Goal: Task Accomplishment & Management: Use online tool/utility

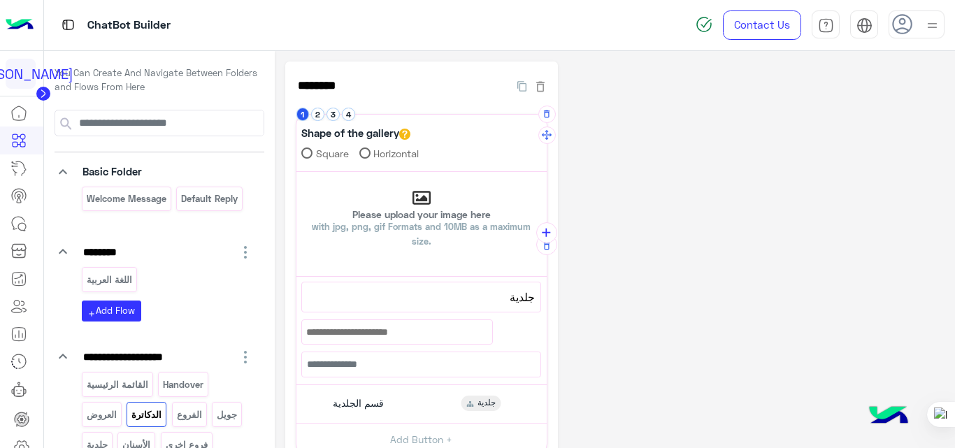
scroll to position [261, 0]
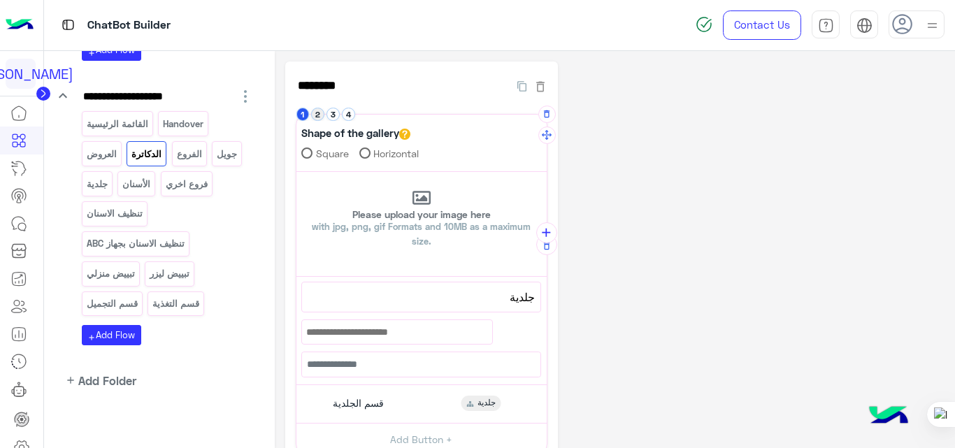
click at [323, 115] on button "2" at bounding box center [317, 114] width 13 height 13
click at [399, 217] on p "Please upload your image here with jpg, png, gif Formats and 10MB as a maximum …" at bounding box center [421, 229] width 250 height 39
click at [296, 172] on input "Please upload your image here with jpg, png, gif Formats and 10MB as a maximum …" at bounding box center [296, 172] width 0 height 0
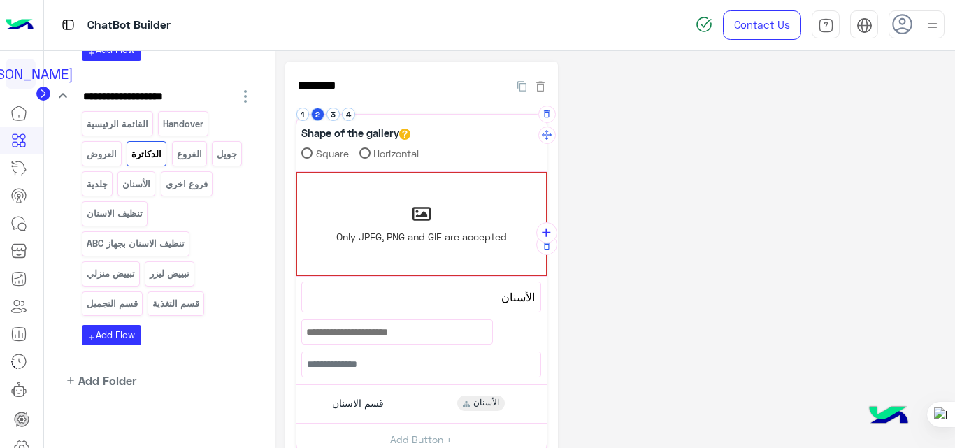
click at [435, 231] on span "Only JPEG, PNG and GIF are accepted" at bounding box center [421, 237] width 170 height 12
click at [297, 173] on input "Only JPEG, PNG and GIF are accepted" at bounding box center [297, 173] width 0 height 0
type input "**********"
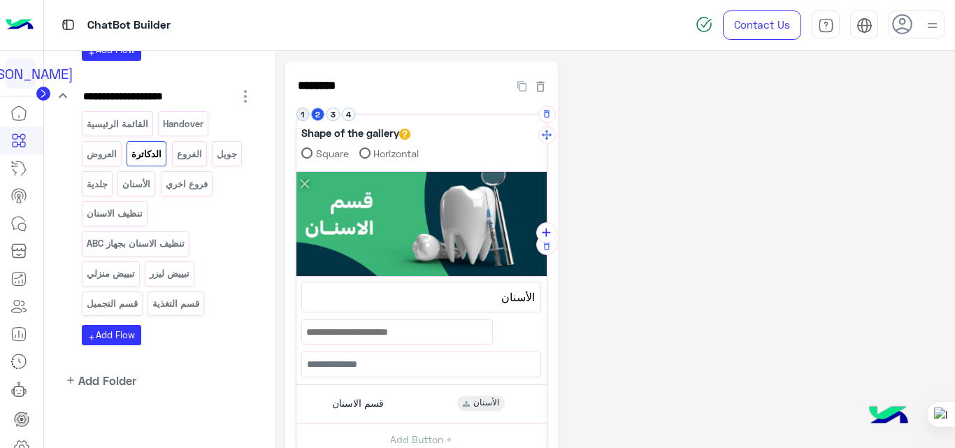
click at [303, 110] on button "1" at bounding box center [302, 114] width 13 height 13
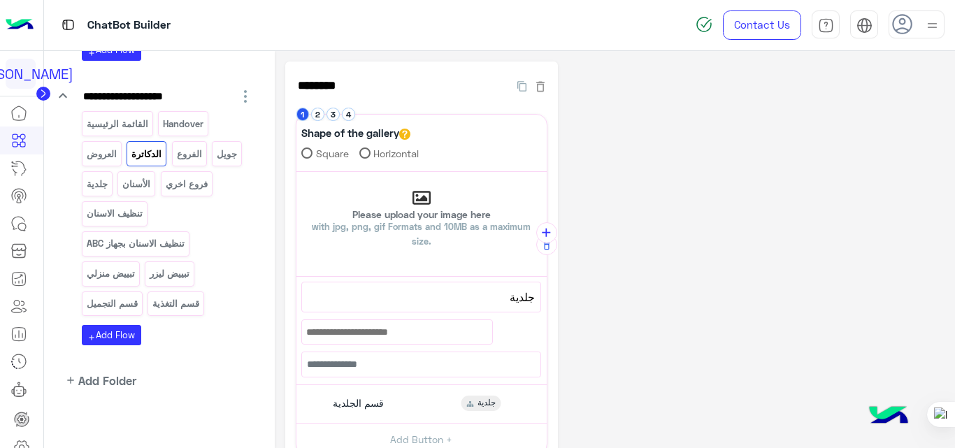
click at [423, 215] on p "Please upload your image here with jpg, png, gif Formats and 10MB as a maximum …" at bounding box center [421, 229] width 250 height 39
click at [296, 172] on input "Please upload your image here with jpg, png, gif Formats and 10MB as a maximum …" at bounding box center [296, 172] width 0 height 0
type input "**********"
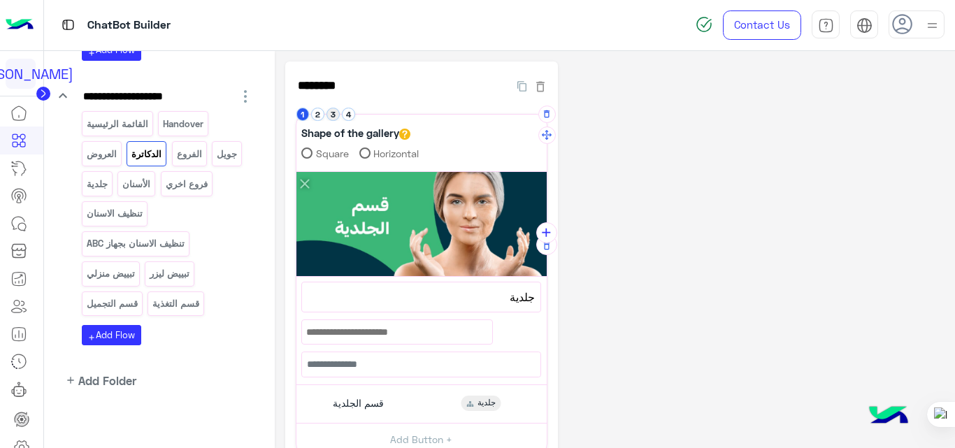
click at [335, 112] on button "3" at bounding box center [332, 114] width 13 height 13
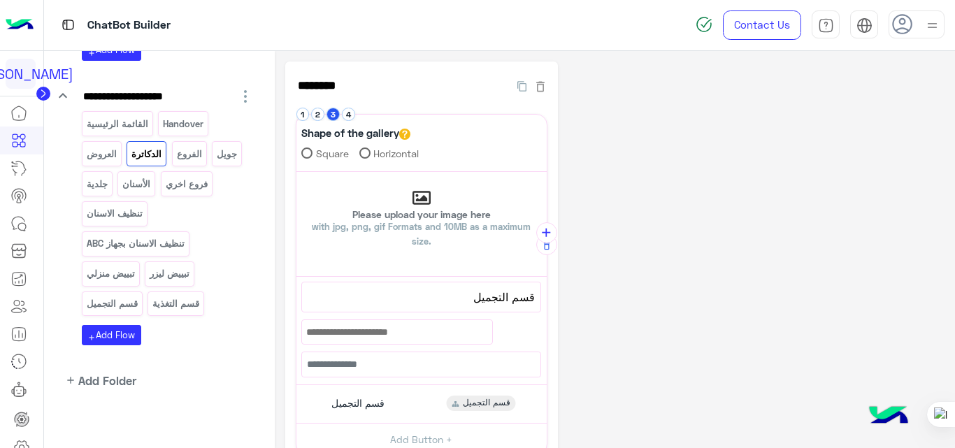
click at [444, 214] on p "Please upload your image here with jpg, png, gif Formats and 10MB as a maximum …" at bounding box center [421, 229] width 250 height 39
click at [296, 172] on input "Please upload your image here with jpg, png, gif Formats and 10MB as a maximum …" at bounding box center [296, 172] width 0 height 0
type input "**********"
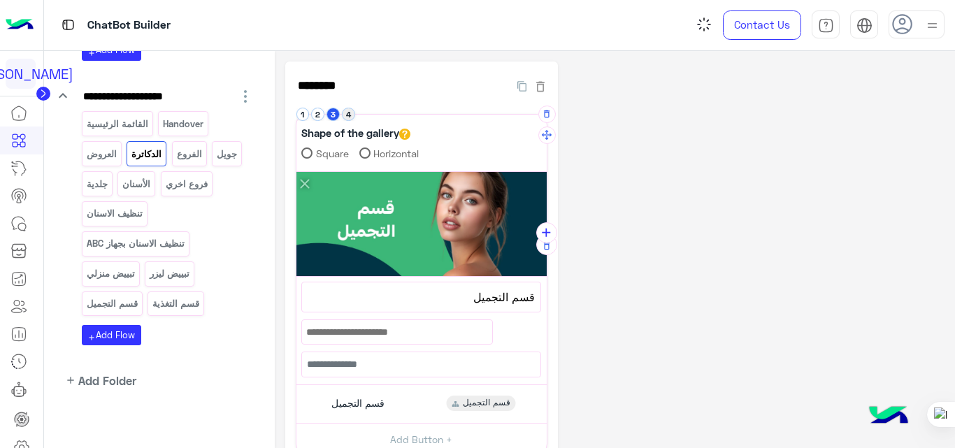
click at [351, 112] on button "4" at bounding box center [348, 114] width 13 height 13
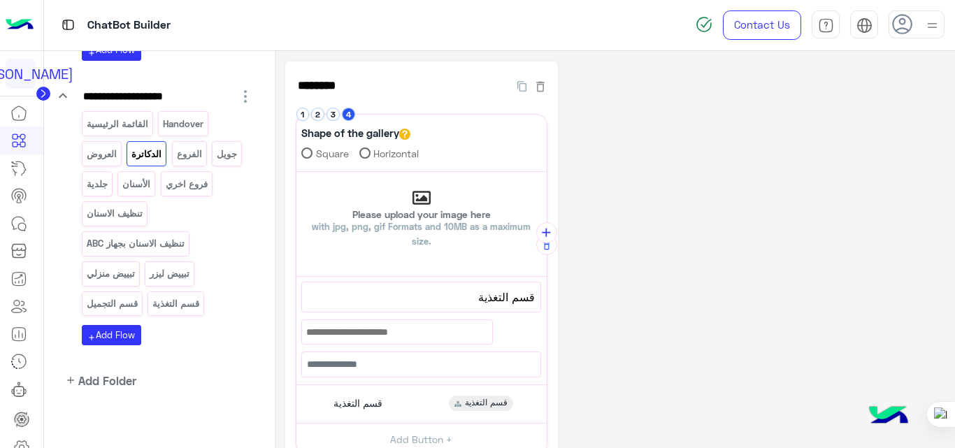
click at [444, 213] on p "Please upload your image here with jpg, png, gif Formats and 10MB as a maximum …" at bounding box center [421, 229] width 250 height 39
click at [296, 172] on input "Please upload your image here with jpg, png, gif Formats and 10MB as a maximum …" at bounding box center [296, 172] width 0 height 0
click at [414, 227] on span "with jpg, png, gif Formats and 10MB as a maximum size." at bounding box center [421, 234] width 219 height 26
click at [296, 172] on input "Please upload your image here with jpg, png, gif Formats and 10MB as a maximum …" at bounding box center [296, 172] width 0 height 0
type input "**********"
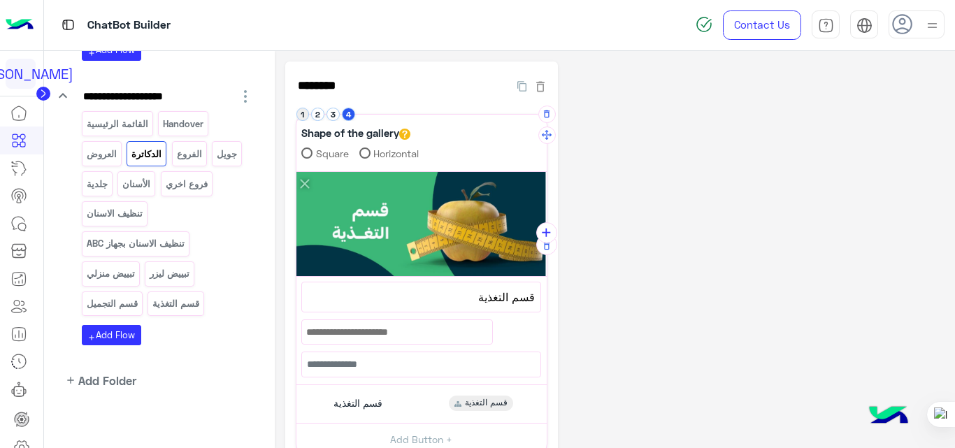
click at [302, 114] on button "1" at bounding box center [302, 114] width 13 height 13
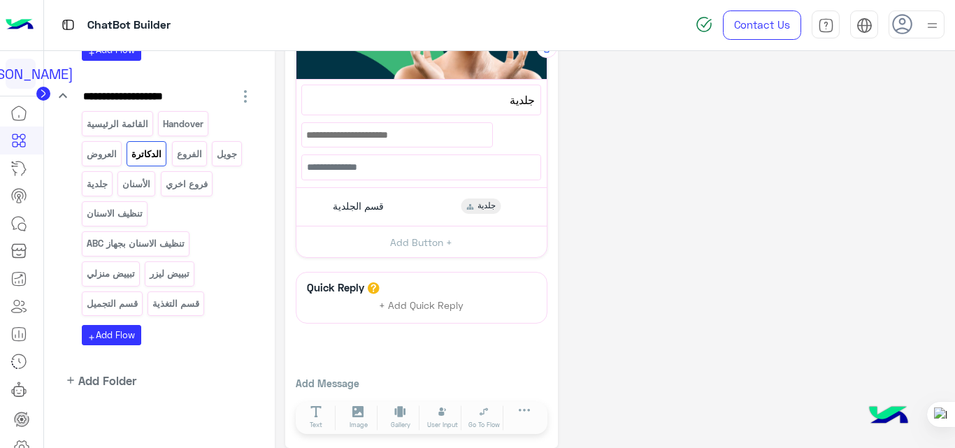
scroll to position [209, 0]
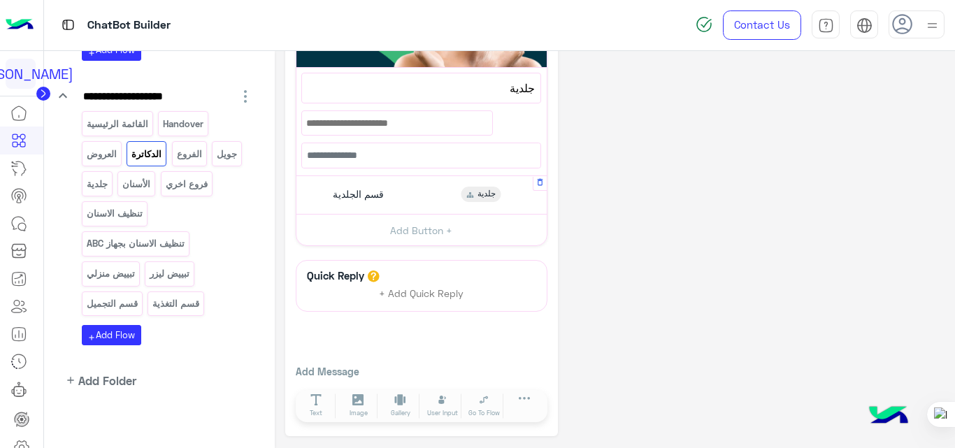
click at [422, 199] on div "قسم الجلدية جلدية" at bounding box center [421, 195] width 240 height 27
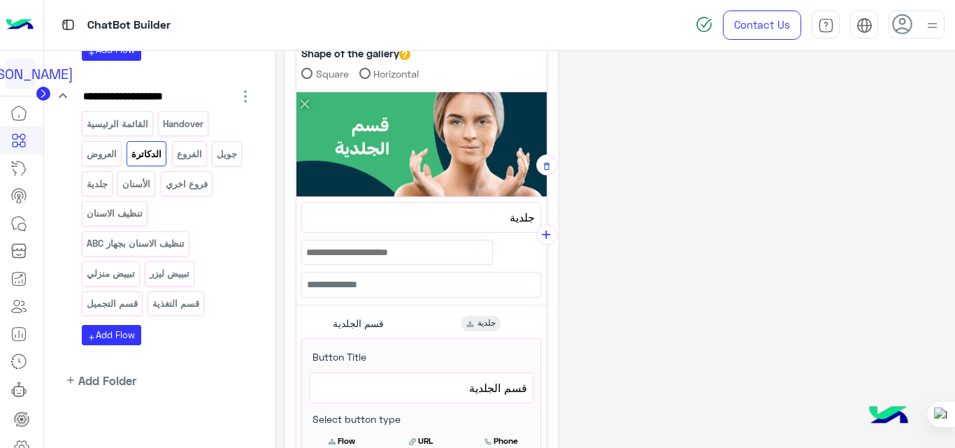
scroll to position [78, 0]
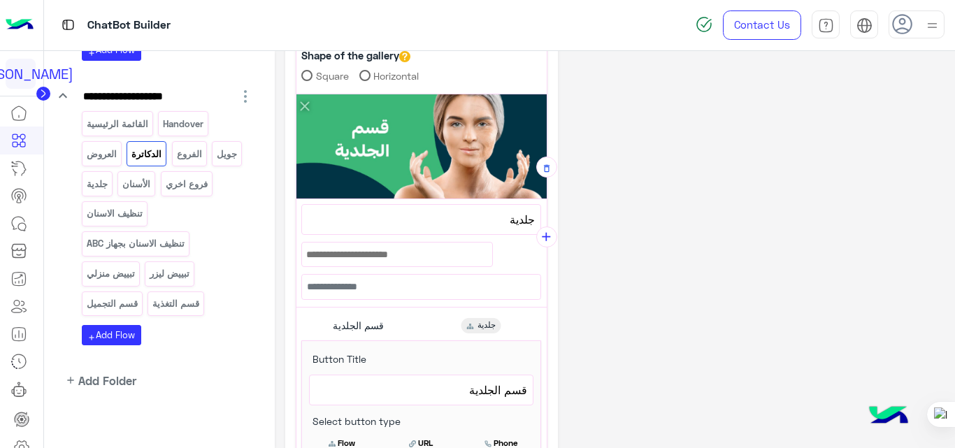
click at [497, 223] on span "جلدية" at bounding box center [420, 219] width 227 height 18
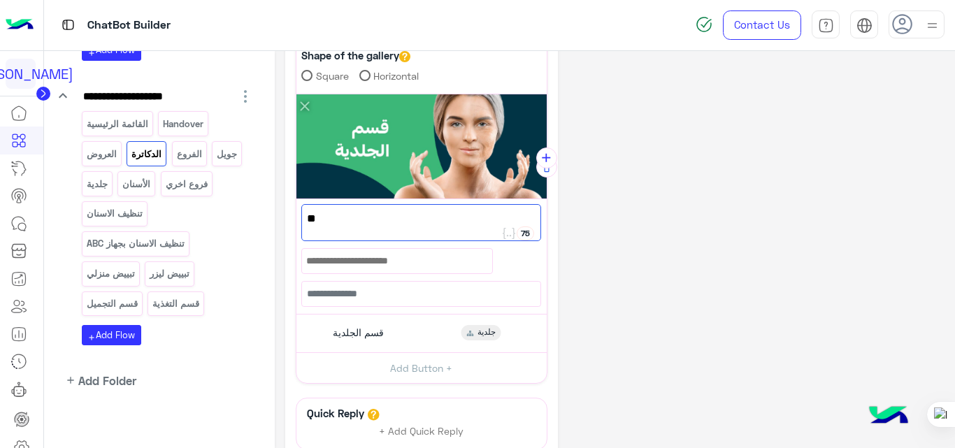
type textarea "*"
click at [616, 245] on div "**********" at bounding box center [615, 279] width 660 height 590
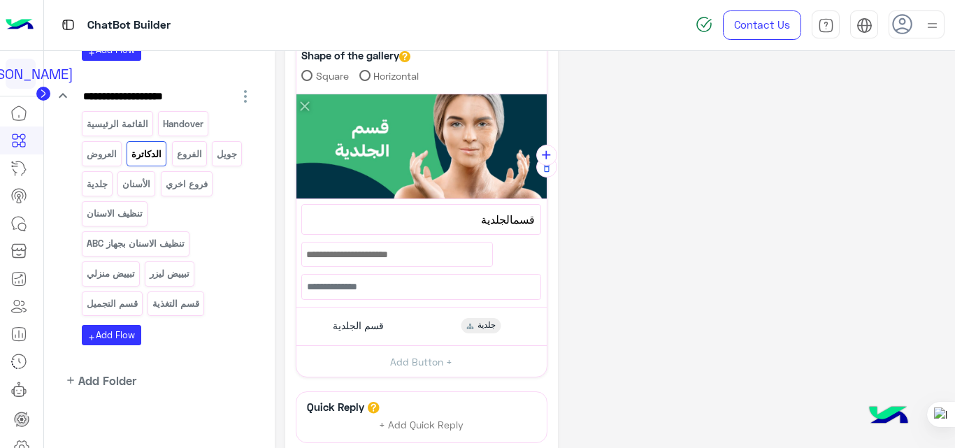
scroll to position [0, 0]
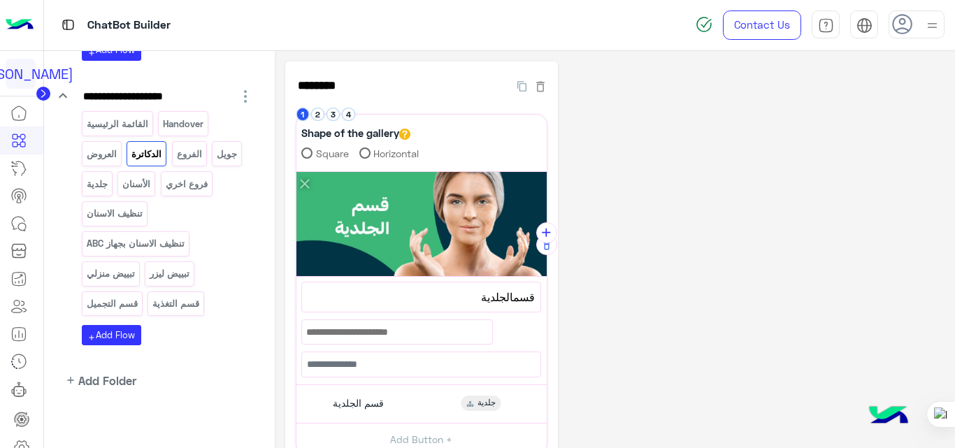
click at [511, 300] on span "قسمالجلدية" at bounding box center [420, 297] width 227 height 18
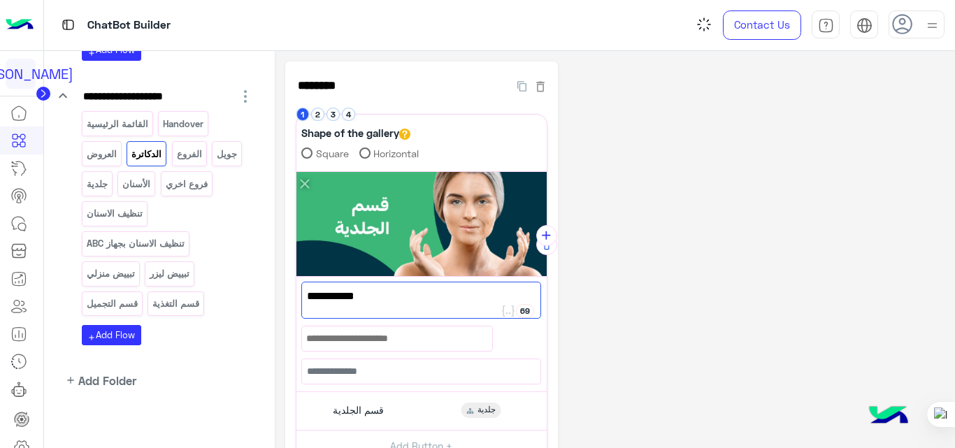
type textarea "**********"
click at [623, 262] on div "**********" at bounding box center [615, 356] width 660 height 590
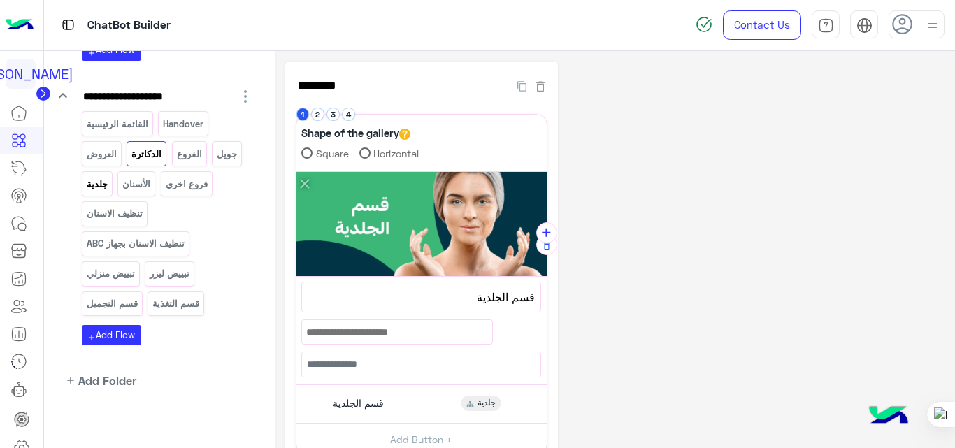
click at [110, 192] on div "جلدية" at bounding box center [97, 183] width 31 height 24
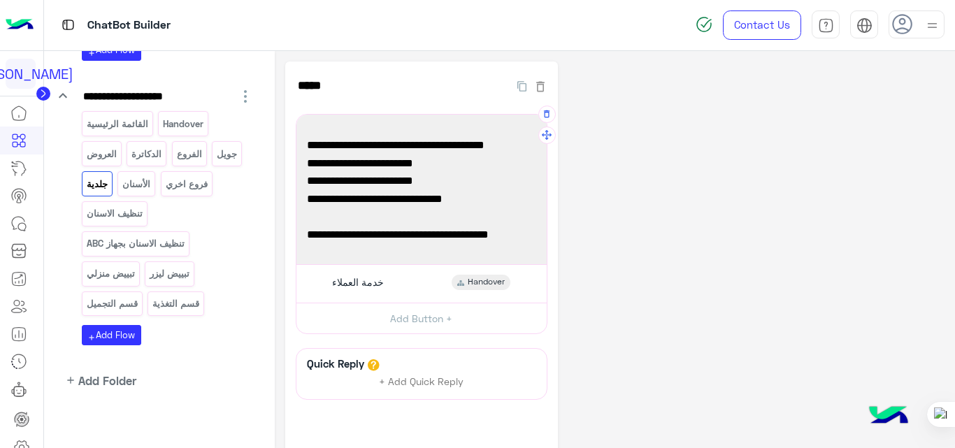
scroll to position [127, 0]
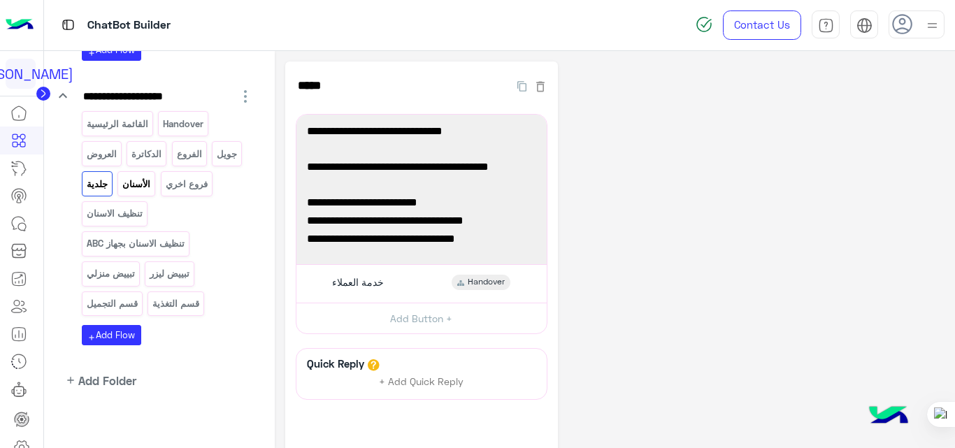
click at [141, 183] on p "الأسنان" at bounding box center [137, 184] width 30 height 16
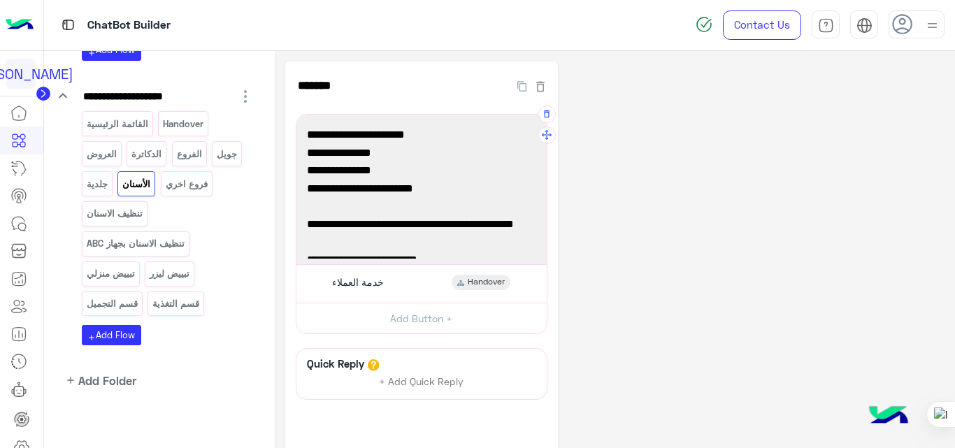
scroll to position [0, 0]
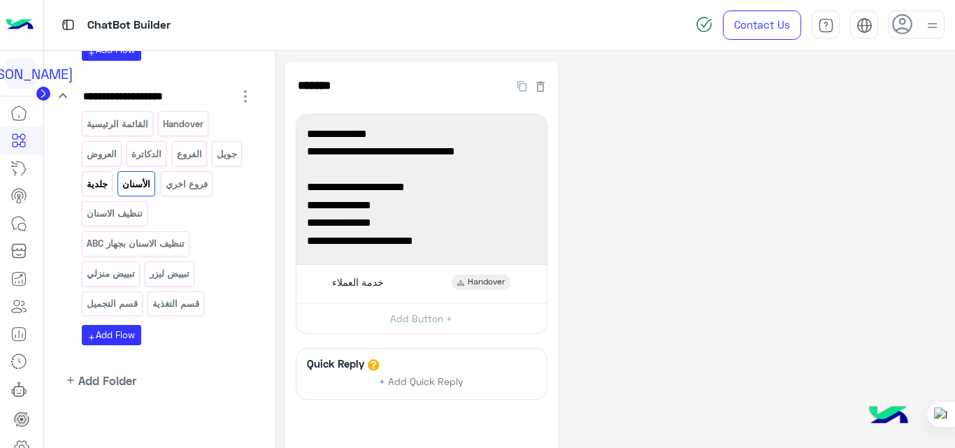
click at [99, 186] on p "جلدية" at bounding box center [96, 184] width 23 height 16
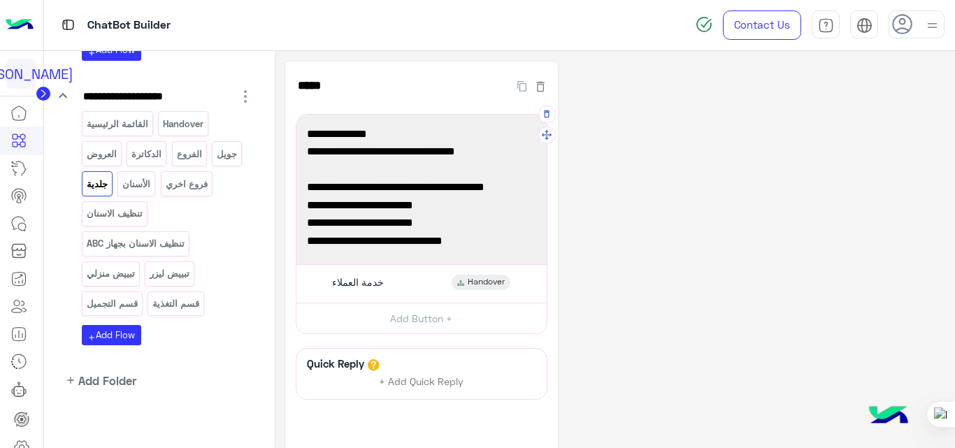
scroll to position [127, 0]
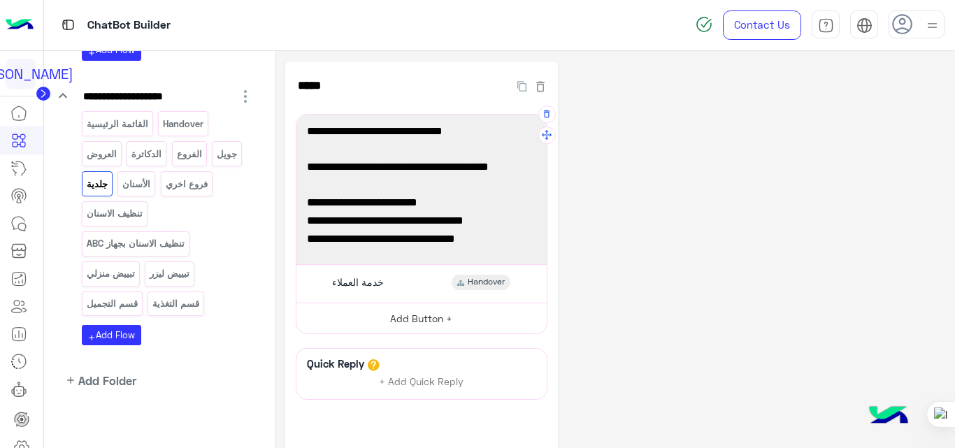
click at [460, 323] on button "Add Button +" at bounding box center [421, 318] width 250 height 31
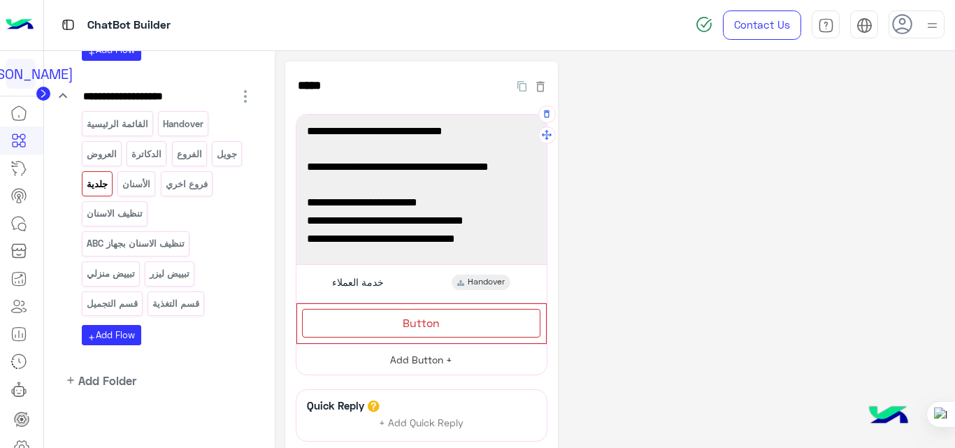
click at [460, 323] on div "Button" at bounding box center [421, 323] width 238 height 29
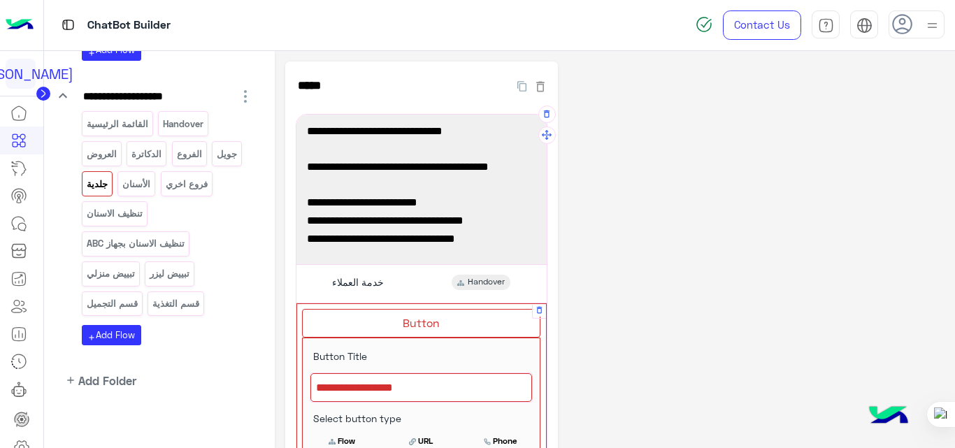
click at [416, 391] on div at bounding box center [421, 387] width 222 height 29
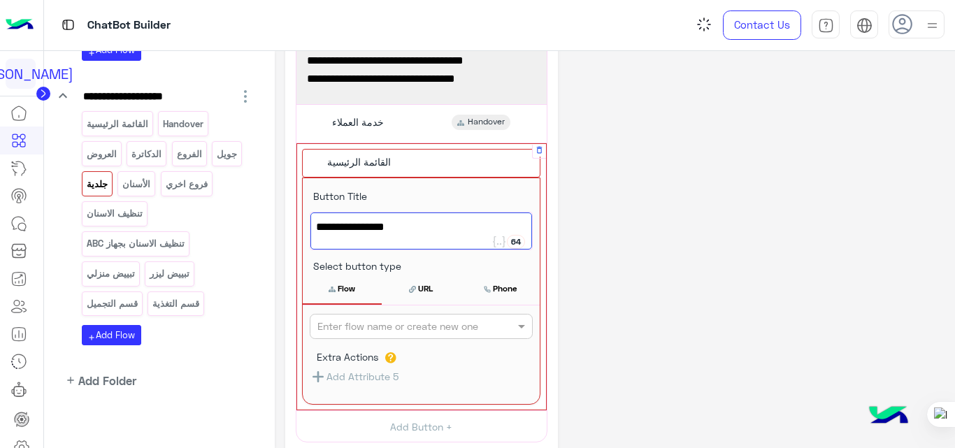
scroll to position [161, 0]
type textarea "**********"
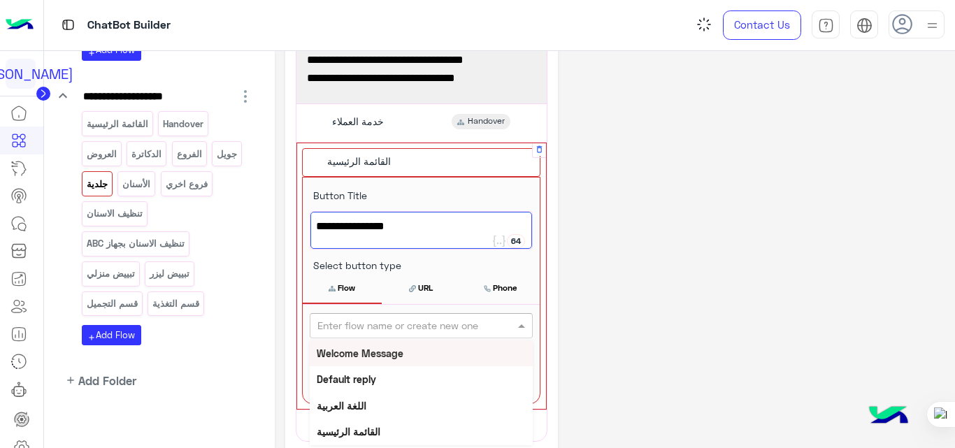
click at [444, 323] on input "text" at bounding box center [397, 326] width 161 height 15
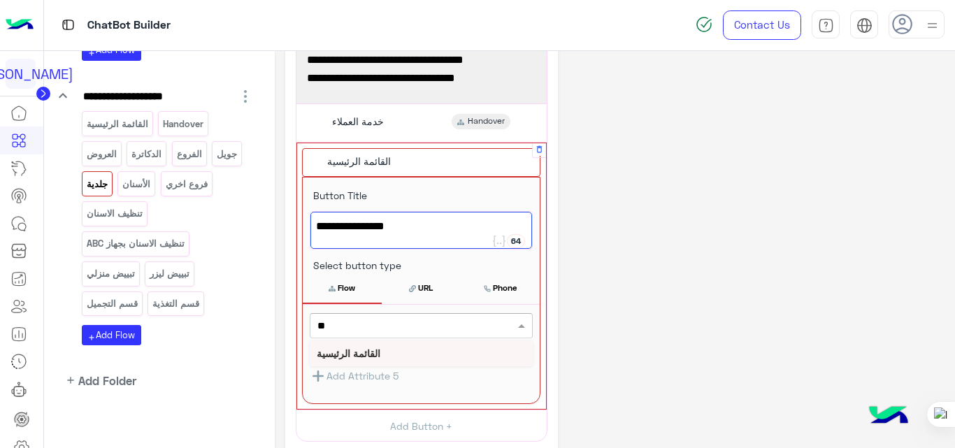
type input "***"
click at [380, 349] on b "القائمة الرئيسية" at bounding box center [349, 353] width 64 height 12
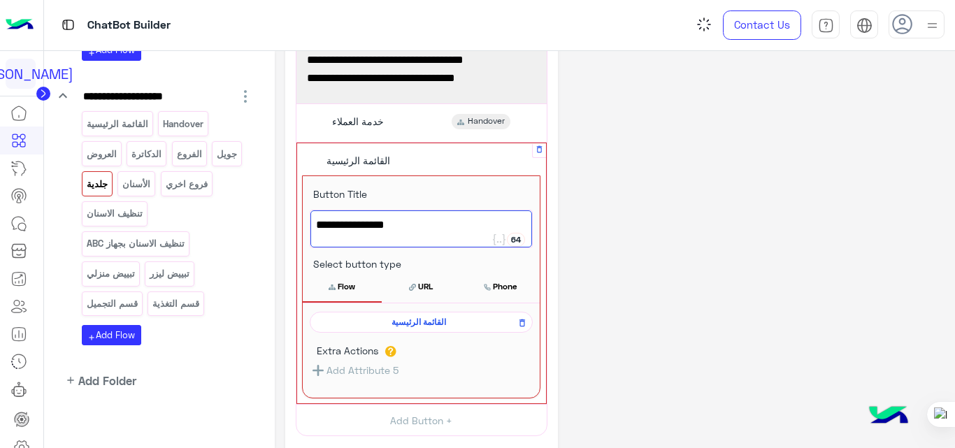
click at [675, 184] on div "**********" at bounding box center [615, 263] width 660 height 725
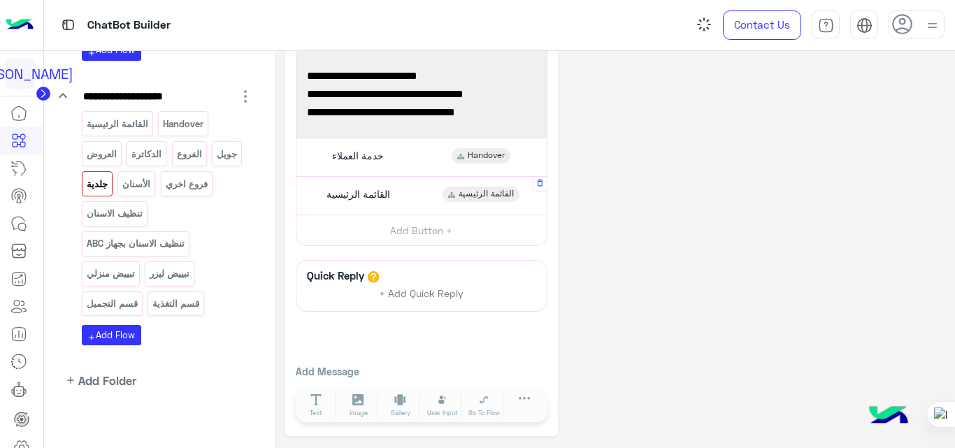
scroll to position [126, 0]
click at [138, 183] on p "الأسنان" at bounding box center [137, 184] width 30 height 16
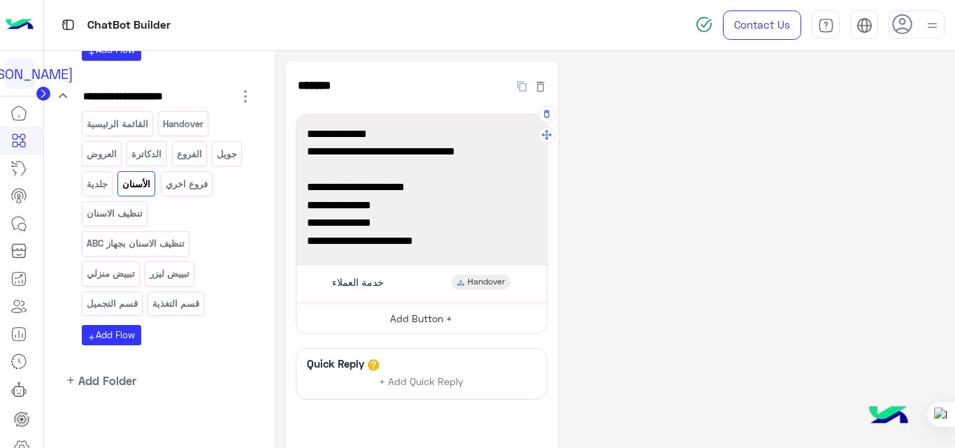
click at [424, 320] on button "Add Button +" at bounding box center [421, 318] width 250 height 31
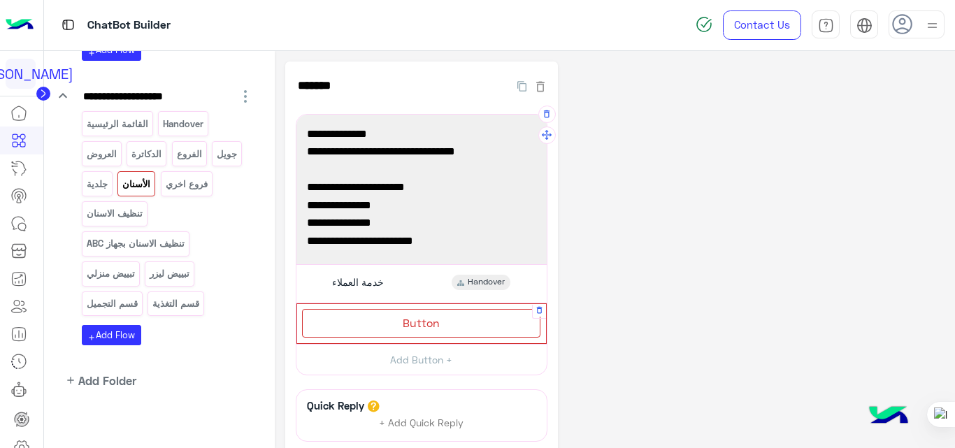
click at [423, 322] on span "Button" at bounding box center [420, 322] width 37 height 13
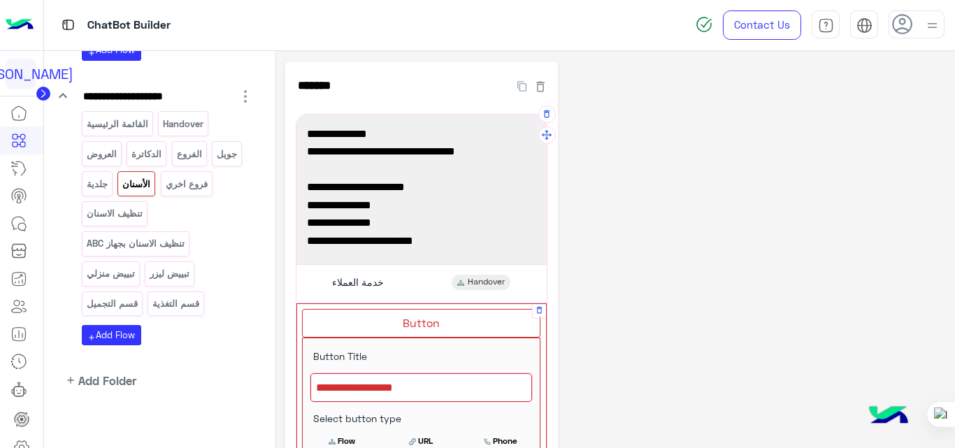
click at [440, 388] on div at bounding box center [421, 387] width 222 height 29
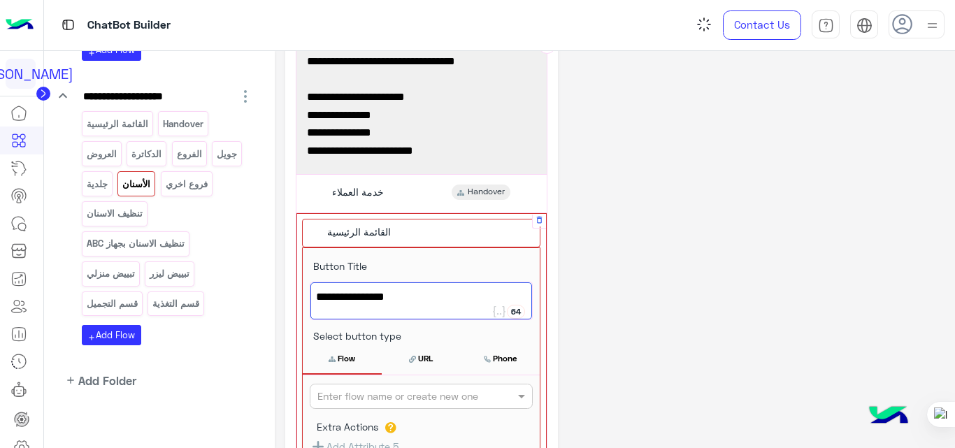
scroll to position [93, 0]
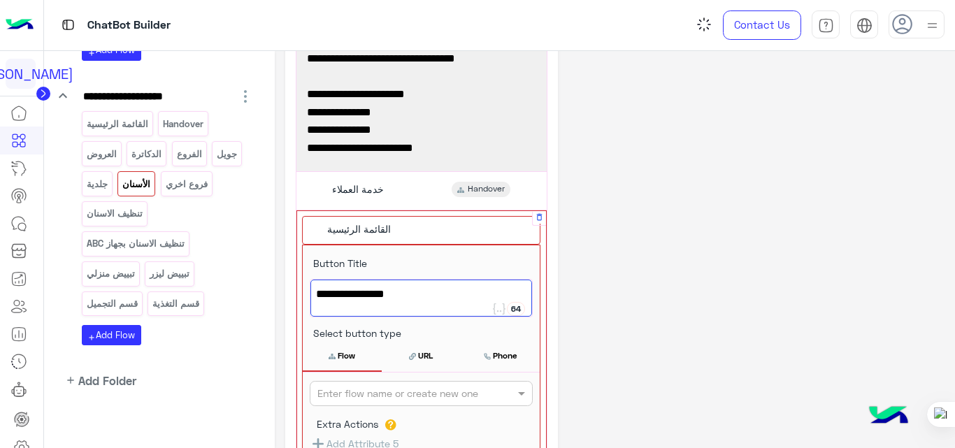
type textarea "**********"
click at [440, 390] on input "text" at bounding box center [397, 393] width 161 height 15
type input "*"
type input "**"
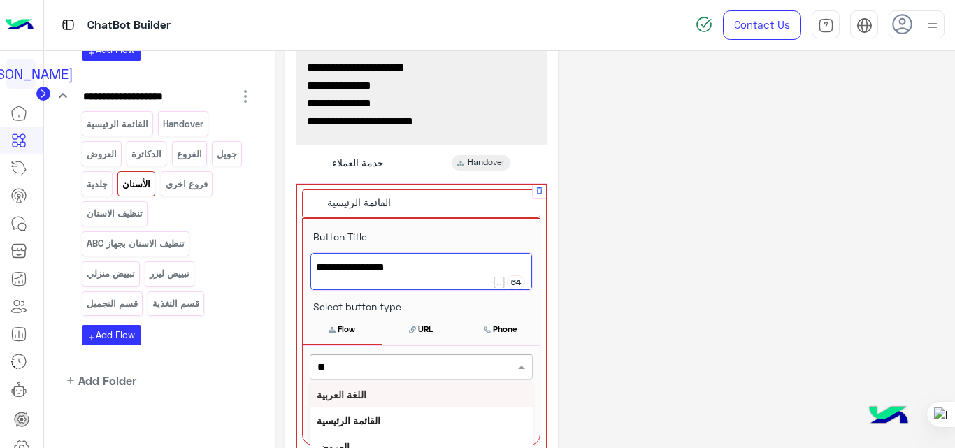
scroll to position [0, 0]
click at [369, 419] on b "القائمة الرئيسية" at bounding box center [349, 420] width 64 height 12
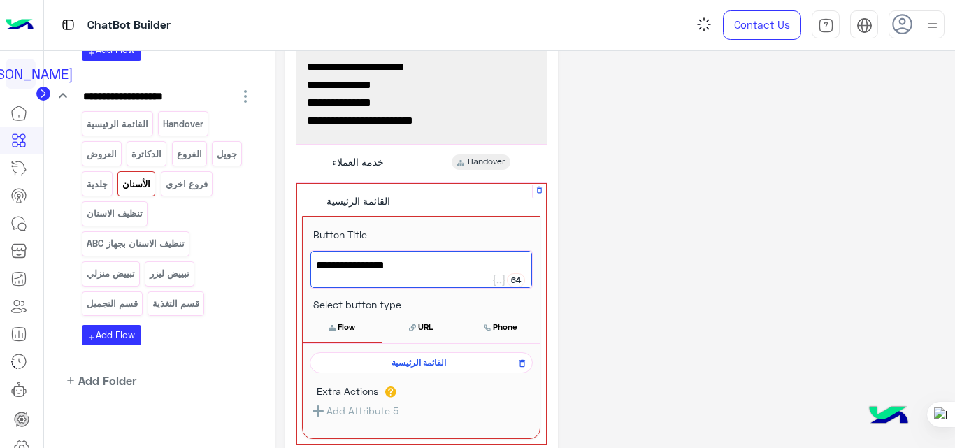
click at [636, 318] on div "**********" at bounding box center [615, 303] width 660 height 725
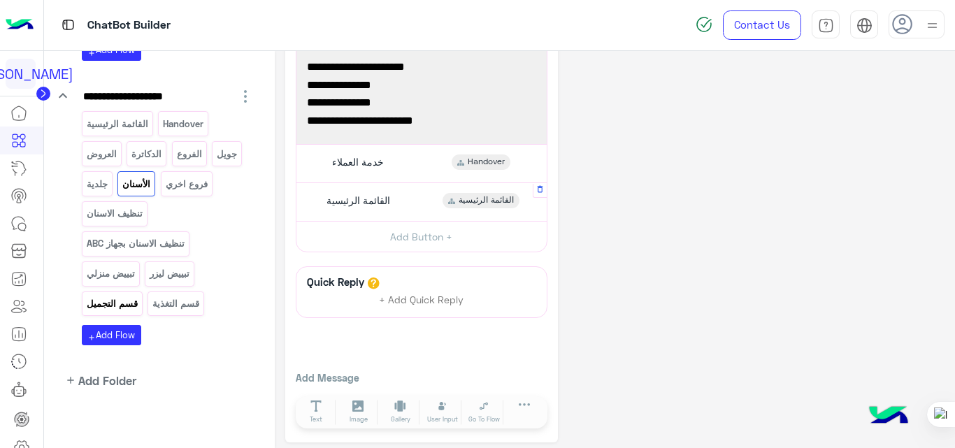
click at [130, 301] on p "قسم التجميل" at bounding box center [111, 304] width 53 height 16
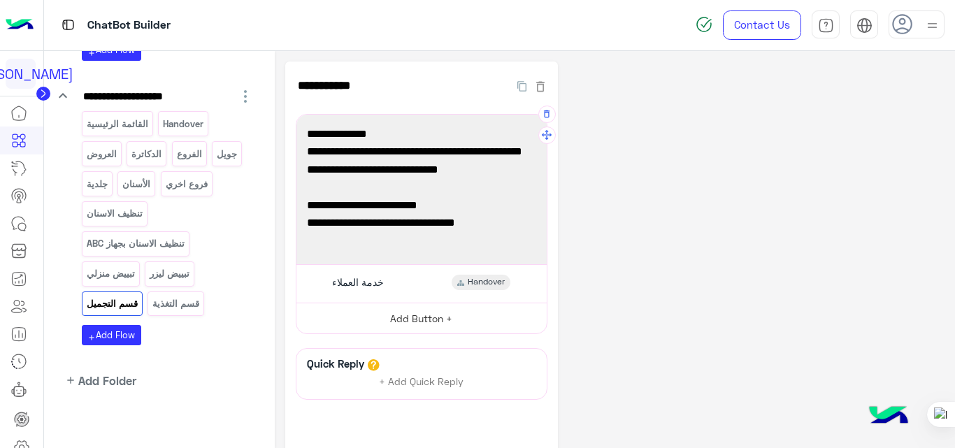
click at [441, 314] on button "Add Button +" at bounding box center [421, 318] width 250 height 31
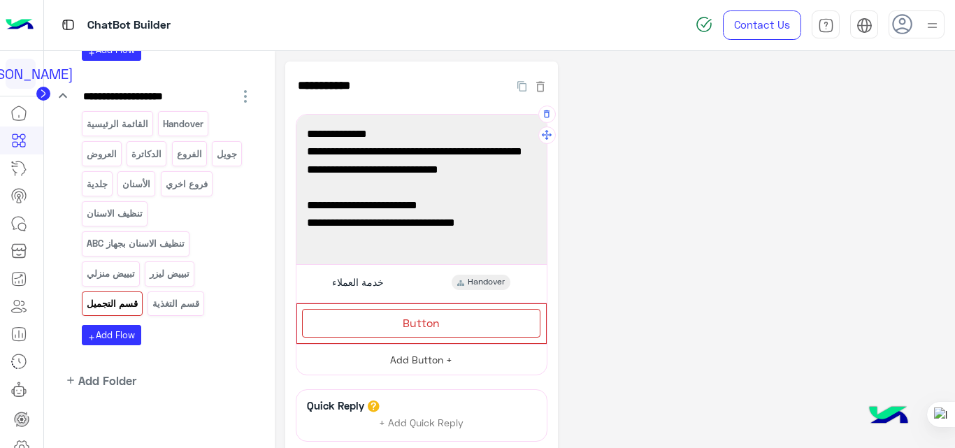
click at [441, 314] on div "Button" at bounding box center [421, 323] width 238 height 29
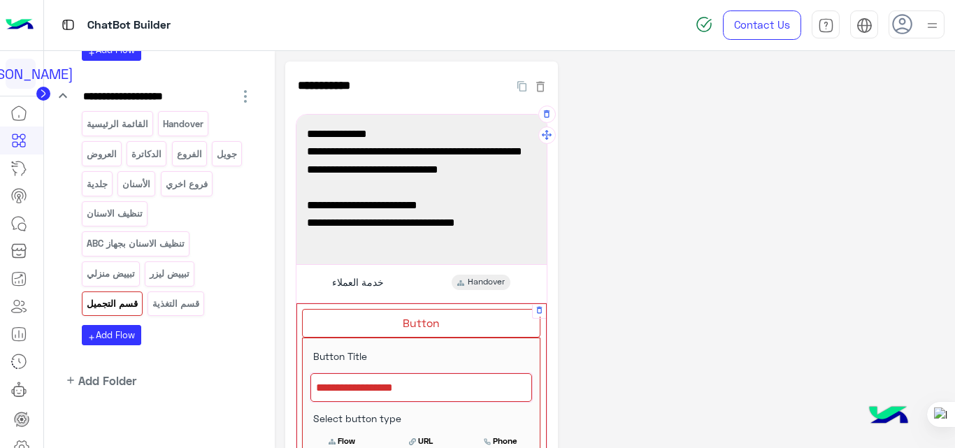
click at [404, 391] on div at bounding box center [421, 387] width 222 height 29
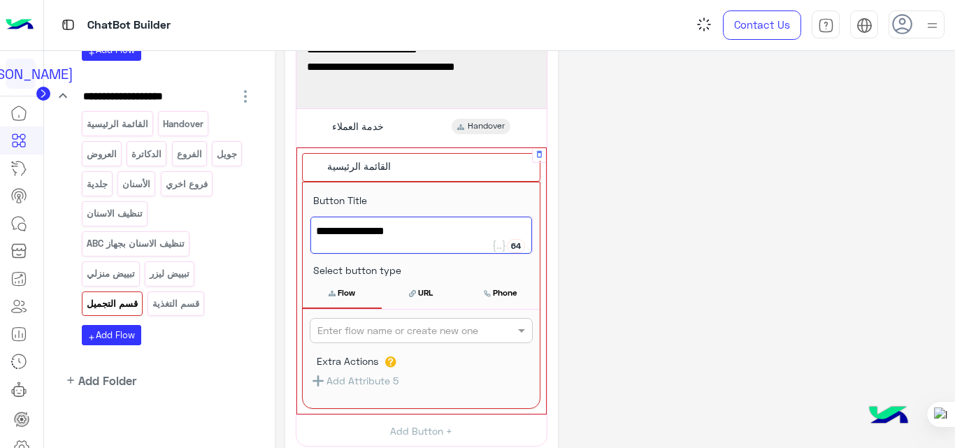
scroll to position [158, 0]
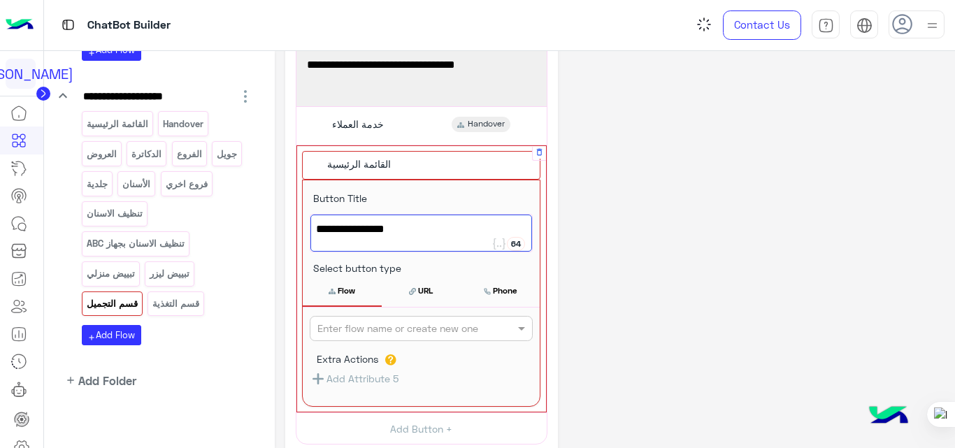
type textarea "**********"
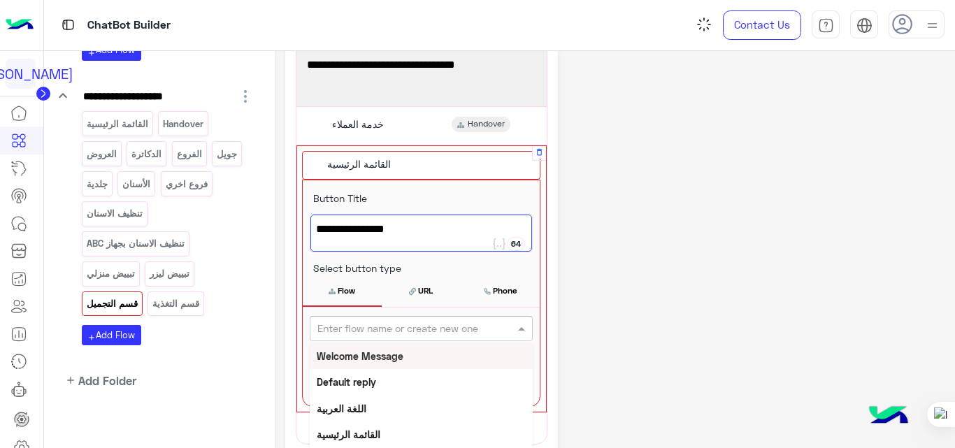
click at [425, 321] on input "text" at bounding box center [397, 328] width 161 height 15
type input "***"
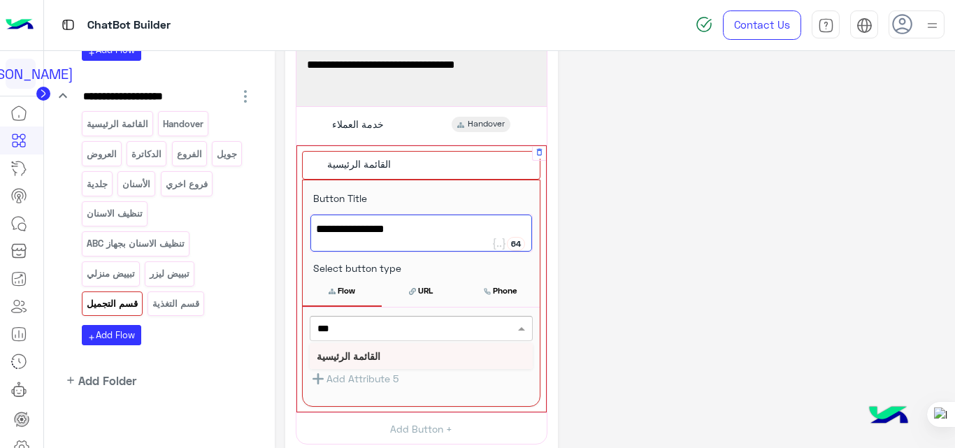
click at [378, 355] on b "القائمة الرئيسية" at bounding box center [349, 356] width 64 height 12
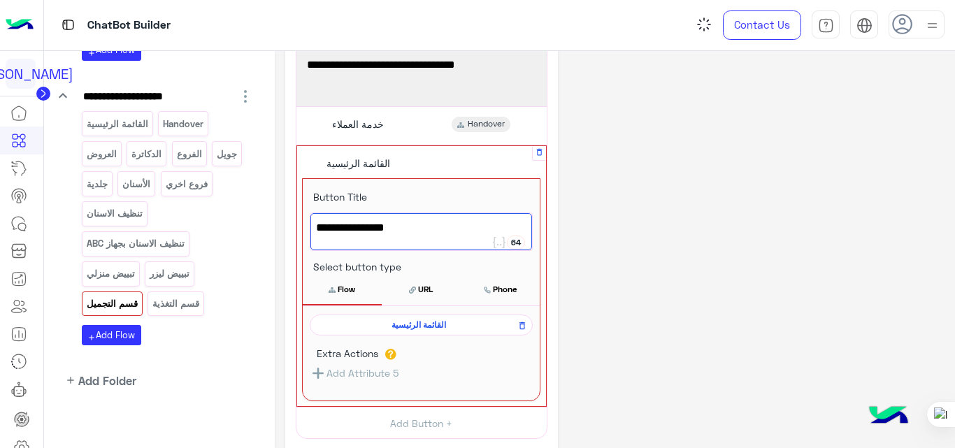
click at [714, 245] on div "**********" at bounding box center [615, 266] width 660 height 725
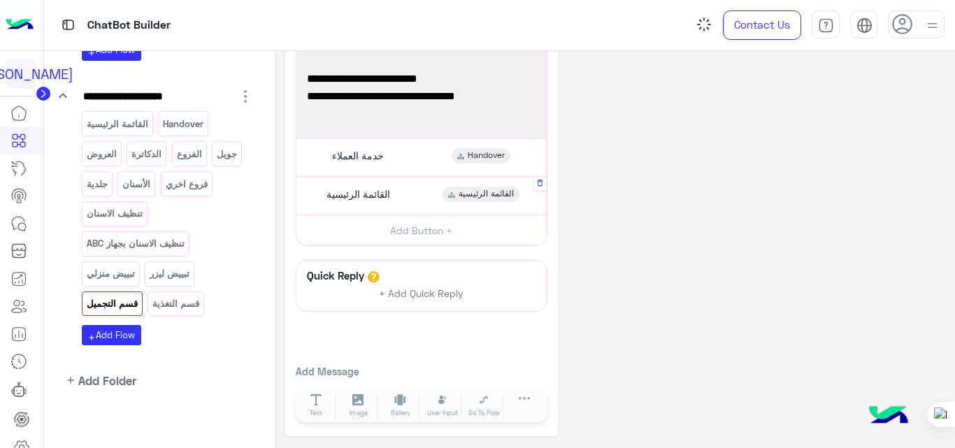
scroll to position [126, 0]
click at [178, 308] on p "قسم التغذية" at bounding box center [176, 304] width 49 height 16
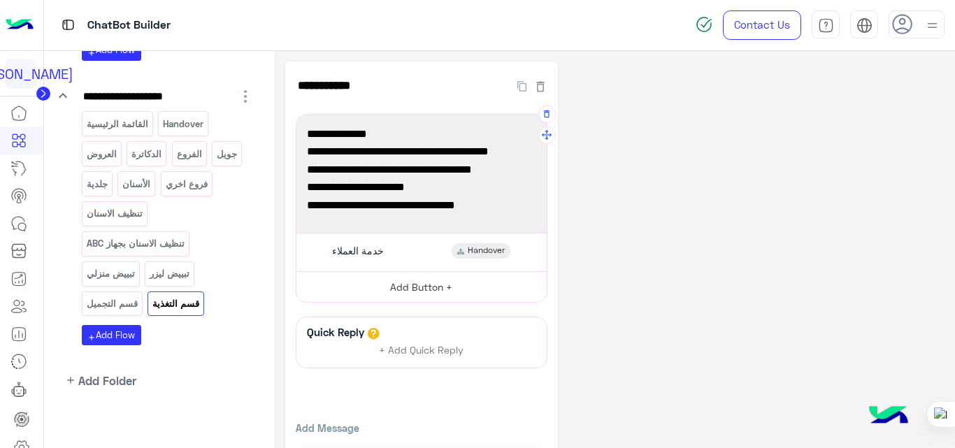
click at [431, 290] on button "Add Button +" at bounding box center [421, 286] width 250 height 31
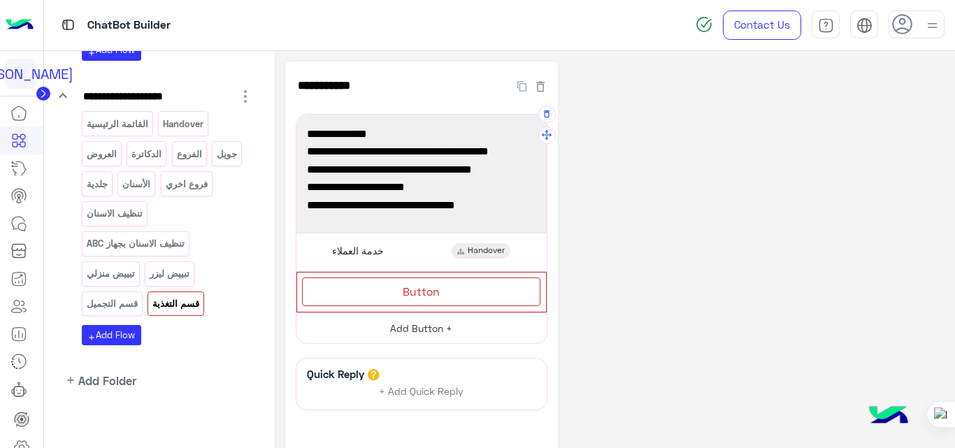
click at [431, 290] on span "Button" at bounding box center [420, 290] width 37 height 13
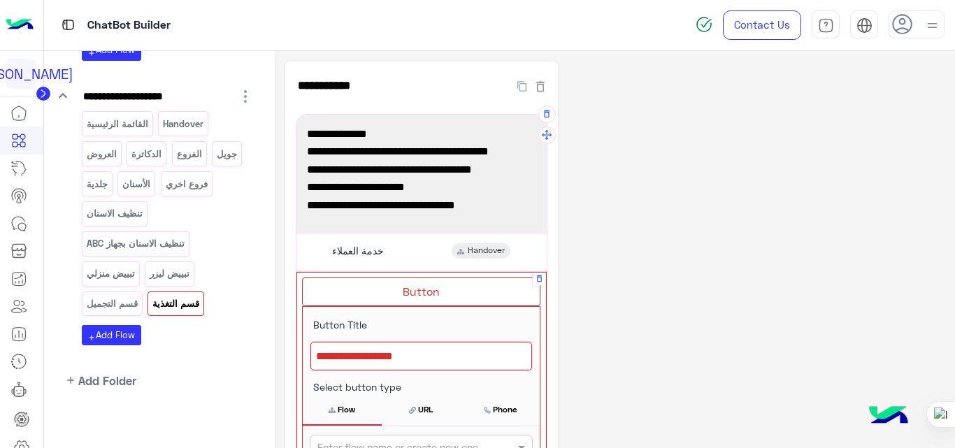
click at [423, 346] on div at bounding box center [421, 356] width 222 height 29
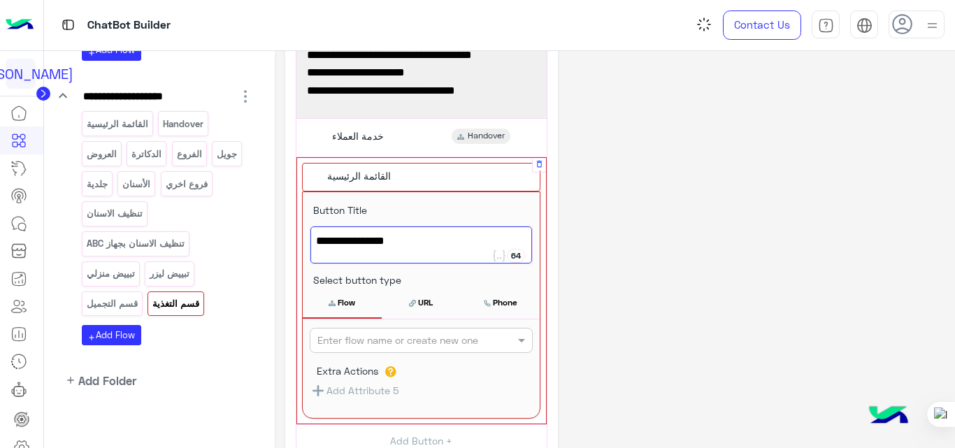
scroll to position [115, 0]
type textarea "**********"
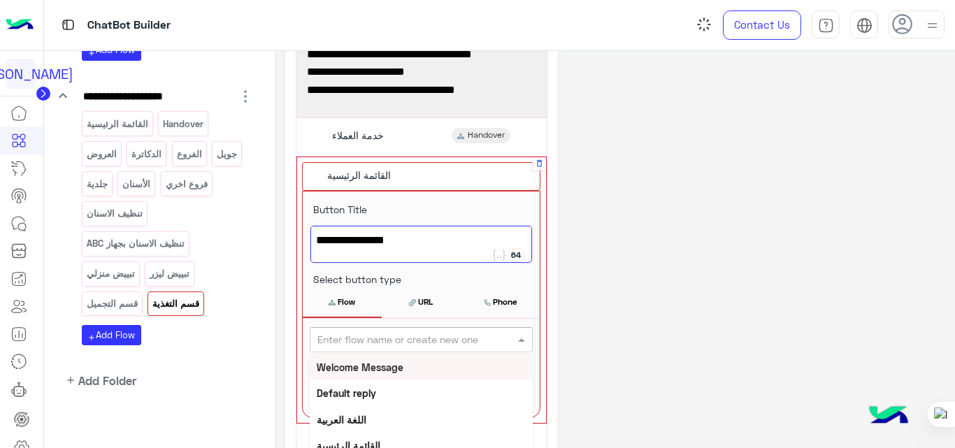
click at [425, 344] on input "text" at bounding box center [397, 340] width 161 height 15
type input "***"
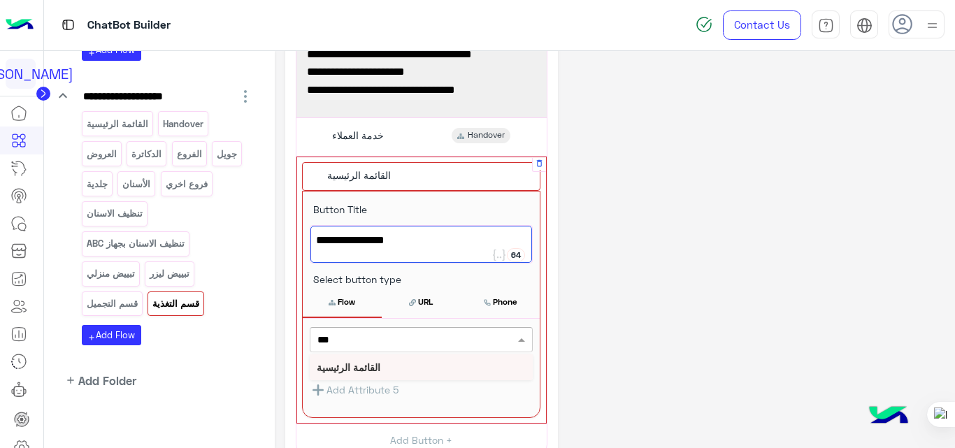
click at [365, 365] on b "القائمة الرئيسية" at bounding box center [349, 367] width 64 height 12
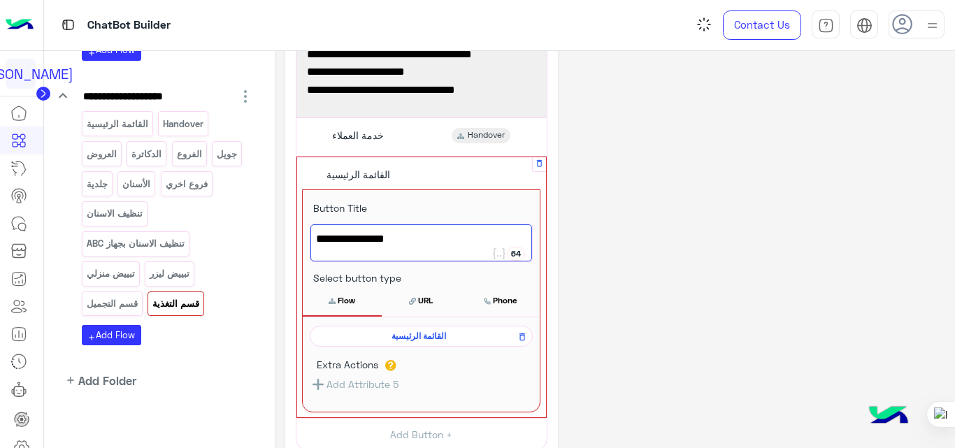
click at [644, 268] on div "**********" at bounding box center [615, 293] width 660 height 694
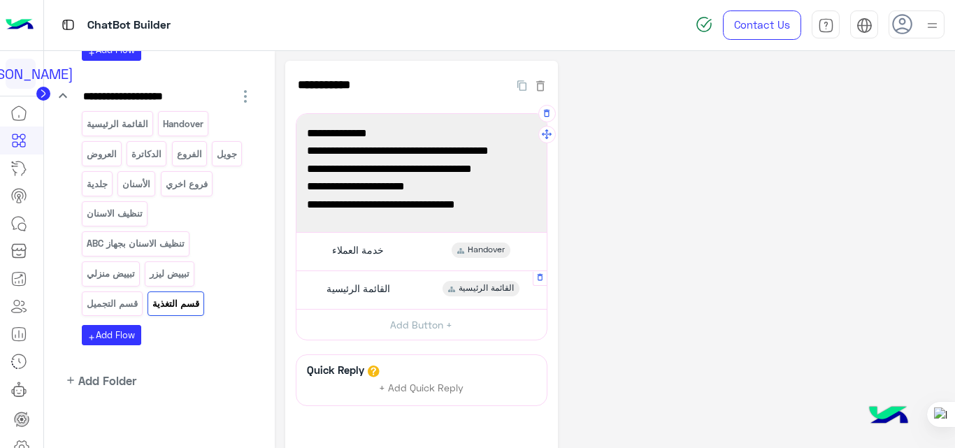
scroll to position [0, 0]
click at [229, 151] on p "جويل" at bounding box center [227, 154] width 22 height 16
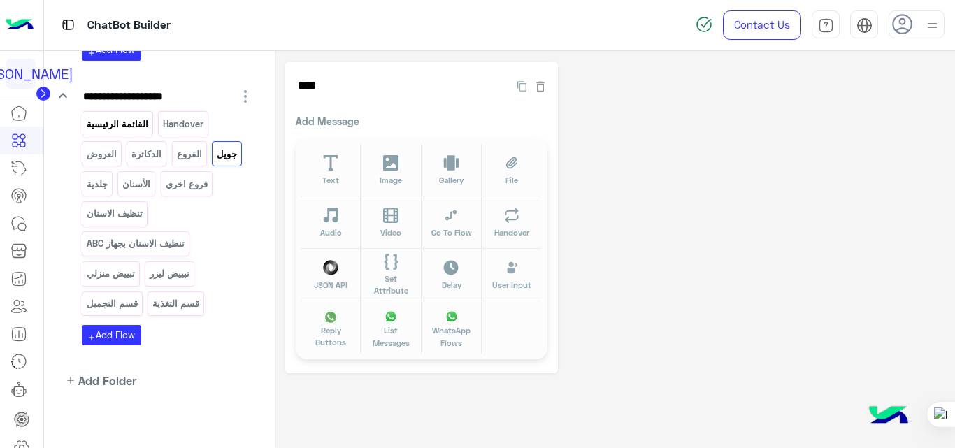
click at [142, 117] on p "القائمة الرئيسية" at bounding box center [117, 124] width 64 height 16
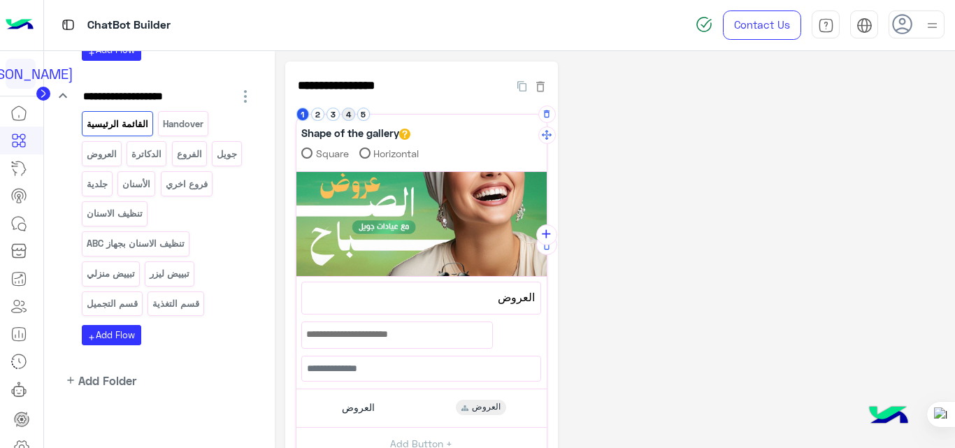
click at [349, 110] on button "4" at bounding box center [348, 114] width 13 height 13
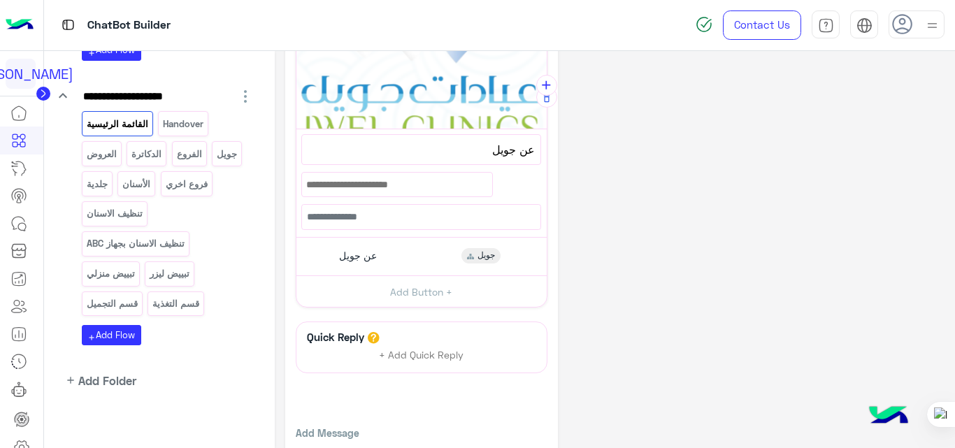
scroll to position [148, 0]
click at [423, 247] on div "عن [PERSON_NAME]" at bounding box center [421, 255] width 240 height 27
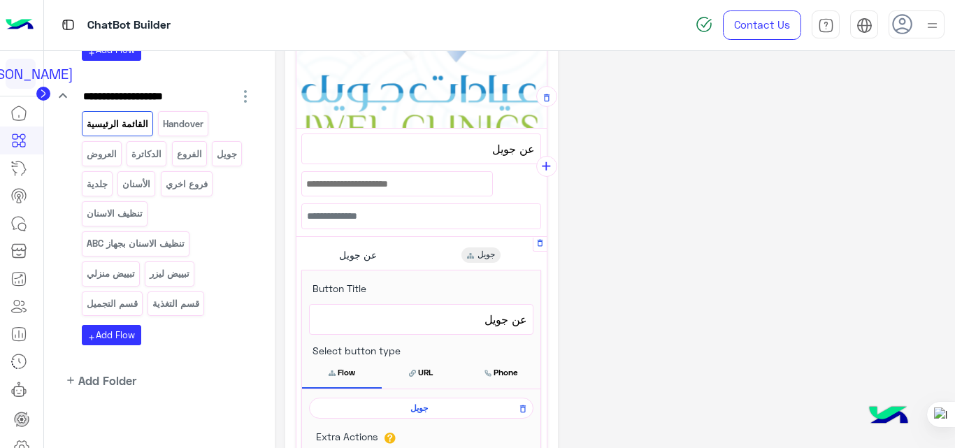
scroll to position [230, 0]
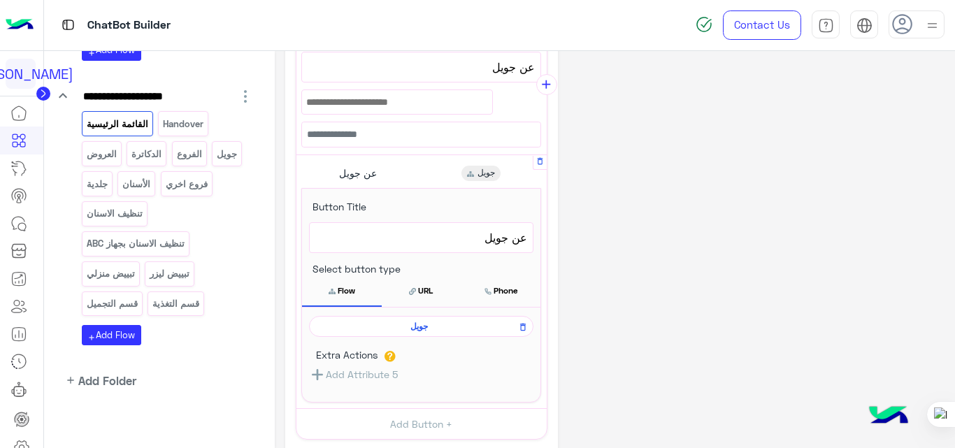
click at [424, 326] on span "جويل" at bounding box center [419, 326] width 204 height 13
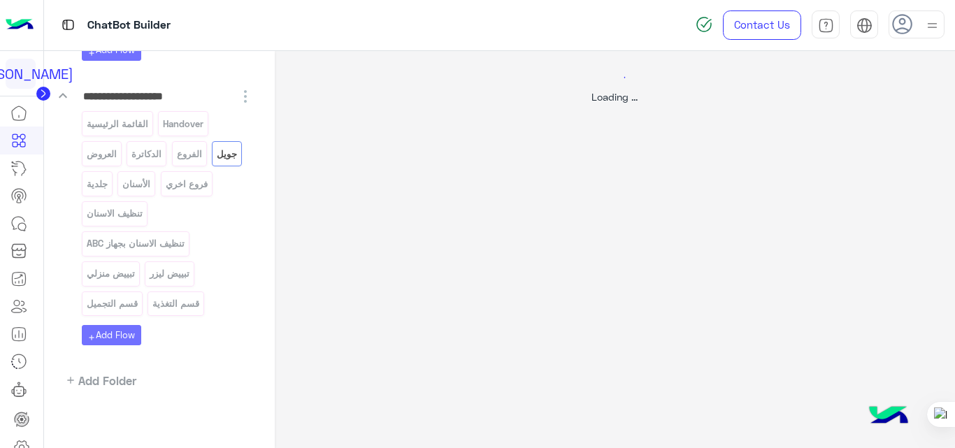
scroll to position [0, 0]
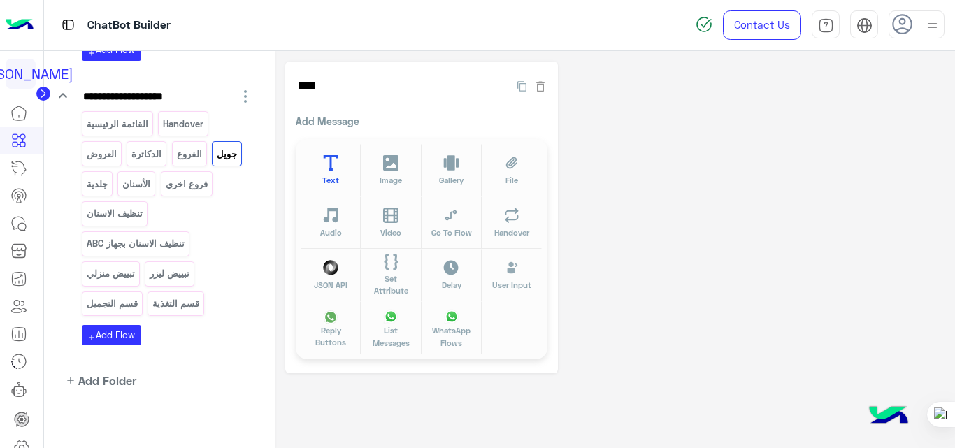
click at [348, 164] on button "Text" at bounding box center [330, 170] width 60 height 52
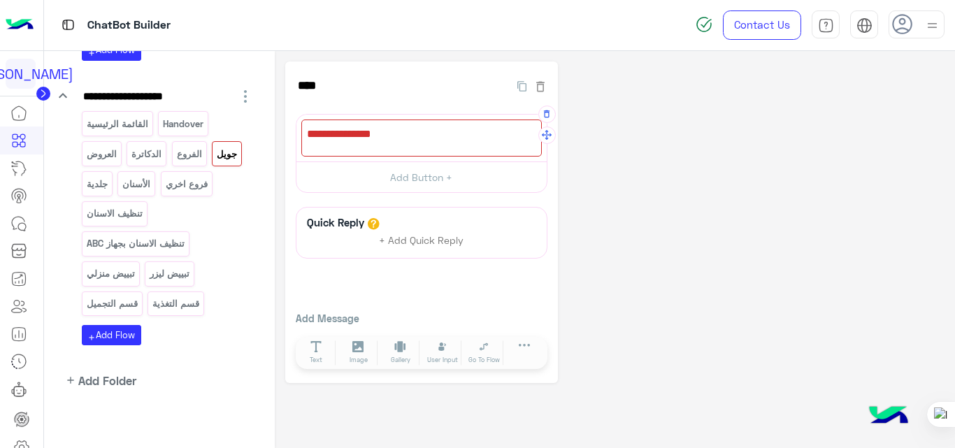
click at [460, 135] on div at bounding box center [421, 137] width 240 height 37
paste textarea "**********"
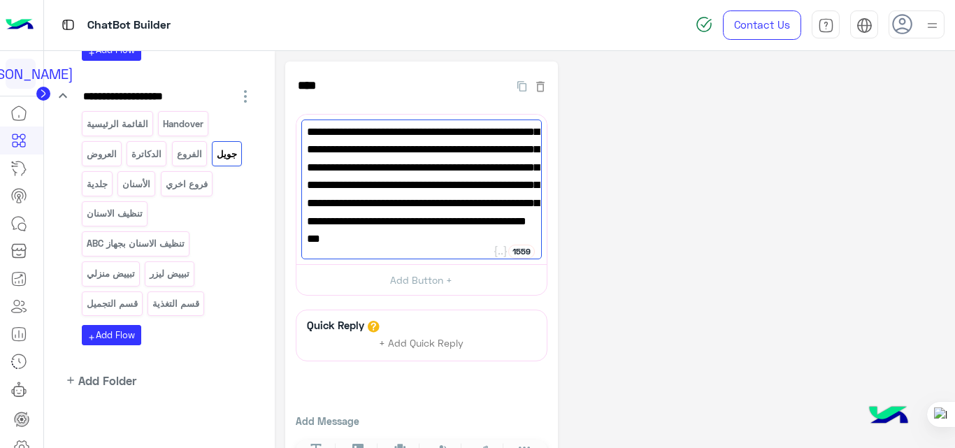
scroll to position [73, 0]
type textarea "**********"
click at [94, 154] on p "العروض" at bounding box center [101, 154] width 32 height 16
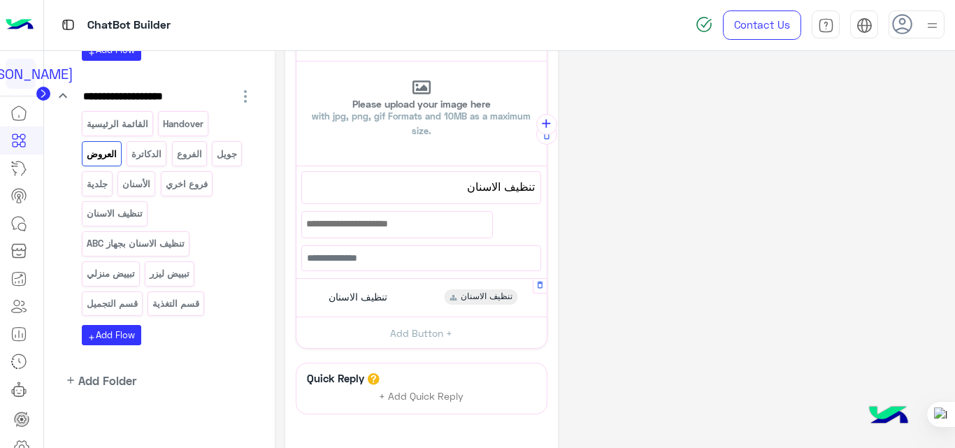
scroll to position [111, 0]
click at [411, 291] on div "تنظيف الاسنان تنظيف الاسنان" at bounding box center [421, 297] width 240 height 27
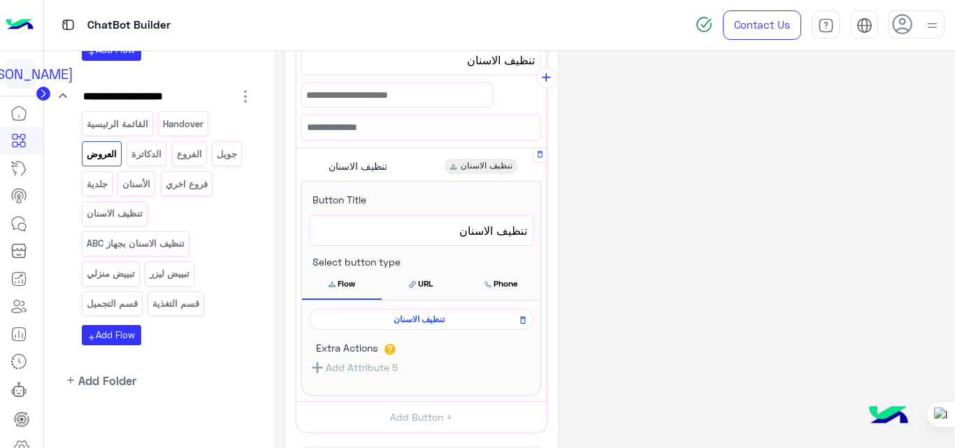
scroll to position [238, 0]
click at [412, 319] on span "تنظيف الاسنان" at bounding box center [419, 318] width 204 height 13
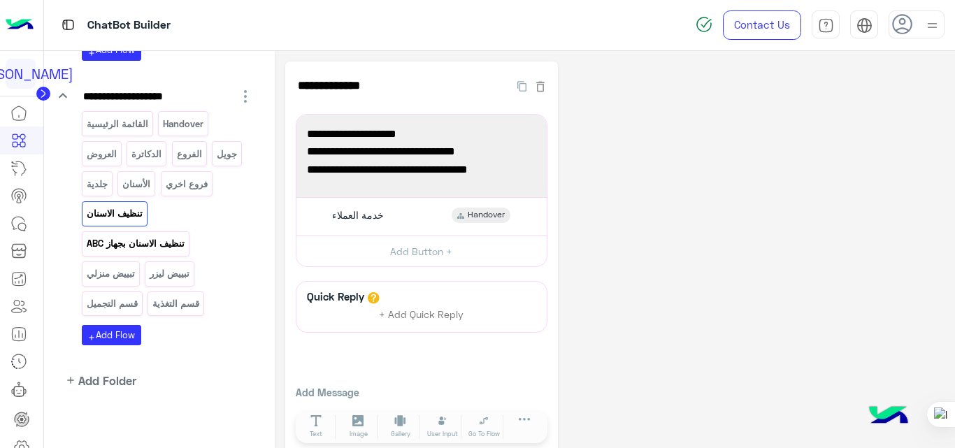
click at [167, 242] on p "تنظيف الاسنان بجهاز ABC" at bounding box center [135, 243] width 100 height 16
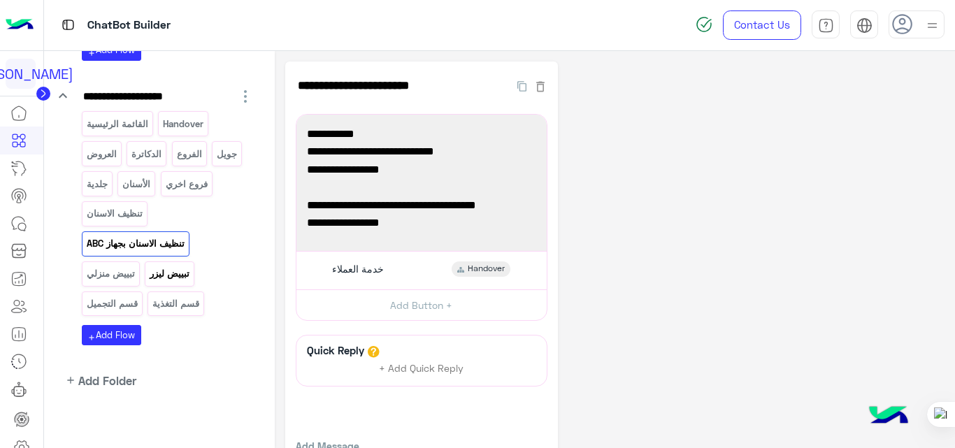
click at [170, 266] on p "تبييض ليزر" at bounding box center [170, 274] width 42 height 16
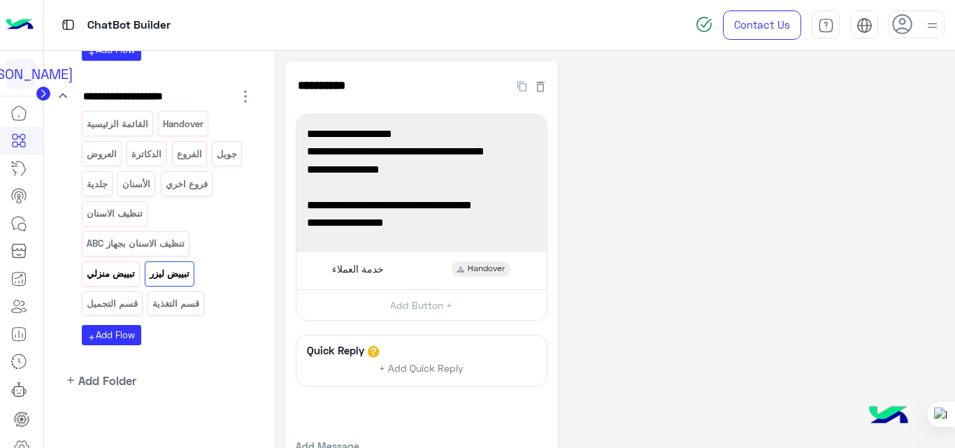
click at [115, 277] on p "تبييض منزلي" at bounding box center [110, 274] width 50 height 16
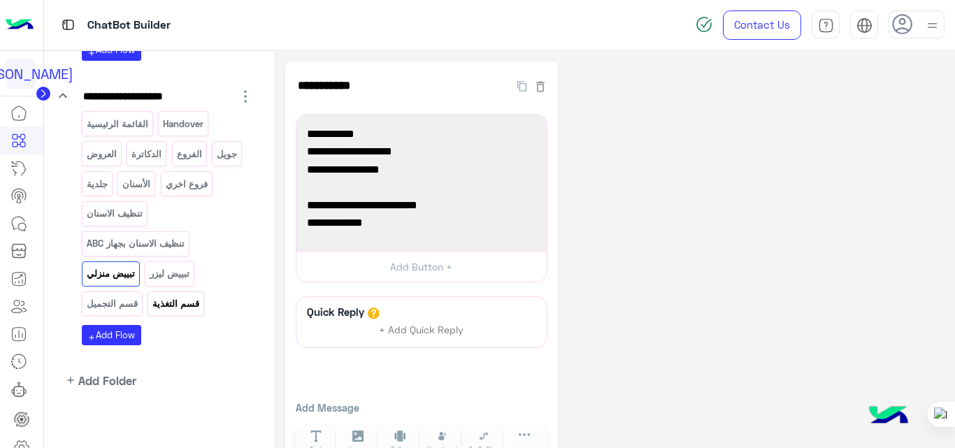
click at [173, 301] on p "قسم التغذية" at bounding box center [176, 304] width 49 height 16
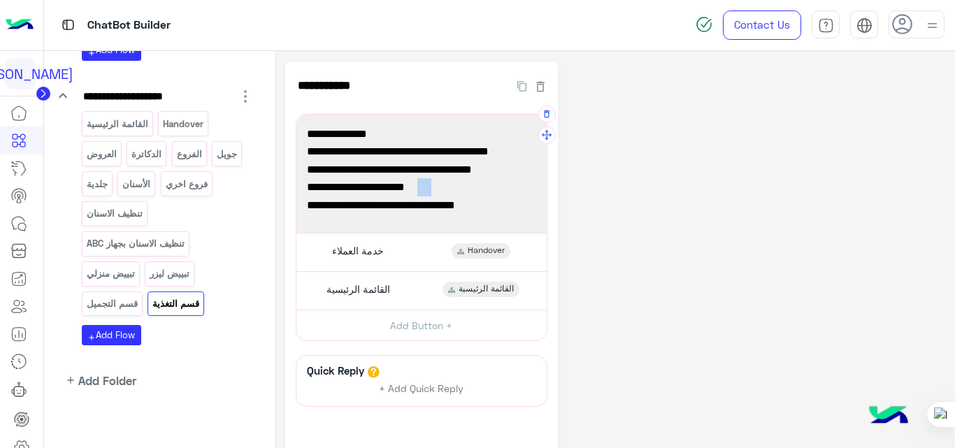
drag, startPoint x: 419, startPoint y: 187, endPoint x: 435, endPoint y: 186, distance: 16.8
click at [435, 186] on span "عن طريق الرابط ادناه 👇" at bounding box center [421, 187] width 229 height 18
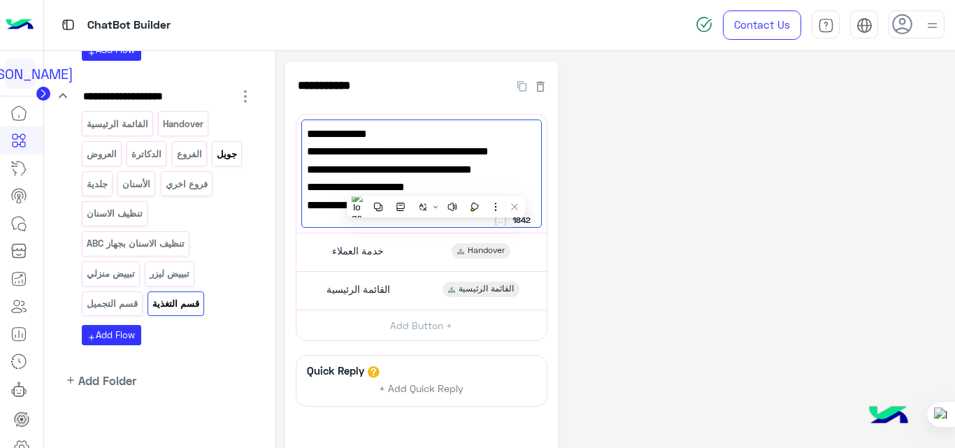
click at [226, 156] on p "جويل" at bounding box center [227, 154] width 22 height 16
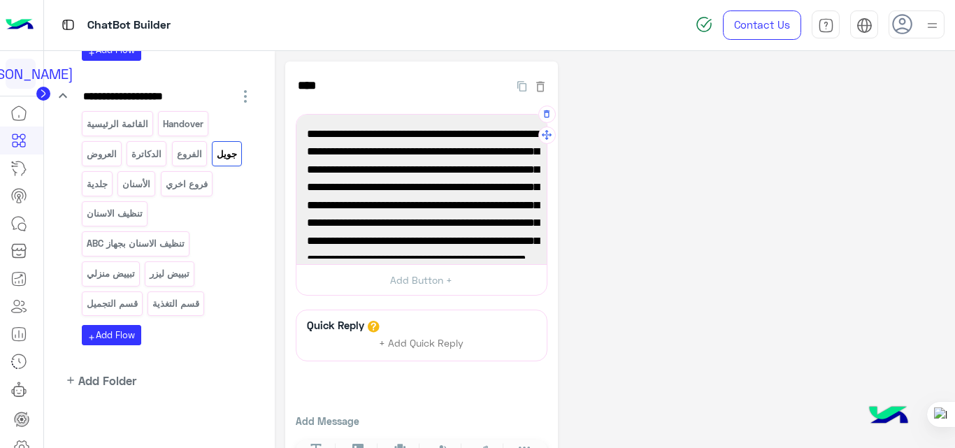
scroll to position [73, 0]
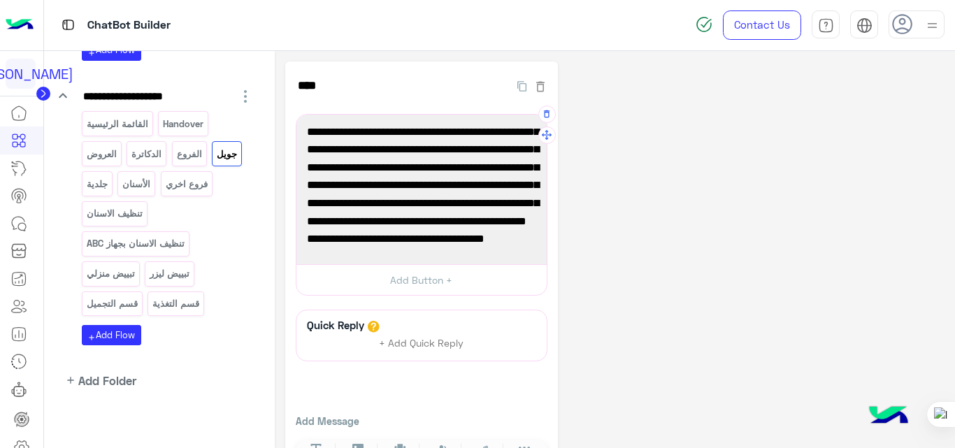
click at [309, 240] on span "لي مزيد من التفاصيل تقدر تزور موقعنا ادناه" at bounding box center [421, 239] width 229 height 18
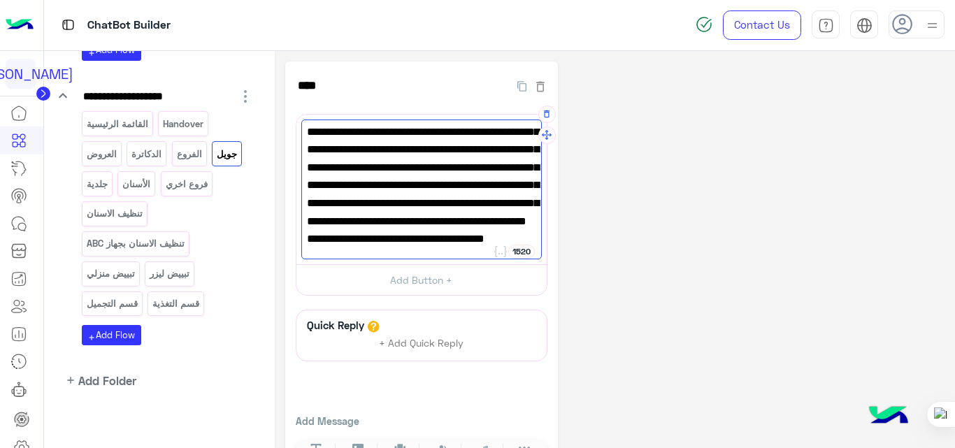
click at [317, 228] on span "عيادات جويل هي مركز طبي متكامل يقدم خدمات متنوعة في مجالات الصحة والجمال. تتميز…" at bounding box center [421, 141] width 229 height 179
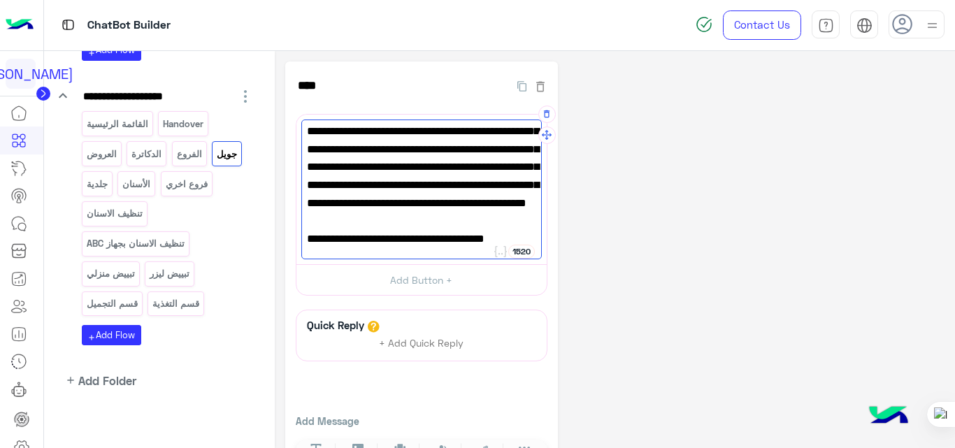
scroll to position [92, 0]
click at [319, 241] on span "لي مزيد من التفاصيل تقدر تزور موقعنا ادناه" at bounding box center [421, 239] width 229 height 18
paste textarea "***"
paste textarea "**********"
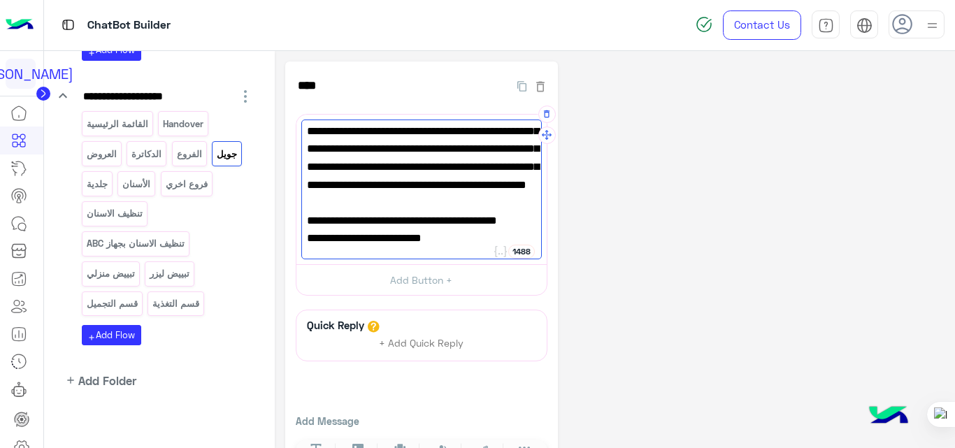
type textarea "**********"
click at [656, 236] on div "**********" at bounding box center [615, 273] width 660 height 424
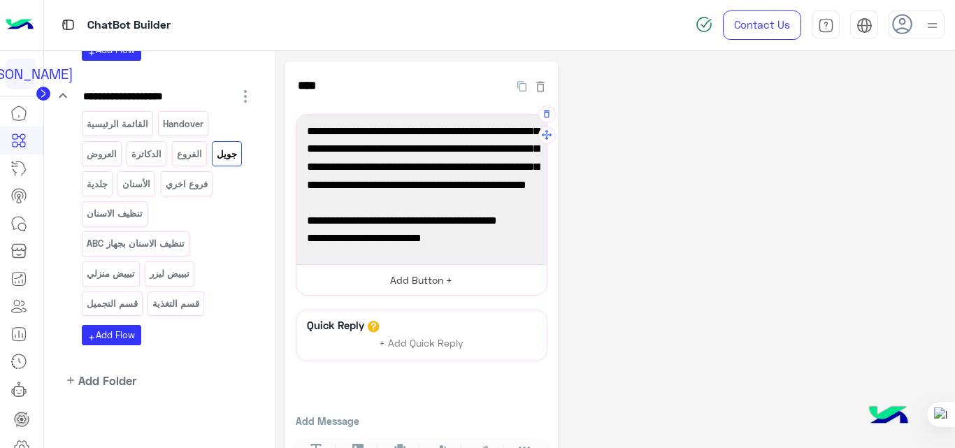
click at [484, 285] on button "Add Button +" at bounding box center [421, 279] width 250 height 31
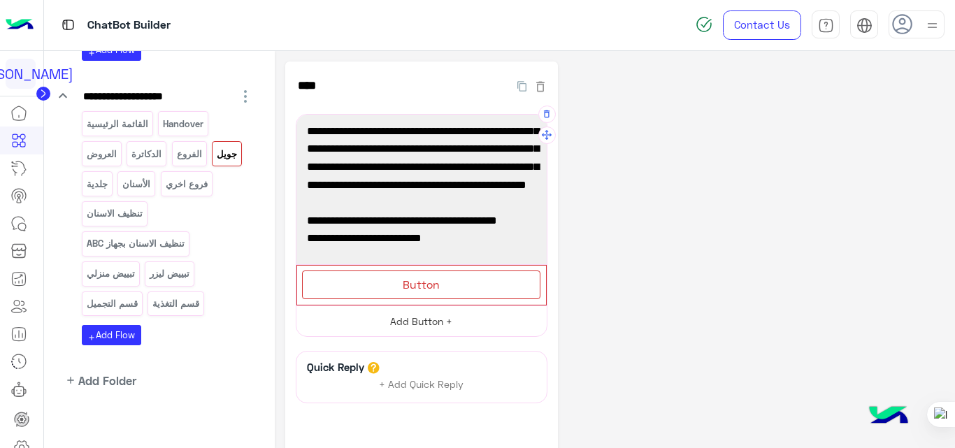
click at [484, 285] on div "Button" at bounding box center [421, 284] width 238 height 29
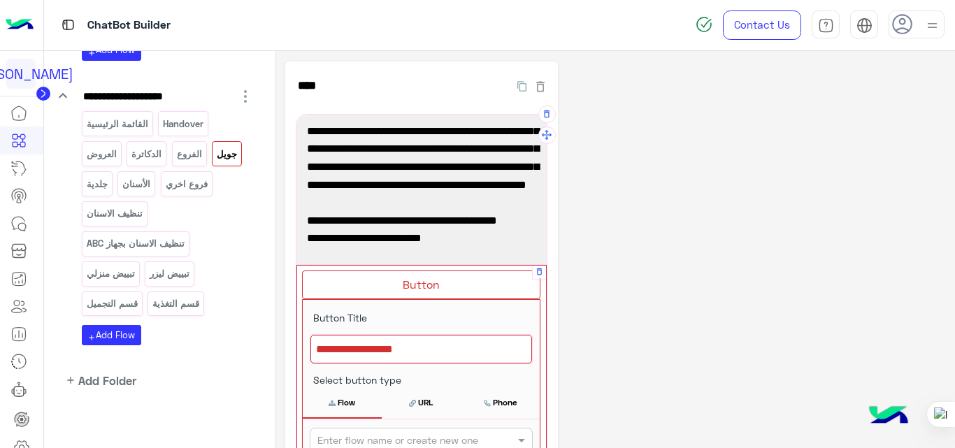
click at [407, 350] on div at bounding box center [421, 349] width 222 height 29
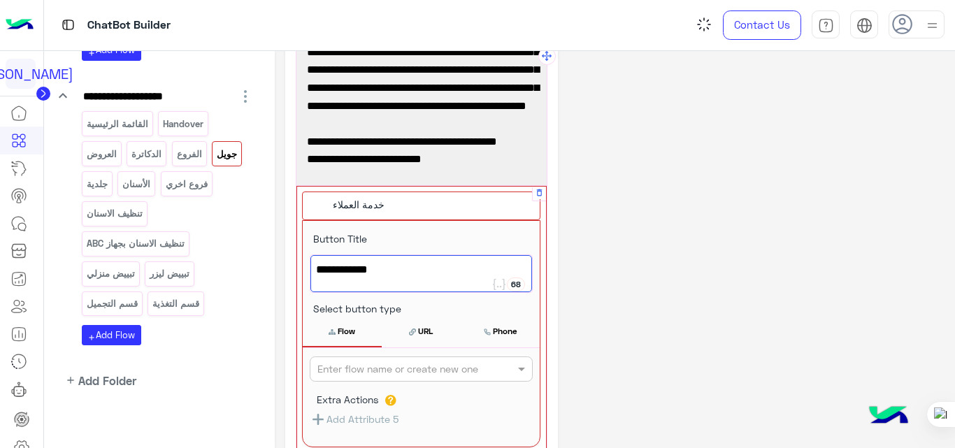
scroll to position [80, 0]
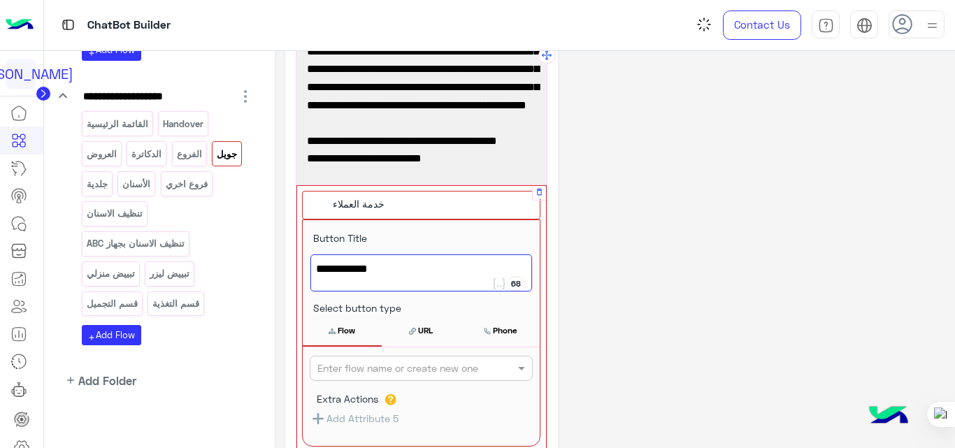
type textarea "**********"
click at [412, 370] on input "text" at bounding box center [397, 368] width 161 height 15
type input "*"
click at [328, 391] on b "Handover" at bounding box center [339, 396] width 44 height 12
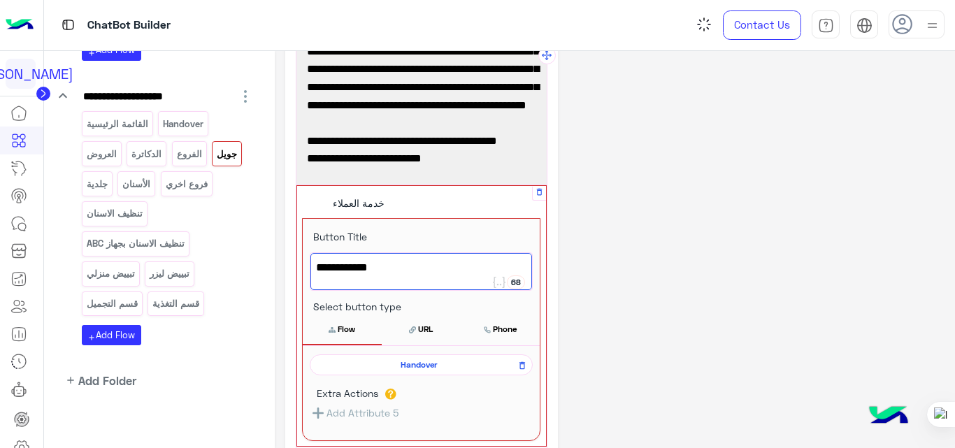
click at [637, 290] on div "**********" at bounding box center [615, 325] width 660 height 687
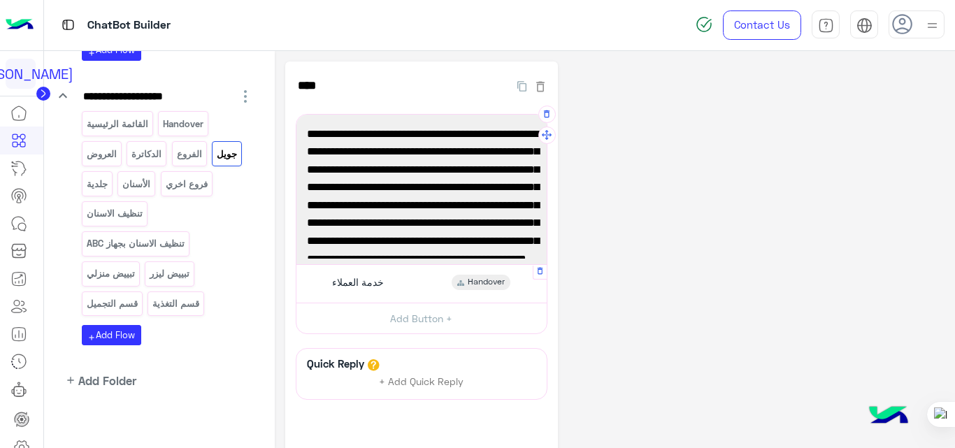
scroll to position [109, 0]
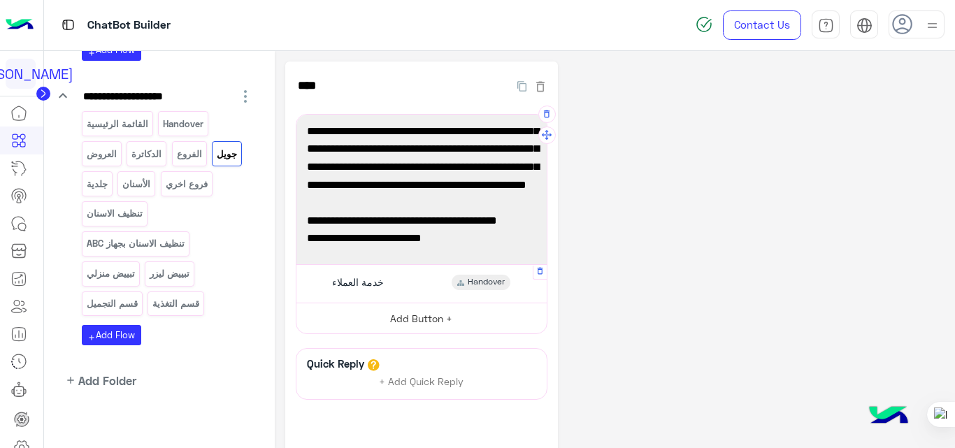
click at [429, 321] on button "Add Button +" at bounding box center [421, 318] width 250 height 31
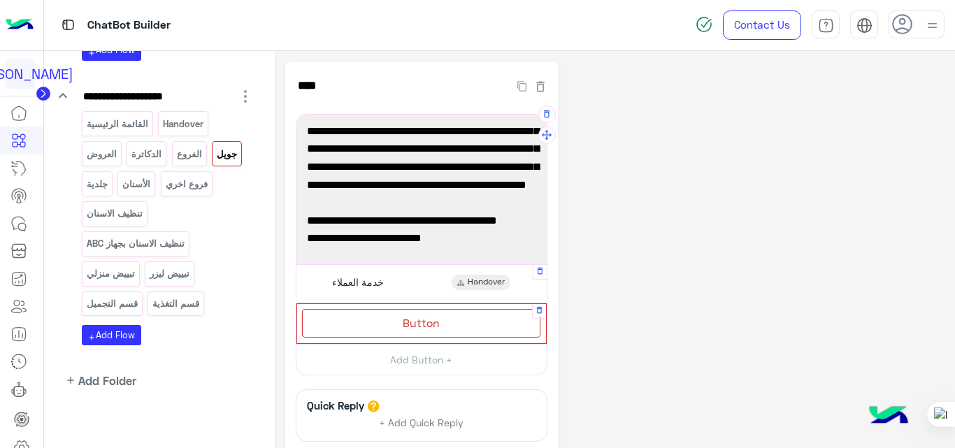
click at [445, 328] on div "Button" at bounding box center [421, 323] width 238 height 29
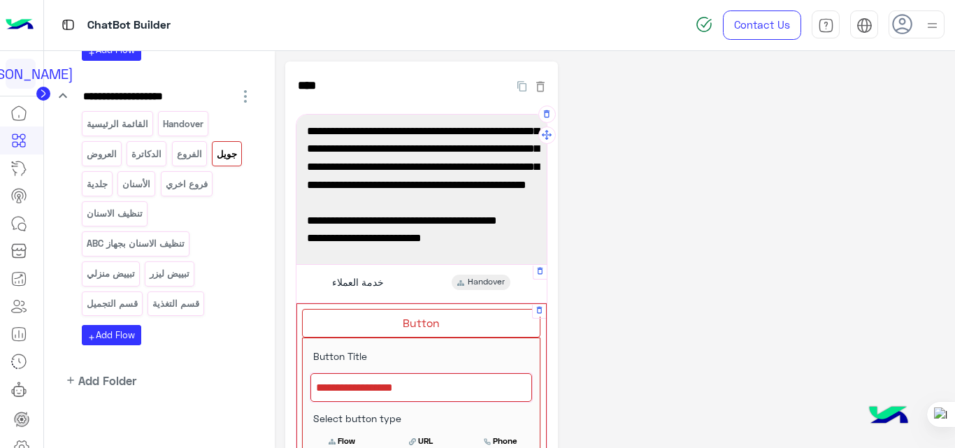
click at [413, 390] on div at bounding box center [421, 387] width 222 height 29
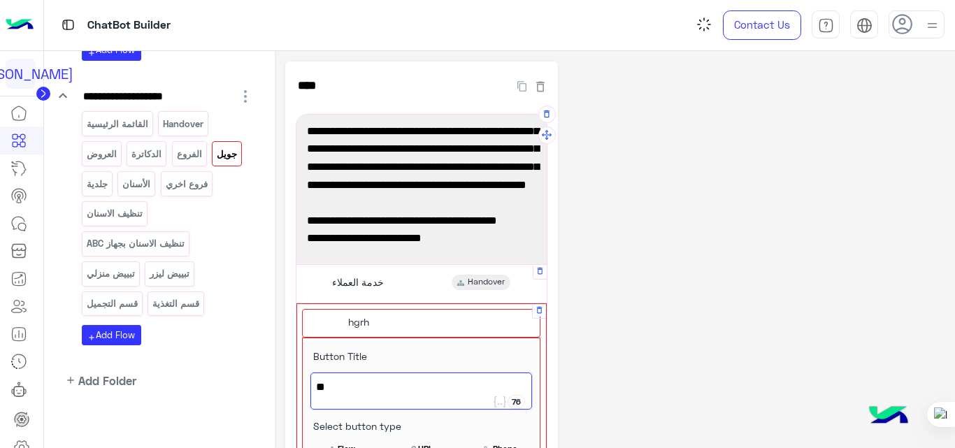
type textarea "*"
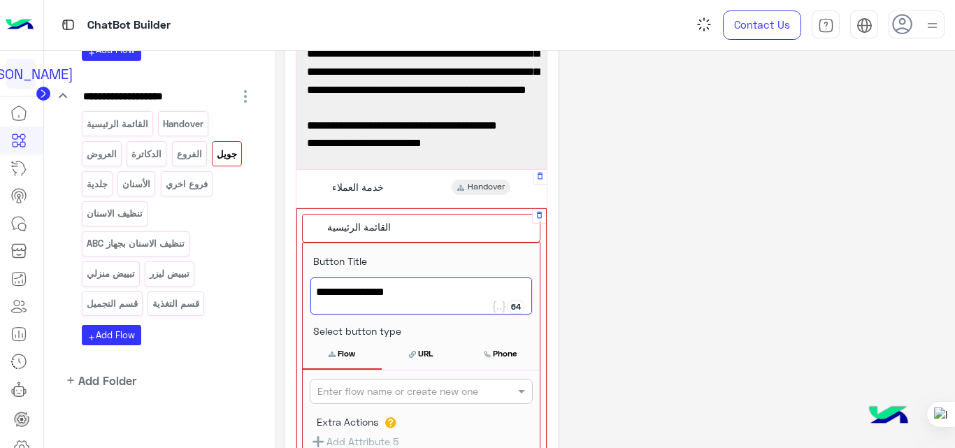
scroll to position [96, 0]
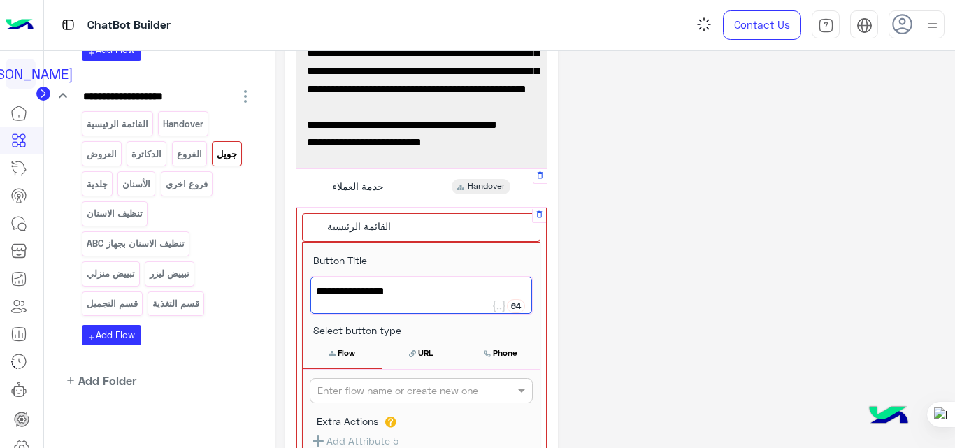
type textarea "**********"
click at [413, 390] on input "text" at bounding box center [397, 391] width 161 height 15
type input "**"
click at [379, 440] on b "القائمة الرئيسية" at bounding box center [349, 444] width 64 height 12
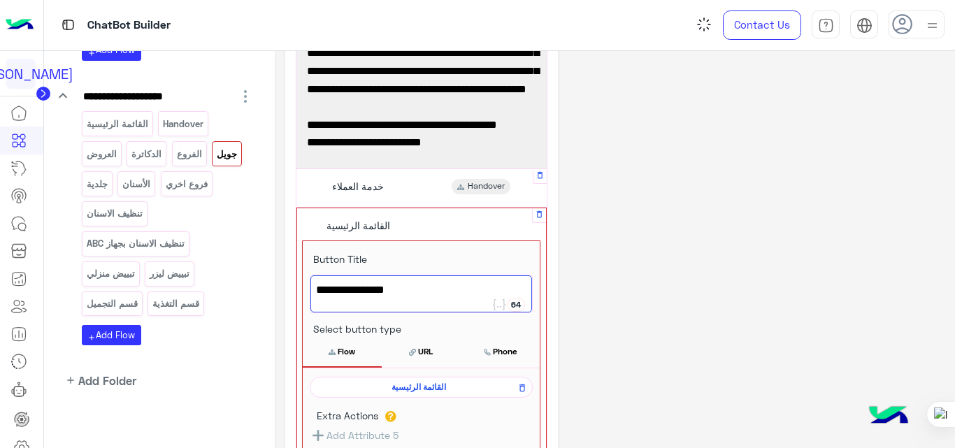
click at [681, 254] on div "**********" at bounding box center [615, 328] width 660 height 725
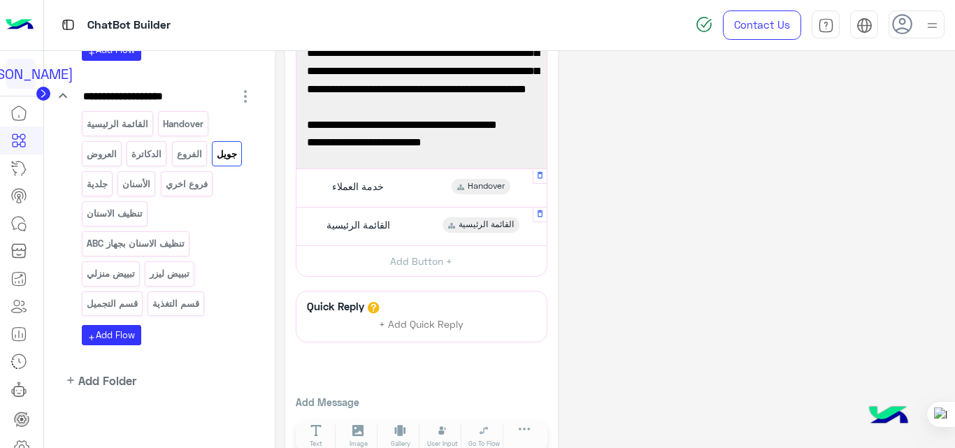
click at [681, 254] on div "**********" at bounding box center [615, 216] width 660 height 501
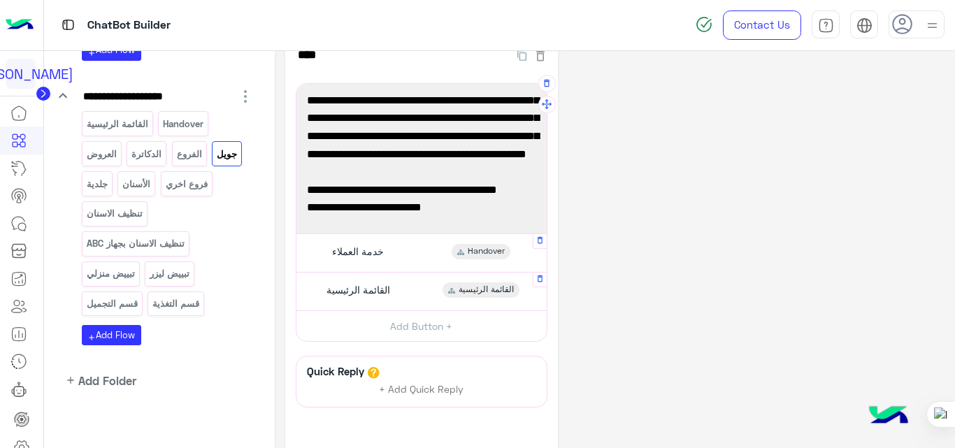
scroll to position [0, 0]
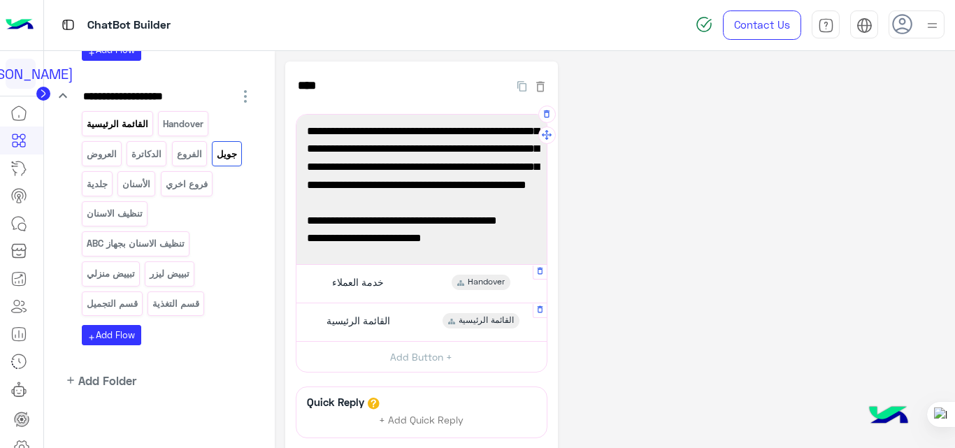
click at [137, 126] on p "القائمة الرئيسية" at bounding box center [117, 124] width 64 height 16
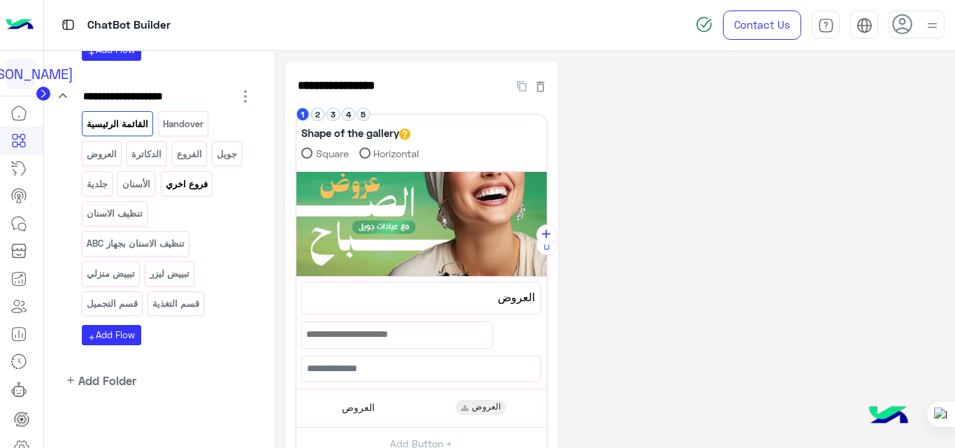
click at [180, 181] on p "فروع اخري" at bounding box center [186, 184] width 44 height 16
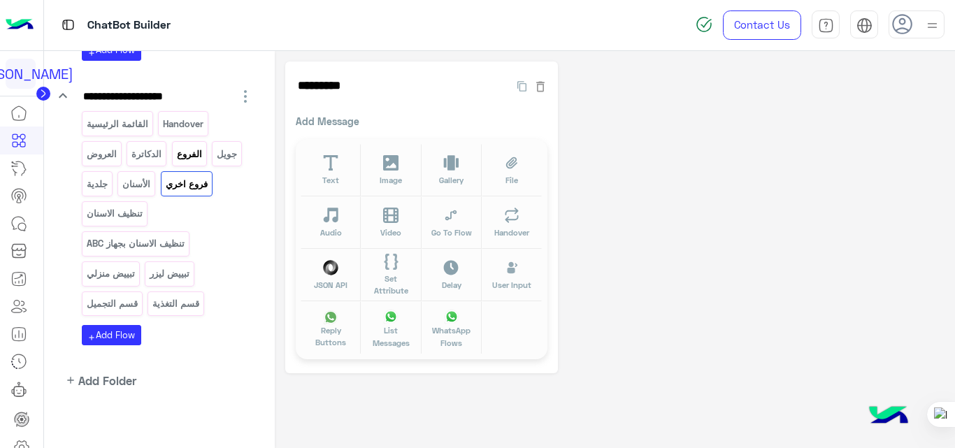
click at [188, 155] on p "الفروع" at bounding box center [188, 154] width 27 height 16
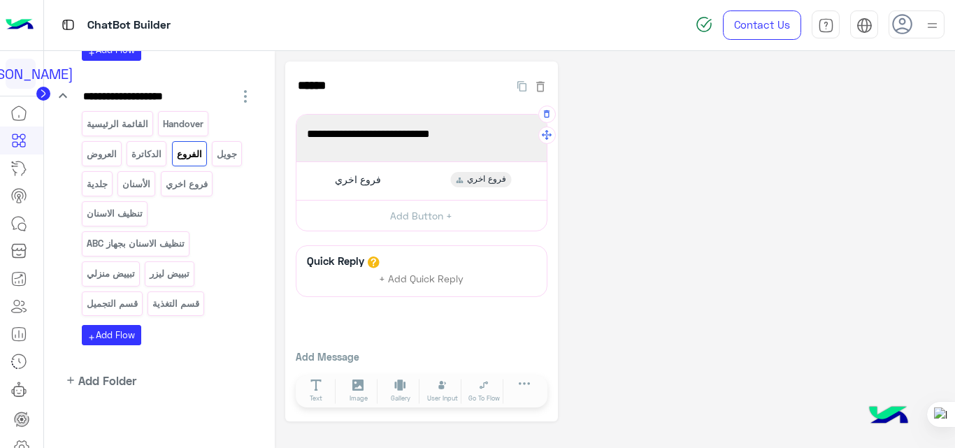
click at [391, 133] on span "تقدر تطلع علي اللوكيشن ادناه" at bounding box center [421, 134] width 229 height 18
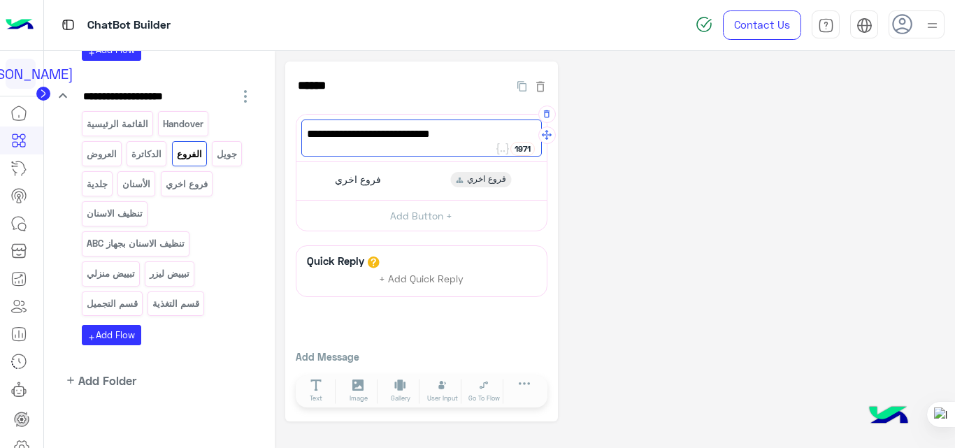
click at [391, 133] on span "تقدر تطلع علي اللوكيشن ادناه" at bounding box center [421, 134] width 229 height 18
drag, startPoint x: 391, startPoint y: 133, endPoint x: 537, endPoint y: 134, distance: 146.0
click at [537, 134] on div "تقدر تطلع علي اللوكيشن ادناه" at bounding box center [421, 137] width 240 height 37
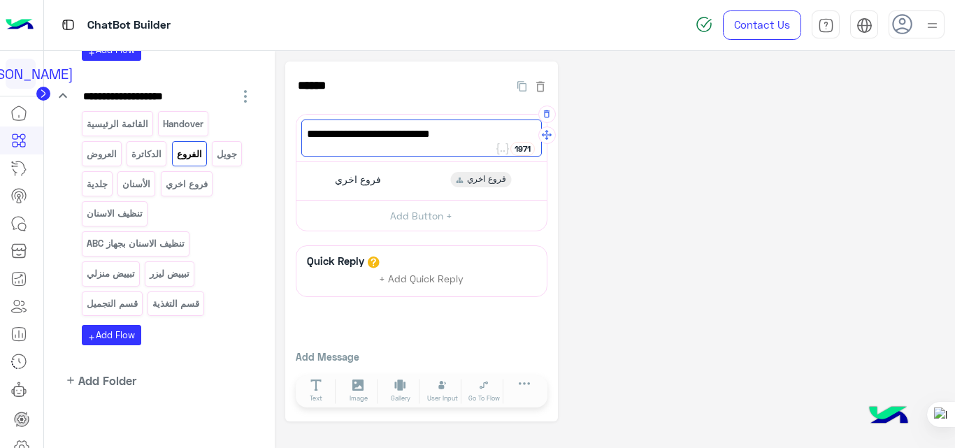
drag, startPoint x: 393, startPoint y: 129, endPoint x: 535, endPoint y: 124, distance: 142.7
click at [535, 124] on div "تقدر تطلع علي اللوكيشن ادناه" at bounding box center [421, 137] width 240 height 37
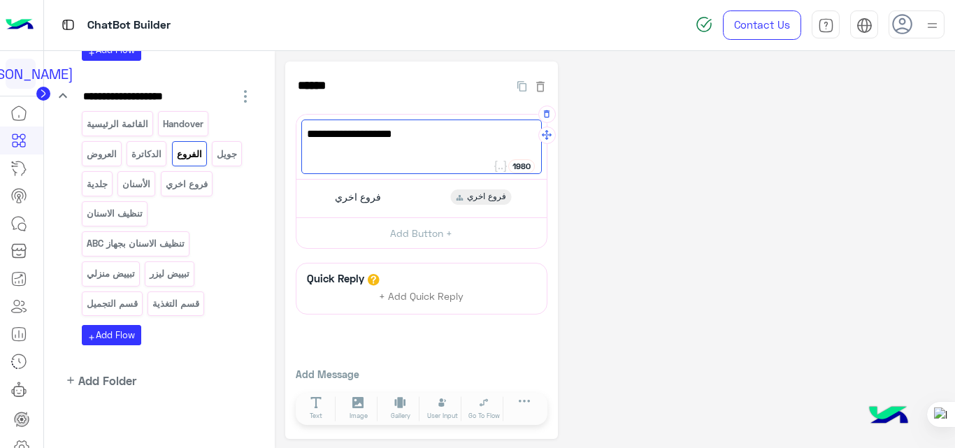
paste textarea "**********"
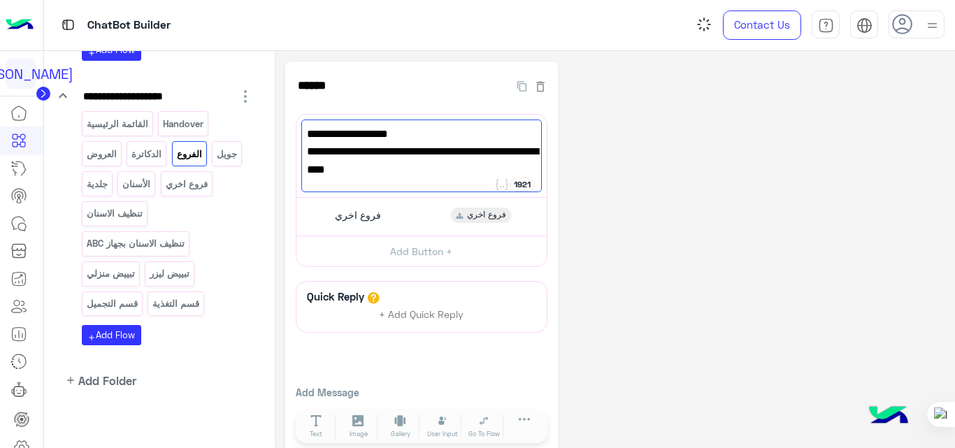
type textarea "**********"
click at [664, 166] on div "**********" at bounding box center [615, 258] width 660 height 395
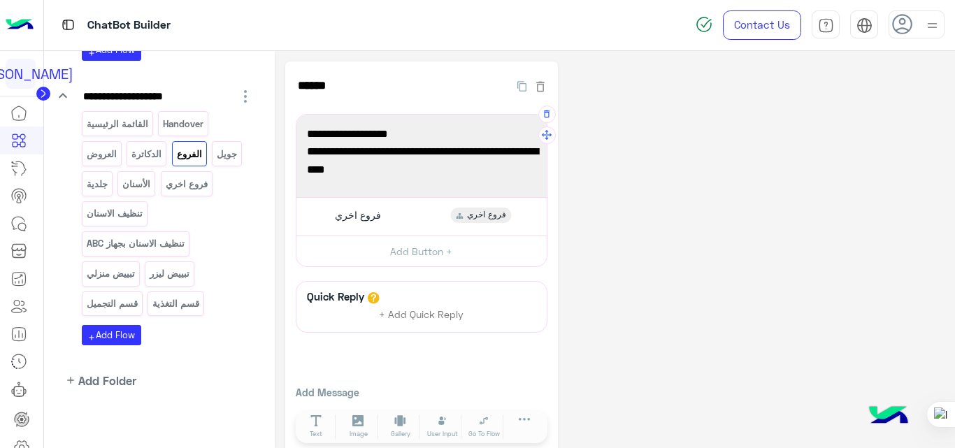
click at [439, 170] on span "6988 Al Takhassousi, [GEOGRAPHIC_DATA], [GEOGRAPHIC_DATA] 12312, [GEOGRAPHIC_DA…" at bounding box center [421, 170] width 229 height 54
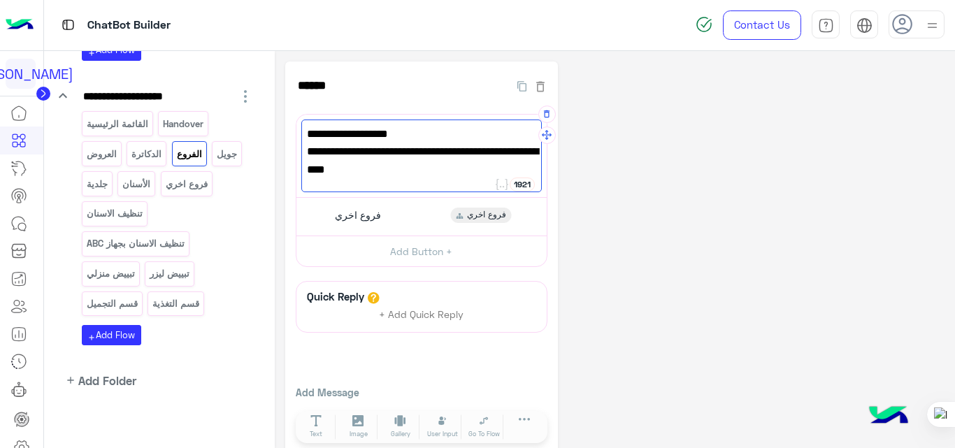
drag, startPoint x: 439, startPoint y: 170, endPoint x: 536, endPoint y: 127, distance: 106.4
click at [536, 127] on div "تقدر تزور فرعنا في [STREET_ADDRESS]" at bounding box center [421, 155] width 240 height 73
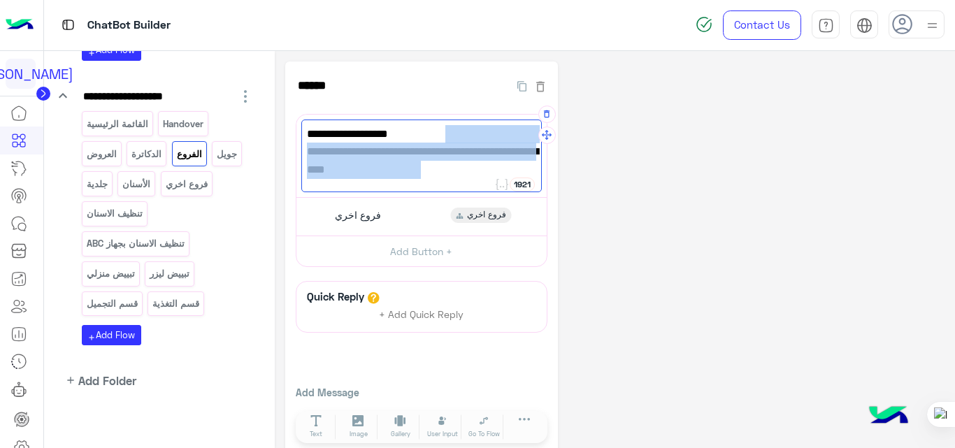
drag, startPoint x: 411, startPoint y: 174, endPoint x: 382, endPoint y: 124, distance: 58.2
click at [382, 124] on div "تقدر تزور فرعنا في [STREET_ADDRESS]" at bounding box center [421, 155] width 240 height 73
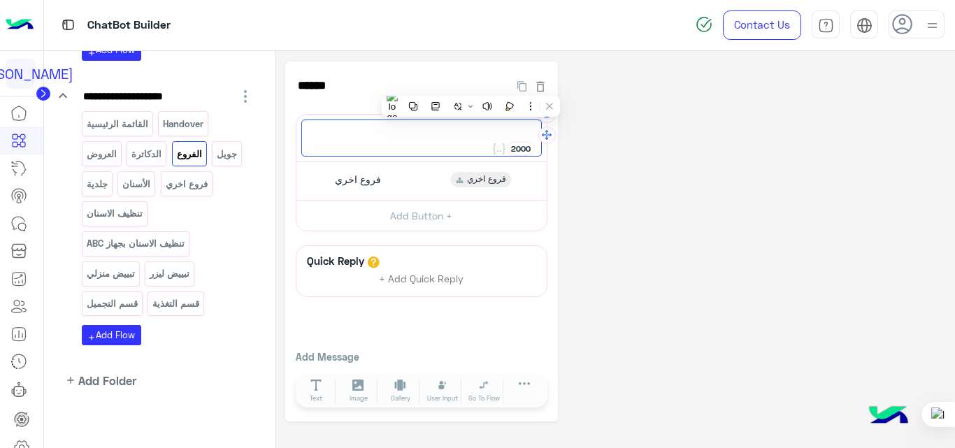
paste textarea "**********"
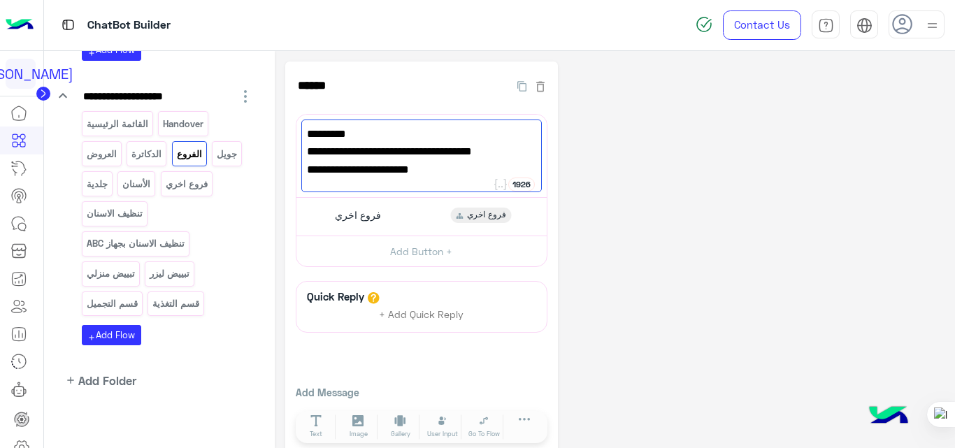
click at [687, 151] on div "**********" at bounding box center [615, 258] width 660 height 395
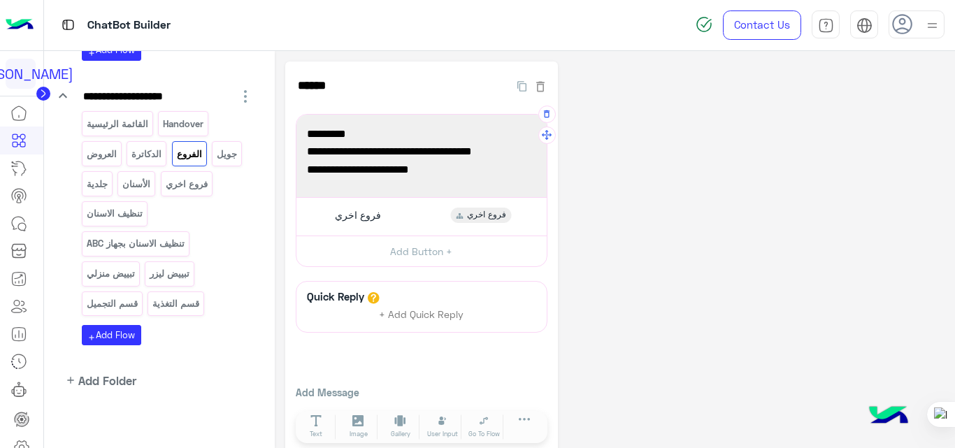
click at [367, 178] on span "المملكة العربية السعودية" at bounding box center [421, 187] width 229 height 18
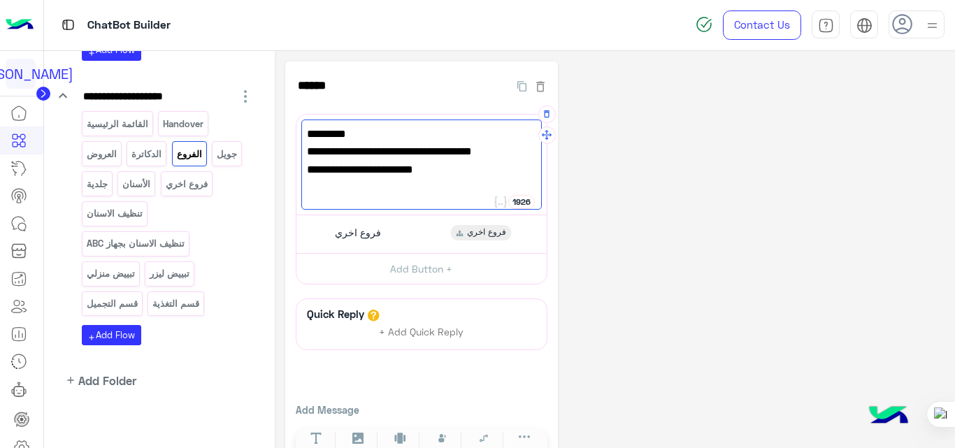
paste textarea "**********"
type textarea "**********"
click at [646, 170] on div "**********" at bounding box center [615, 267] width 660 height 413
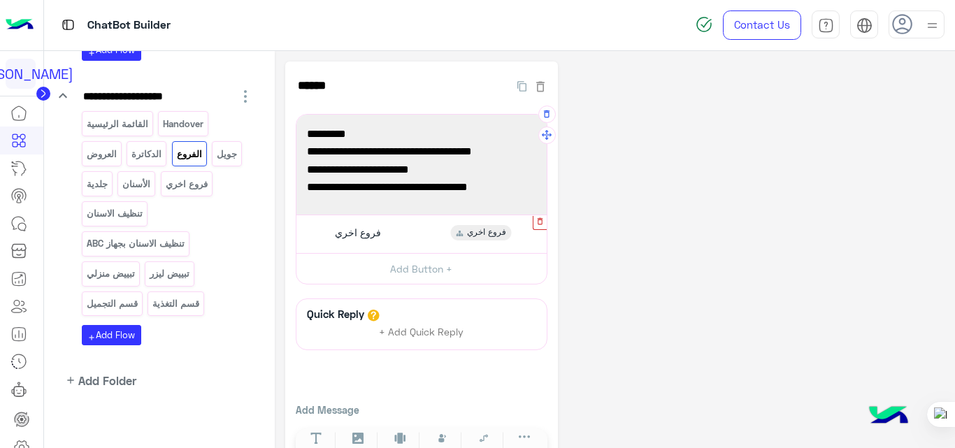
click at [539, 222] on icon "button" at bounding box center [539, 221] width 9 height 9
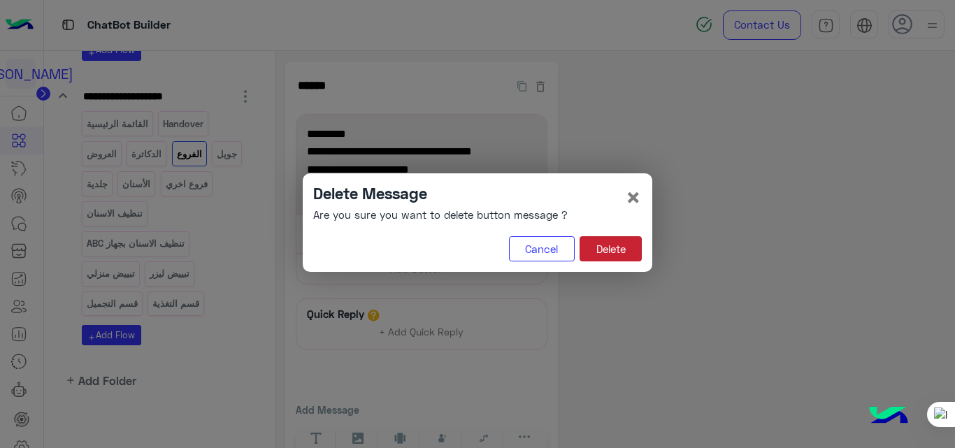
click at [601, 251] on button "Delete" at bounding box center [610, 248] width 62 height 25
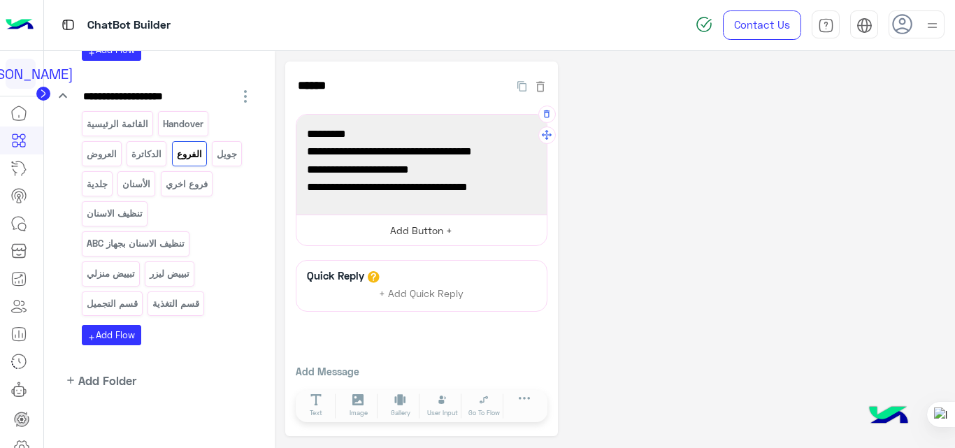
click at [458, 219] on button "Add Button +" at bounding box center [421, 230] width 250 height 31
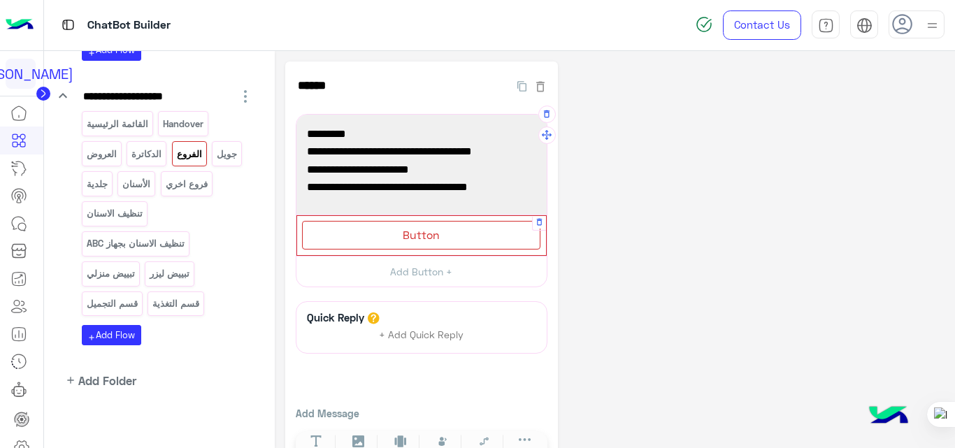
click at [453, 233] on div "Button" at bounding box center [421, 235] width 238 height 29
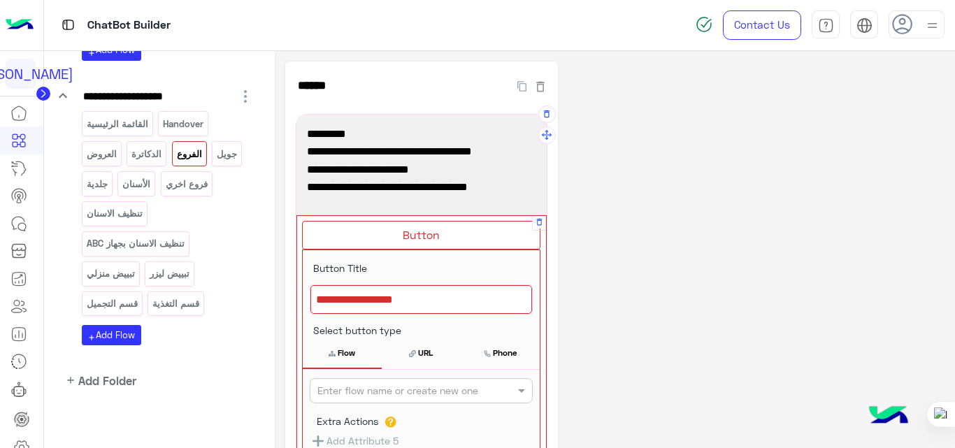
click at [428, 300] on div at bounding box center [421, 299] width 222 height 29
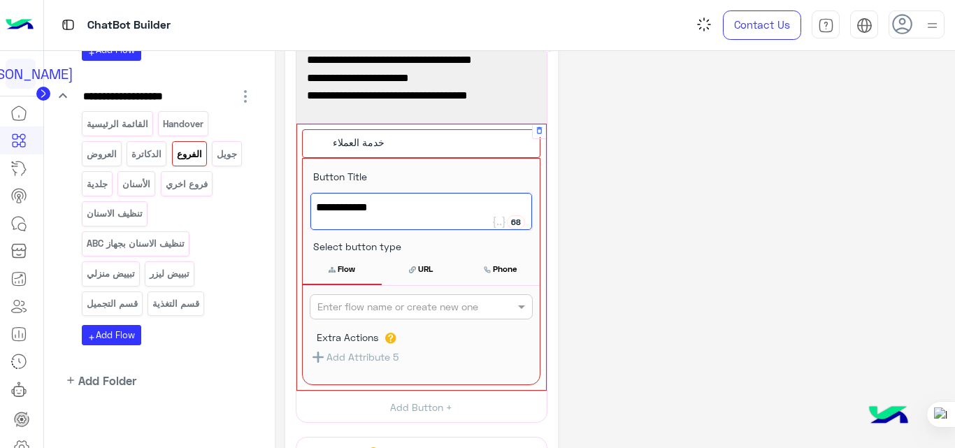
scroll to position [94, 0]
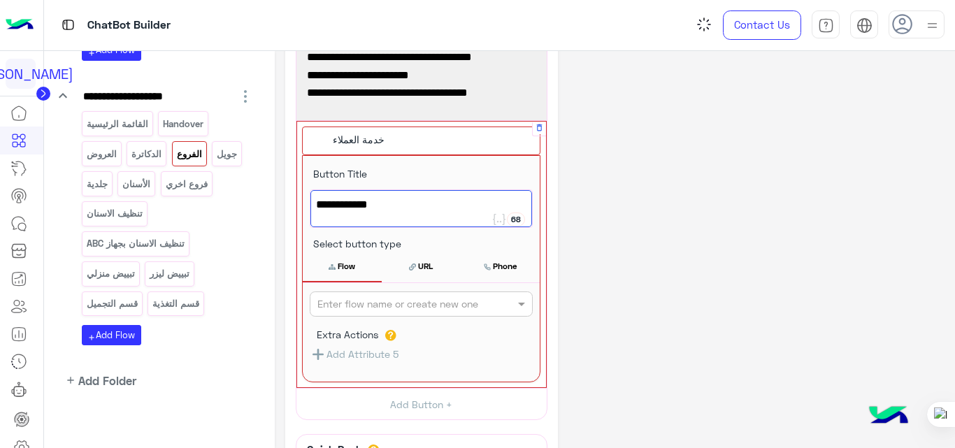
type textarea "**********"
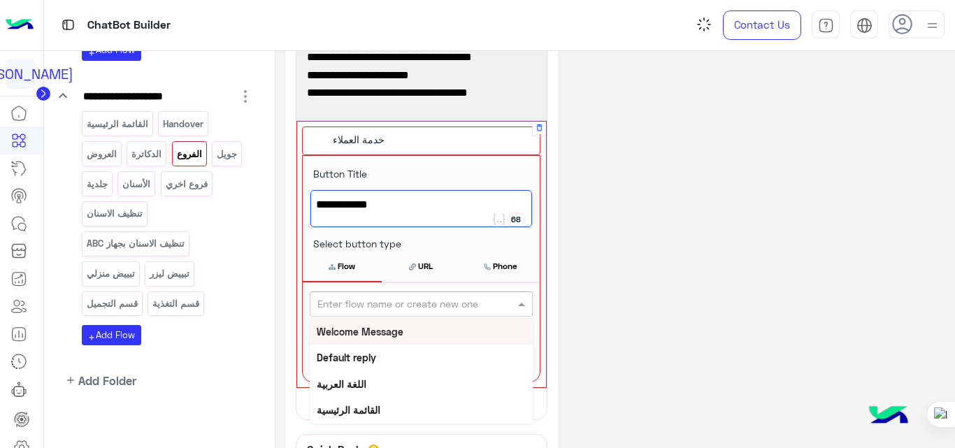
click at [430, 306] on input "text" at bounding box center [397, 304] width 161 height 15
type input "*"
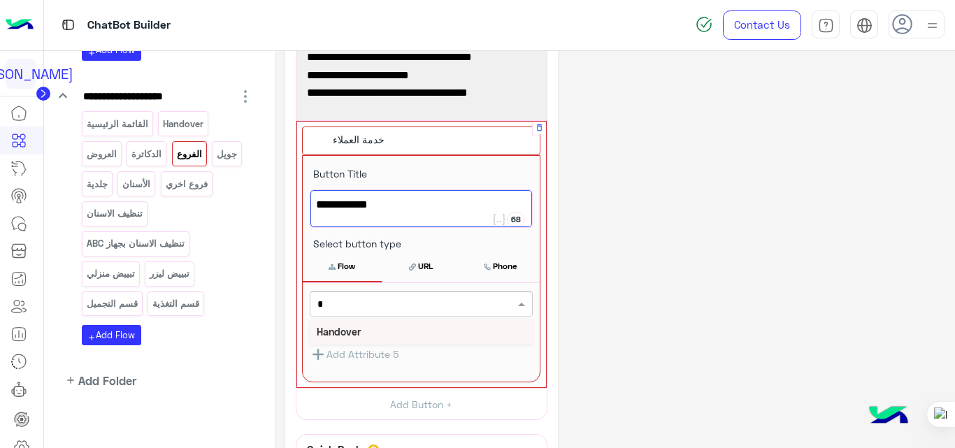
click at [349, 329] on b "Handover" at bounding box center [339, 332] width 44 height 12
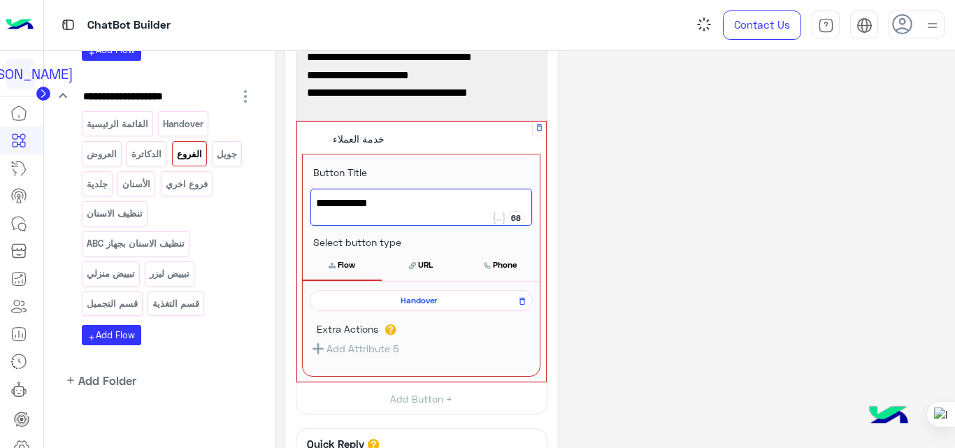
click at [625, 244] on div "**********" at bounding box center [615, 285] width 660 height 637
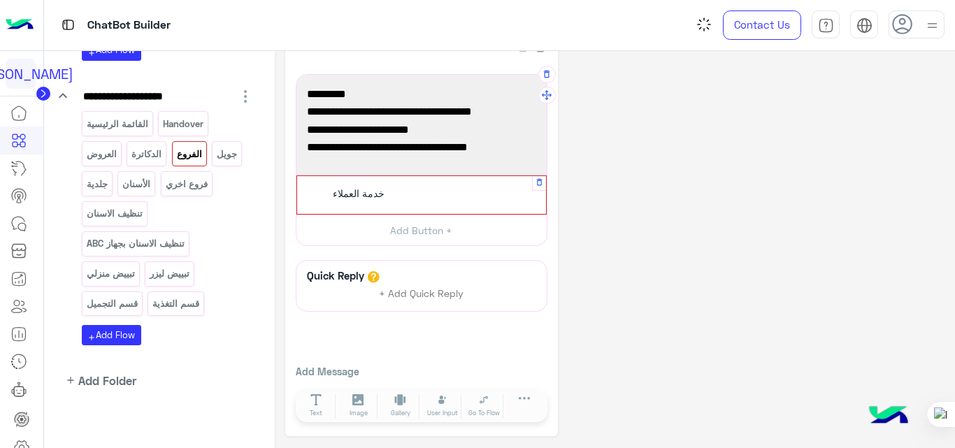
scroll to position [38, 0]
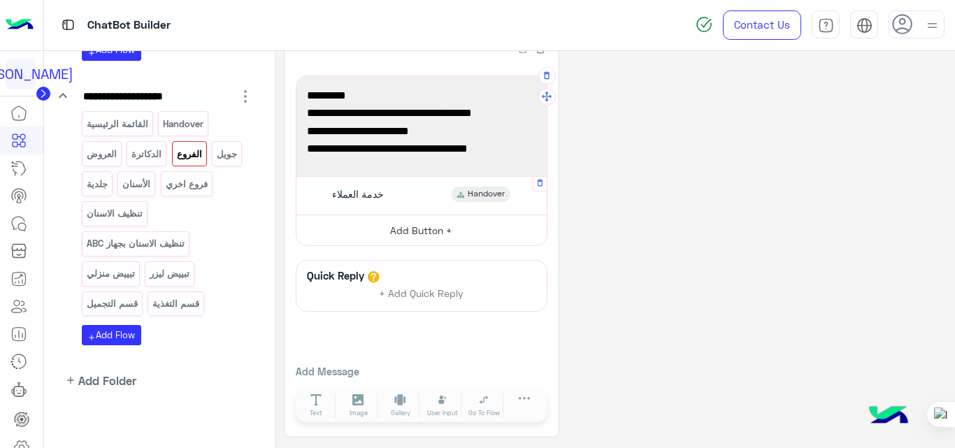
click at [476, 223] on button "Add Button +" at bounding box center [421, 230] width 250 height 31
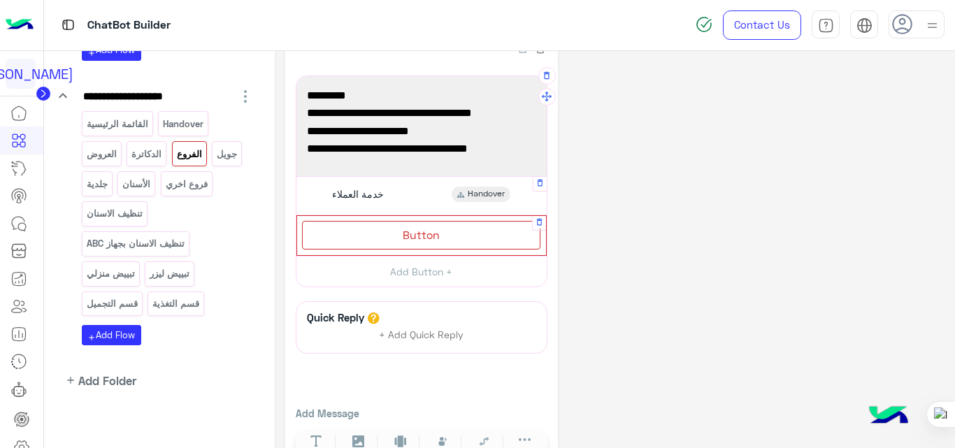
click at [475, 223] on div "Button" at bounding box center [421, 235] width 238 height 29
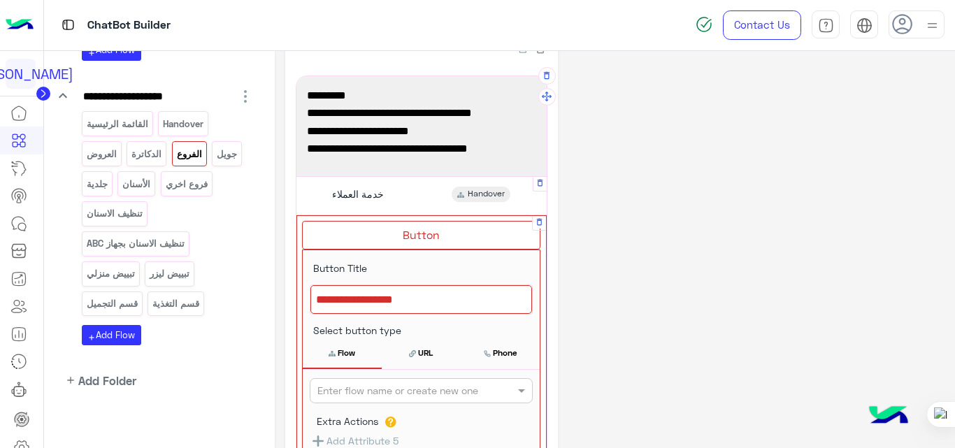
click at [429, 312] on div at bounding box center [421, 299] width 222 height 29
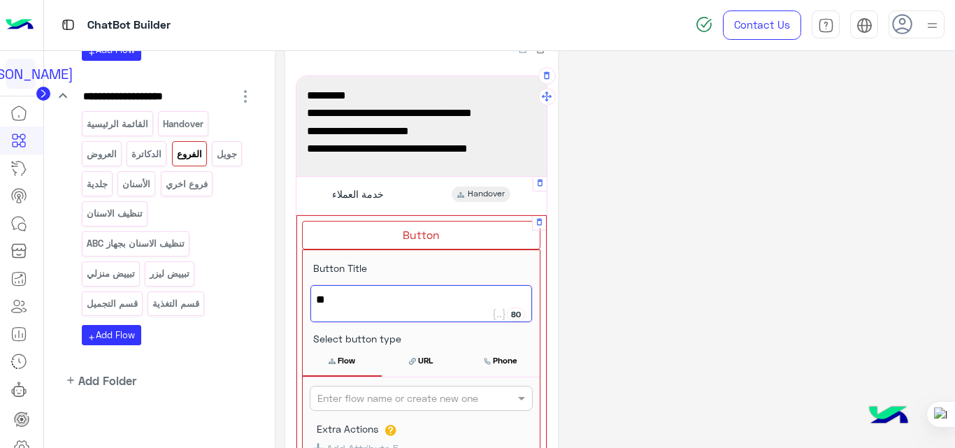
type textarea "*"
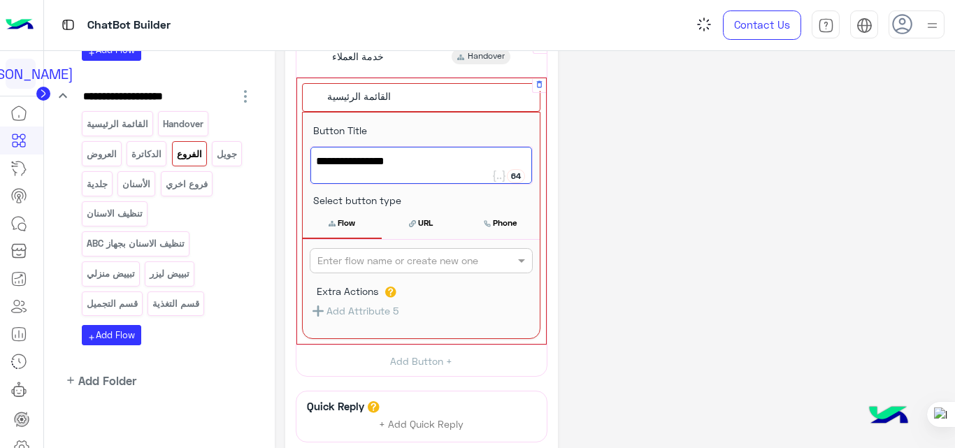
scroll to position [177, 0]
type textarea "**********"
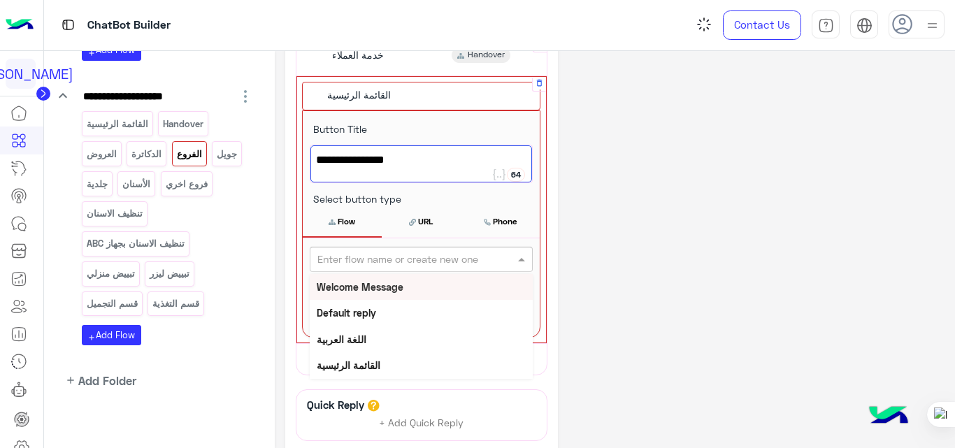
click at [443, 263] on input "text" at bounding box center [397, 259] width 161 height 15
type input "***"
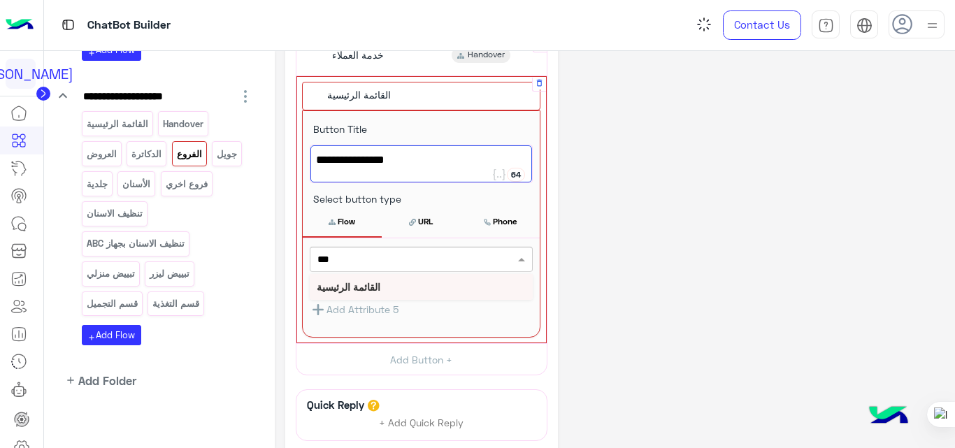
click at [379, 287] on b "القائمة الرئيسية" at bounding box center [349, 287] width 64 height 12
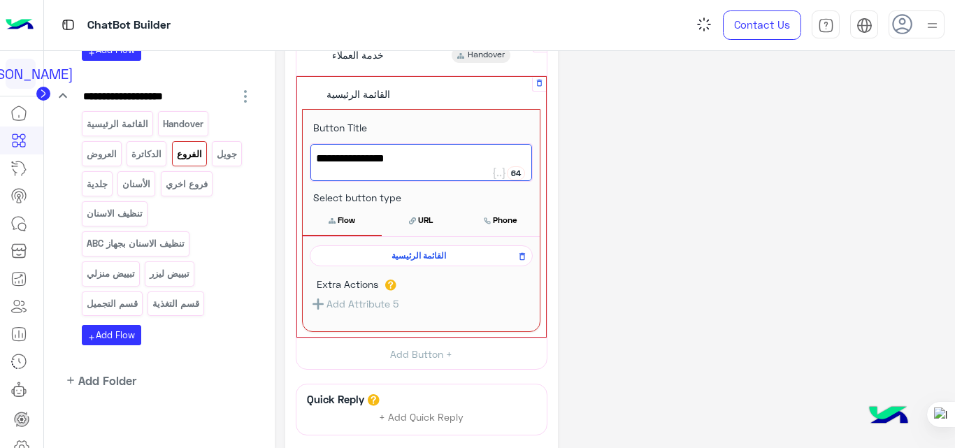
click at [681, 195] on div "**********" at bounding box center [615, 222] width 660 height 676
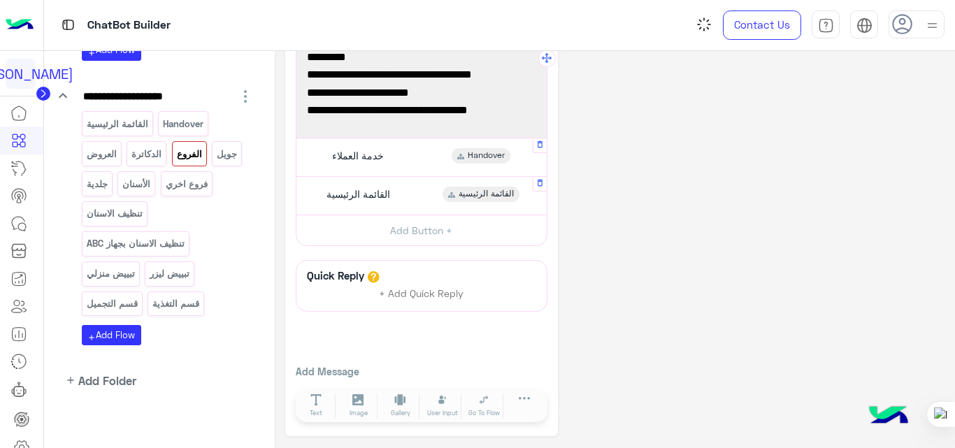
scroll to position [77, 0]
click at [681, 195] on div "**********" at bounding box center [615, 210] width 660 height 451
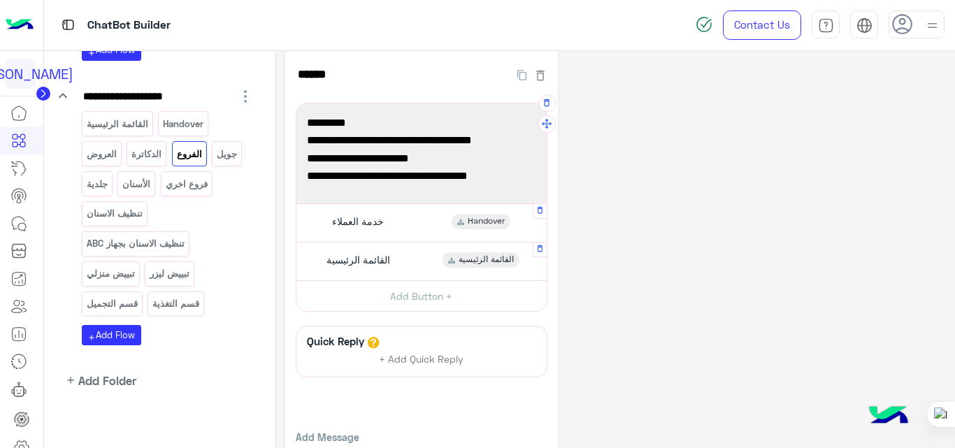
scroll to position [0, 0]
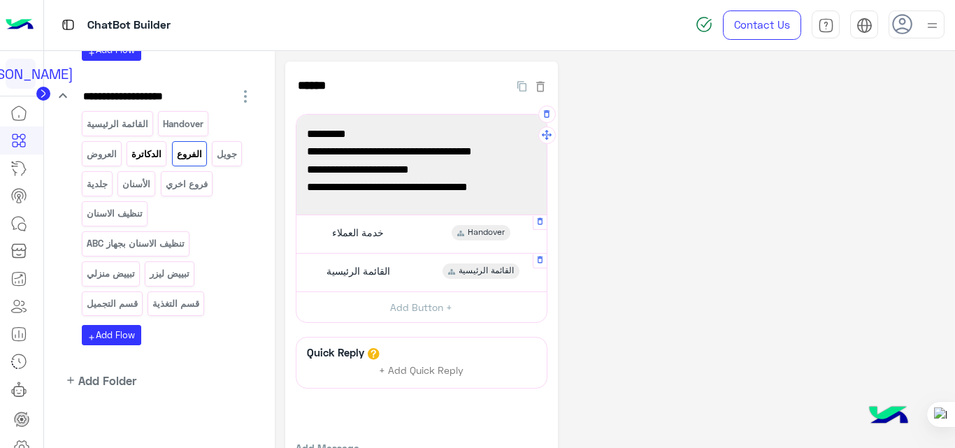
click at [157, 159] on p "الدكاترة" at bounding box center [147, 154] width 32 height 16
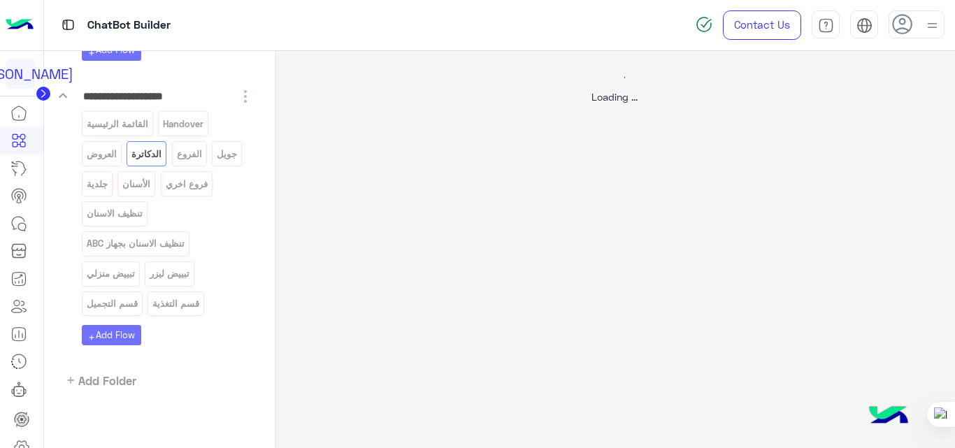
click at [233, 152] on div at bounding box center [477, 224] width 955 height 448
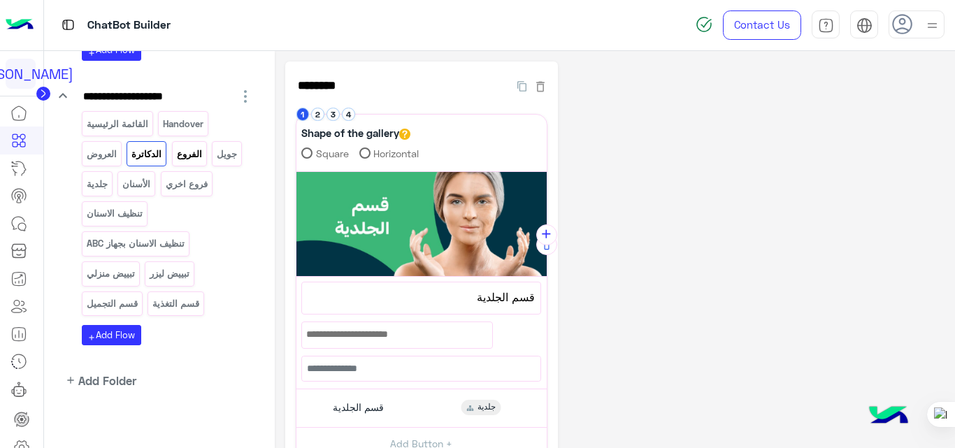
click at [198, 148] on p "الفروع" at bounding box center [188, 154] width 27 height 16
click at [316, 116] on button "2" at bounding box center [317, 114] width 13 height 13
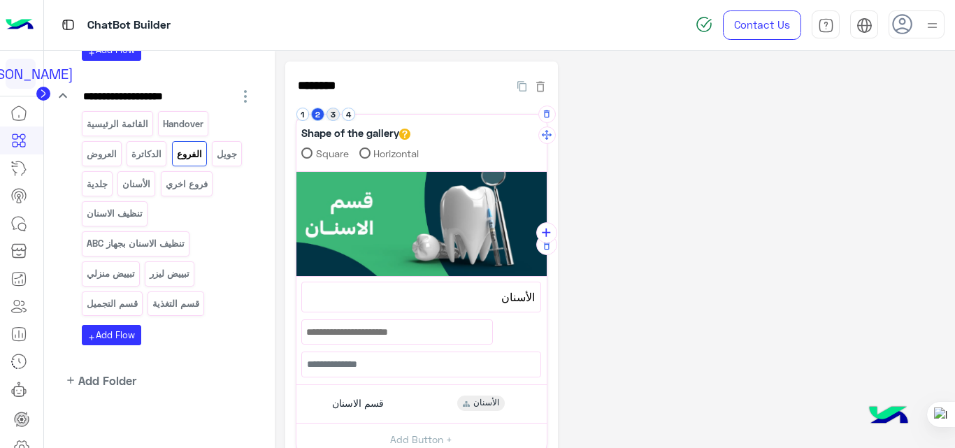
click at [332, 115] on button "3" at bounding box center [332, 114] width 13 height 13
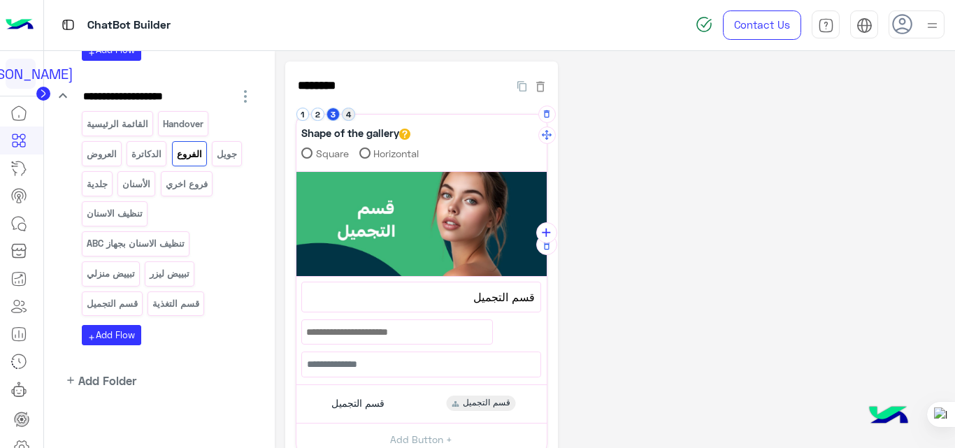
click at [351, 110] on button "4" at bounding box center [348, 114] width 13 height 13
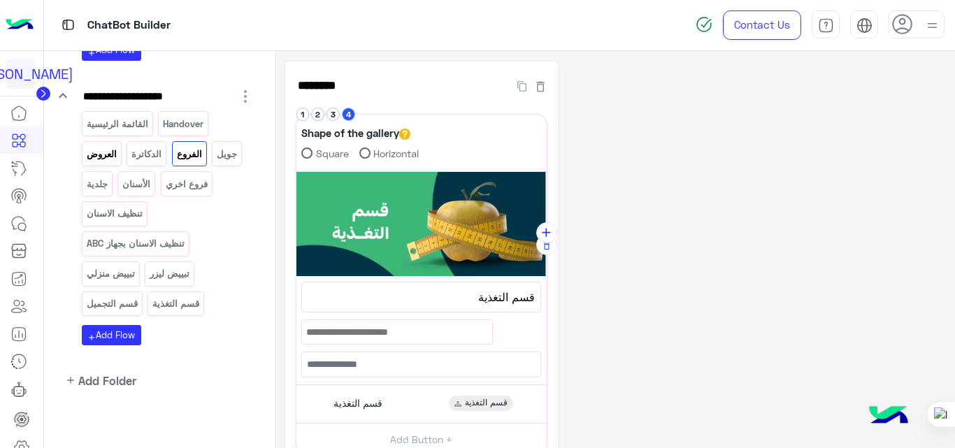
click at [100, 154] on p "العروض" at bounding box center [101, 154] width 32 height 16
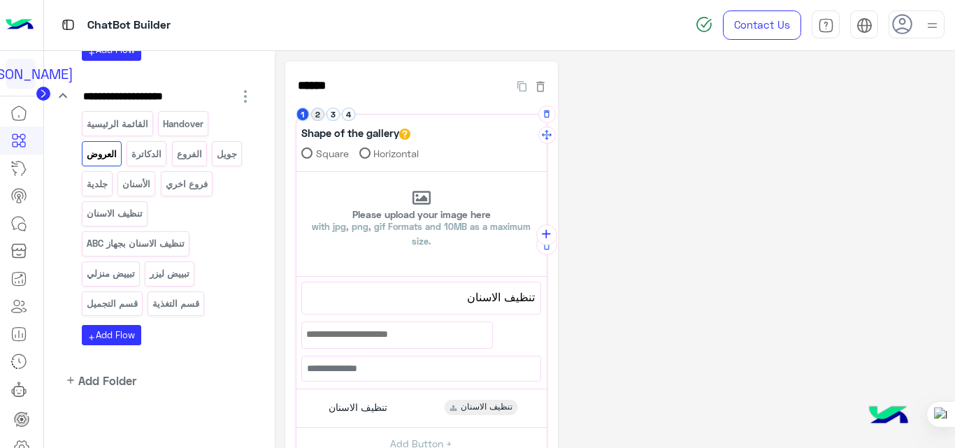
click at [318, 116] on button "2" at bounding box center [317, 114] width 13 height 13
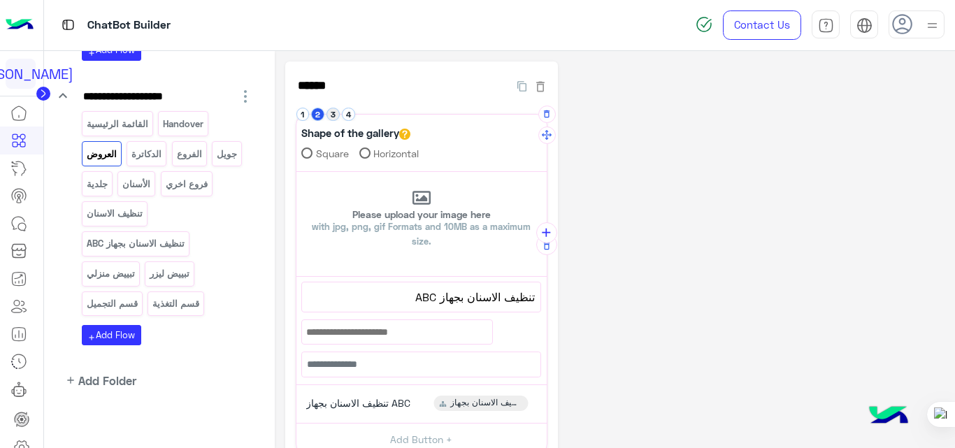
click at [333, 110] on button "3" at bounding box center [332, 114] width 13 height 13
click at [354, 115] on button "4" at bounding box center [348, 114] width 13 height 13
click at [140, 182] on p "الأسنان" at bounding box center [137, 184] width 30 height 16
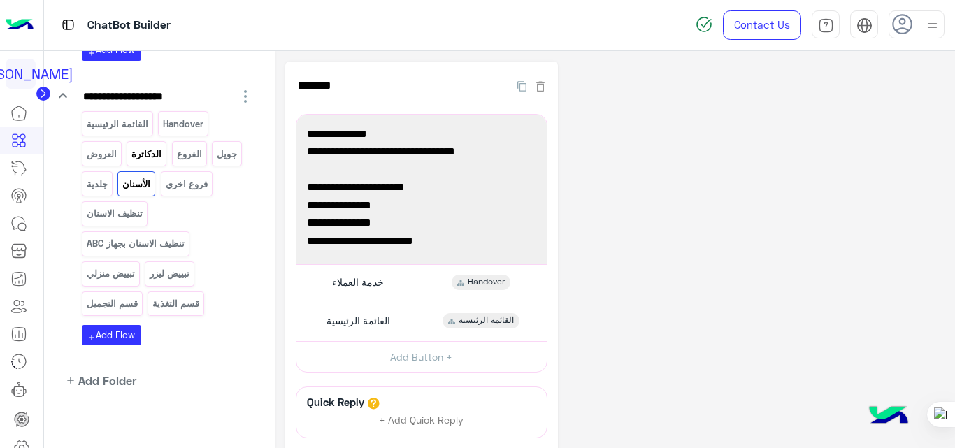
click at [138, 154] on p "الدكاترة" at bounding box center [147, 154] width 32 height 16
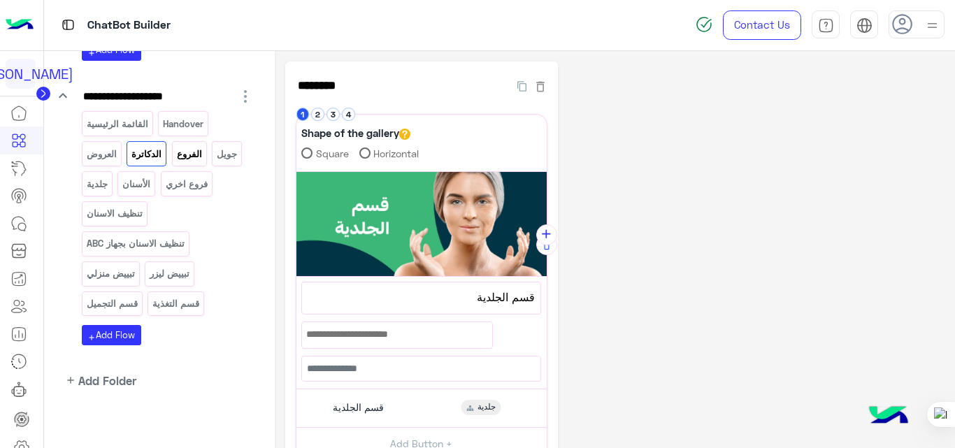
click at [192, 153] on p "الفروع" at bounding box center [188, 154] width 27 height 16
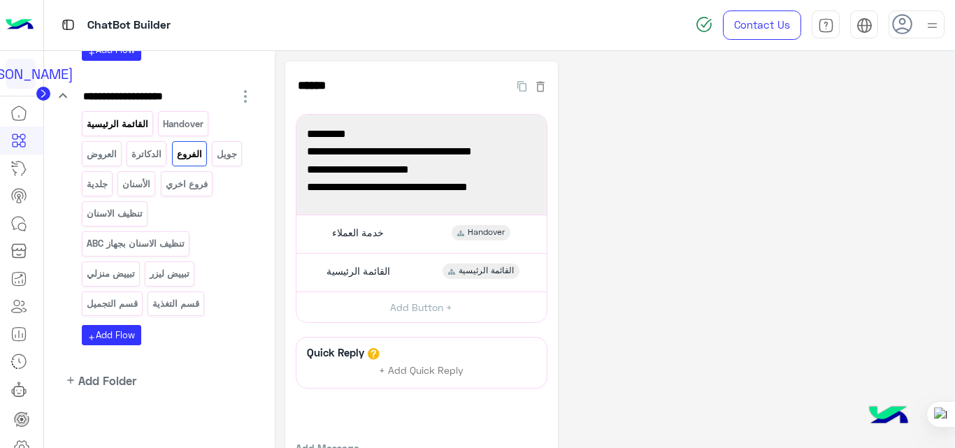
click at [118, 118] on p "القائمة الرئيسية" at bounding box center [117, 124] width 64 height 16
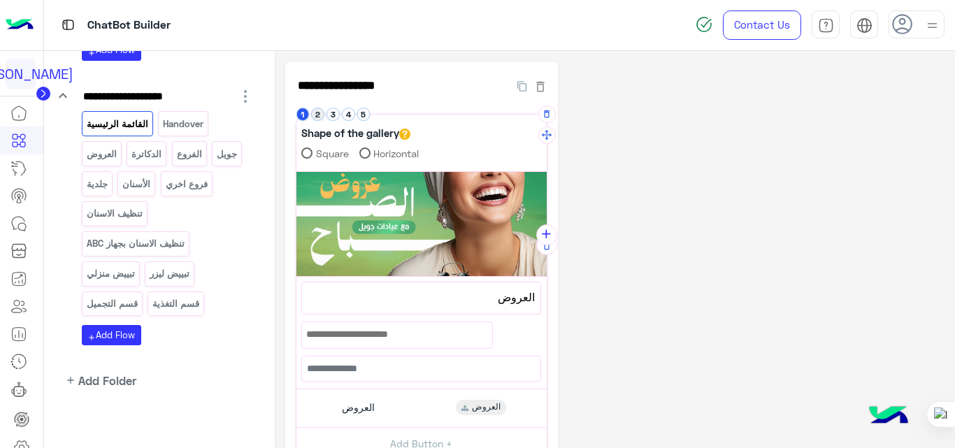
click at [317, 118] on button "2" at bounding box center [317, 114] width 13 height 13
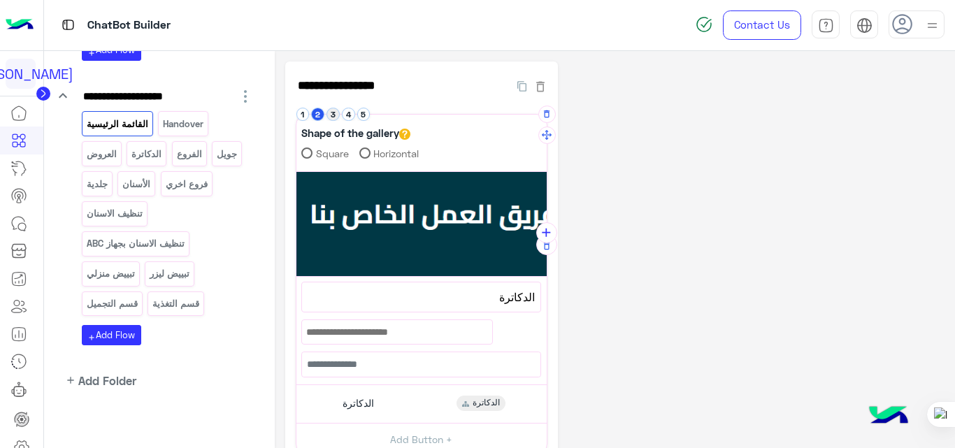
click at [334, 112] on button "3" at bounding box center [332, 114] width 13 height 13
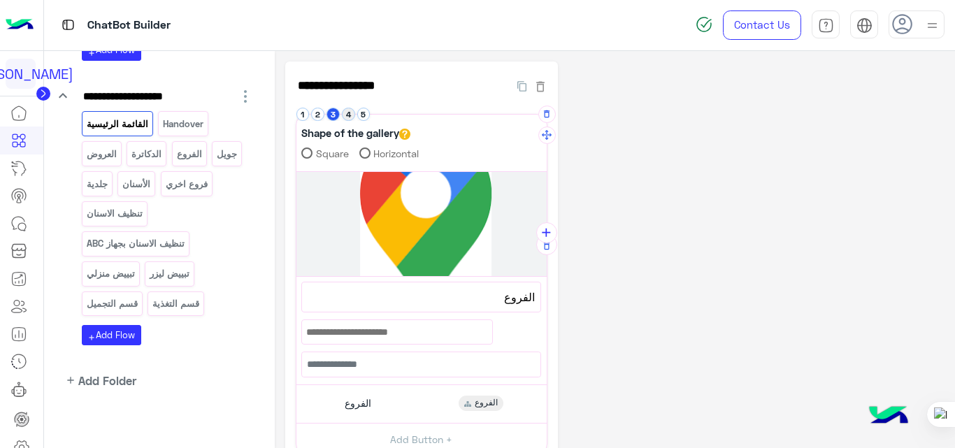
click at [352, 110] on button "4" at bounding box center [348, 114] width 13 height 13
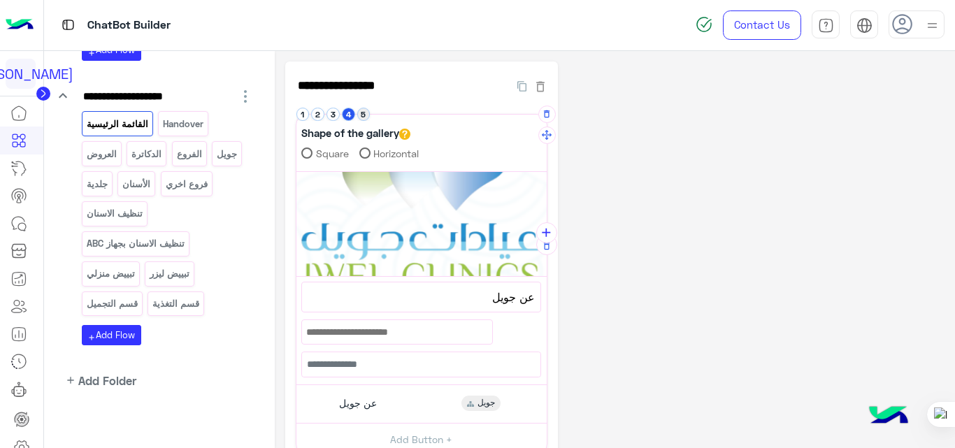
click at [362, 112] on button "5" at bounding box center [363, 114] width 13 height 13
click at [304, 116] on button "1" at bounding box center [302, 114] width 13 height 13
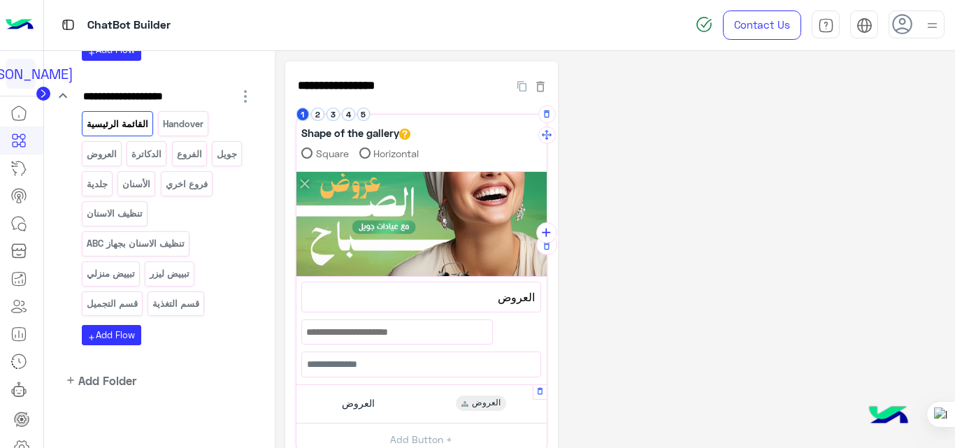
click at [398, 393] on div "العروض العروض" at bounding box center [421, 404] width 240 height 27
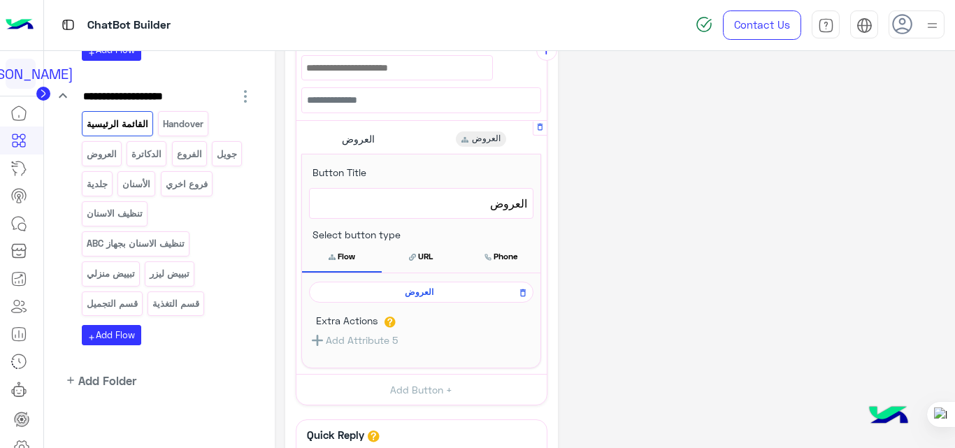
scroll to position [268, 0]
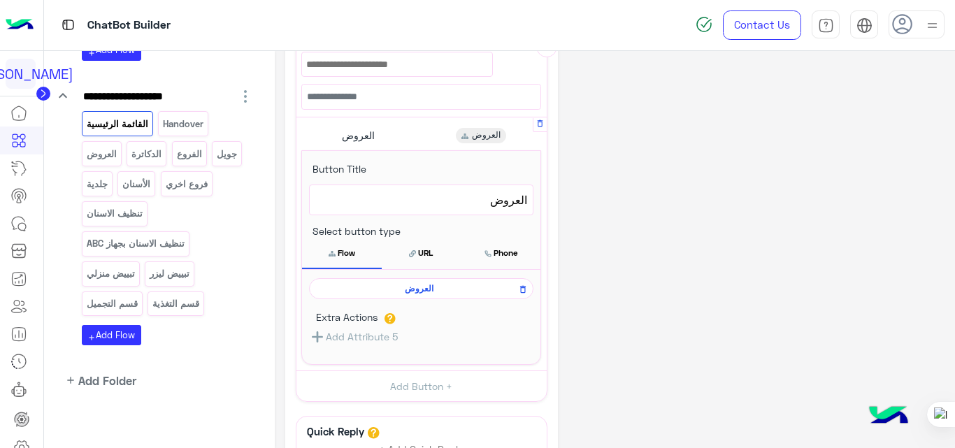
click at [419, 291] on span "العروض" at bounding box center [419, 288] width 204 height 13
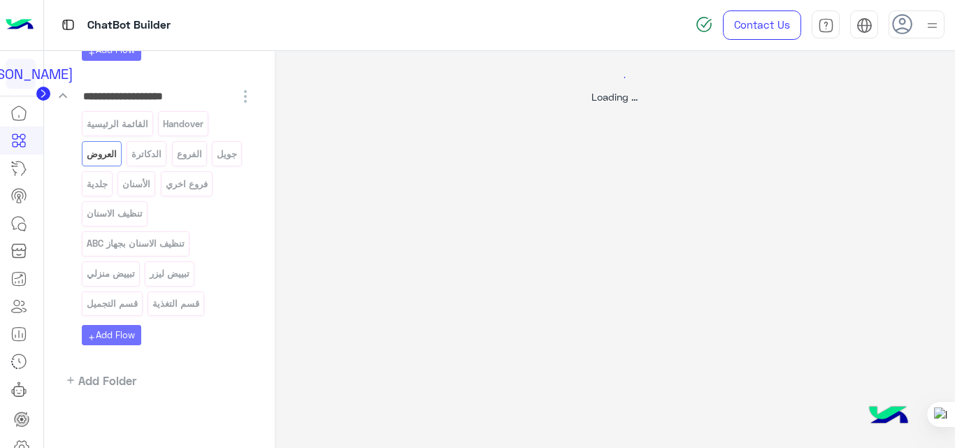
scroll to position [0, 0]
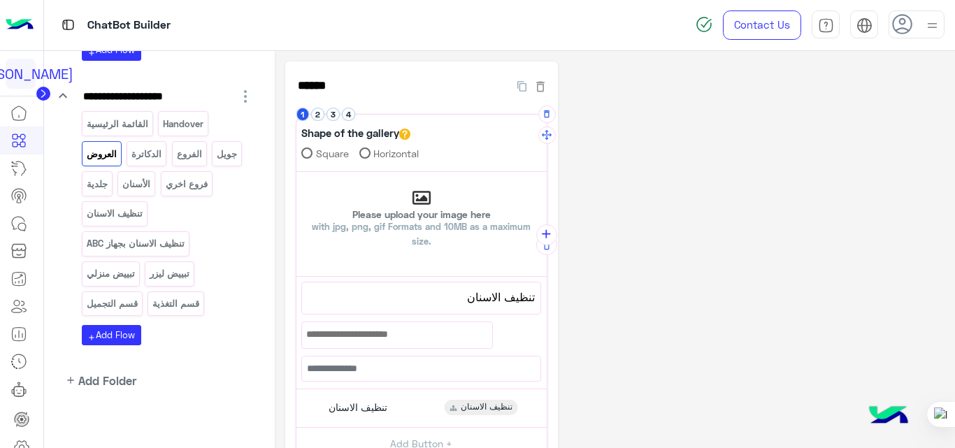
click at [442, 245] on p "Please upload your image here with jpg, png, gif Formats and 10MB as a maximum …" at bounding box center [421, 229] width 250 height 39
click at [296, 172] on input "Please upload your image here with jpg, png, gif Formats and 10MB as a maximum …" at bounding box center [296, 172] width 0 height 0
type input "**********"
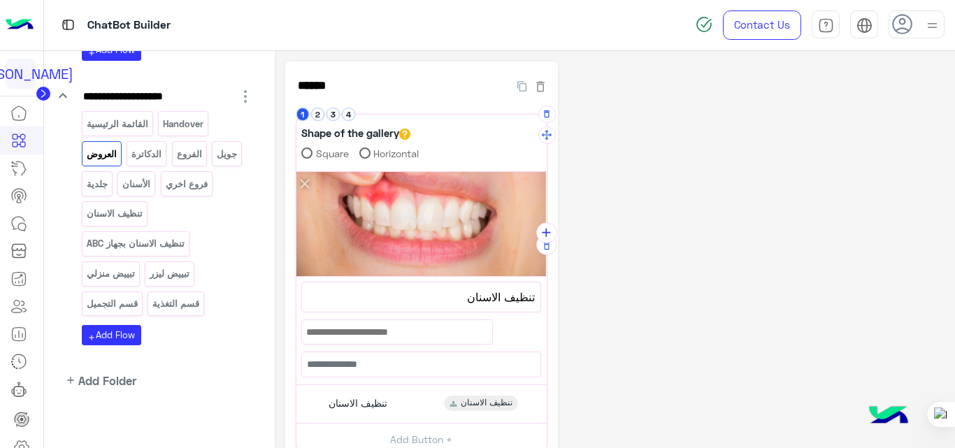
click at [674, 249] on div "**********" at bounding box center [615, 352] width 660 height 583
click at [321, 117] on button "2" at bounding box center [317, 114] width 13 height 13
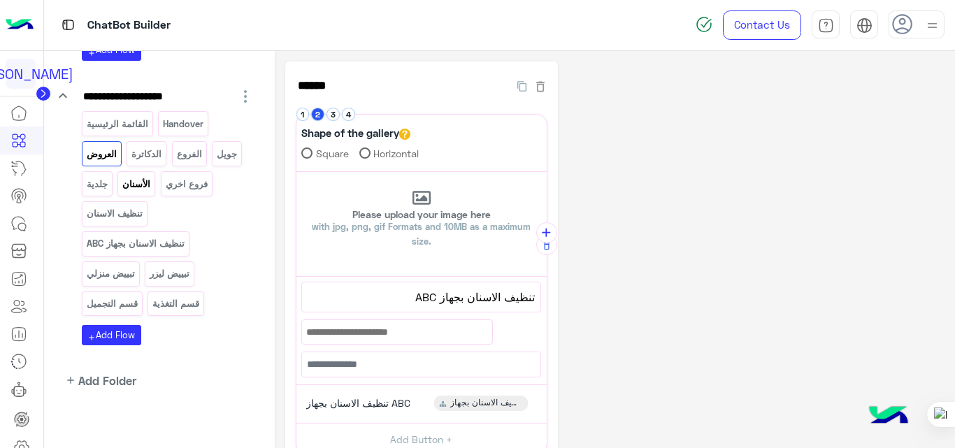
click at [128, 179] on p "الأسنان" at bounding box center [137, 184] width 30 height 16
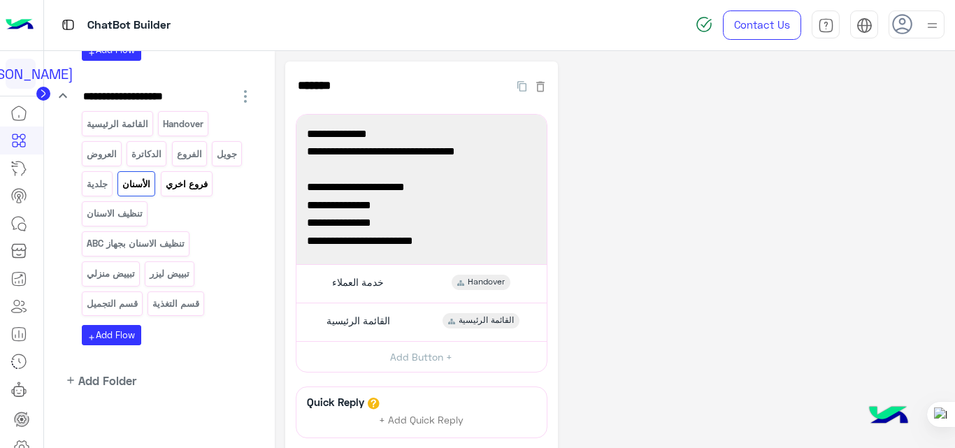
click at [175, 178] on p "فروع اخري" at bounding box center [186, 184] width 44 height 16
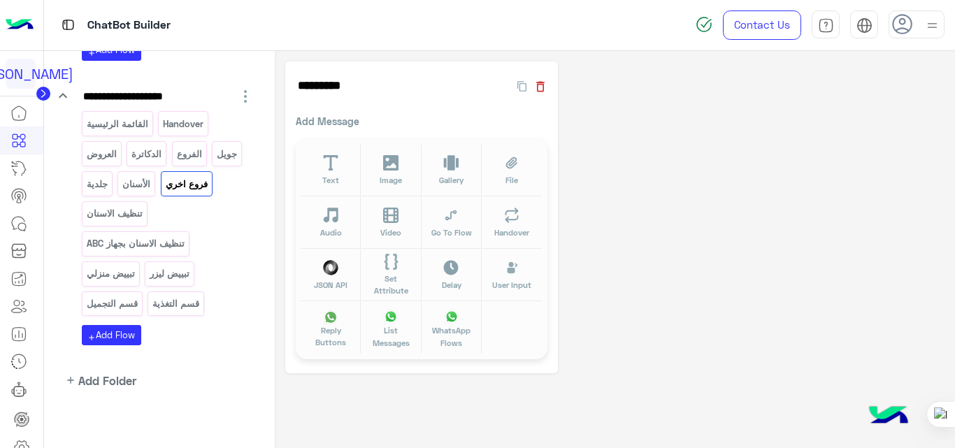
click at [546, 85] on icon "button" at bounding box center [540, 87] width 14 height 14
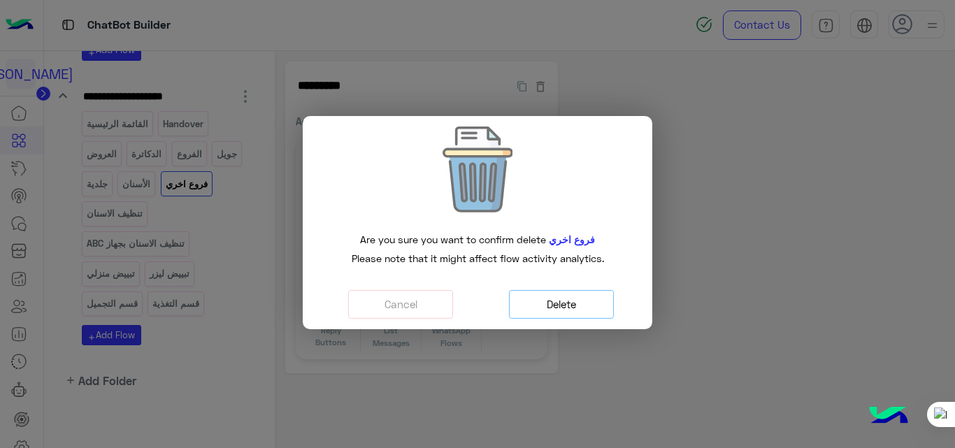
click at [570, 307] on button "Delete" at bounding box center [561, 304] width 105 height 29
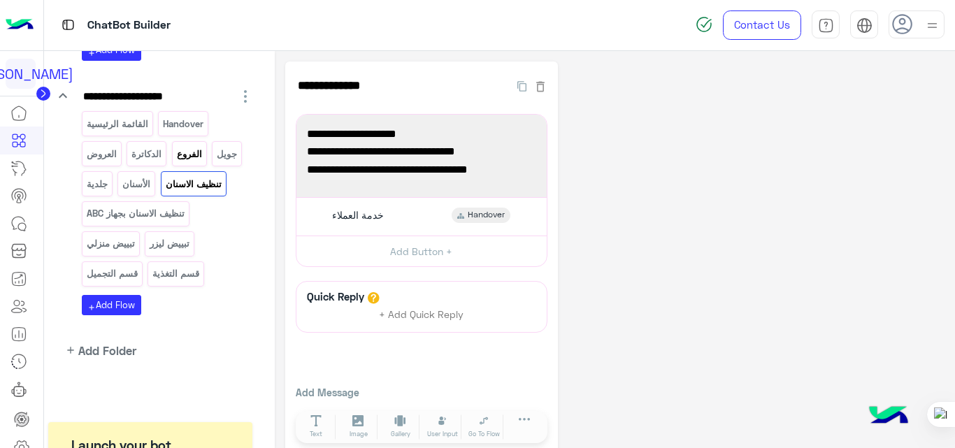
click at [186, 151] on p "الفروع" at bounding box center [188, 154] width 27 height 16
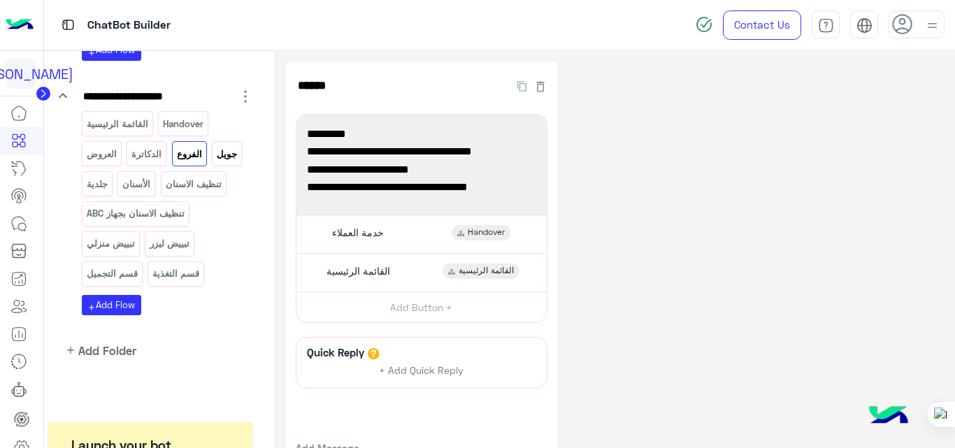
click at [229, 155] on p "جويل" at bounding box center [227, 154] width 22 height 16
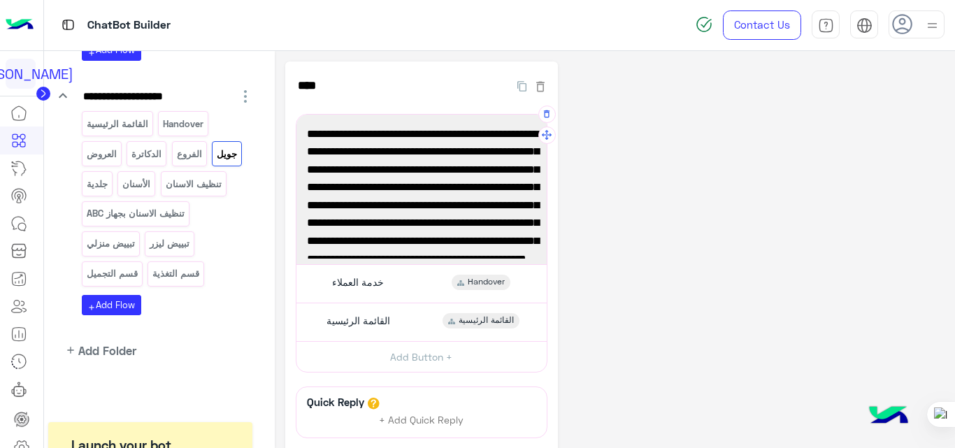
scroll to position [109, 0]
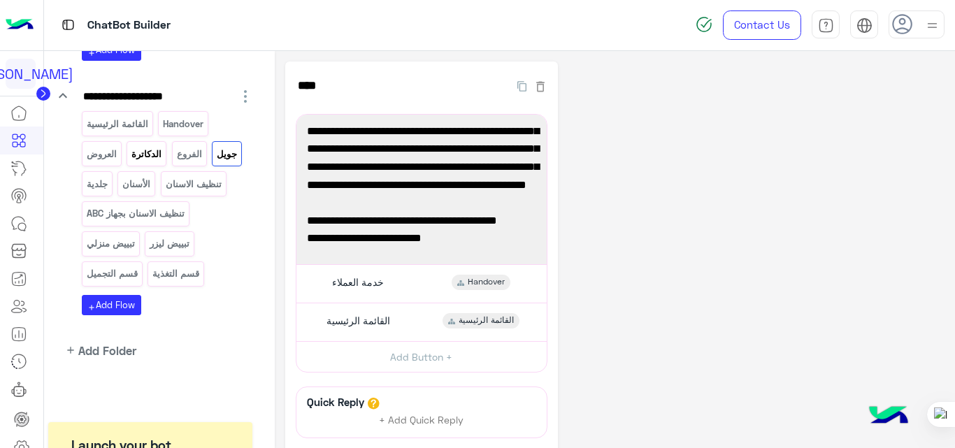
click at [142, 155] on p "الدكاترة" at bounding box center [147, 154] width 32 height 16
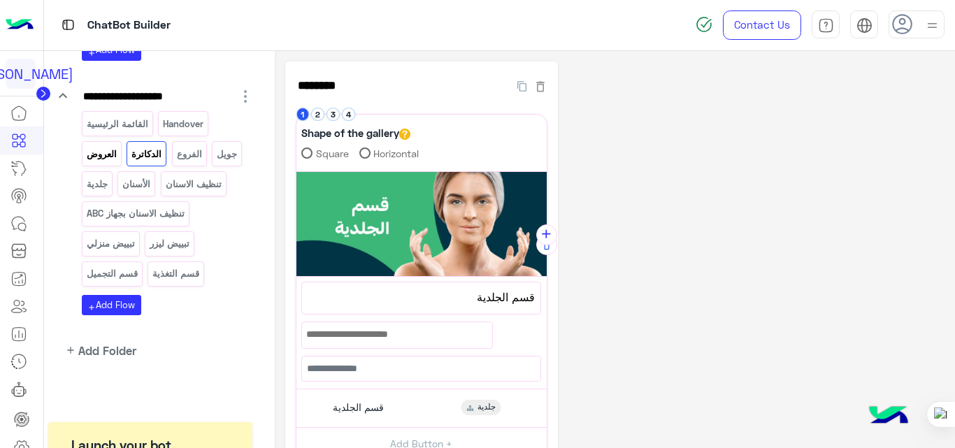
click at [109, 159] on p "العروض" at bounding box center [101, 154] width 32 height 16
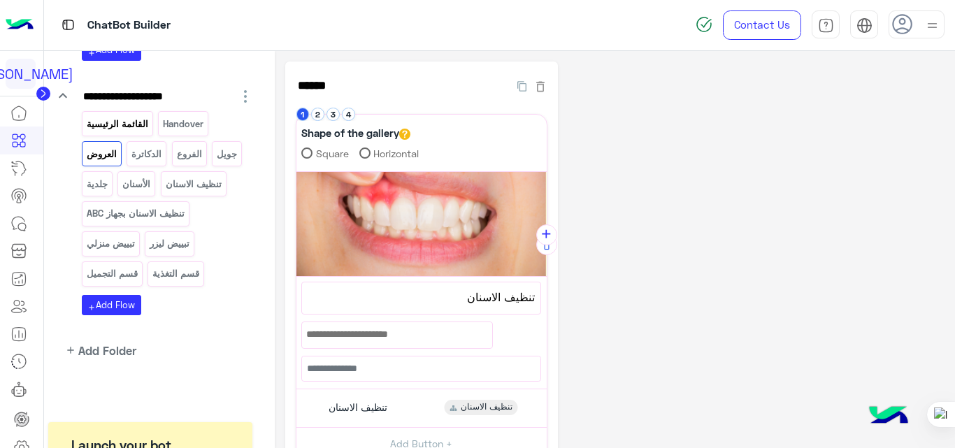
click at [141, 128] on p "القائمة الرئيسية" at bounding box center [117, 124] width 64 height 16
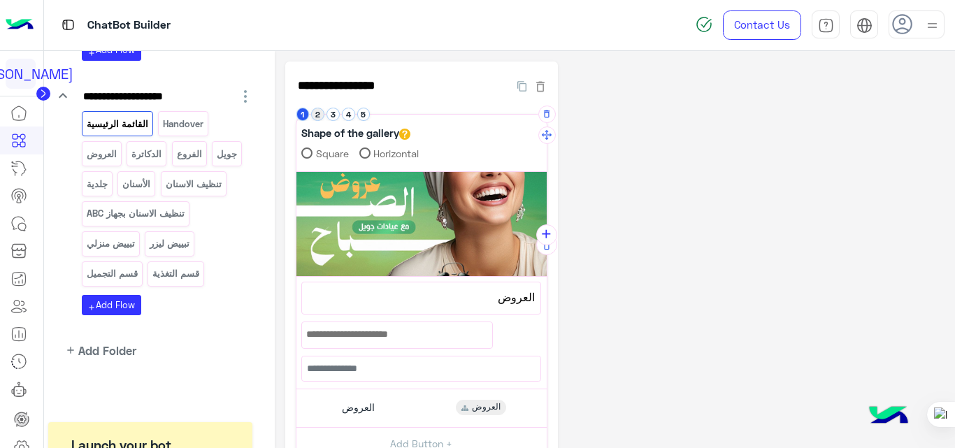
click at [318, 112] on button "2" at bounding box center [317, 114] width 13 height 13
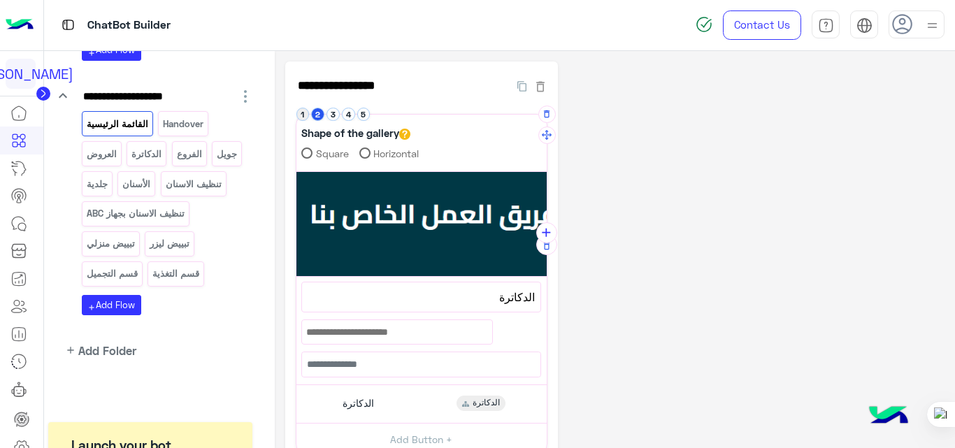
click at [304, 111] on button "1" at bounding box center [302, 114] width 13 height 13
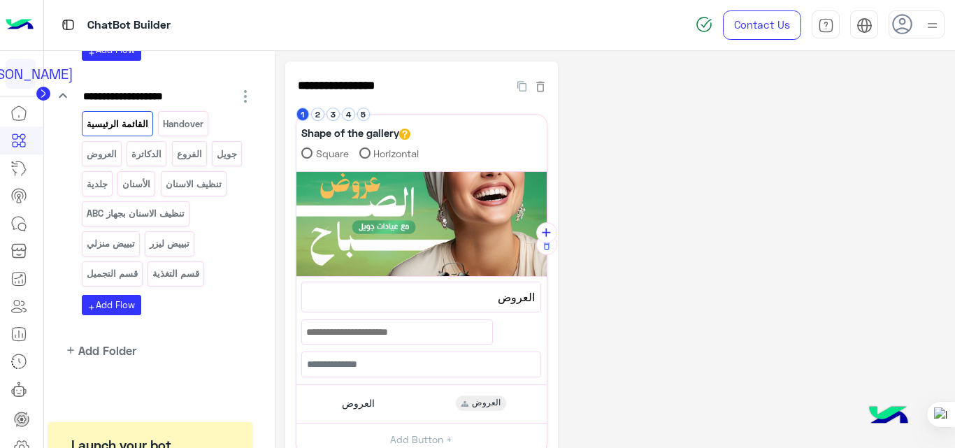
click at [141, 351] on app-playground-folders "**********" at bounding box center [160, 104] width 210 height 510
click at [108, 349] on span "Add Folder" at bounding box center [107, 350] width 58 height 17
click at [190, 350] on span "Add Folder" at bounding box center [209, 347] width 50 height 12
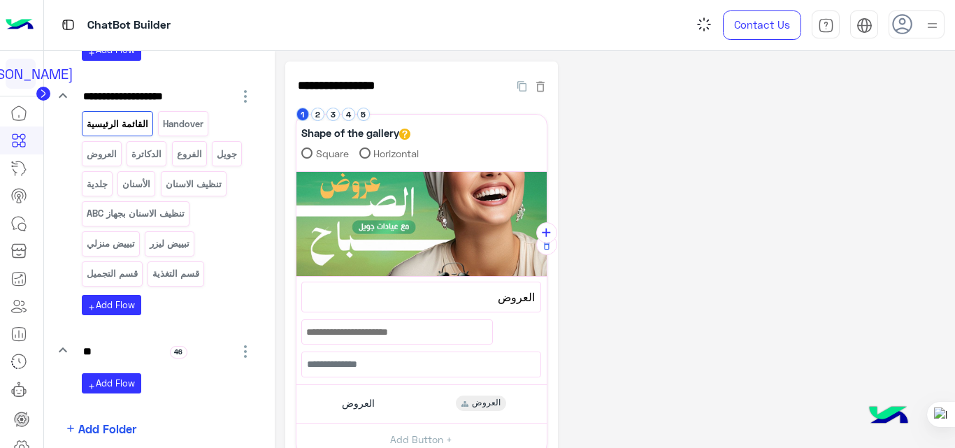
type input "*"
type input "**********"
click at [134, 389] on button "add Add Flow" at bounding box center [111, 383] width 59 height 20
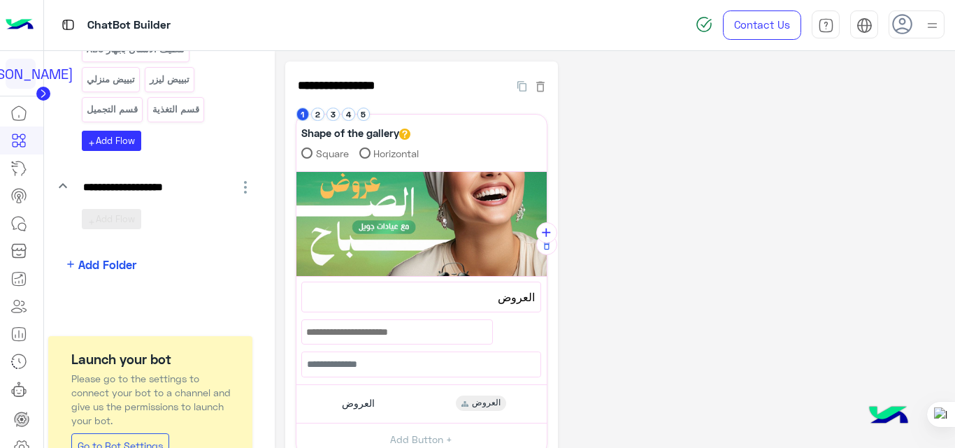
scroll to position [426, 0]
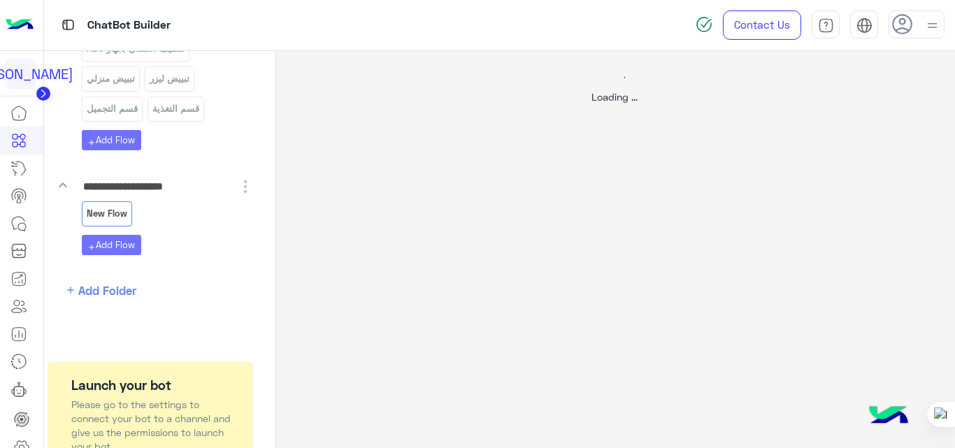
click at [142, 203] on div at bounding box center [477, 224] width 955 height 448
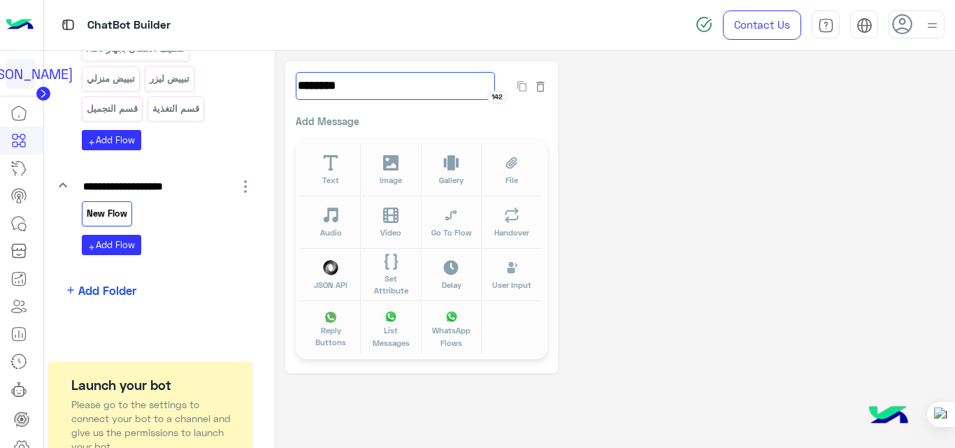
click at [416, 78] on input "********" at bounding box center [395, 86] width 199 height 28
type input "*"
type input "**********"
click at [395, 320] on icon at bounding box center [390, 316] width 13 height 13
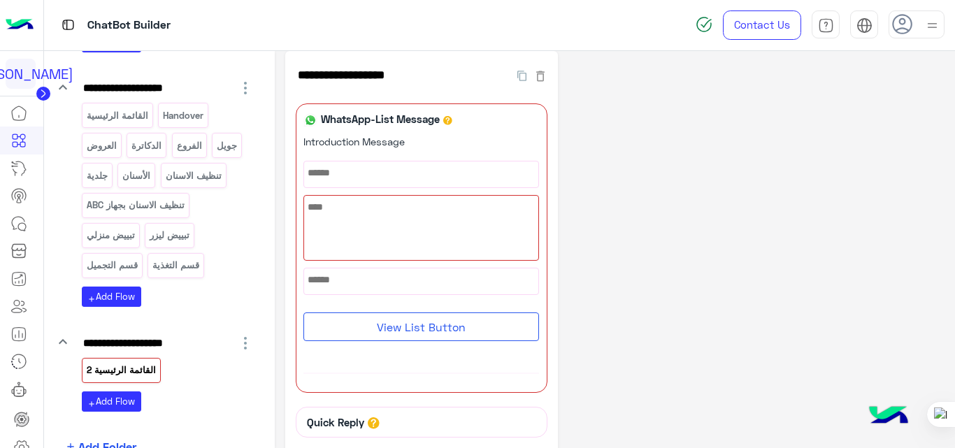
scroll to position [268, 0]
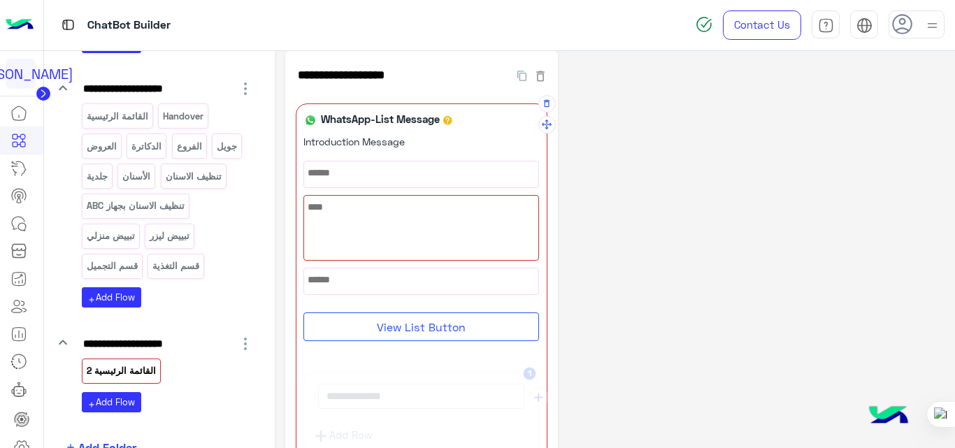
click at [416, 220] on div at bounding box center [421, 228] width 234 height 64
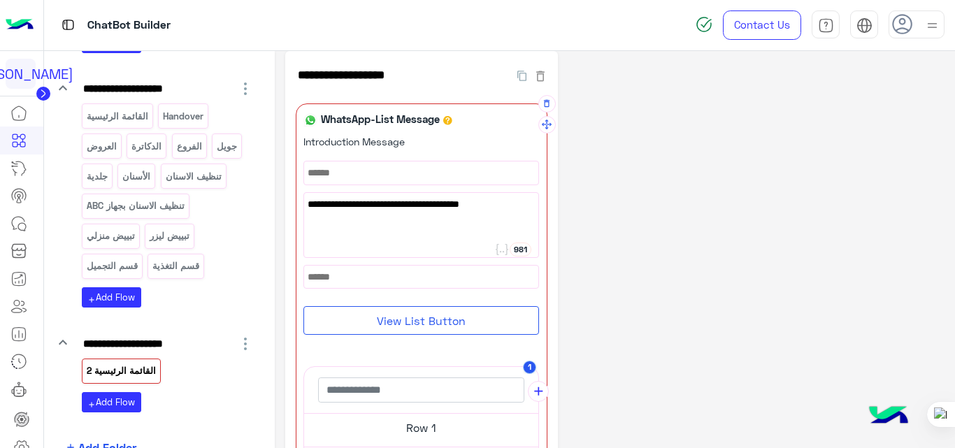
paste textarea "**"
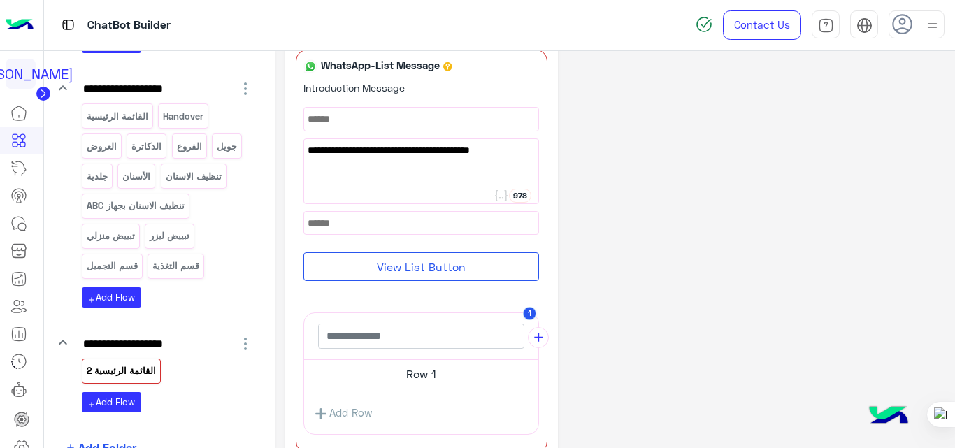
scroll to position [65, 0]
type textarea "**********"
click at [408, 266] on button "View List Button" at bounding box center [420, 266] width 235 height 29
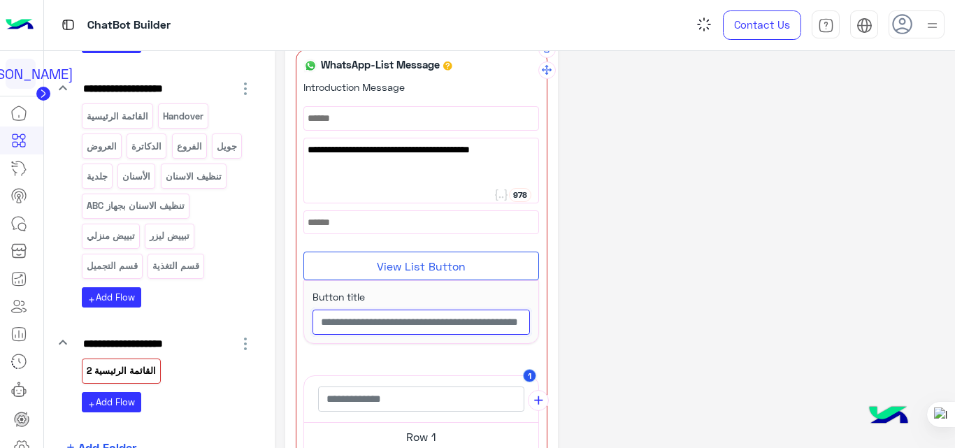
click at [414, 320] on input "text" at bounding box center [420, 322] width 217 height 25
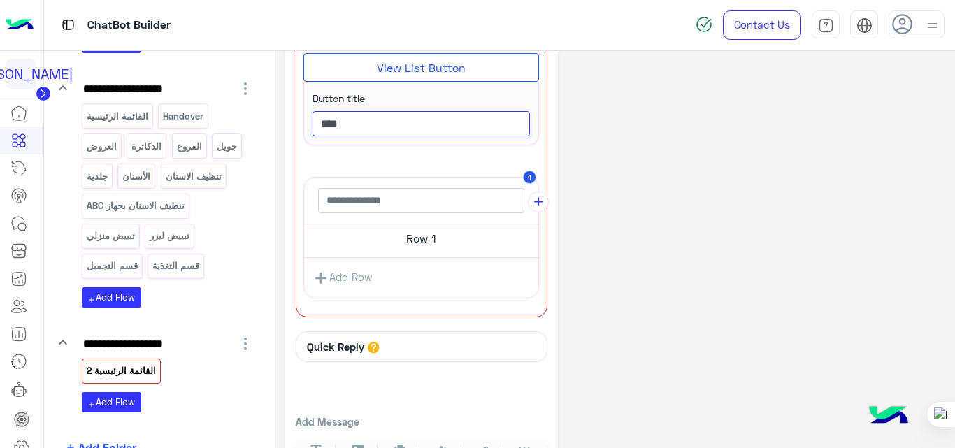
scroll to position [264, 0]
type input "****"
click at [440, 248] on h5 "Row 1" at bounding box center [421, 238] width 234 height 28
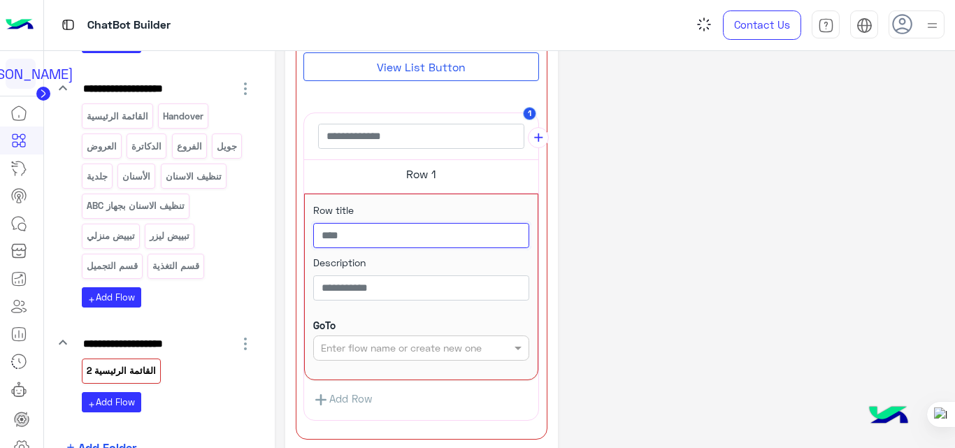
click at [442, 236] on input "text" at bounding box center [421, 235] width 216 height 25
type input "******"
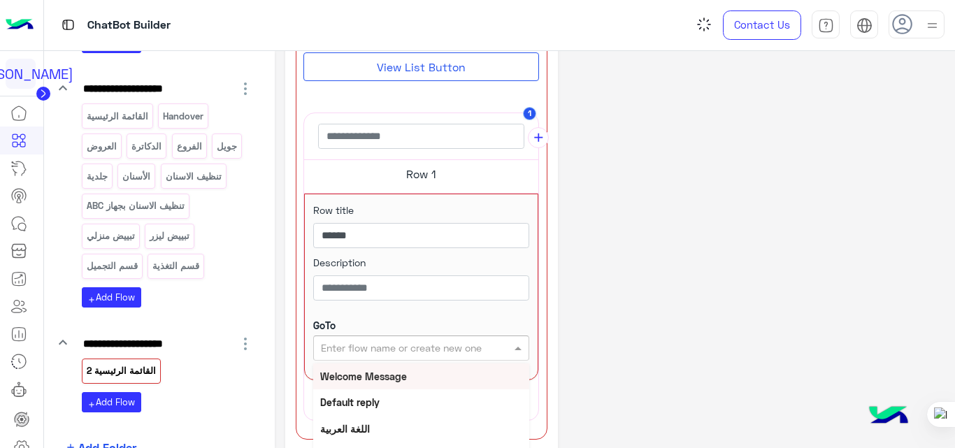
click at [400, 347] on input "text" at bounding box center [398, 348] width 155 height 15
type input "******"
click at [337, 376] on b "العروض" at bounding box center [336, 376] width 33 height 12
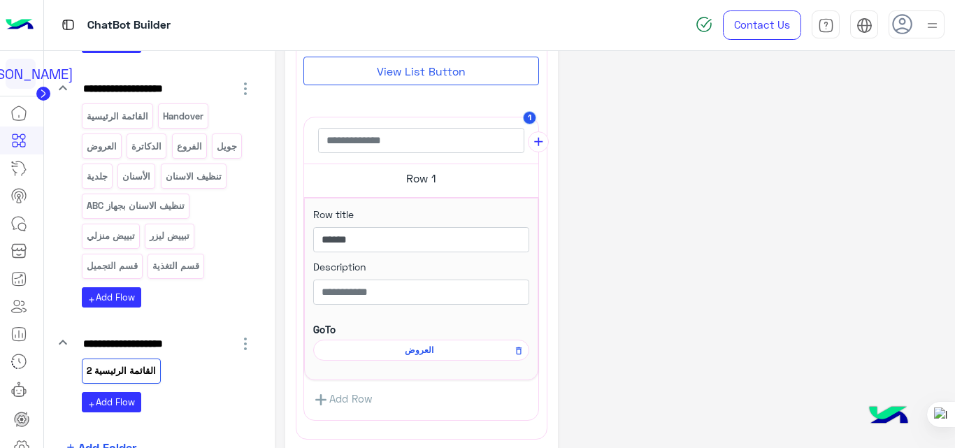
scroll to position [259, 0]
click at [425, 349] on span "العروض" at bounding box center [419, 350] width 196 height 13
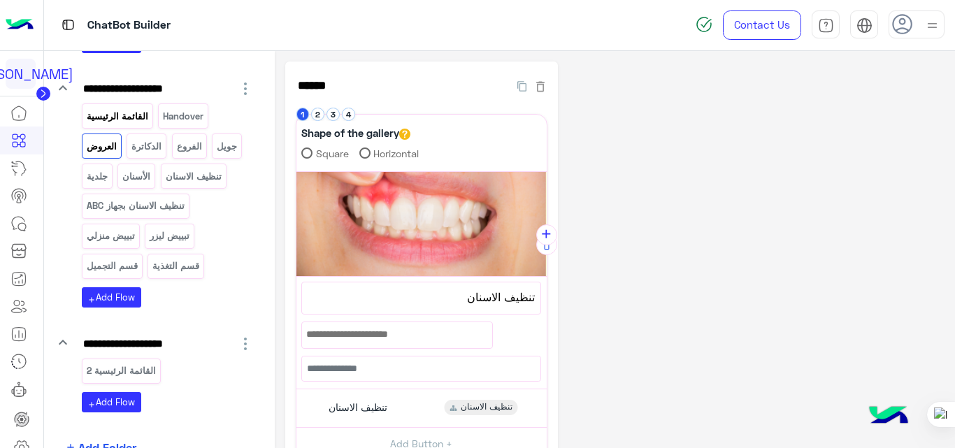
click at [115, 105] on div "القائمة الرئيسية" at bounding box center [117, 115] width 71 height 24
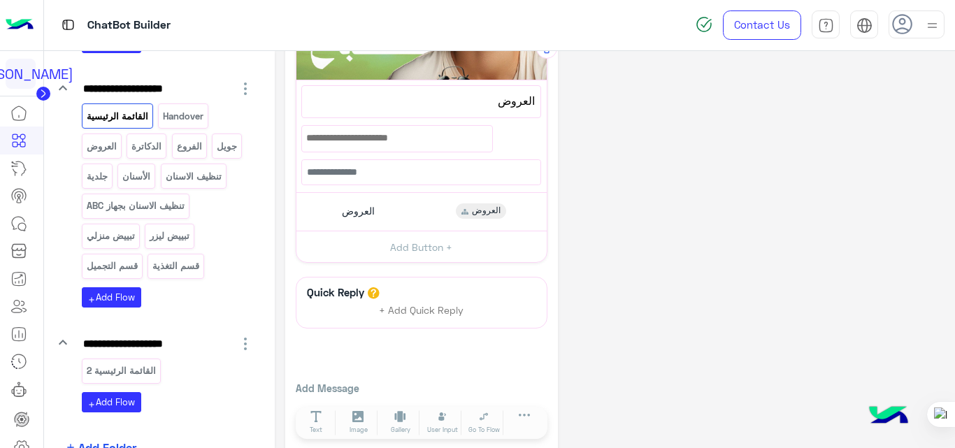
scroll to position [213, 0]
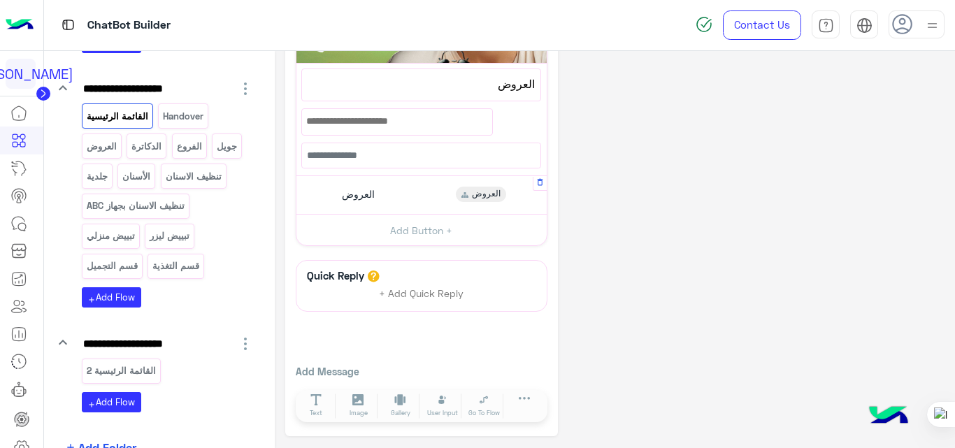
click at [413, 192] on div "العروض العروض" at bounding box center [421, 195] width 240 height 27
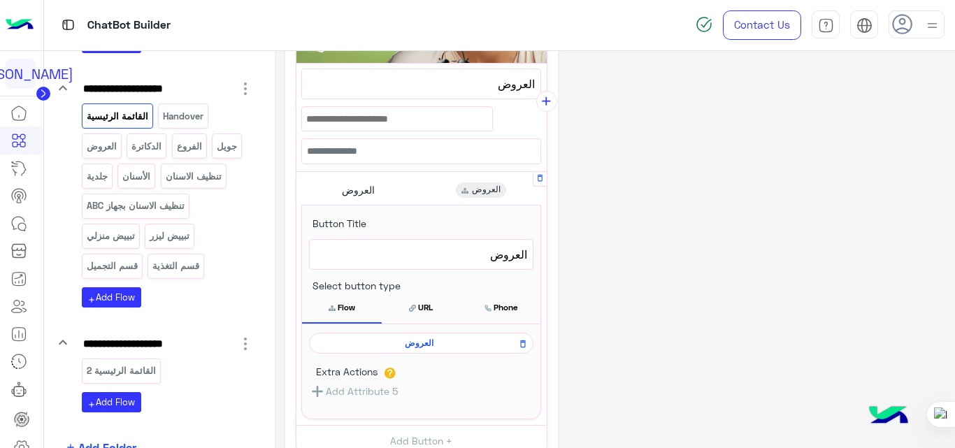
click at [420, 344] on span "العروض" at bounding box center [419, 343] width 204 height 13
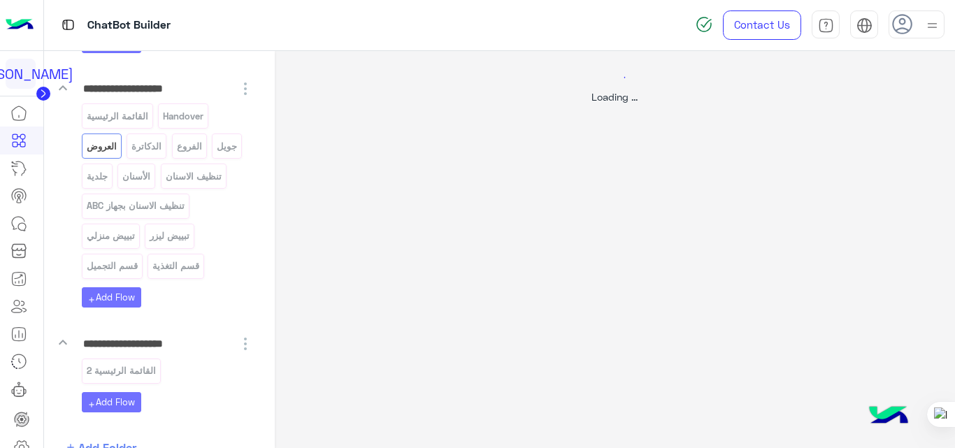
scroll to position [0, 0]
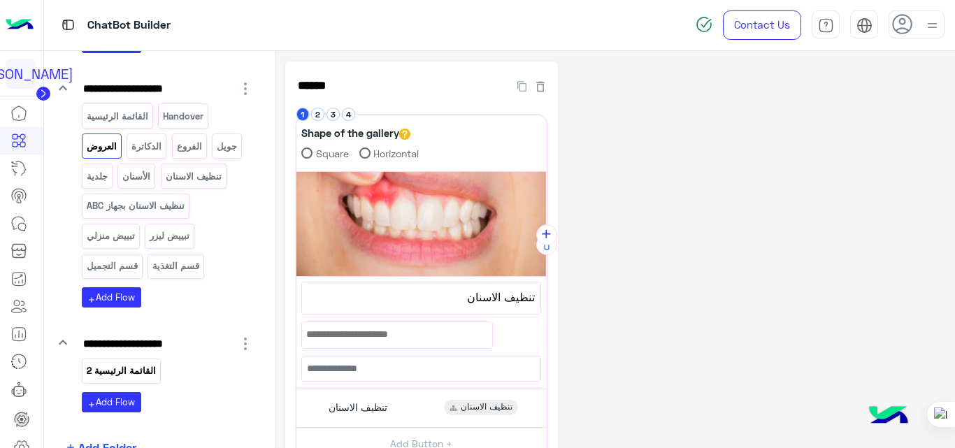
click at [145, 367] on p "القائمة الرئيسية 2" at bounding box center [120, 371] width 71 height 16
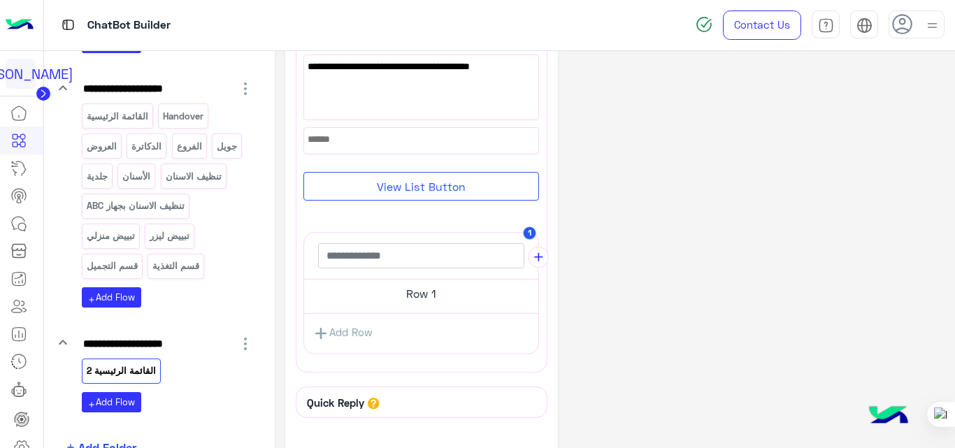
scroll to position [157, 0]
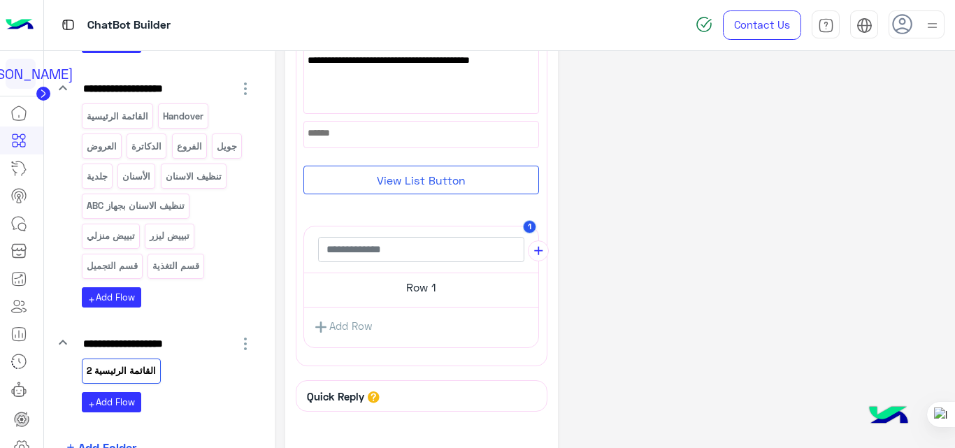
click at [426, 296] on h5 "Row 1" at bounding box center [421, 287] width 234 height 28
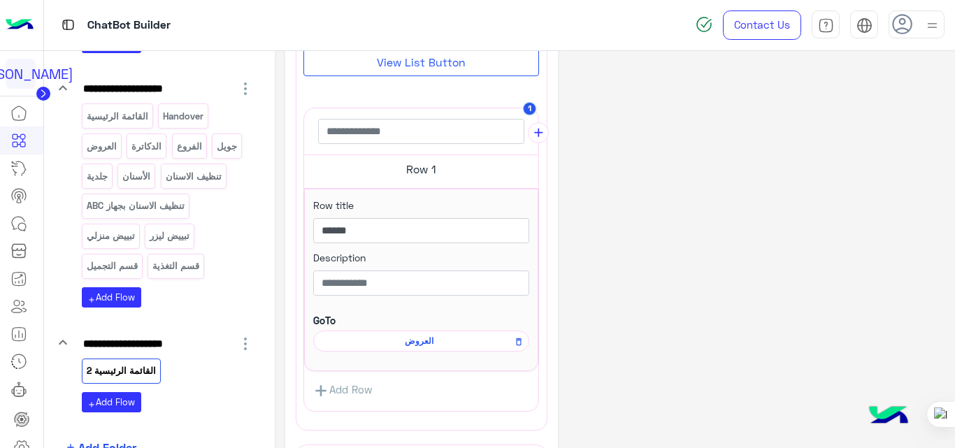
scroll to position [270, 0]
click at [518, 337] on icon at bounding box center [519, 341] width 10 height 17
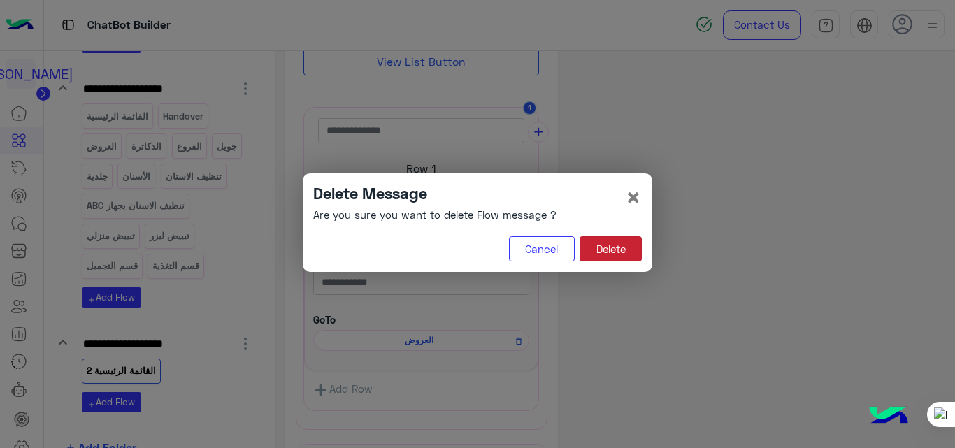
click at [627, 242] on button "Delete" at bounding box center [610, 248] width 62 height 25
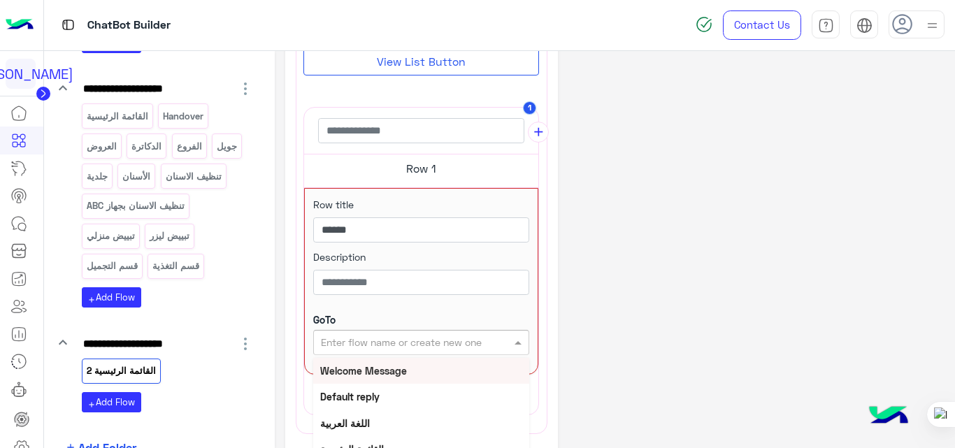
click at [430, 339] on input "text" at bounding box center [398, 342] width 155 height 15
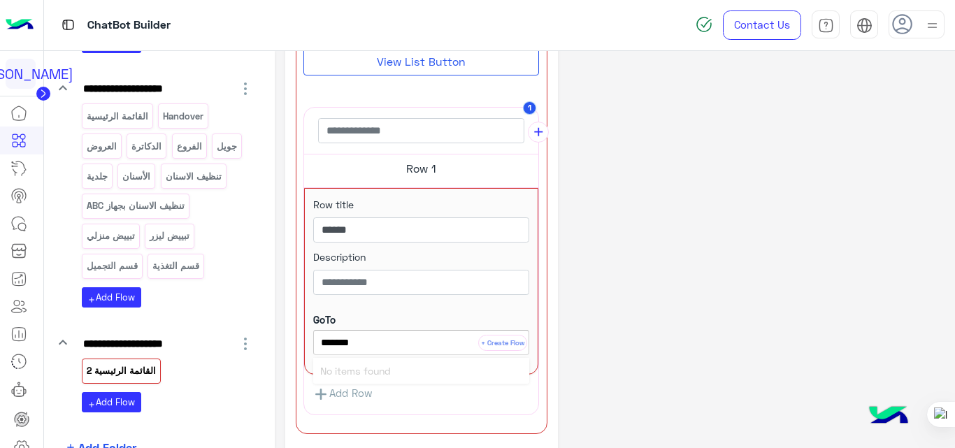
type input "********"
click at [518, 336] on button "+ Create Flow" at bounding box center [502, 343] width 49 height 16
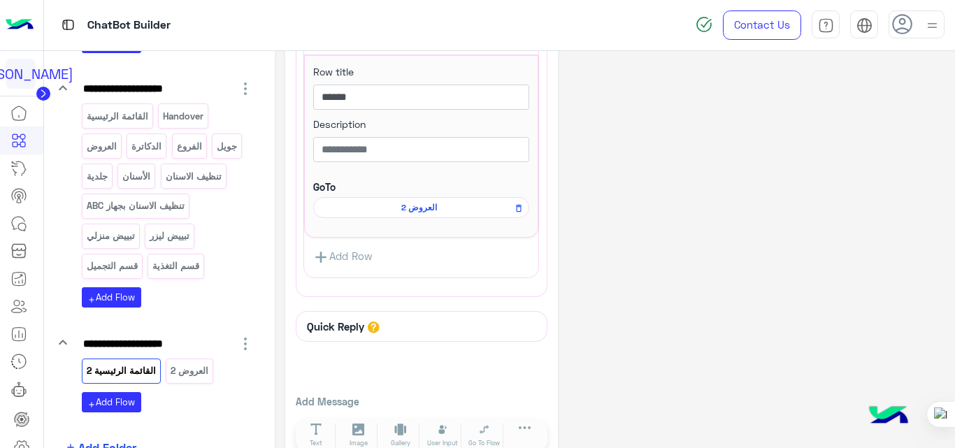
scroll to position [414, 0]
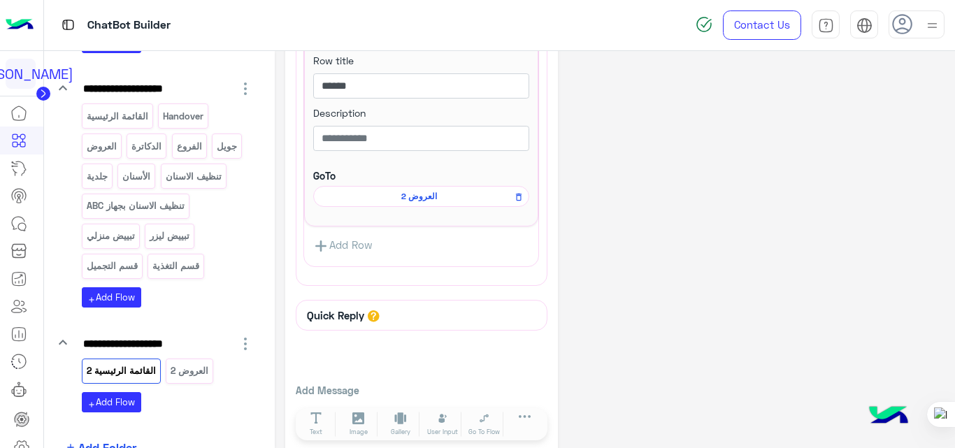
click at [348, 238] on link "Add Row" at bounding box center [343, 246] width 78 height 26
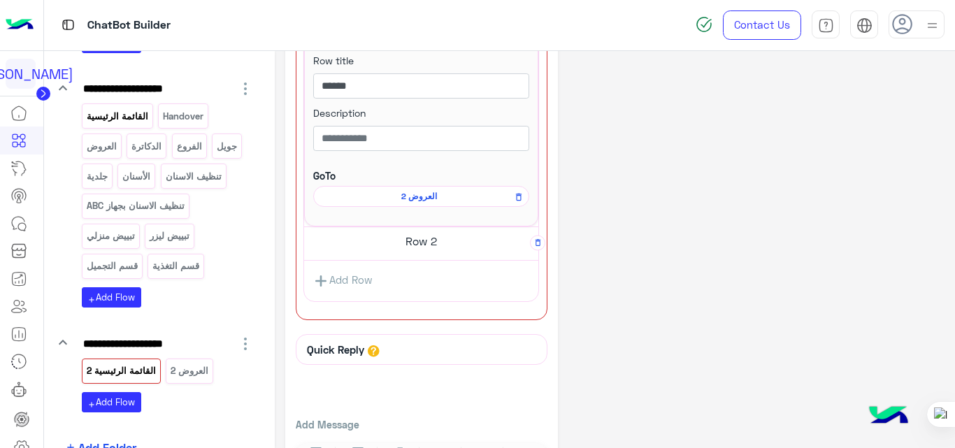
click at [144, 127] on div "القائمة الرئيسية" at bounding box center [117, 115] width 71 height 24
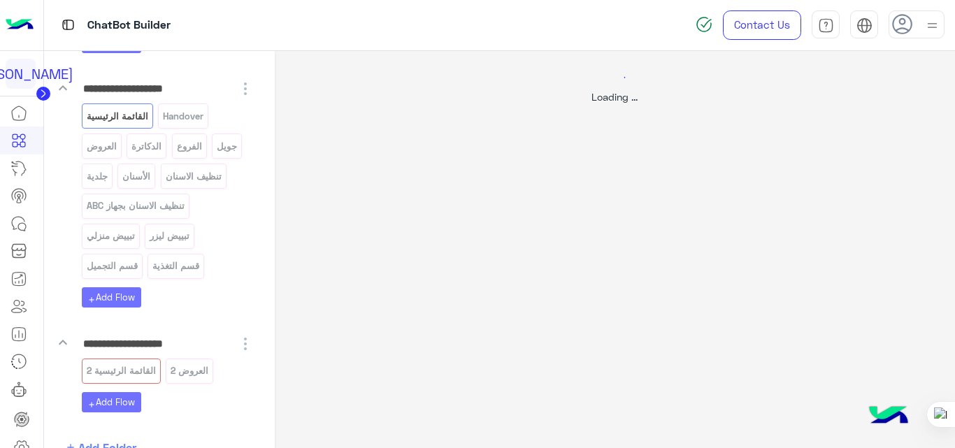
scroll to position [0, 0]
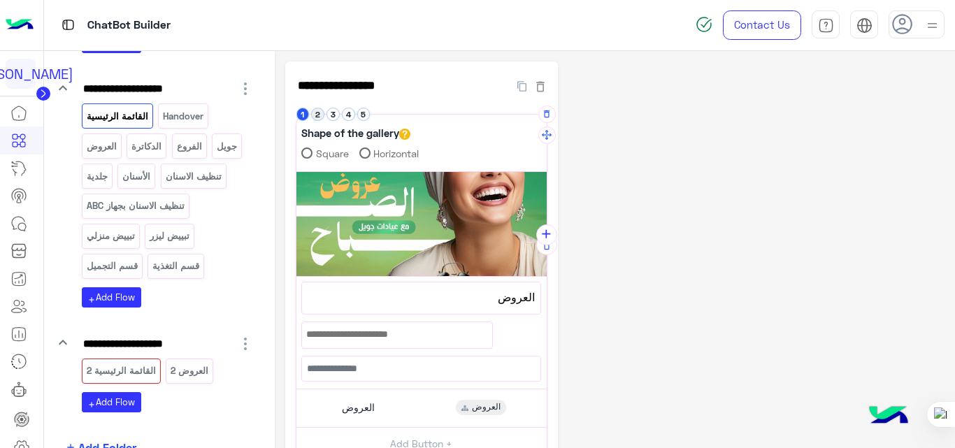
click at [319, 116] on button "2" at bounding box center [317, 114] width 13 height 13
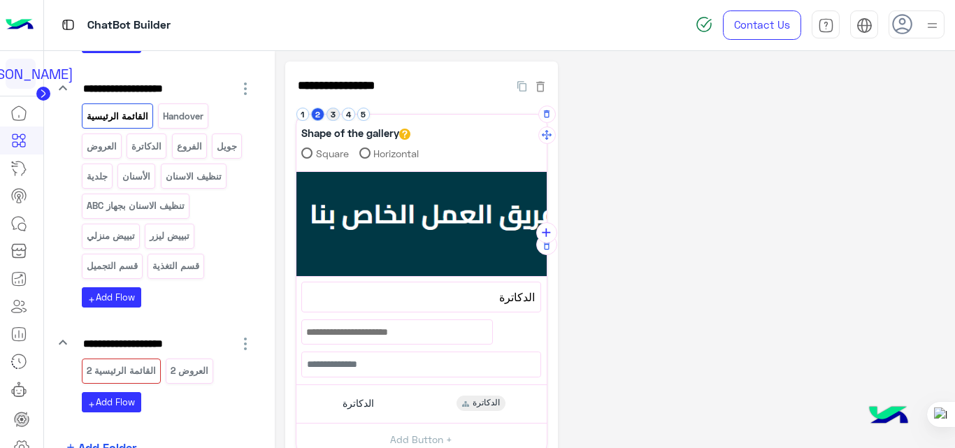
click at [331, 117] on button "3" at bounding box center [332, 114] width 13 height 13
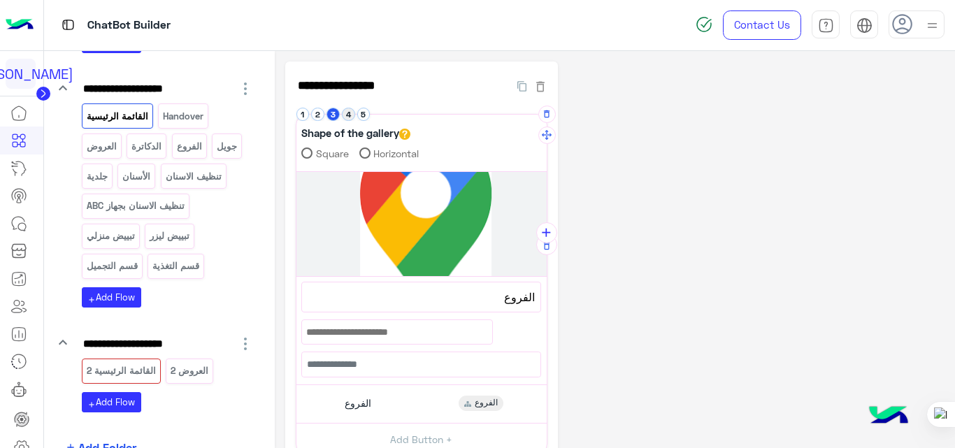
click at [351, 117] on button "4" at bounding box center [348, 114] width 13 height 13
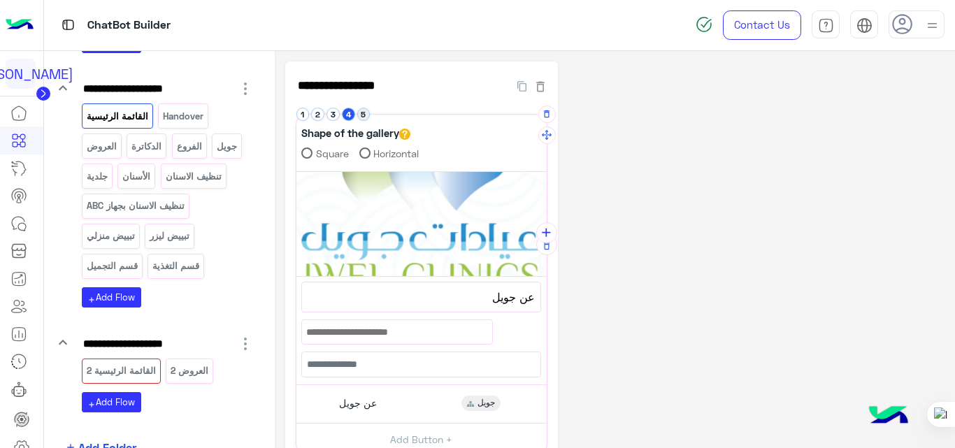
click at [363, 119] on button "5" at bounding box center [363, 114] width 13 height 13
click at [314, 113] on button "2" at bounding box center [317, 114] width 13 height 13
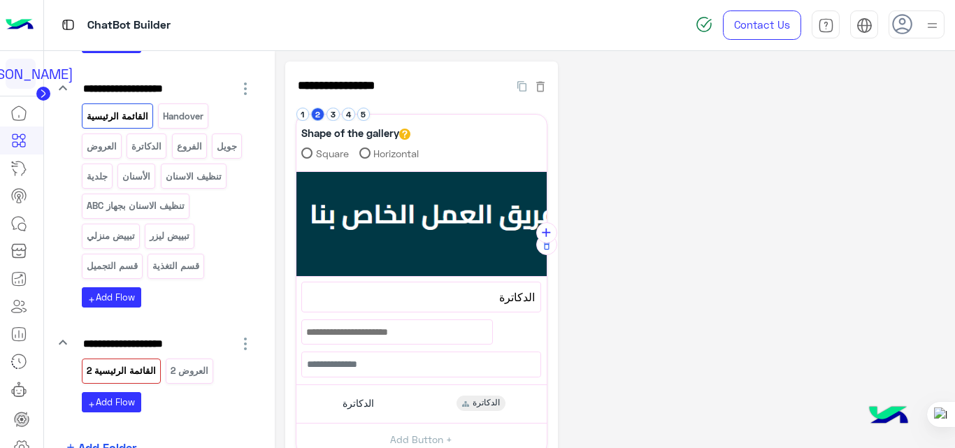
click at [107, 374] on p "القائمة الرئيسية 2" at bounding box center [120, 371] width 71 height 16
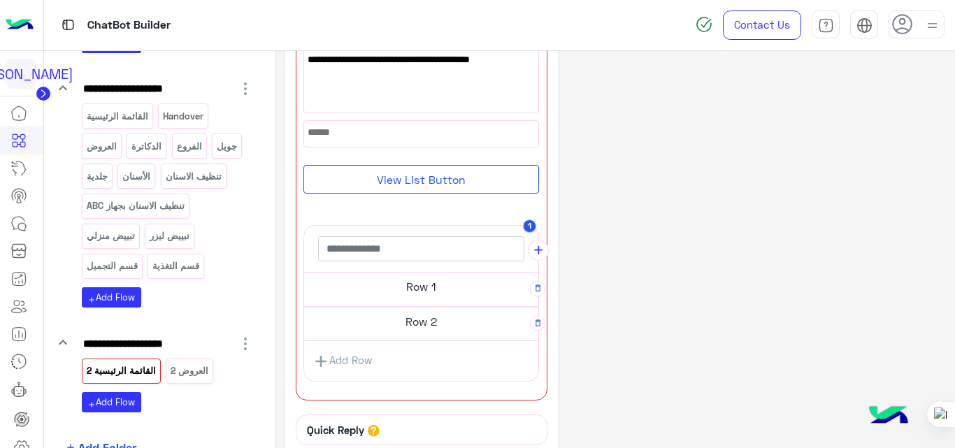
scroll to position [189, 0]
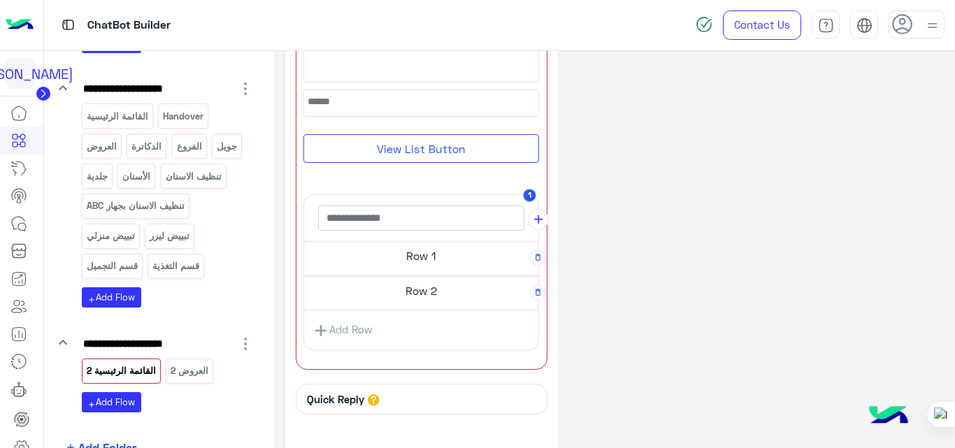
click at [435, 290] on h5 "Row 2" at bounding box center [421, 291] width 234 height 28
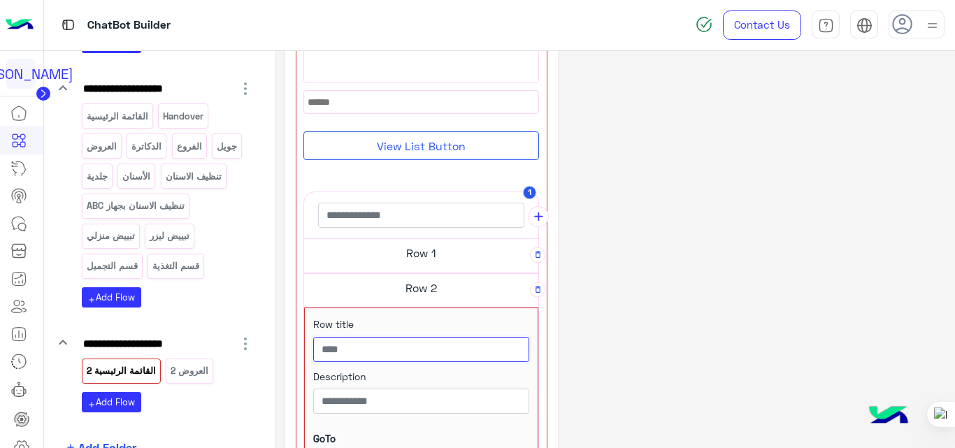
click at [437, 349] on input "text" at bounding box center [421, 349] width 216 height 25
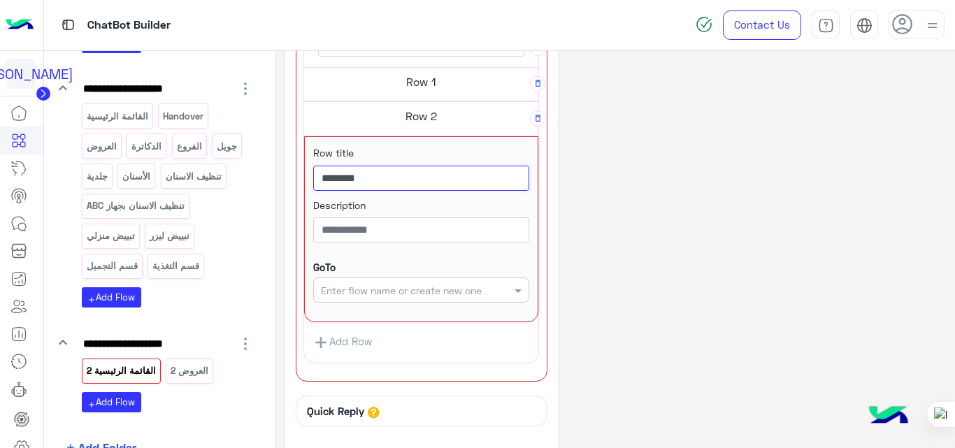
scroll to position [358, 0]
type input "********"
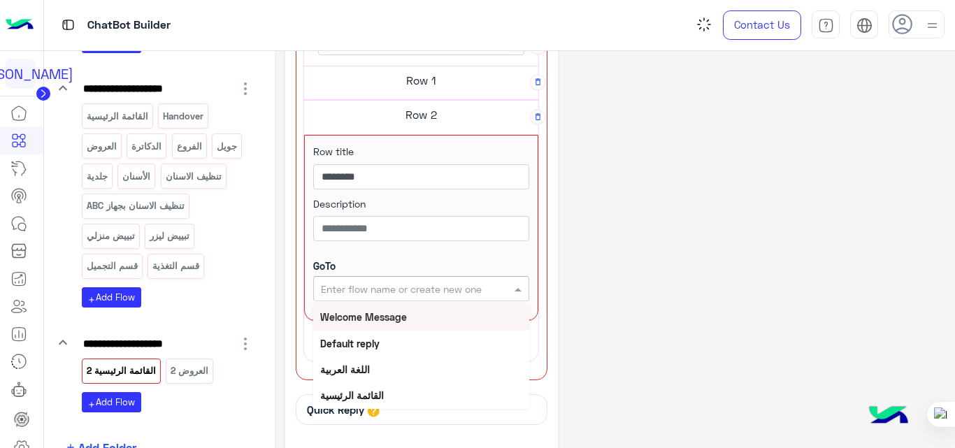
click at [437, 290] on input "text" at bounding box center [398, 289] width 155 height 15
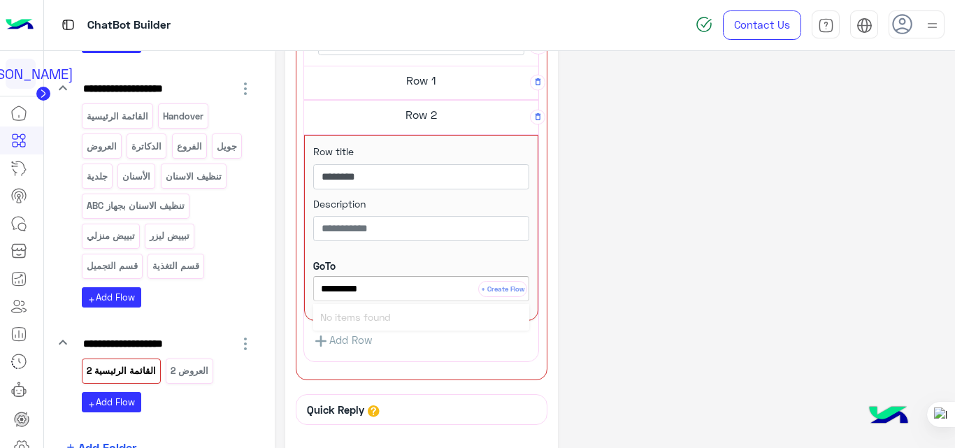
type input "**********"
click at [496, 291] on button "+ Create Flow" at bounding box center [502, 289] width 49 height 16
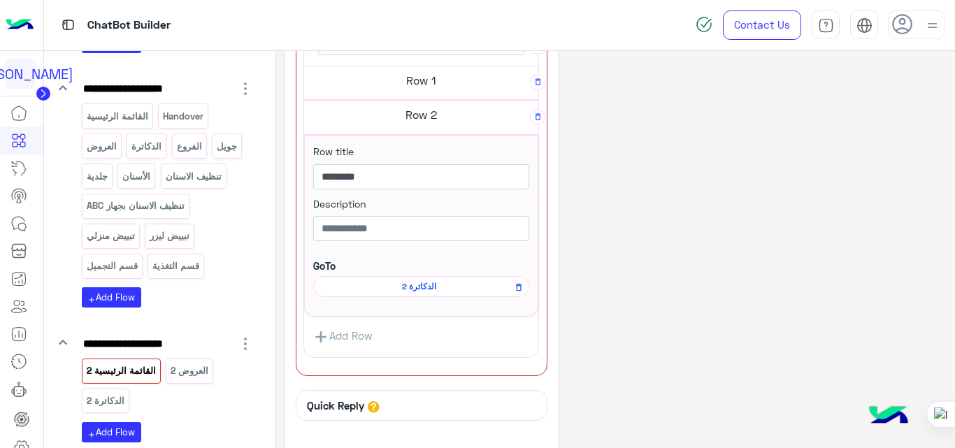
click at [673, 233] on div "**********" at bounding box center [615, 124] width 660 height 841
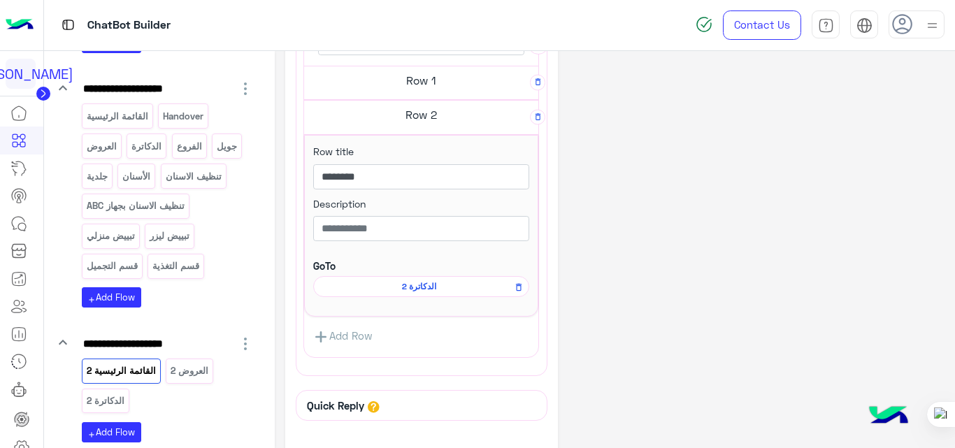
click at [370, 338] on link "Add Row" at bounding box center [343, 337] width 78 height 26
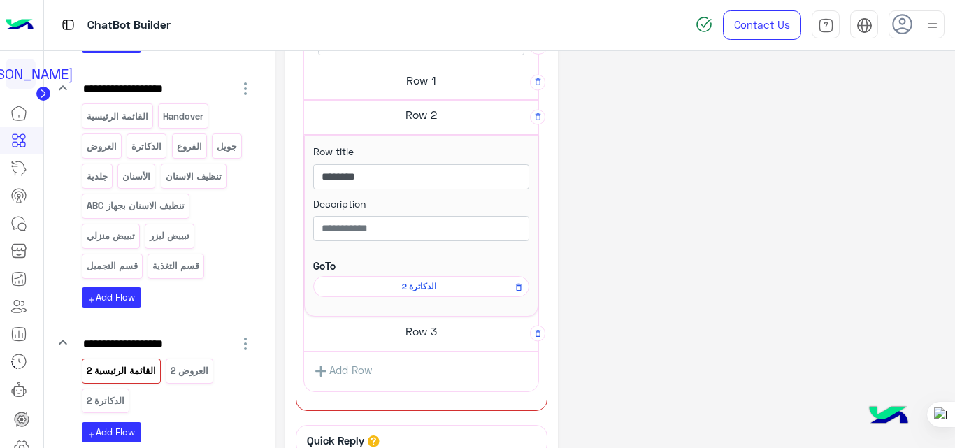
click at [448, 331] on h5 "Row 3" at bounding box center [421, 331] width 234 height 28
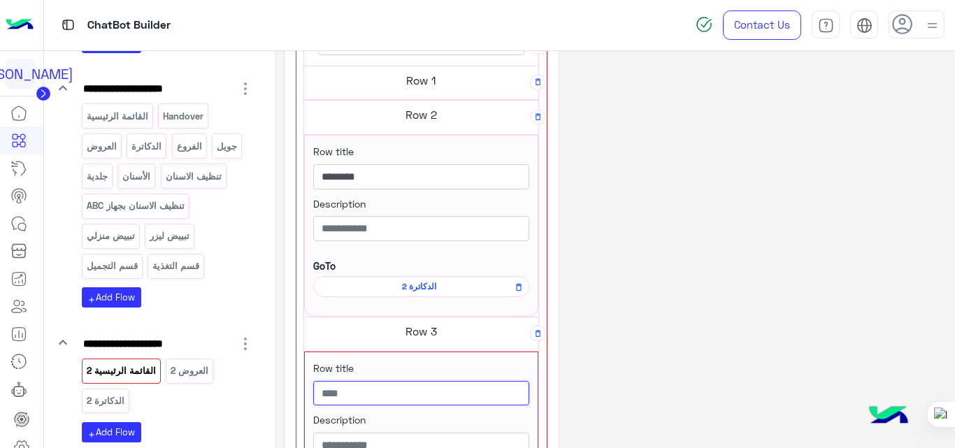
click at [413, 394] on input "text" at bounding box center [421, 393] width 216 height 25
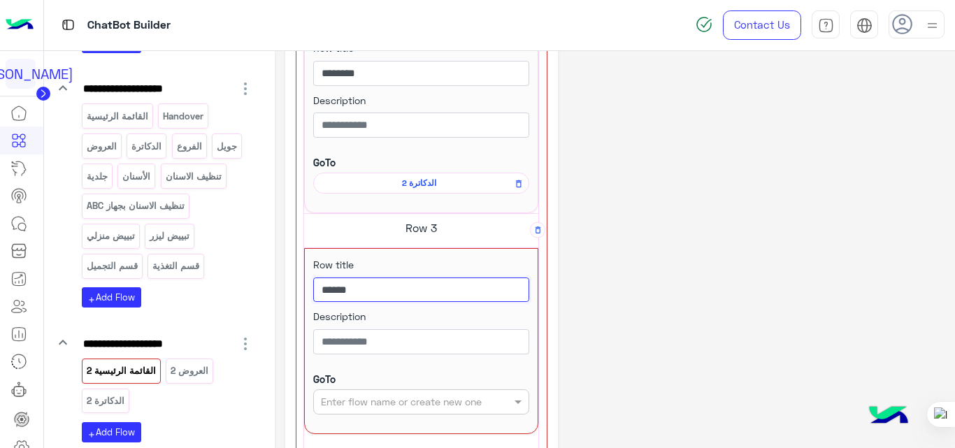
scroll to position [462, 0]
type input "******"
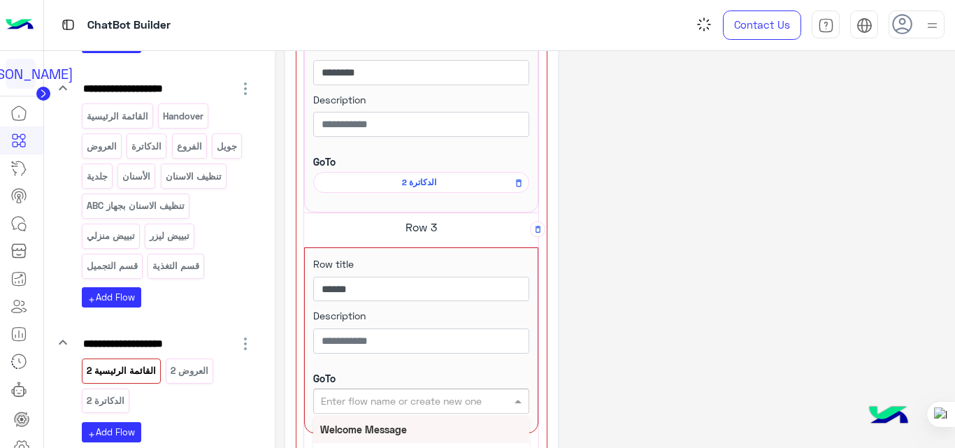
click at [416, 392] on div "Enter flow name or create new one" at bounding box center [421, 401] width 216 height 25
type input "***"
click at [335, 424] on b "الفروع" at bounding box center [333, 429] width 27 height 12
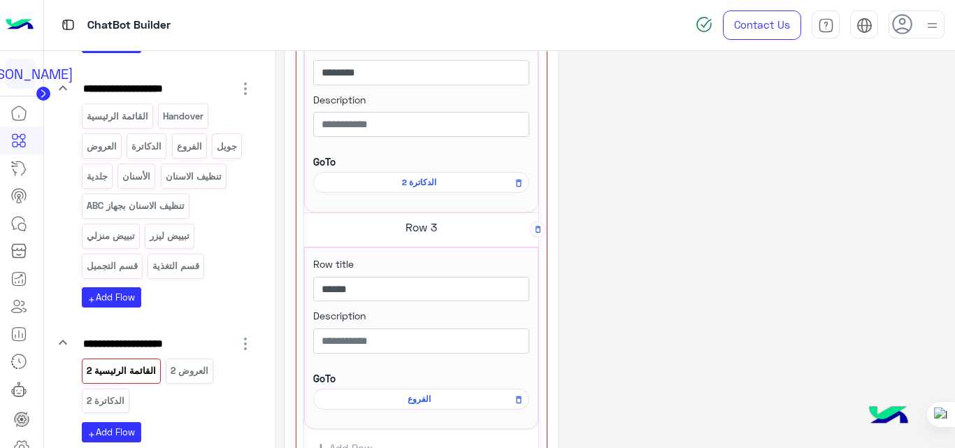
click at [712, 263] on div "**********" at bounding box center [615, 129] width 660 height 1058
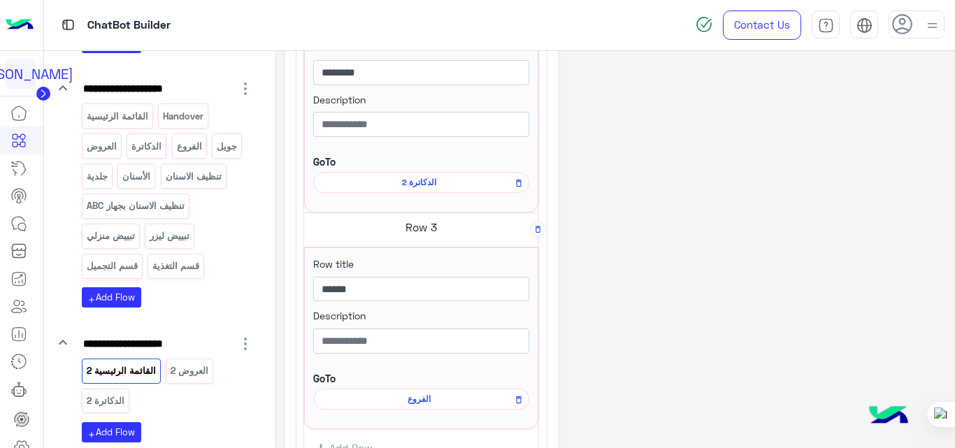
click at [416, 400] on span "الفروع" at bounding box center [419, 399] width 196 height 13
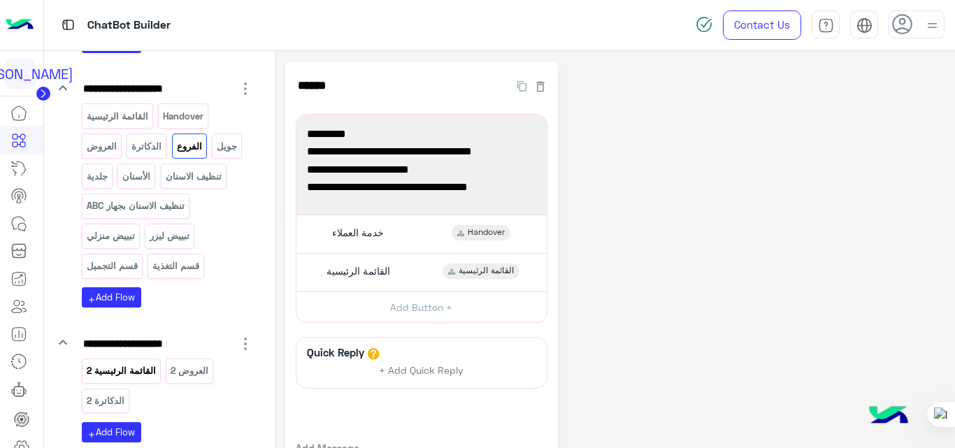
click at [146, 370] on p "القائمة الرئيسية 2" at bounding box center [120, 371] width 71 height 16
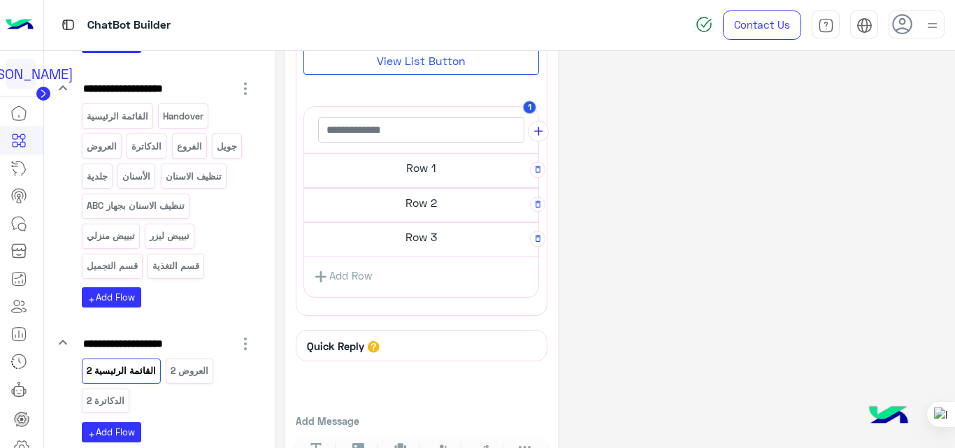
scroll to position [282, 0]
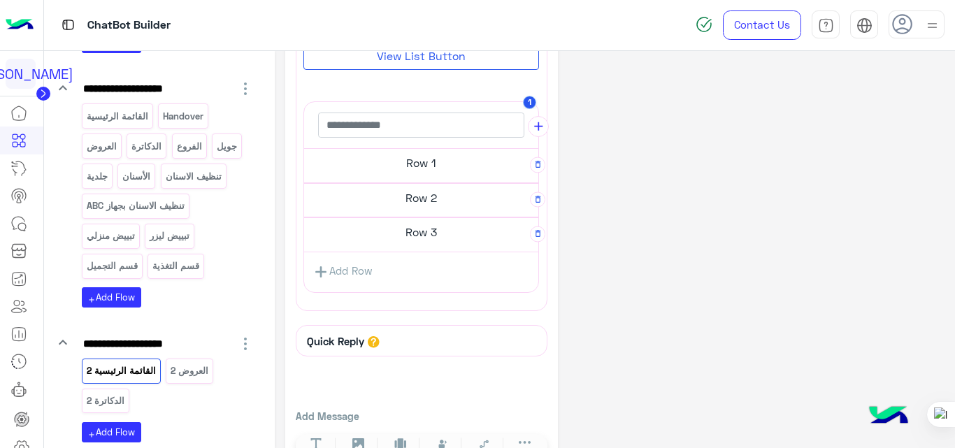
click at [365, 271] on link "Add Row" at bounding box center [343, 272] width 78 height 26
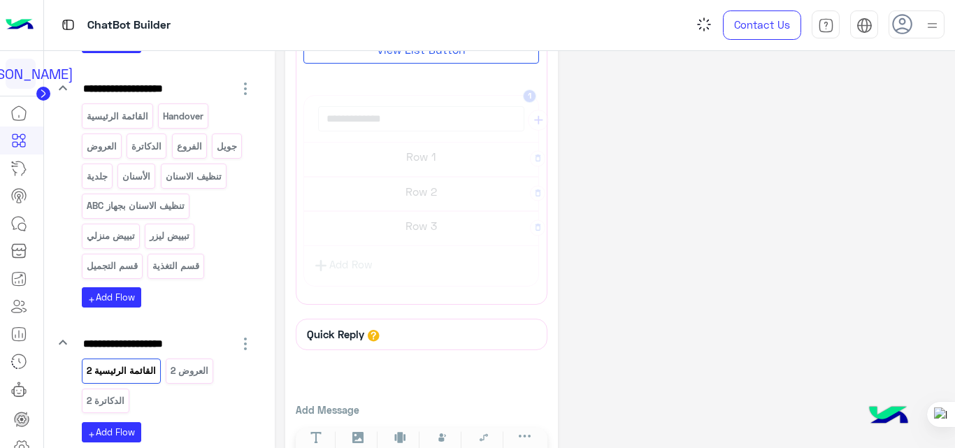
scroll to position [275, 0]
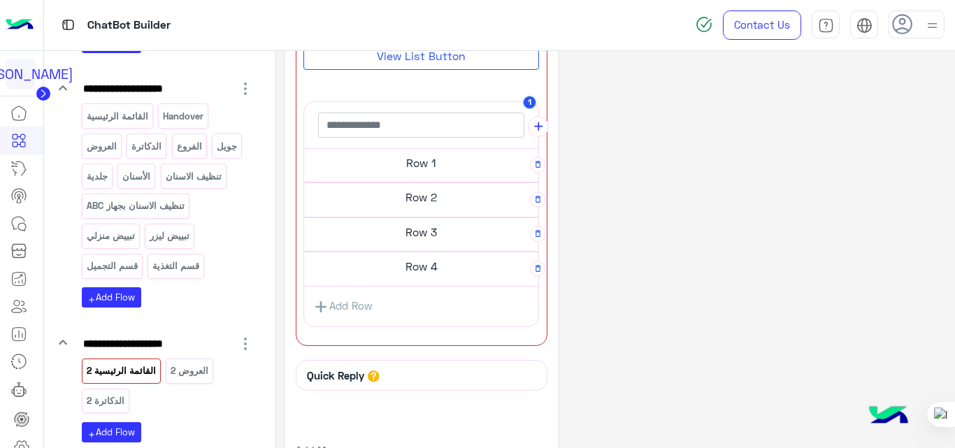
click at [460, 265] on h5 "Row 4" at bounding box center [421, 266] width 234 height 28
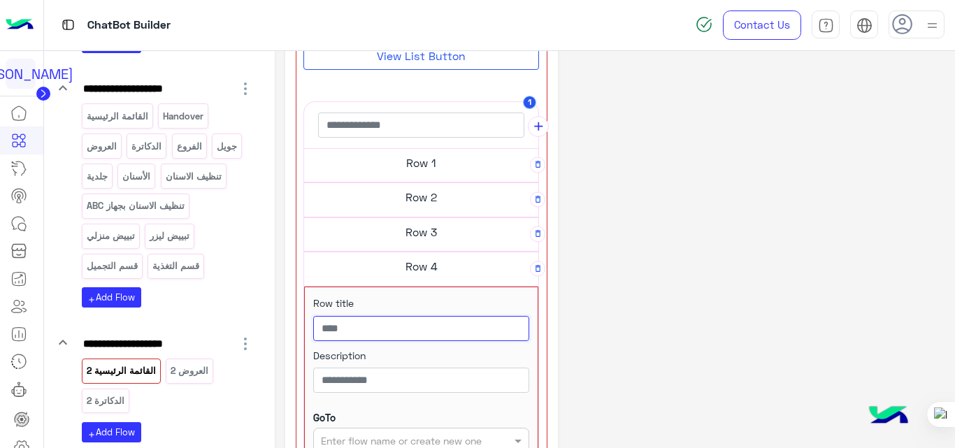
click at [421, 326] on input "text" at bounding box center [421, 328] width 216 height 25
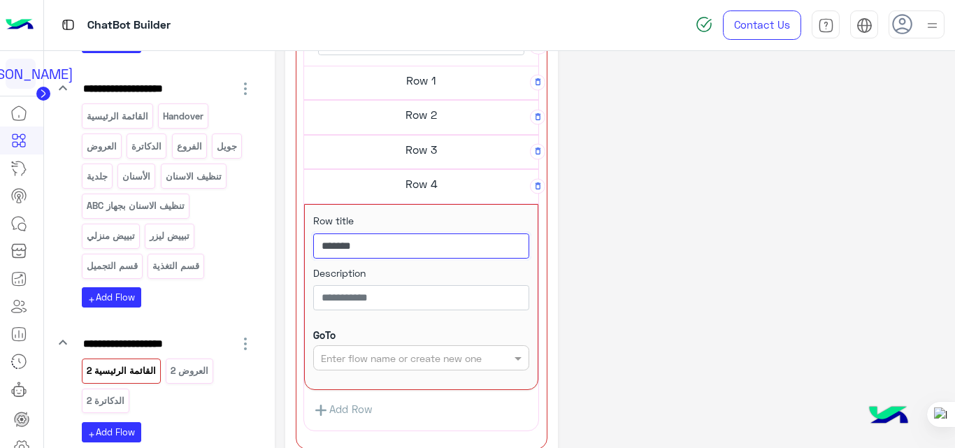
scroll to position [358, 0]
type input "*******"
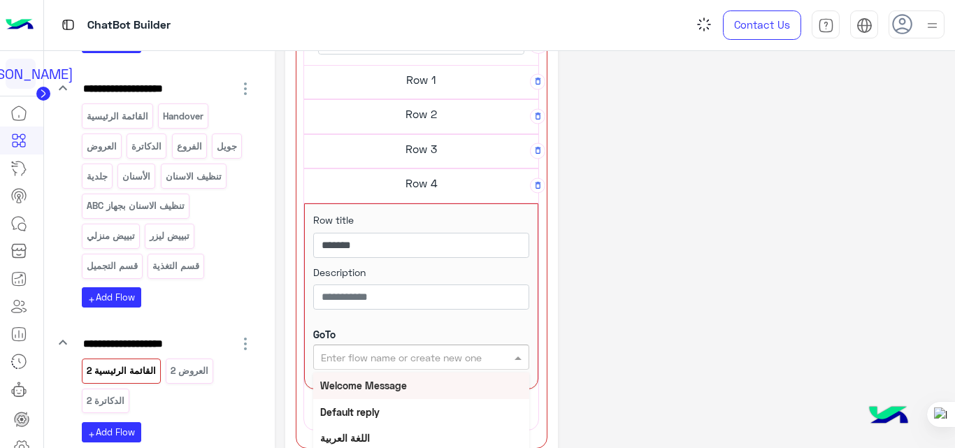
click at [419, 362] on input "text" at bounding box center [398, 357] width 155 height 15
type input "***"
click at [337, 392] on div "جويل" at bounding box center [421, 385] width 216 height 26
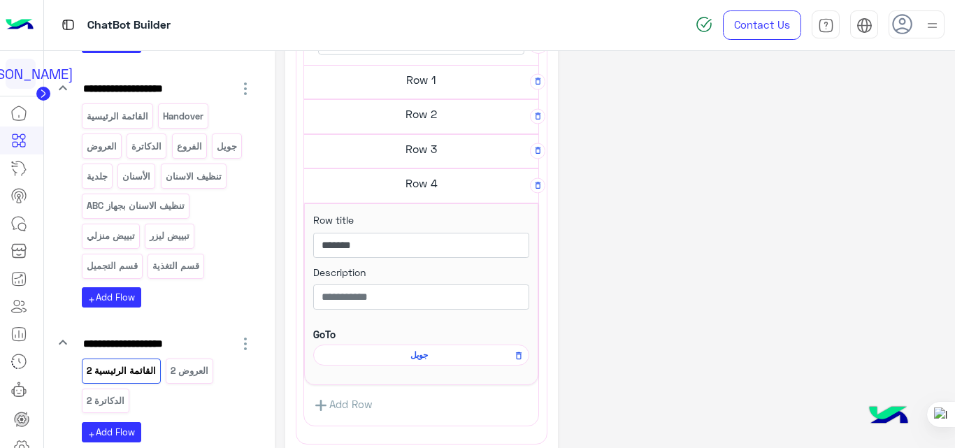
click at [639, 264] on div "**********" at bounding box center [615, 158] width 660 height 910
click at [364, 405] on link "Add Row" at bounding box center [343, 405] width 78 height 26
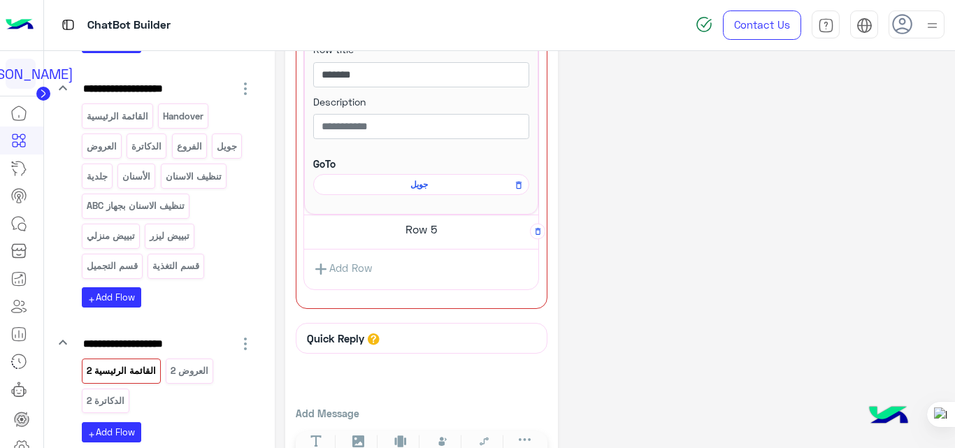
scroll to position [536, 0]
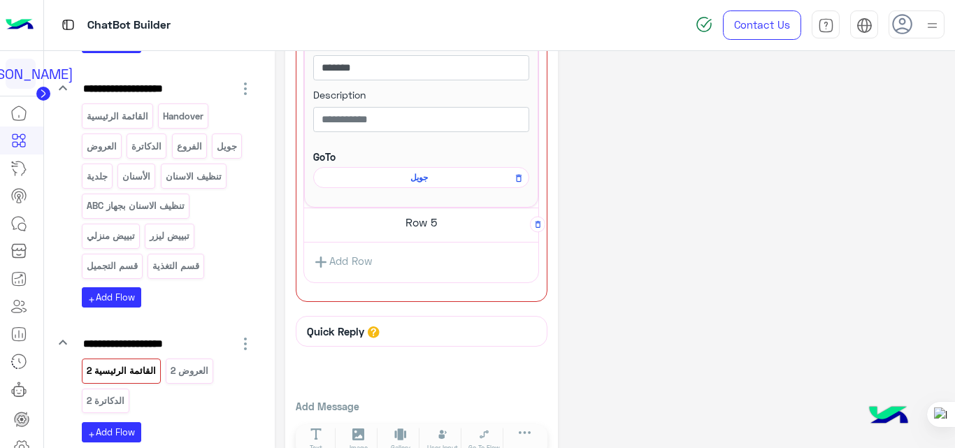
click at [393, 259] on div "Add Row" at bounding box center [421, 262] width 234 height 33
click at [415, 225] on h5 "Row 5" at bounding box center [421, 222] width 234 height 28
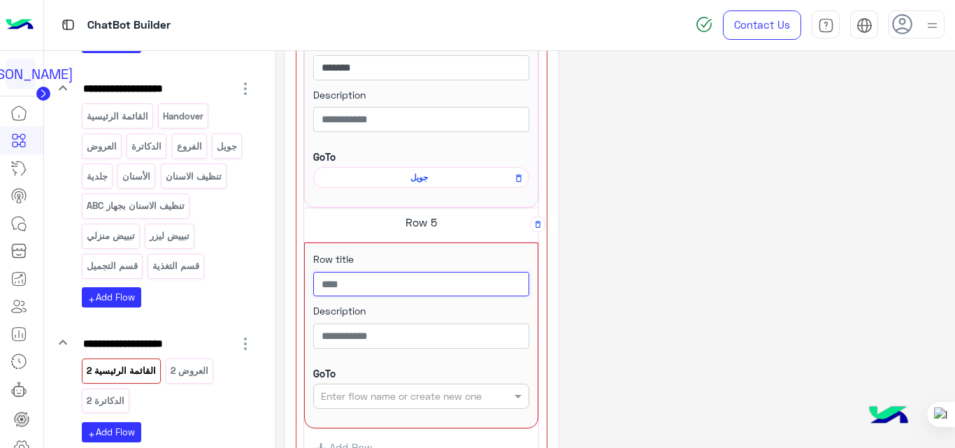
click at [389, 295] on input "text" at bounding box center [421, 284] width 216 height 25
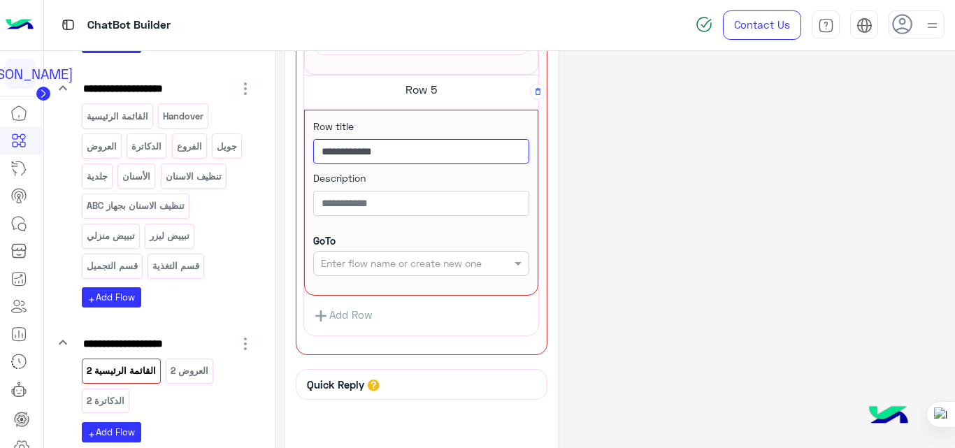
scroll to position [670, 0]
type input "**********"
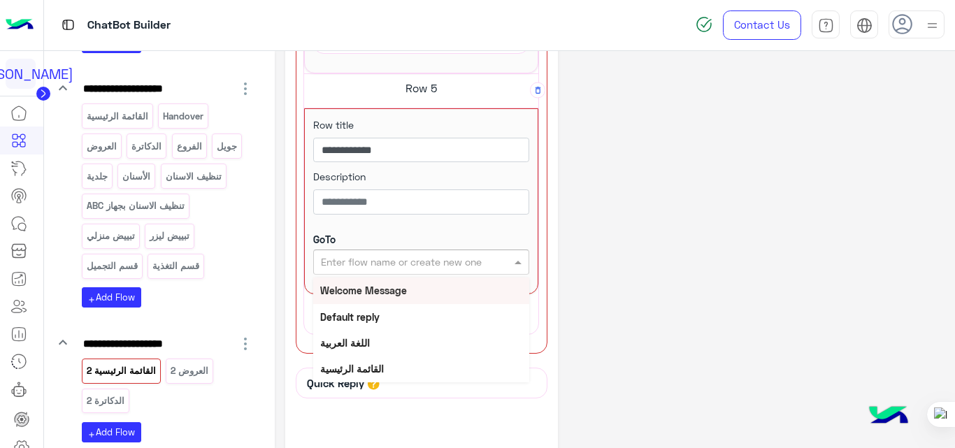
click at [419, 270] on div "Enter flow name or create new one" at bounding box center [421, 261] width 216 height 25
type input "*"
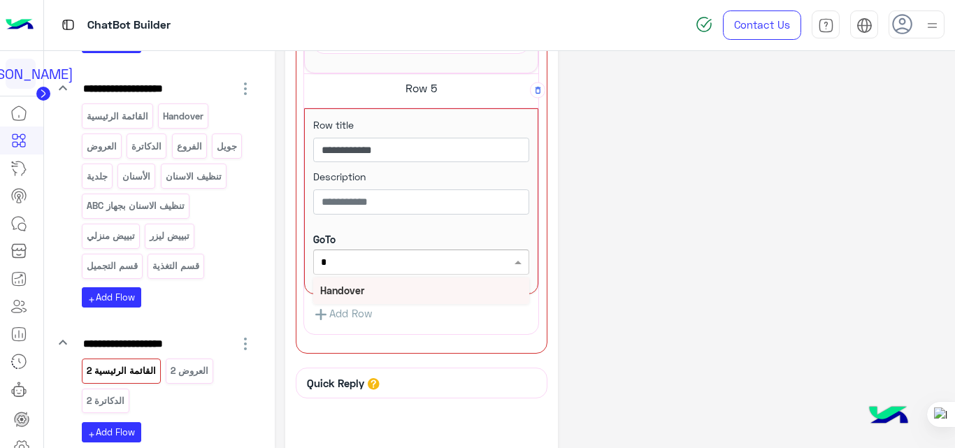
click at [330, 285] on b "Handover" at bounding box center [342, 290] width 44 height 12
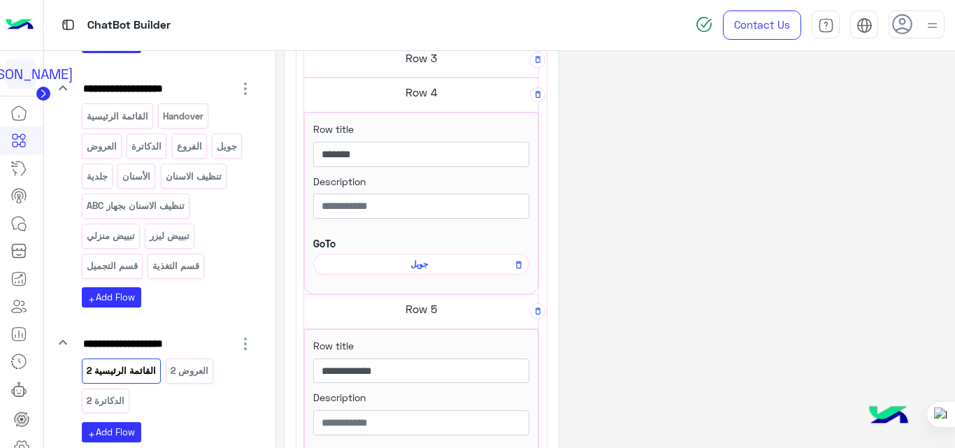
scroll to position [448, 0]
click at [410, 263] on span "جويل" at bounding box center [419, 265] width 196 height 13
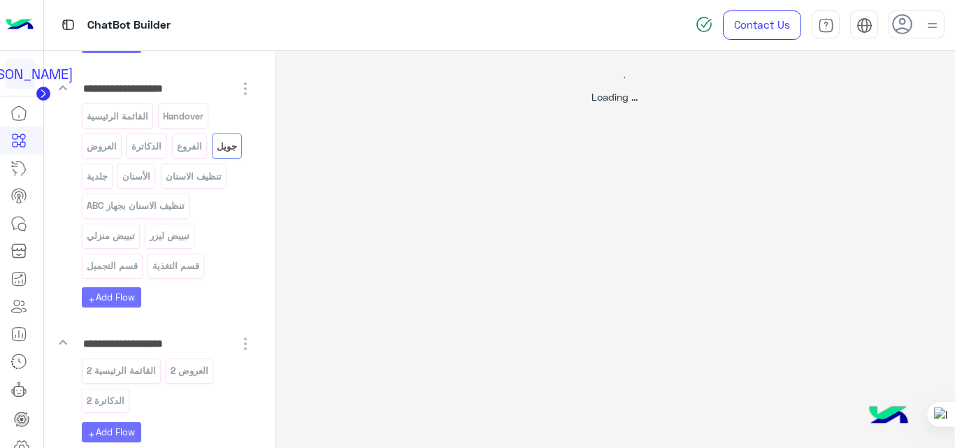
scroll to position [0, 0]
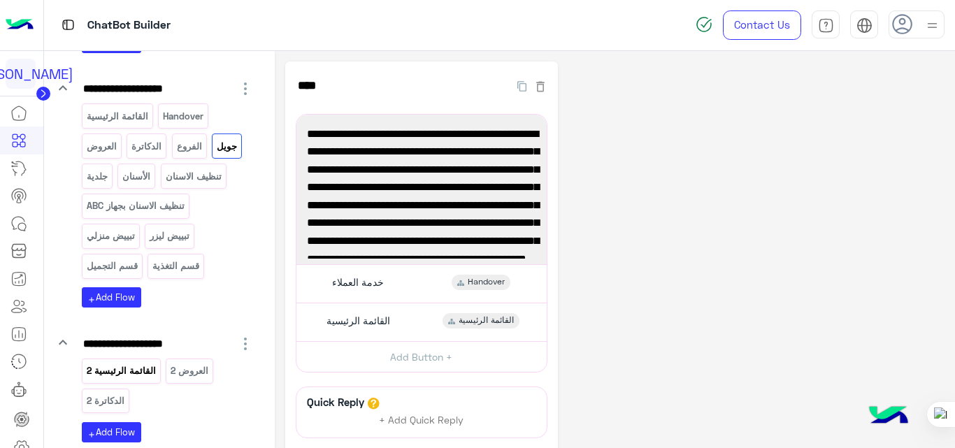
click at [139, 375] on p "القائمة الرئيسية 2" at bounding box center [120, 371] width 71 height 16
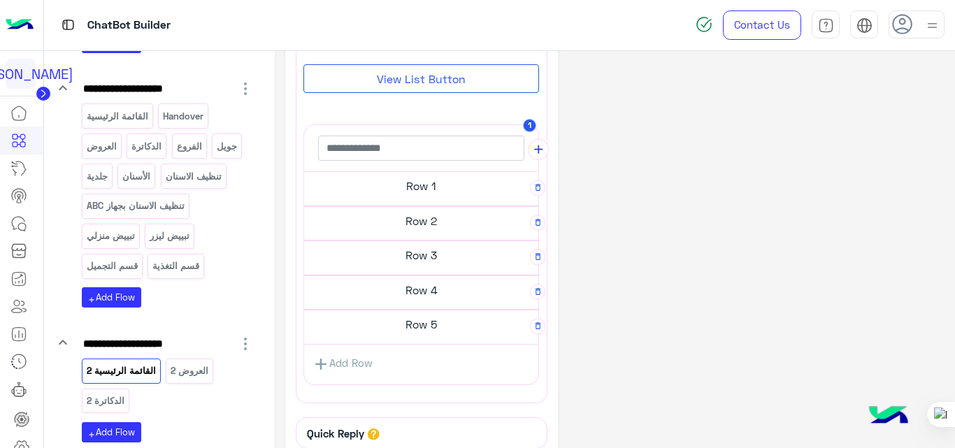
click at [411, 319] on h5 "Row 5" at bounding box center [421, 324] width 234 height 28
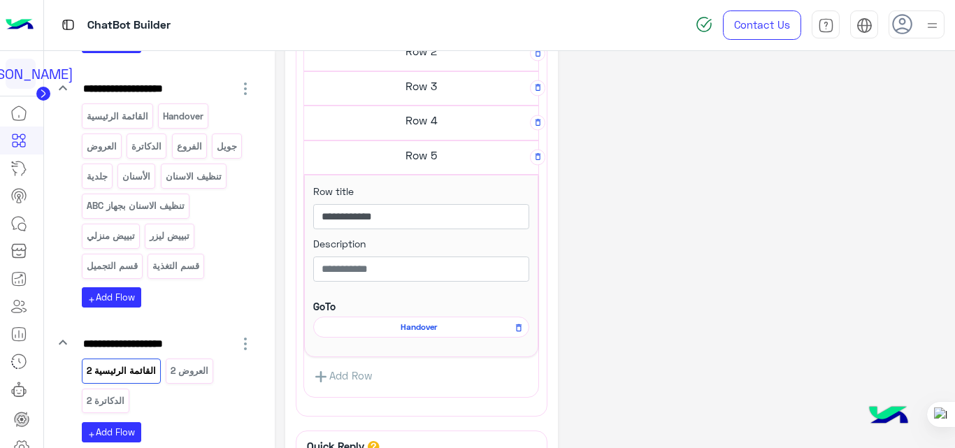
scroll to position [423, 0]
click at [414, 331] on span "Handover" at bounding box center [419, 325] width 196 height 13
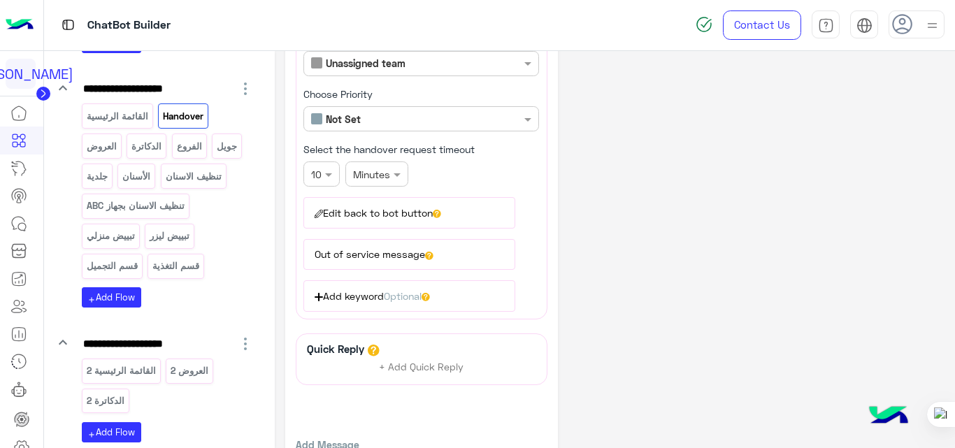
scroll to position [187, 0]
click at [399, 209] on button "Edit back to bot button" at bounding box center [409, 211] width 212 height 31
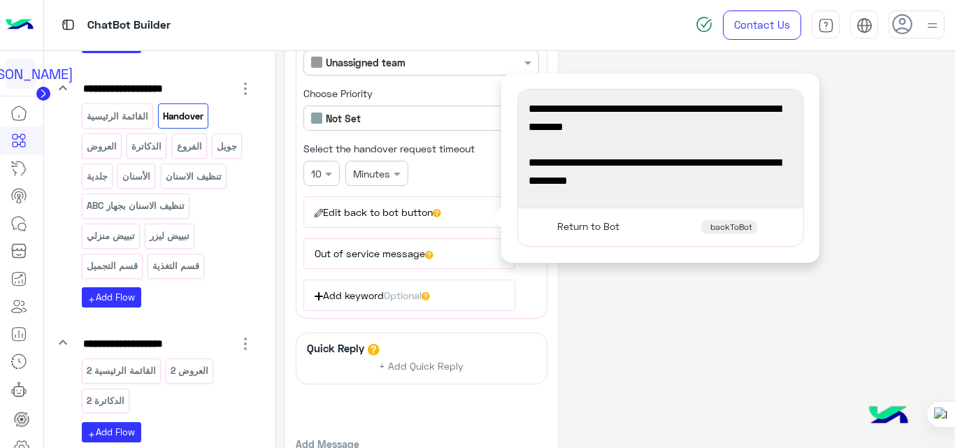
click at [412, 253] on button "Out of service message" at bounding box center [409, 253] width 212 height 31
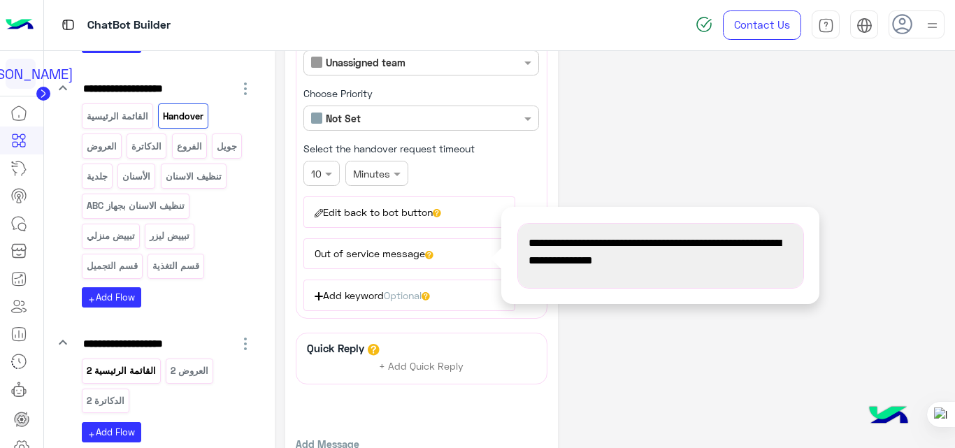
click at [136, 368] on p "القائمة الرئيسية 2" at bounding box center [120, 371] width 71 height 16
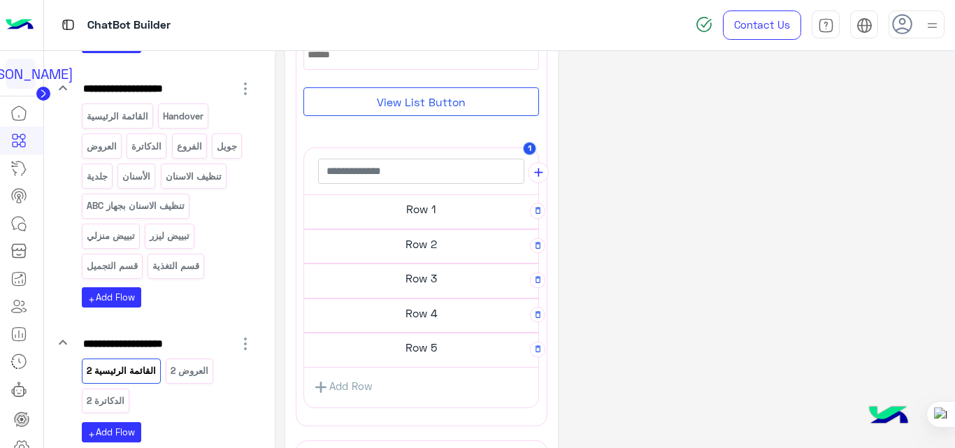
scroll to position [236, 0]
click at [435, 245] on h5 "Row 2" at bounding box center [421, 243] width 234 height 28
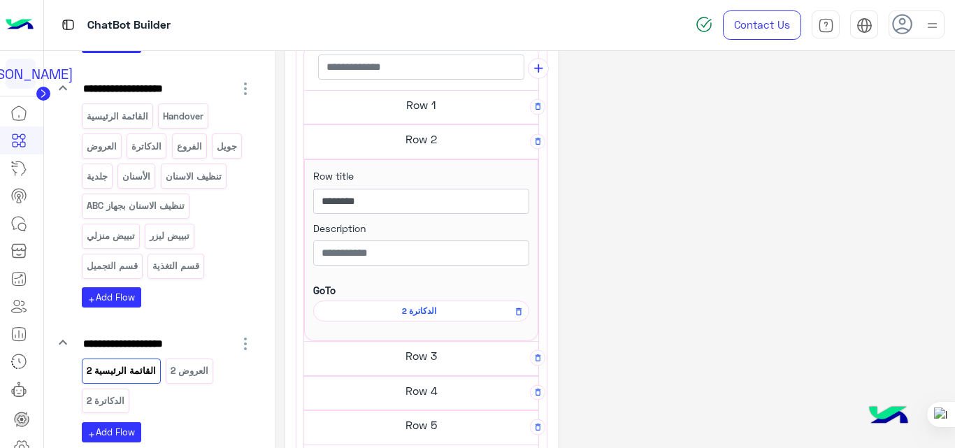
scroll to position [334, 0]
click at [419, 304] on span "الدكاترة 2" at bounding box center [419, 310] width 196 height 13
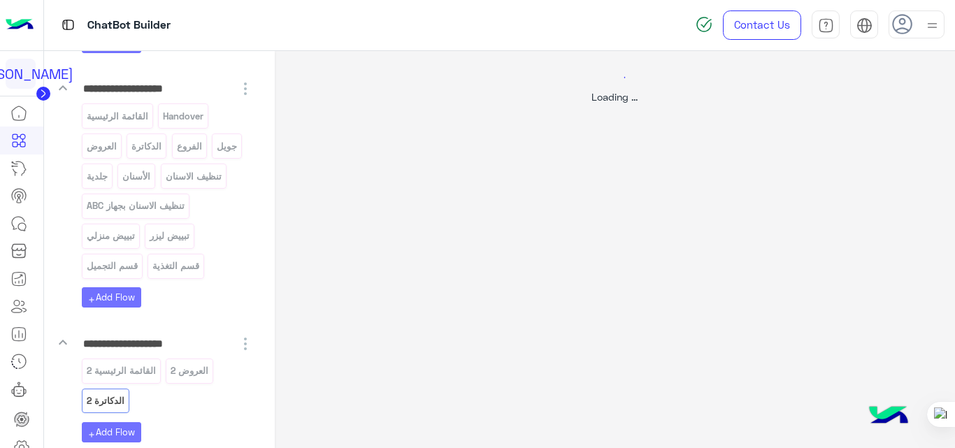
scroll to position [0, 0]
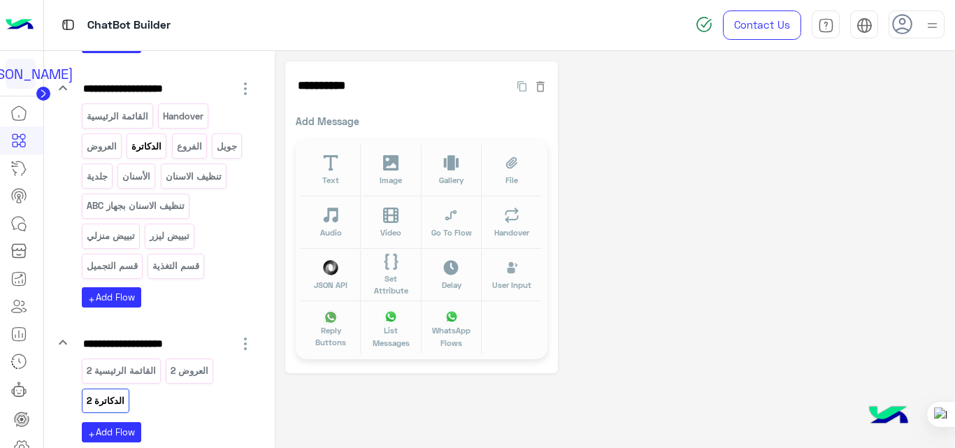
click at [145, 149] on p "الدكاترة" at bounding box center [147, 146] width 32 height 16
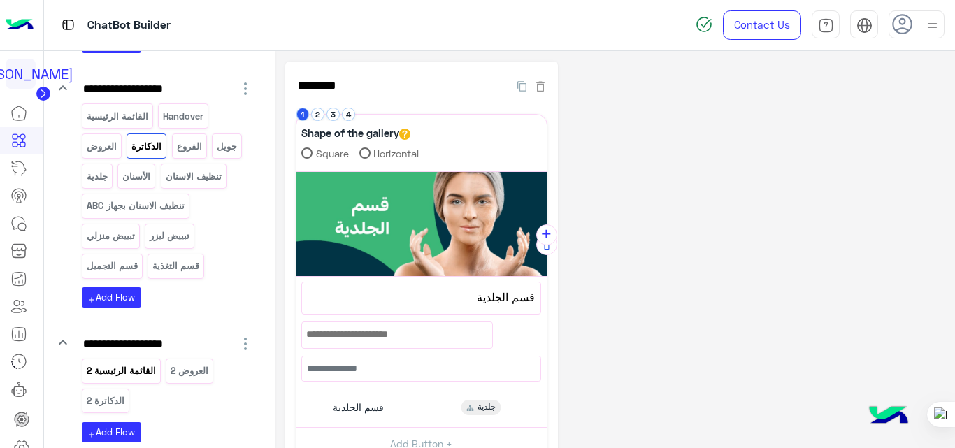
click at [143, 372] on p "القائمة الرئيسية 2" at bounding box center [120, 371] width 71 height 16
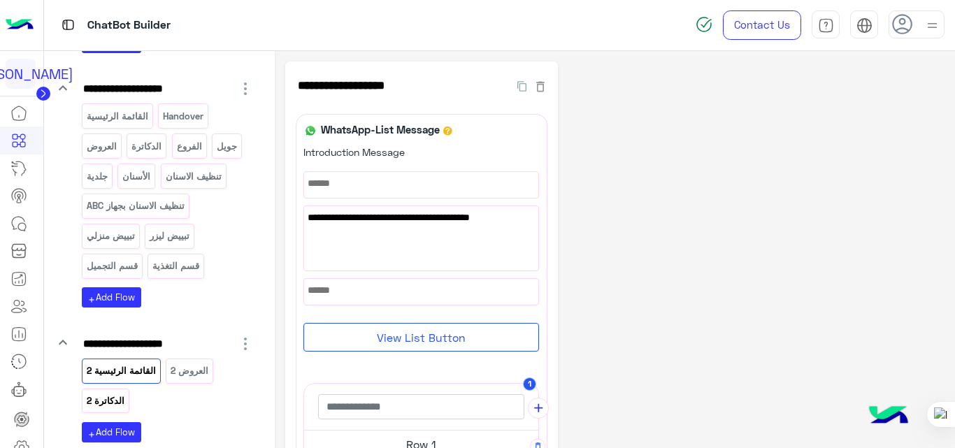
click at [109, 407] on p "الدكاترة 2" at bounding box center [105, 401] width 40 height 16
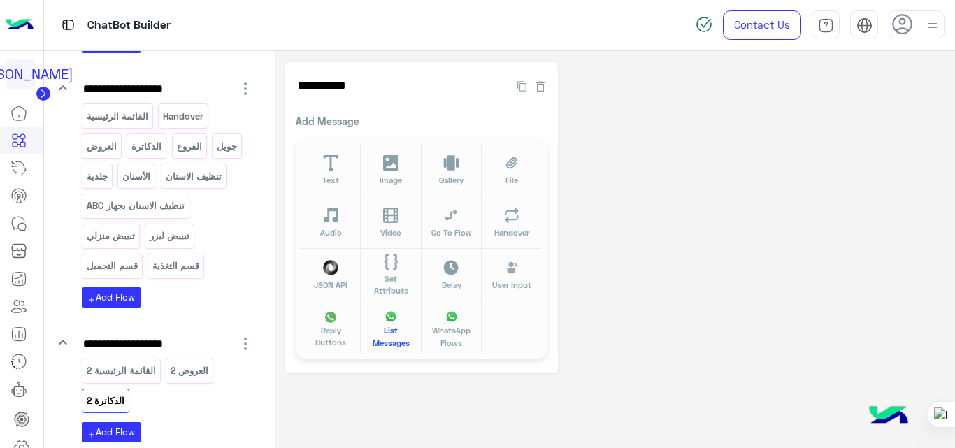
click at [391, 333] on span "List Messages" at bounding box center [391, 336] width 43 height 24
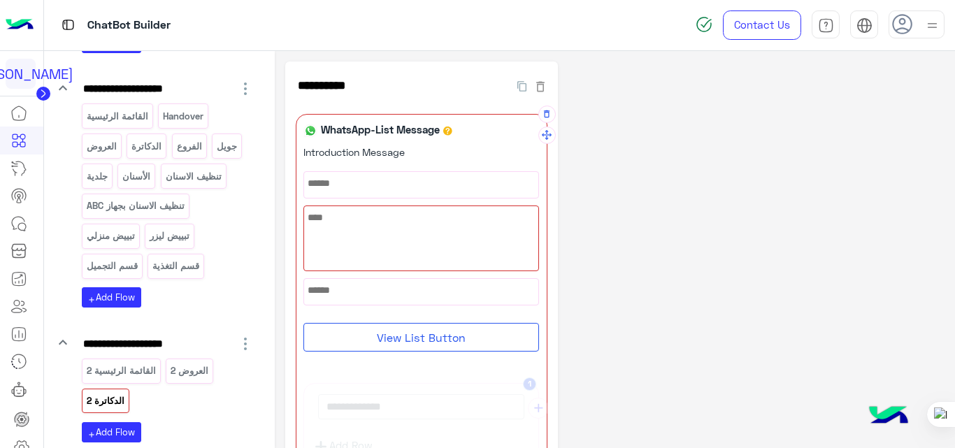
click at [484, 228] on div at bounding box center [421, 238] width 234 height 64
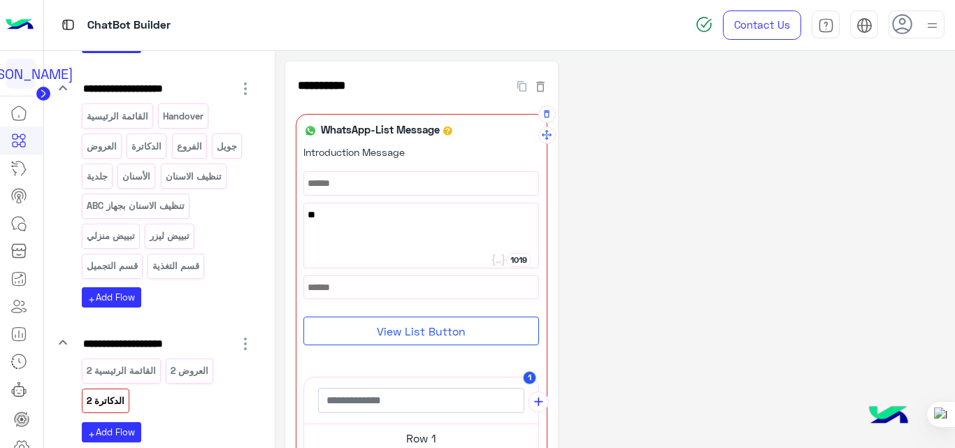
type textarea "*"
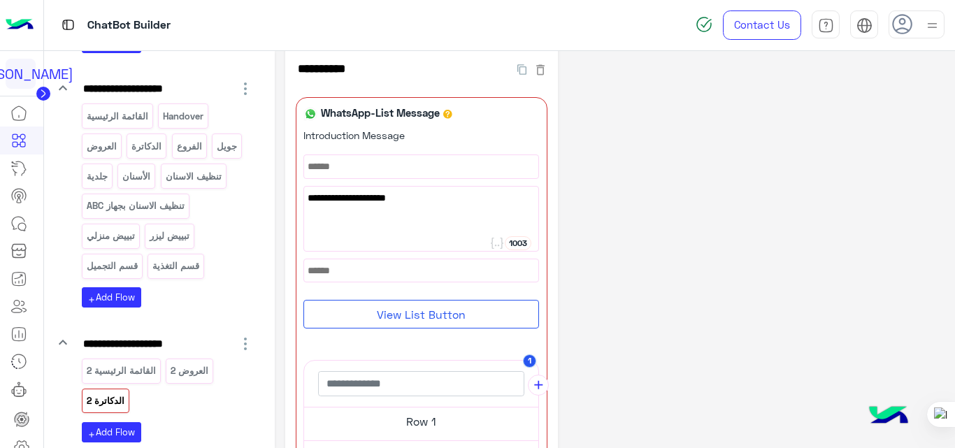
paste textarea "***"
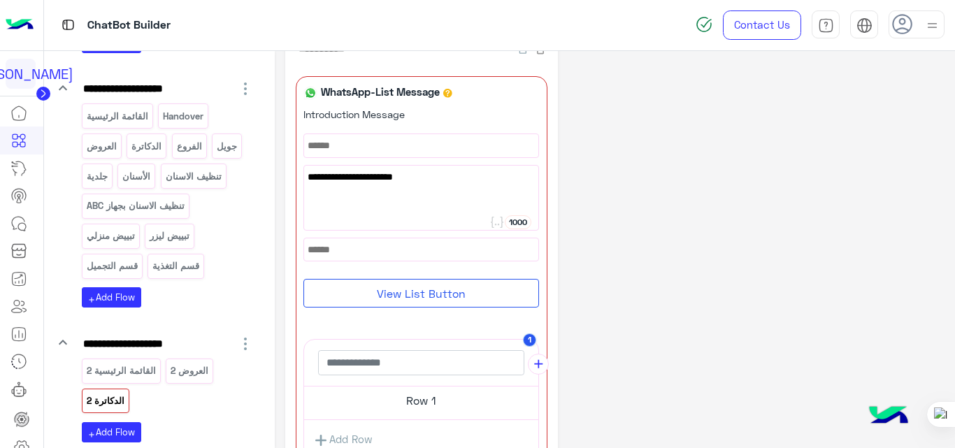
scroll to position [40, 0]
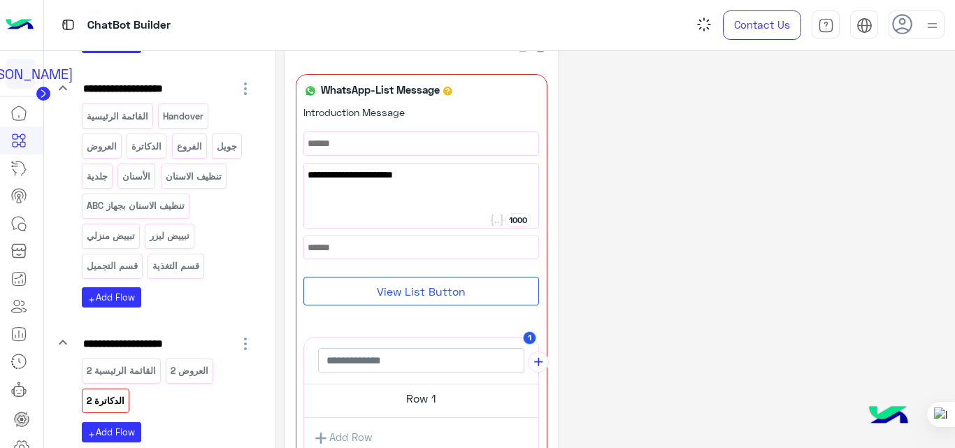
type textarea "**********"
click at [594, 273] on div "**********" at bounding box center [615, 334] width 660 height 625
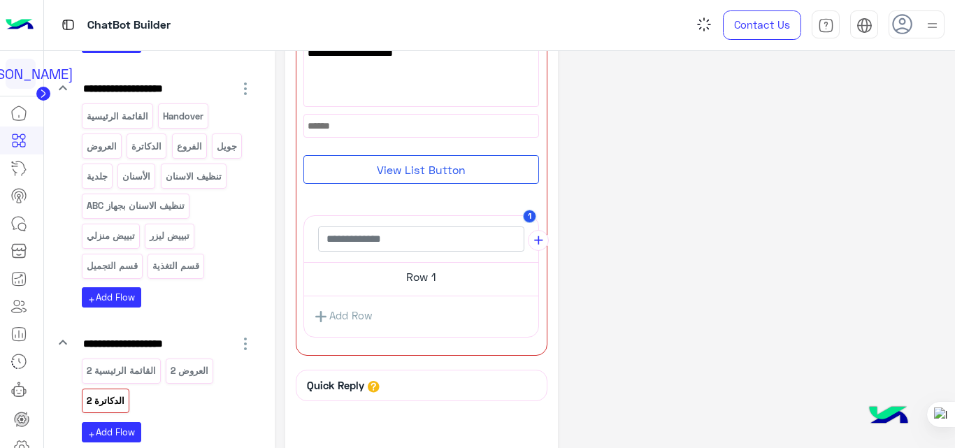
scroll to position [162, 0]
click at [443, 273] on h5 "Row 1" at bounding box center [421, 276] width 234 height 28
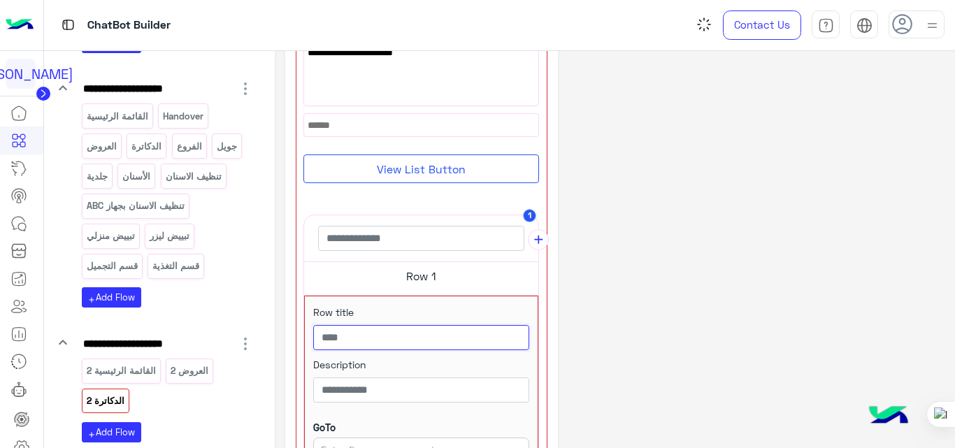
click at [391, 335] on input "text" at bounding box center [421, 337] width 216 height 25
type input "**********"
click at [141, 177] on p "الأسنان" at bounding box center [137, 176] width 30 height 16
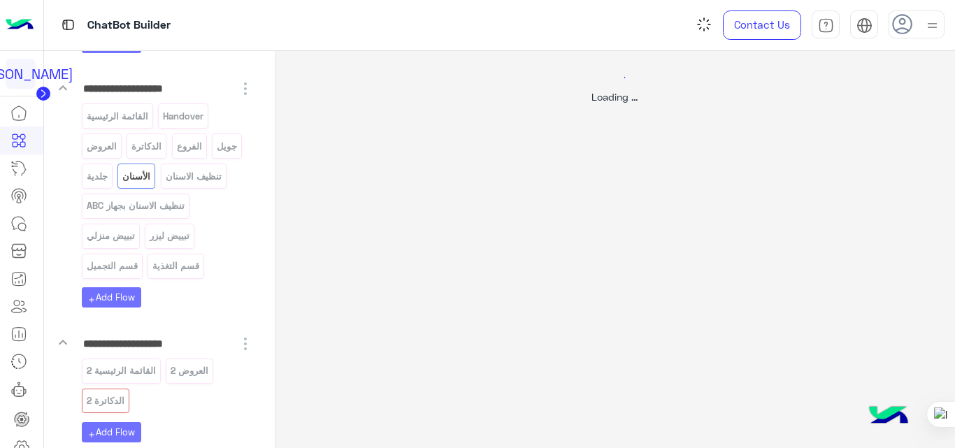
scroll to position [0, 0]
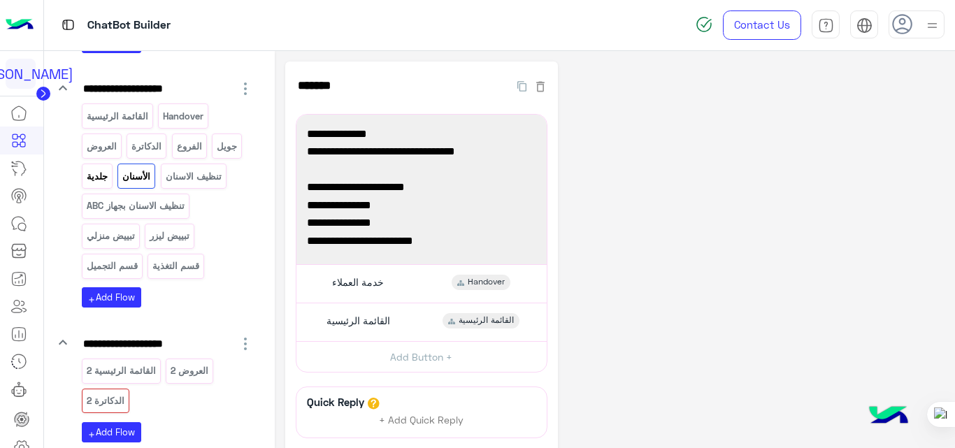
click at [99, 179] on p "جلدية" at bounding box center [96, 176] width 23 height 16
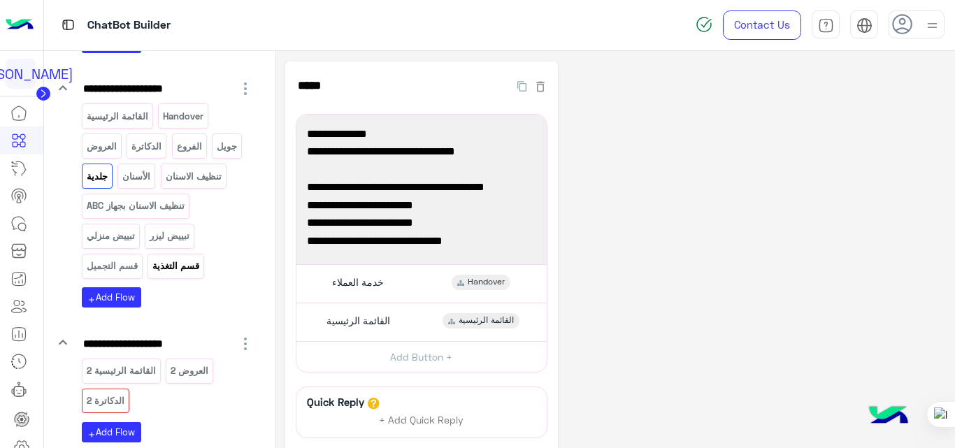
click at [191, 271] on p "قسم التغذية" at bounding box center [176, 266] width 49 height 16
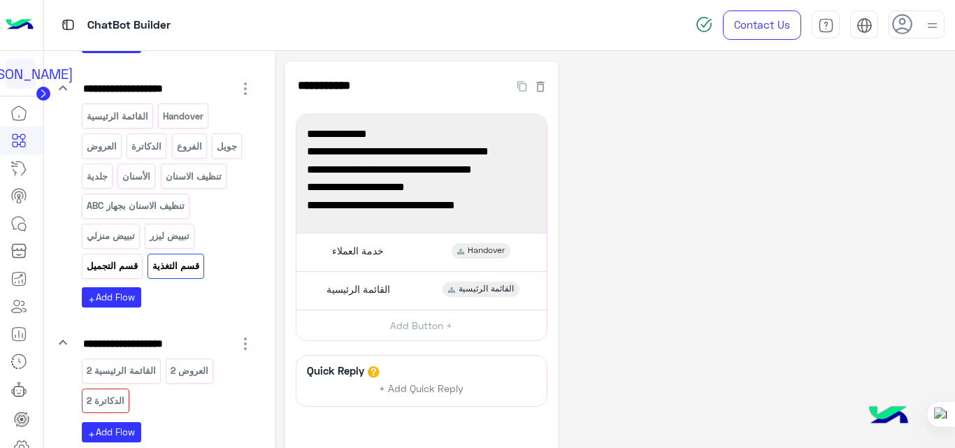
click at [114, 259] on p "قسم التجميل" at bounding box center [111, 266] width 53 height 16
click at [108, 398] on p "الدكاترة 2" at bounding box center [105, 401] width 40 height 16
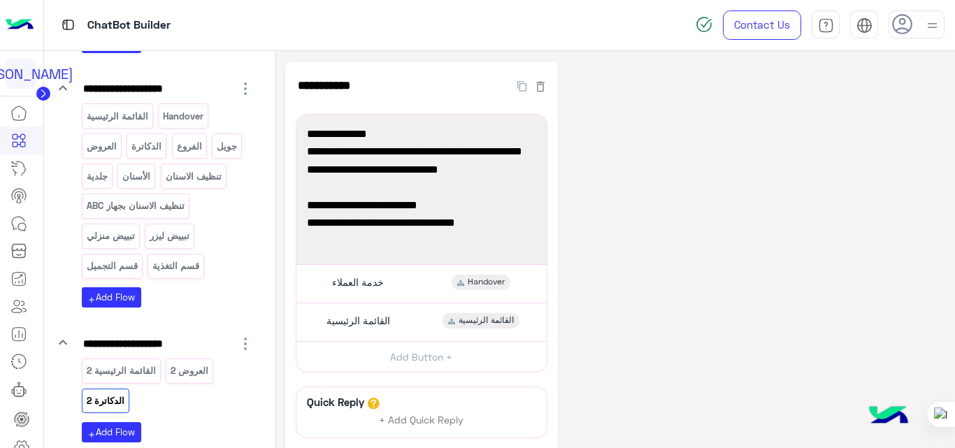
click at [99, 400] on p "الدكاترة 2" at bounding box center [105, 401] width 40 height 16
click at [127, 375] on p "القائمة الرئيسية 2" at bounding box center [120, 371] width 71 height 16
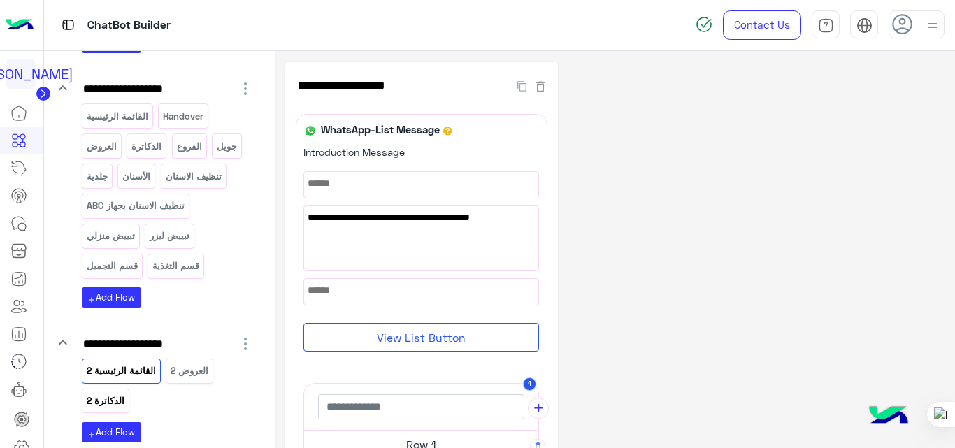
click at [119, 403] on p "الدكاترة 2" at bounding box center [105, 401] width 40 height 16
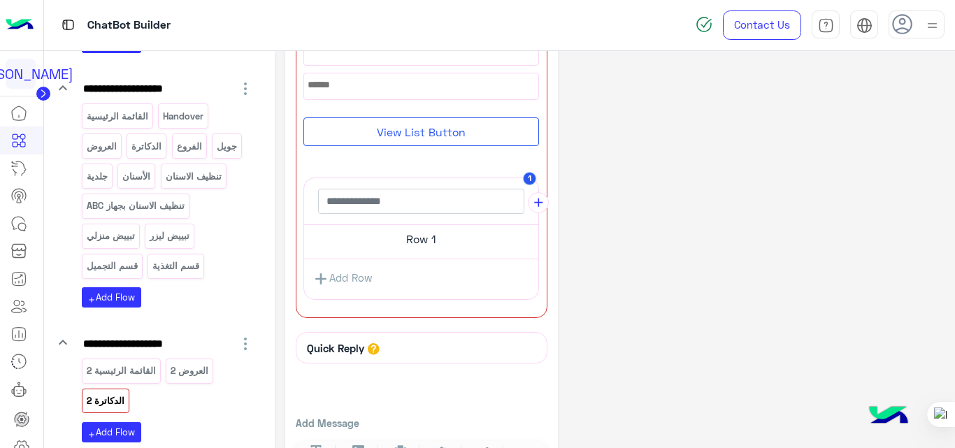
scroll to position [206, 0]
click at [443, 245] on h5 "Row 1" at bounding box center [421, 238] width 234 height 28
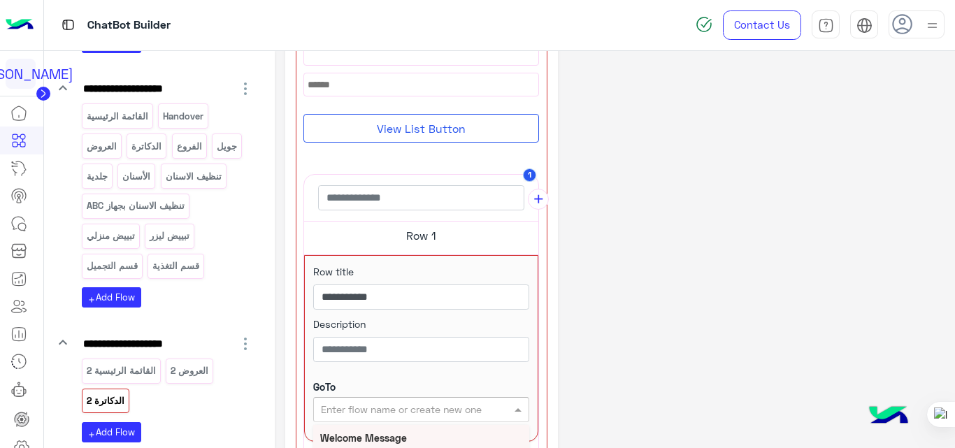
click at [460, 402] on input "text" at bounding box center [398, 409] width 155 height 15
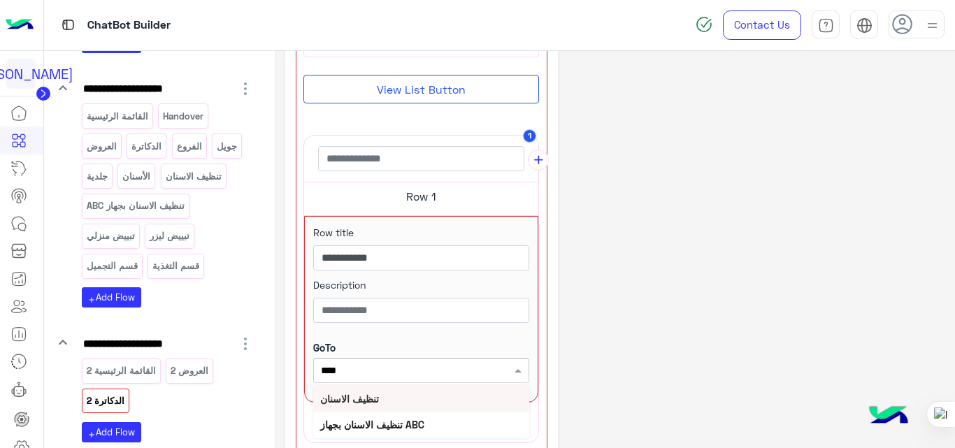
scroll to position [239, 0]
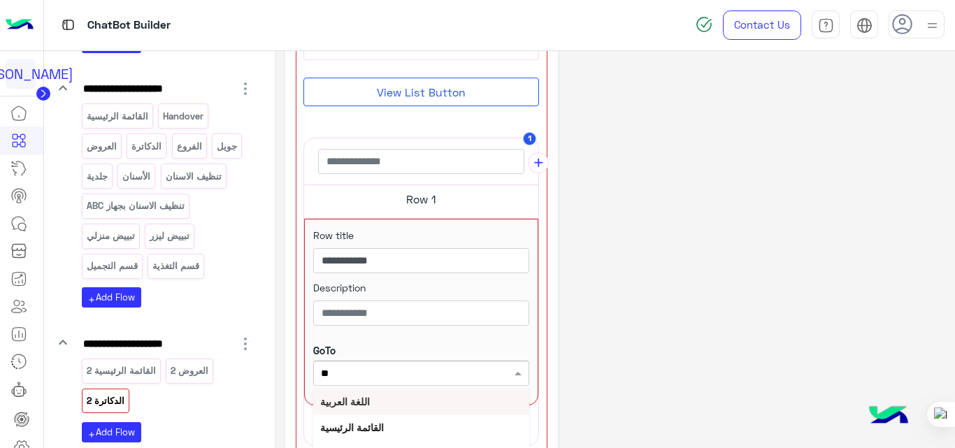
type input "***"
click at [331, 403] on b "الأسنان" at bounding box center [334, 401] width 29 height 12
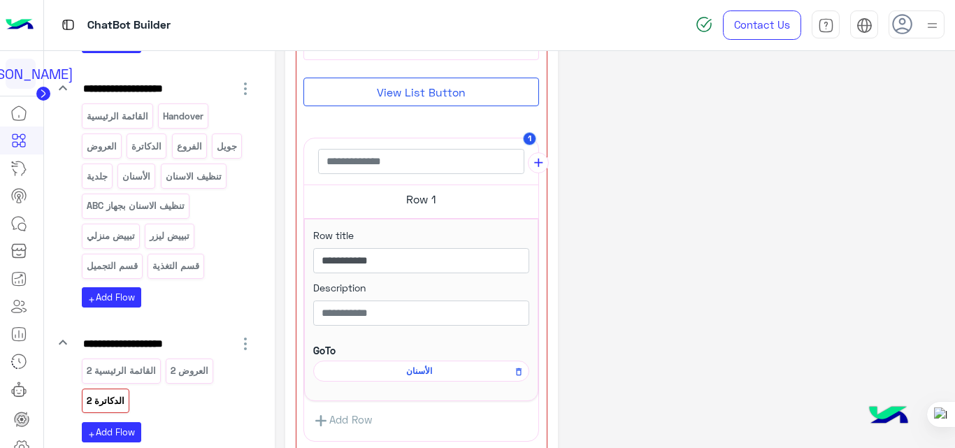
click at [609, 284] on div "**********" at bounding box center [615, 226] width 660 height 807
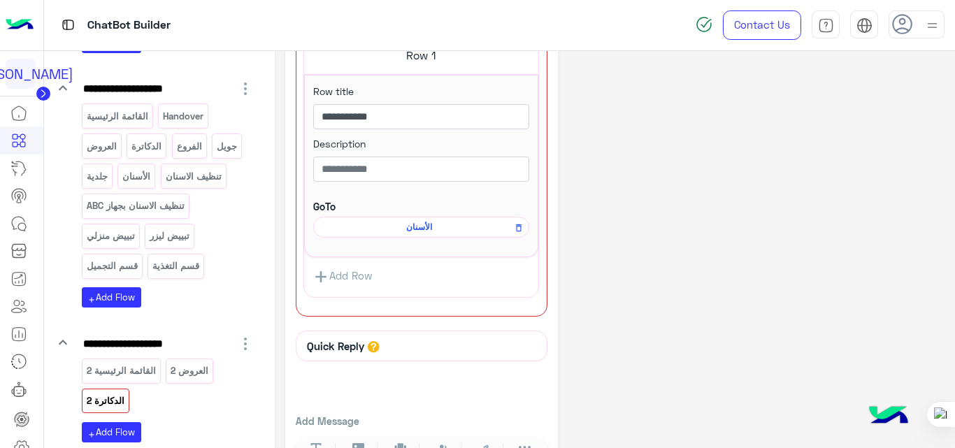
scroll to position [432, 0]
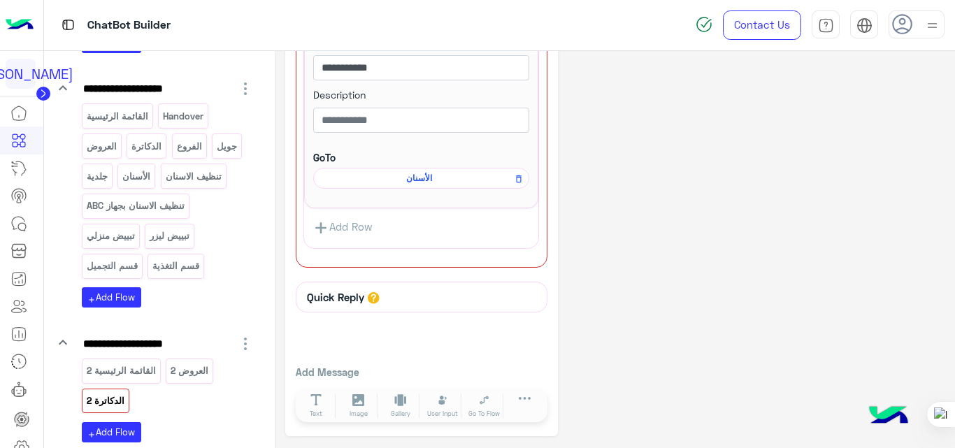
click at [354, 229] on link "Add Row" at bounding box center [343, 228] width 78 height 26
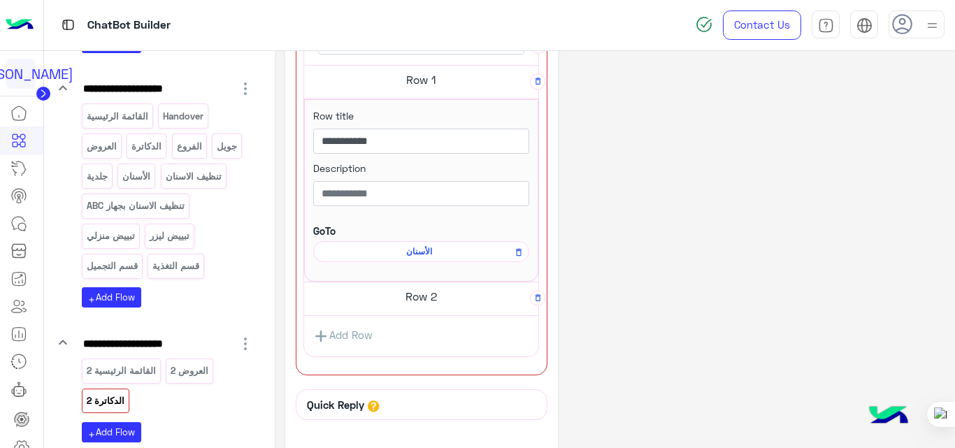
scroll to position [359, 0]
click at [446, 291] on h5 "Row 2" at bounding box center [421, 296] width 234 height 28
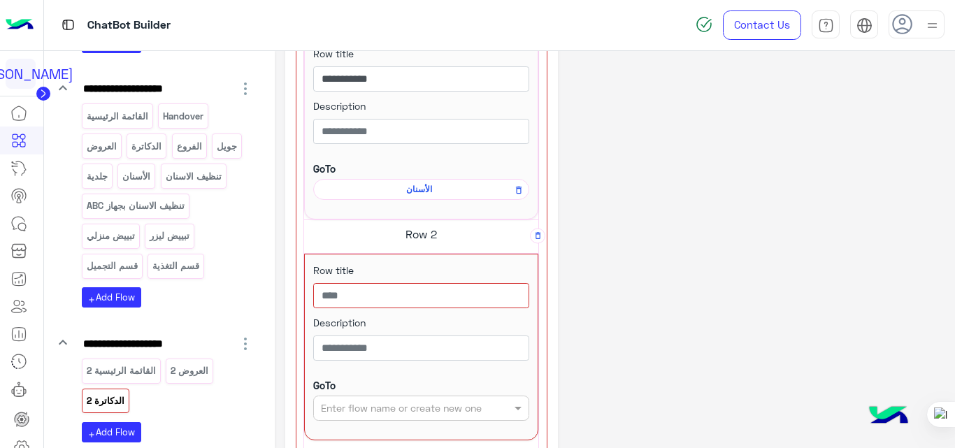
scroll to position [422, 0]
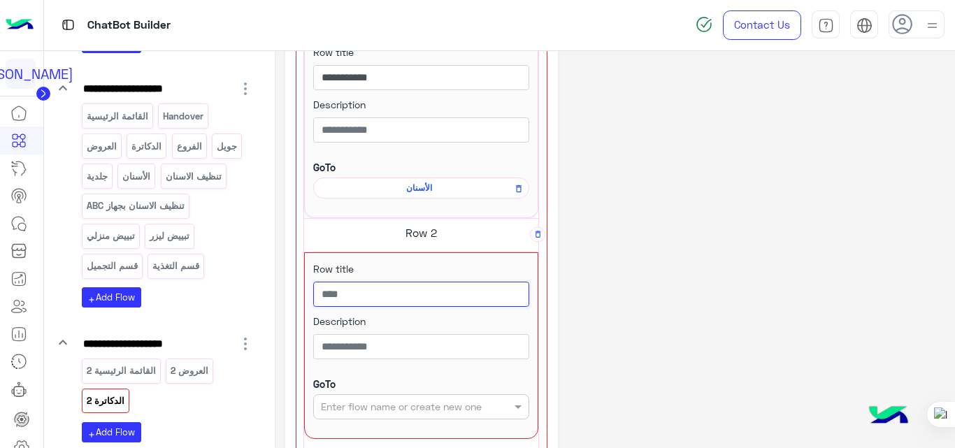
click at [409, 291] on input "text" at bounding box center [421, 294] width 216 height 25
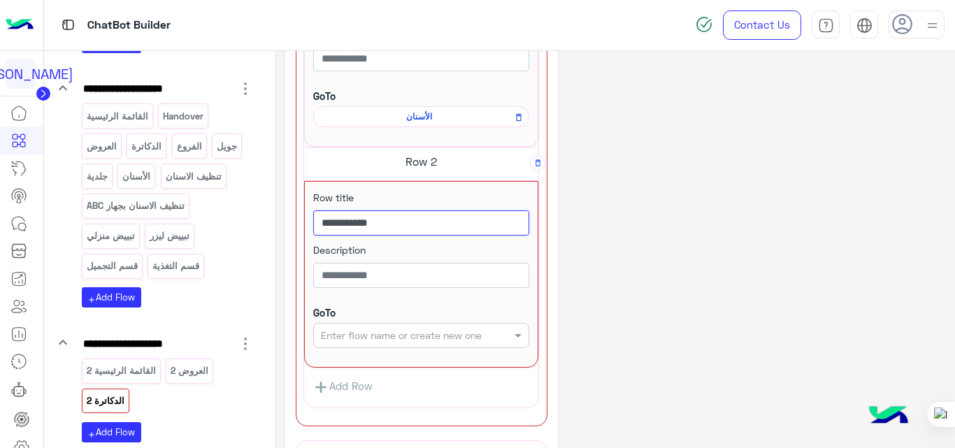
scroll to position [494, 0]
type input "**********"
click at [420, 329] on input "text" at bounding box center [398, 335] width 155 height 15
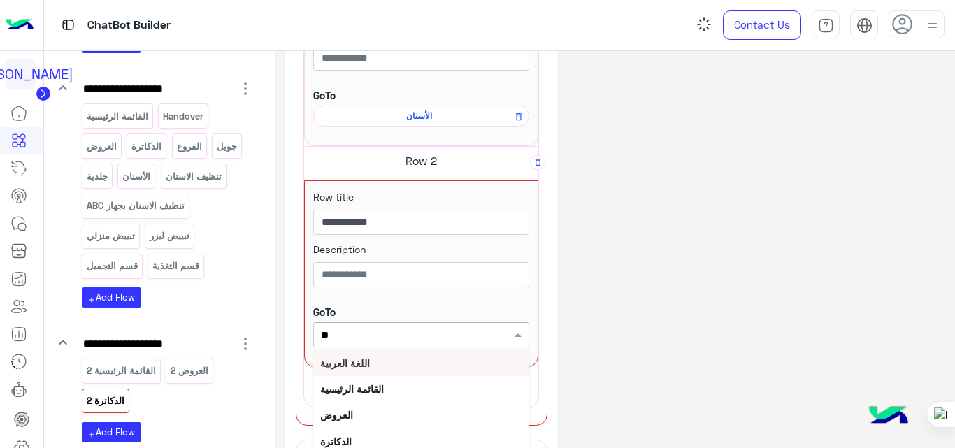
type input "*"
type input "**"
click at [333, 360] on b "جلدية" at bounding box center [331, 363] width 23 height 12
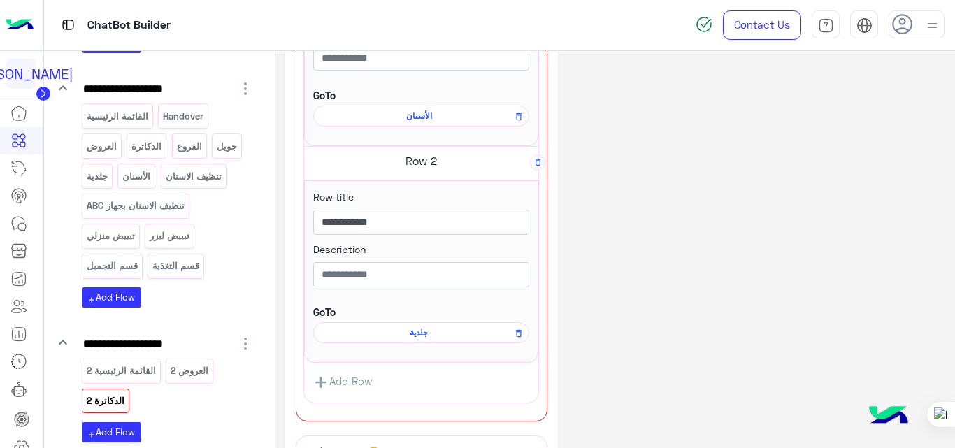
click at [653, 234] on div "**********" at bounding box center [615, 79] width 660 height 1024
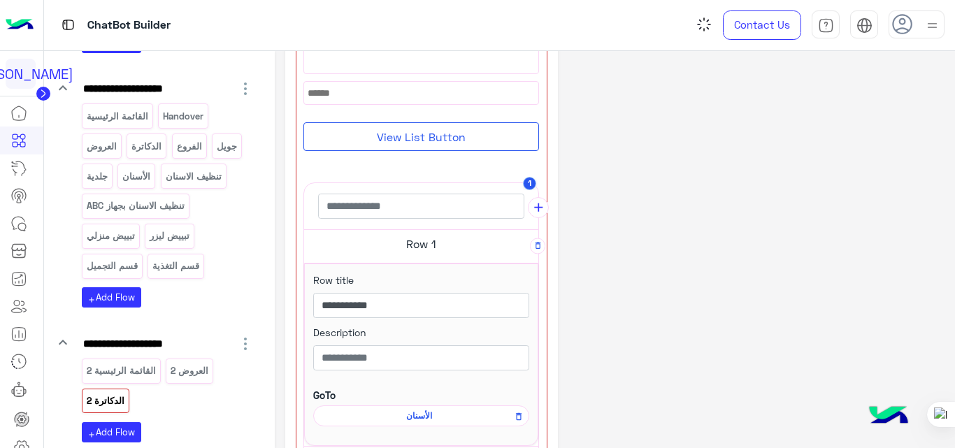
scroll to position [194, 0]
click at [472, 129] on button "View List Button" at bounding box center [420, 137] width 235 height 29
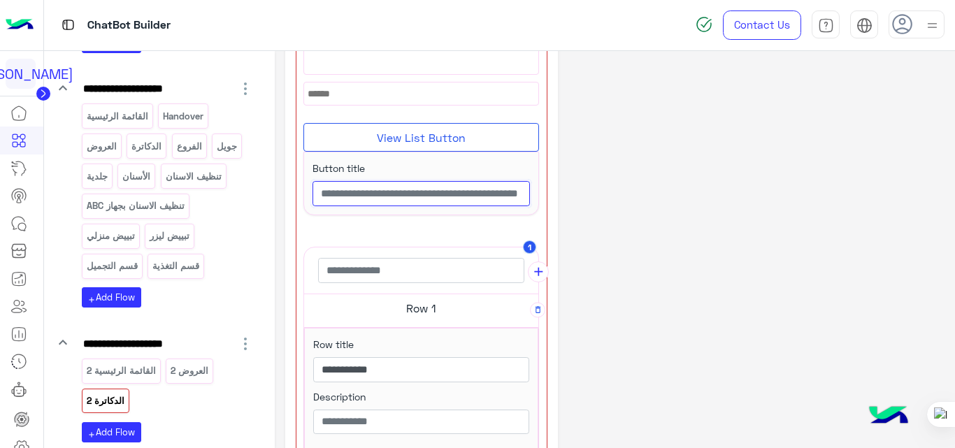
click at [473, 194] on input "text" at bounding box center [420, 193] width 217 height 25
type input "****"
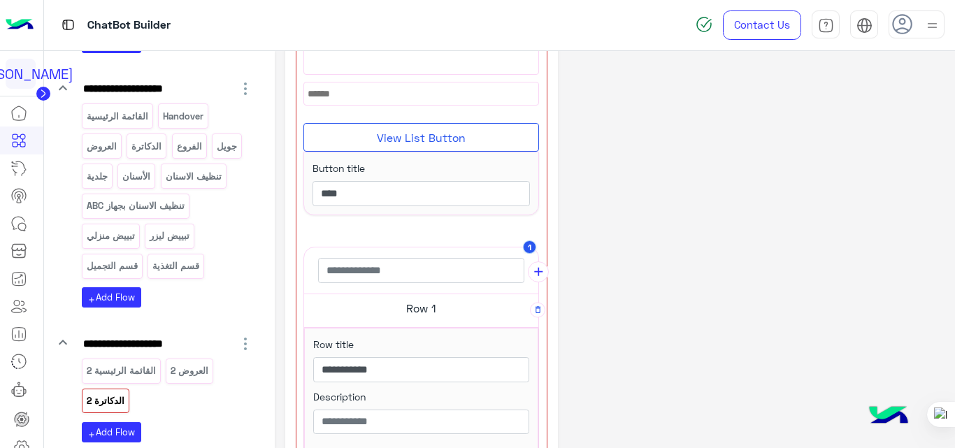
click at [662, 202] on div "**********" at bounding box center [615, 411] width 660 height 1087
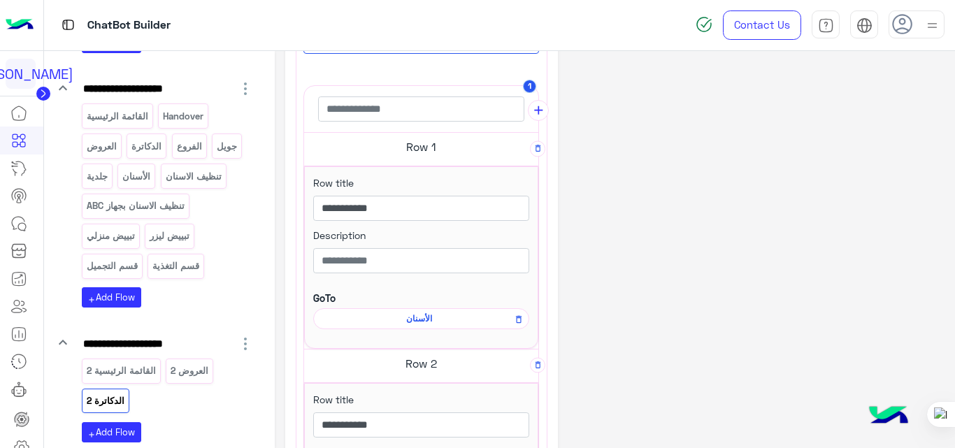
scroll to position [292, 0]
click at [427, 363] on h5 "Row 2" at bounding box center [421, 363] width 234 height 28
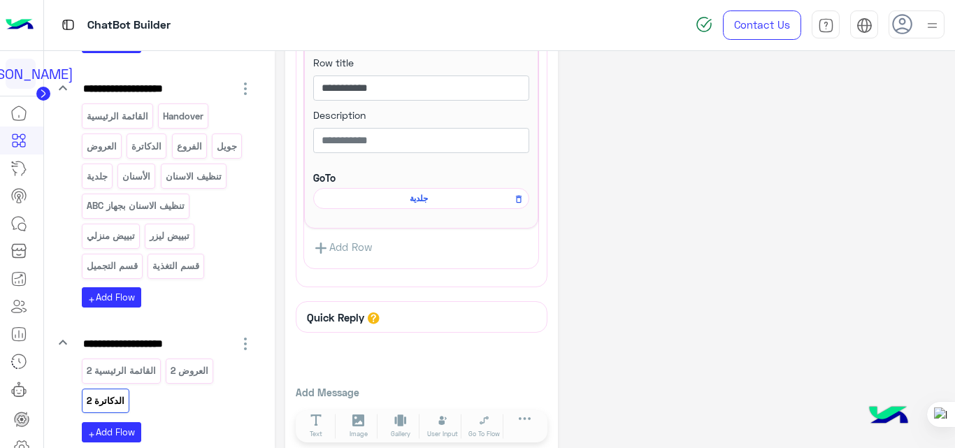
scroll to position [629, 0]
click at [342, 247] on link "Add Row" at bounding box center [343, 248] width 78 height 26
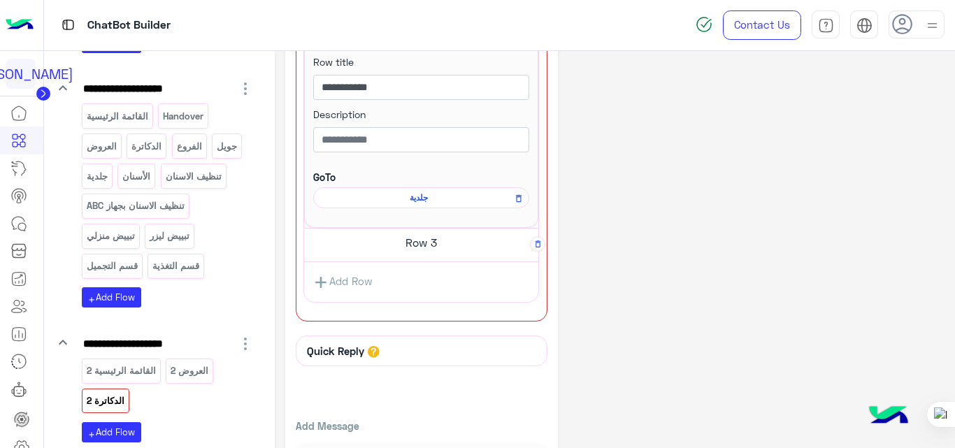
click at [437, 245] on h5 "Row 3" at bounding box center [421, 242] width 234 height 28
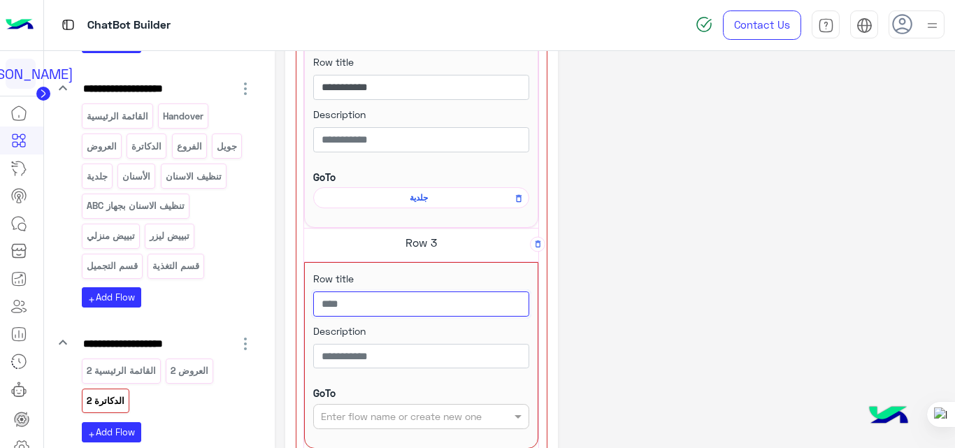
click at [421, 310] on input "text" at bounding box center [421, 303] width 216 height 25
click at [472, 305] on input "**********" at bounding box center [421, 303] width 216 height 25
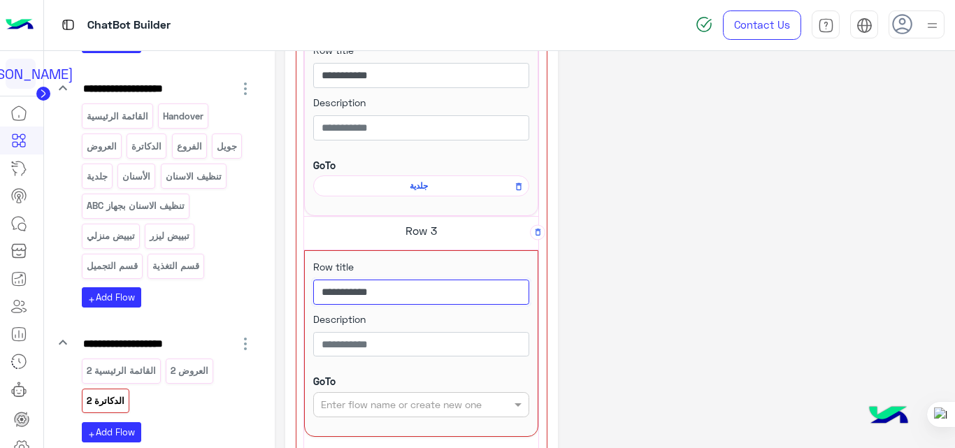
scroll to position [647, 0]
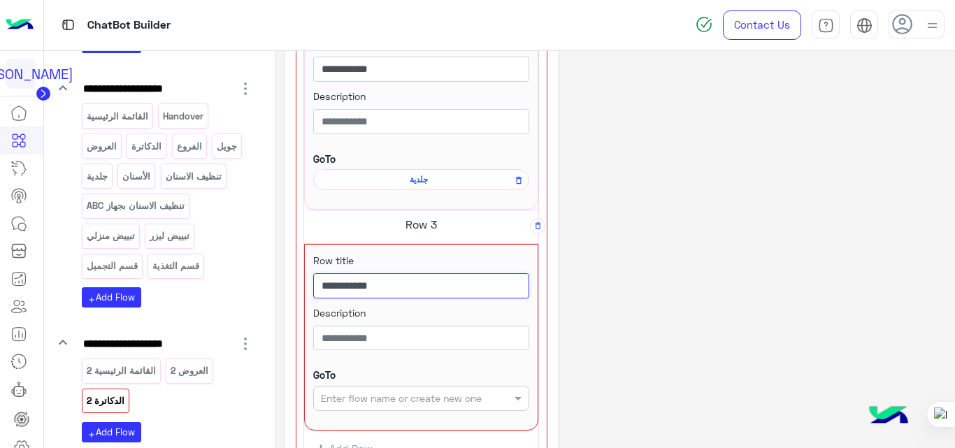
type input "**********"
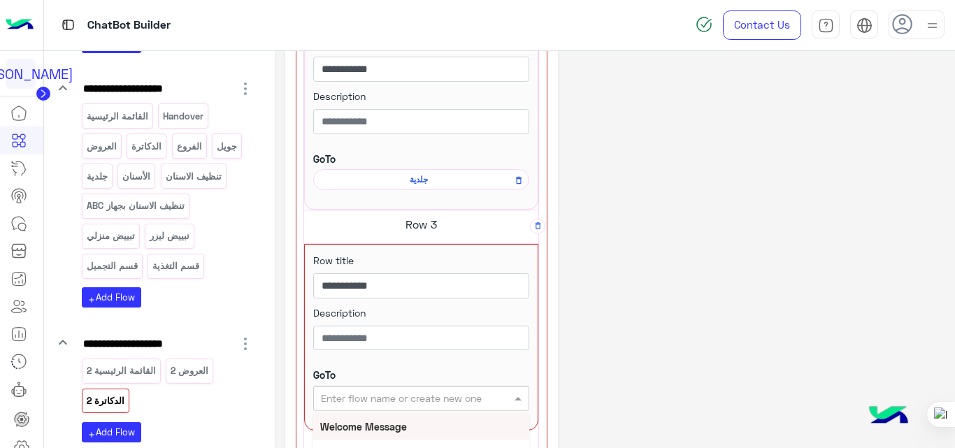
click at [433, 398] on input "text" at bounding box center [398, 398] width 155 height 15
type input "***"
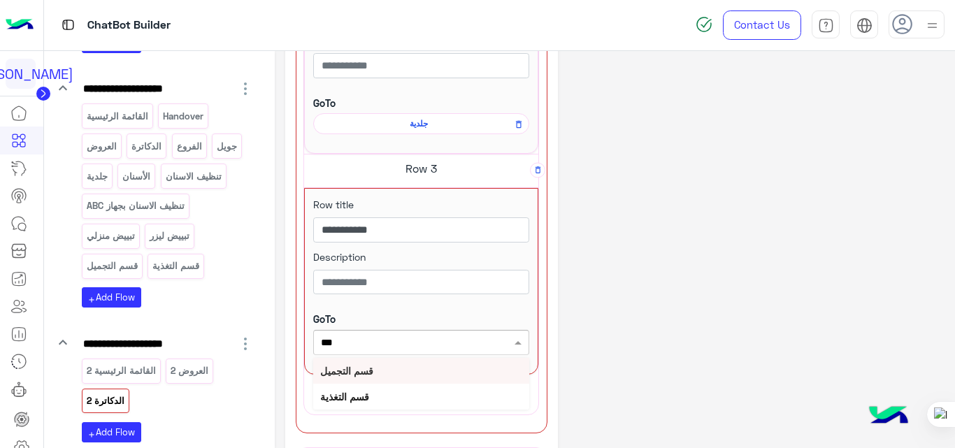
scroll to position [706, 0]
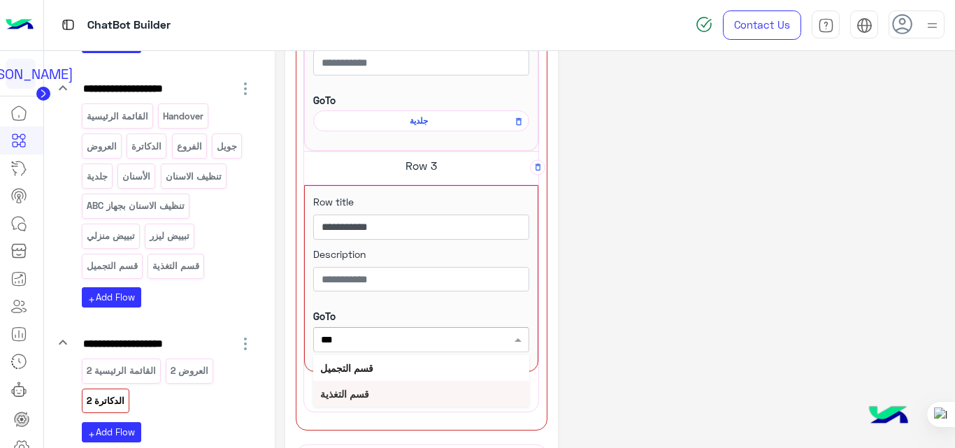
click at [367, 395] on b "قسم التغذية" at bounding box center [344, 394] width 49 height 12
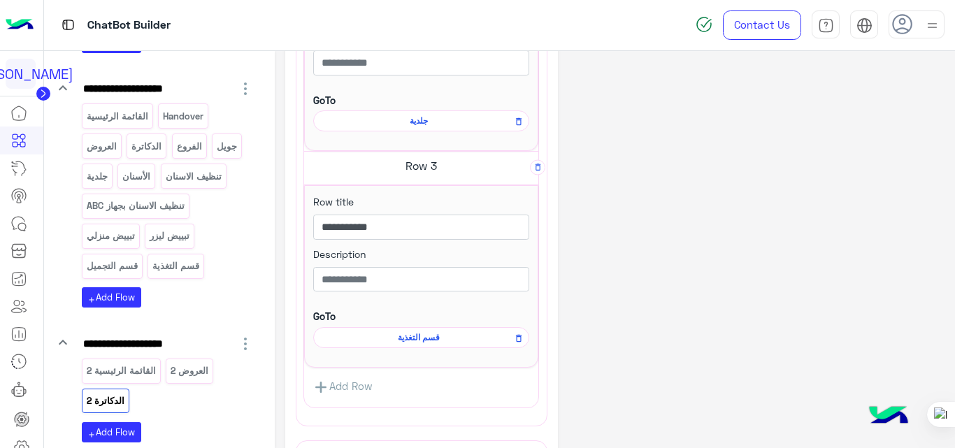
click at [357, 379] on link "Add Row" at bounding box center [343, 388] width 78 height 26
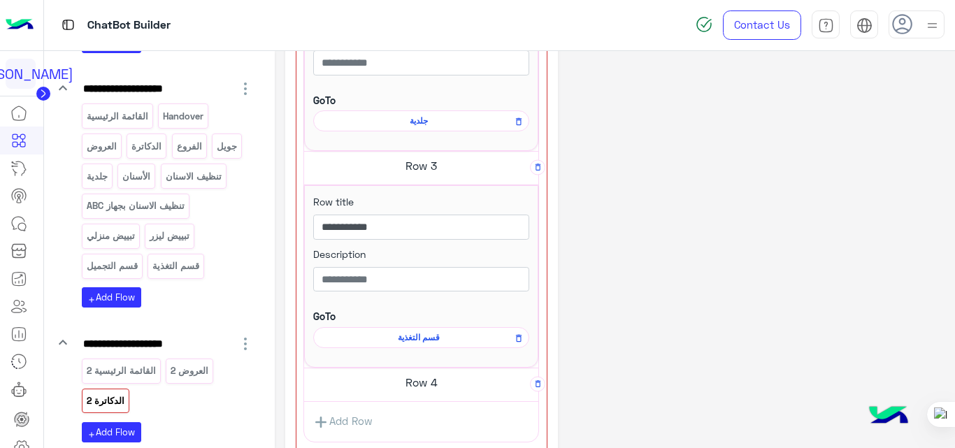
click at [428, 386] on h5 "Row 4" at bounding box center [421, 382] width 234 height 28
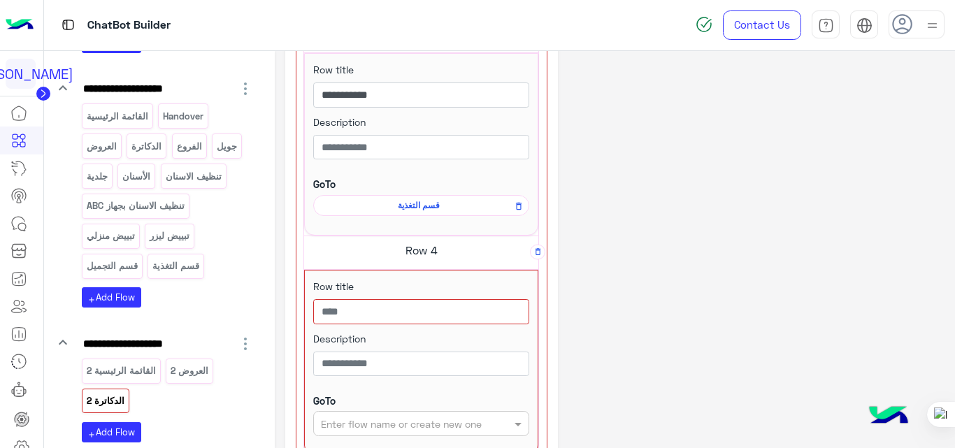
scroll to position [842, 0]
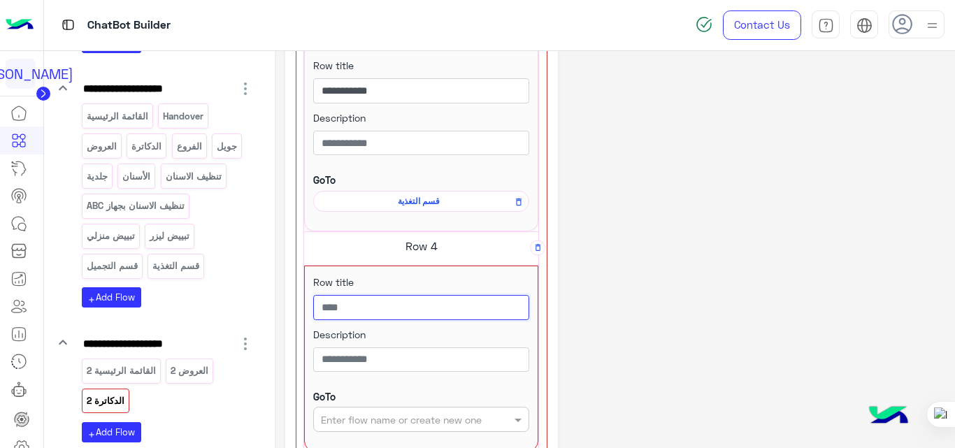
click at [413, 307] on input "text" at bounding box center [421, 307] width 216 height 25
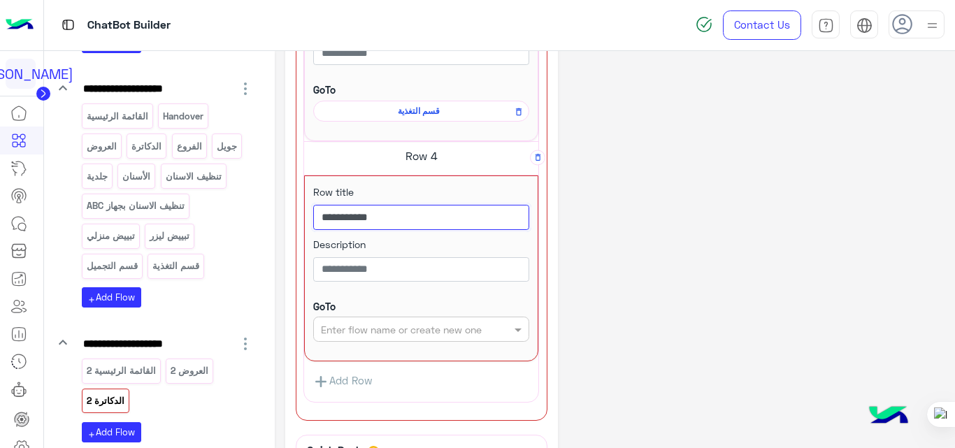
scroll to position [933, 0]
type input "**********"
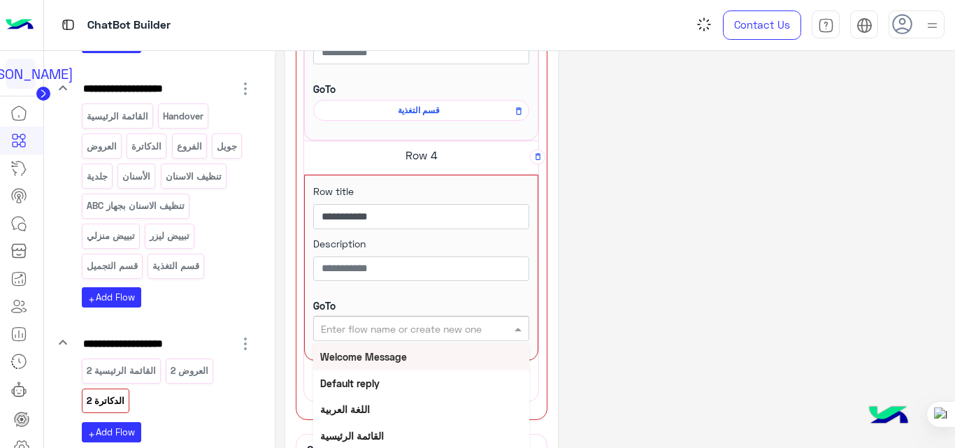
click at [413, 323] on input "text" at bounding box center [398, 328] width 155 height 15
type input "********"
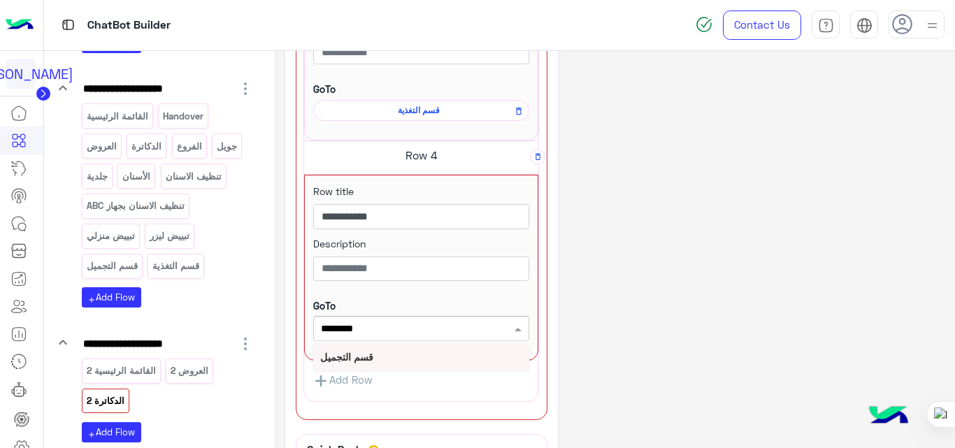
click at [335, 358] on b "قسم التجميل" at bounding box center [346, 357] width 53 height 12
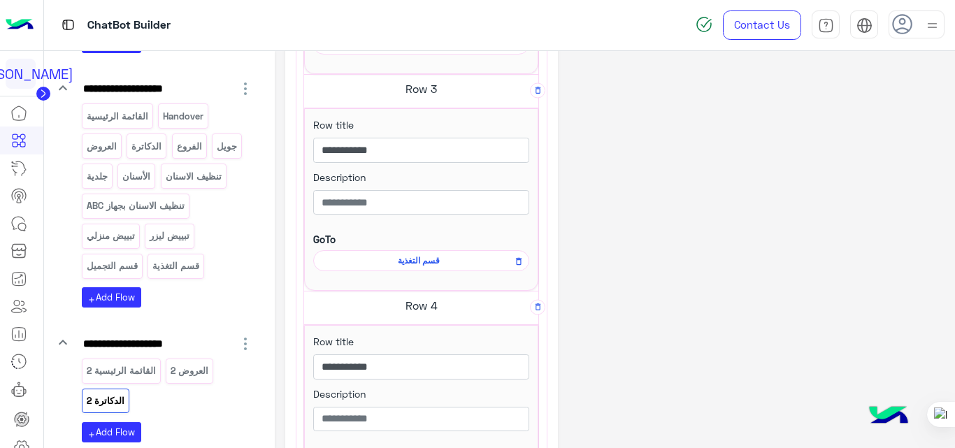
scroll to position [798, 0]
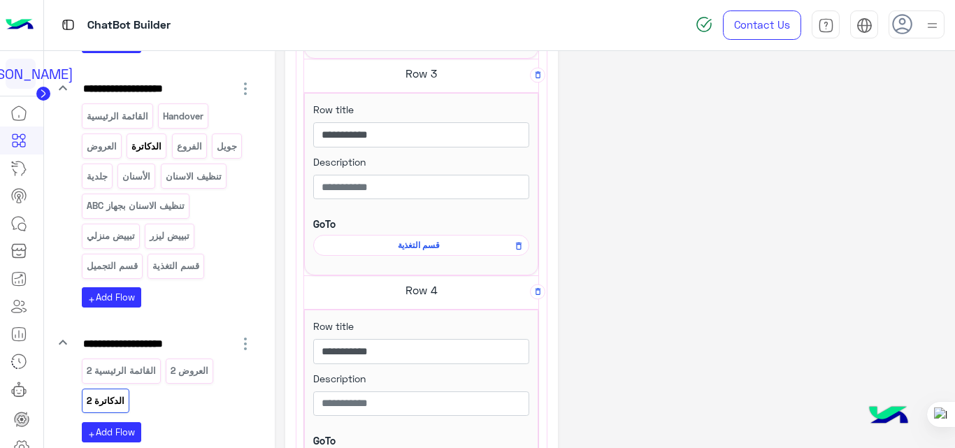
click at [148, 145] on p "الدكاترة" at bounding box center [147, 146] width 32 height 16
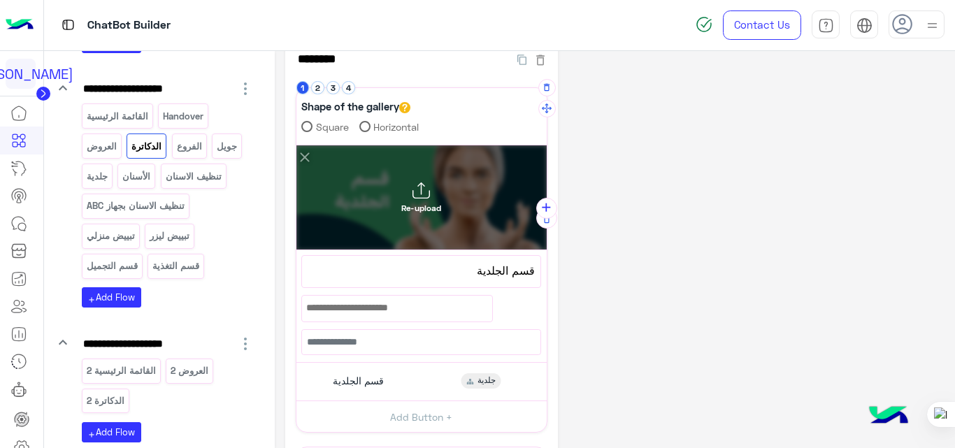
scroll to position [0, 0]
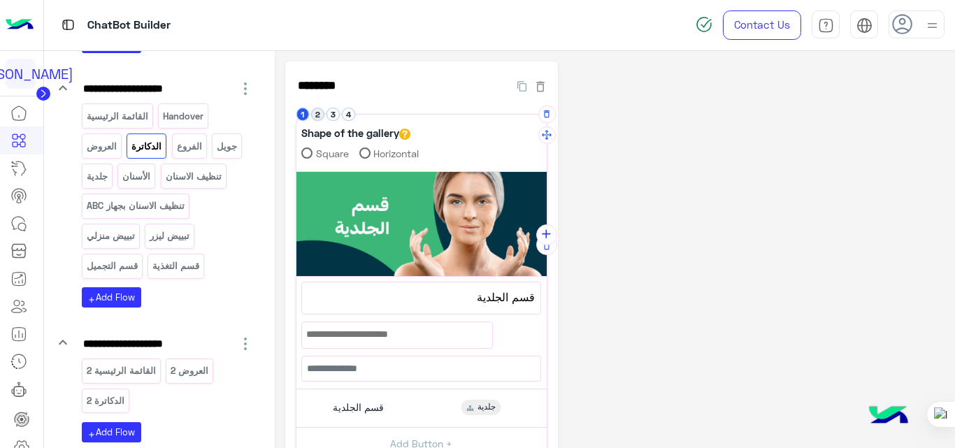
click at [317, 115] on button "2" at bounding box center [317, 114] width 13 height 13
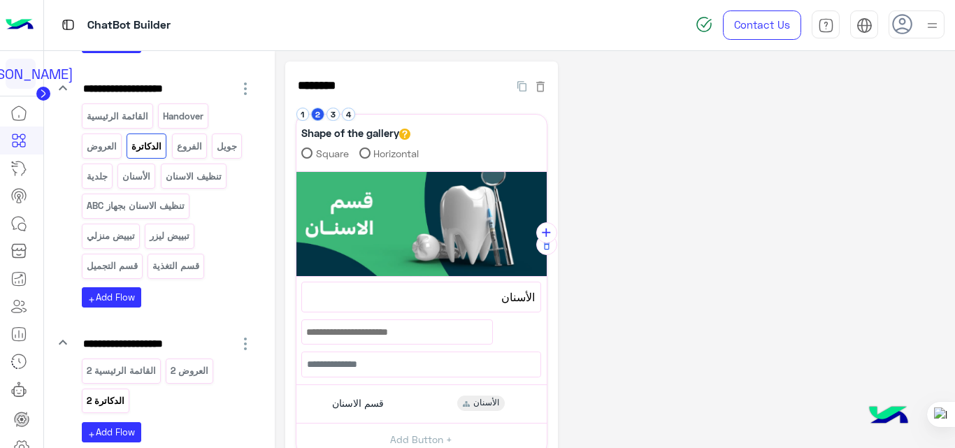
click at [96, 393] on p "الدكاترة 2" at bounding box center [105, 401] width 40 height 16
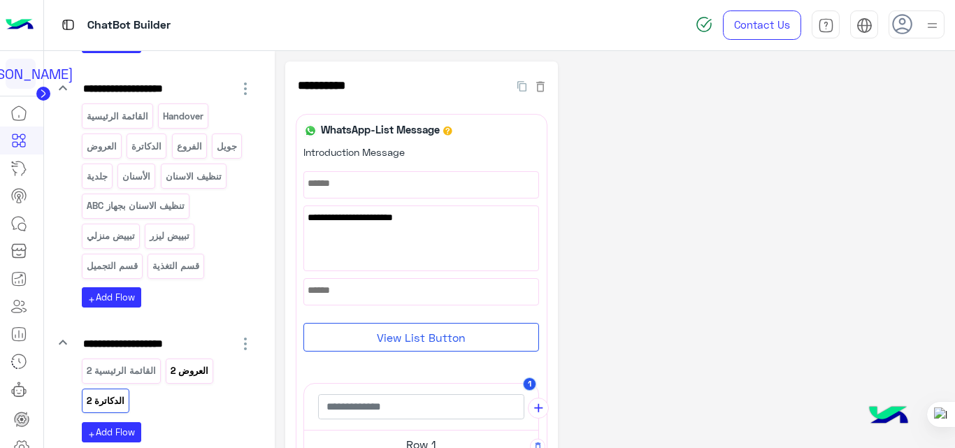
click at [187, 361] on div "العروض 2" at bounding box center [190, 370] width 48 height 24
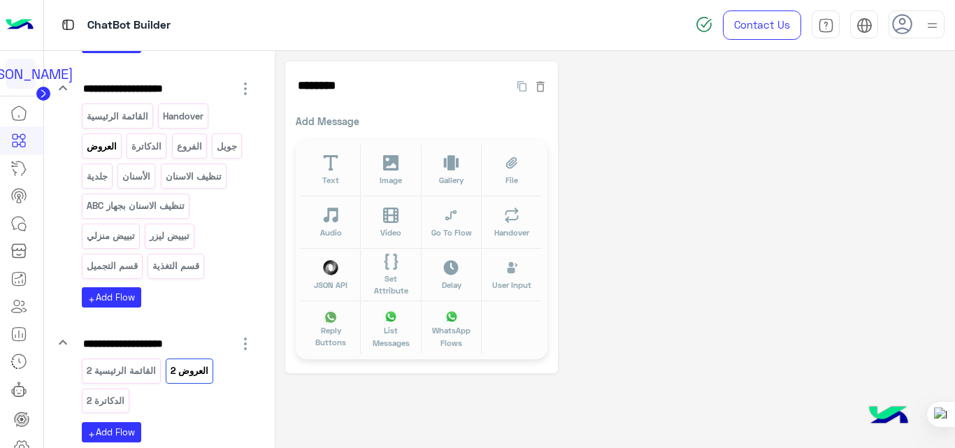
click at [100, 142] on p "العروض" at bounding box center [101, 146] width 32 height 16
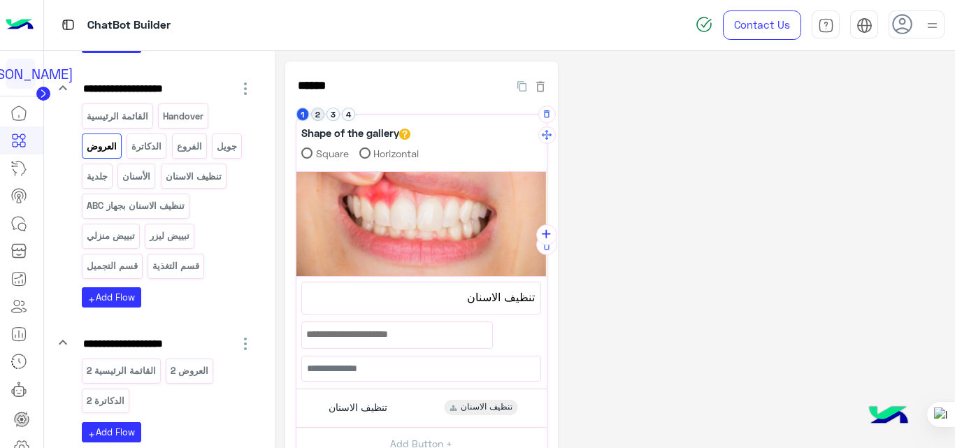
click at [319, 117] on button "2" at bounding box center [317, 114] width 13 height 13
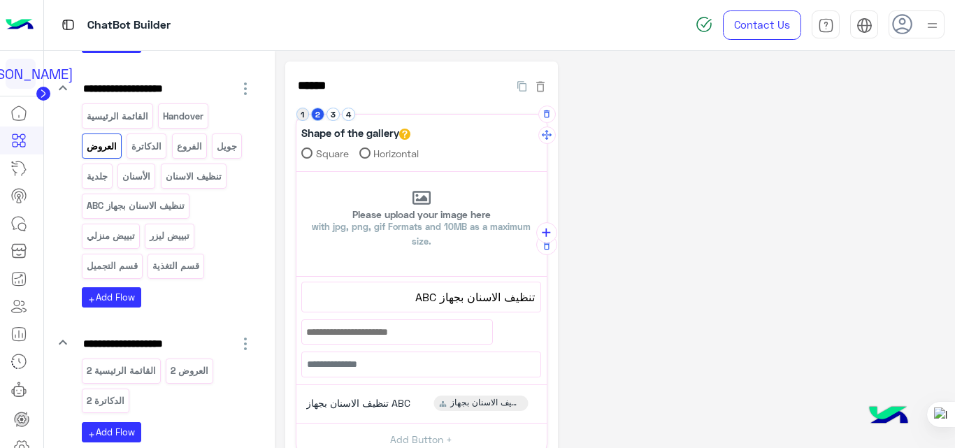
click at [302, 114] on button "1" at bounding box center [302, 114] width 13 height 13
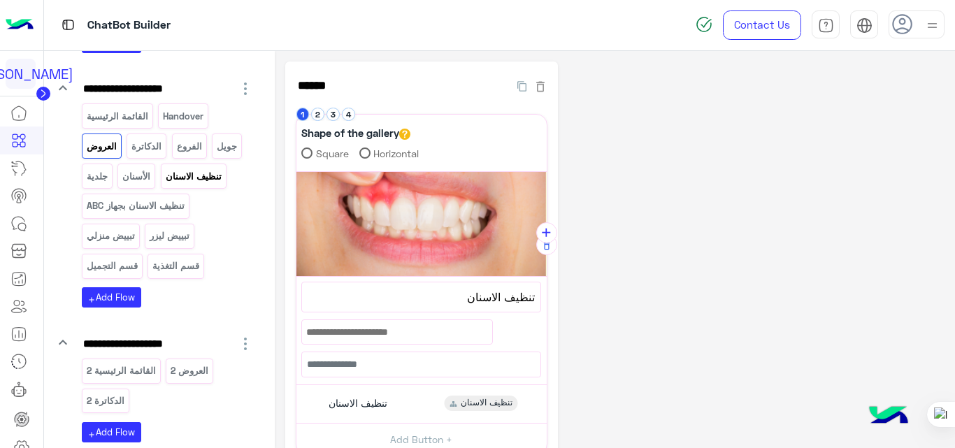
click at [203, 184] on div "تنظيف الاسنان" at bounding box center [194, 176] width 66 height 24
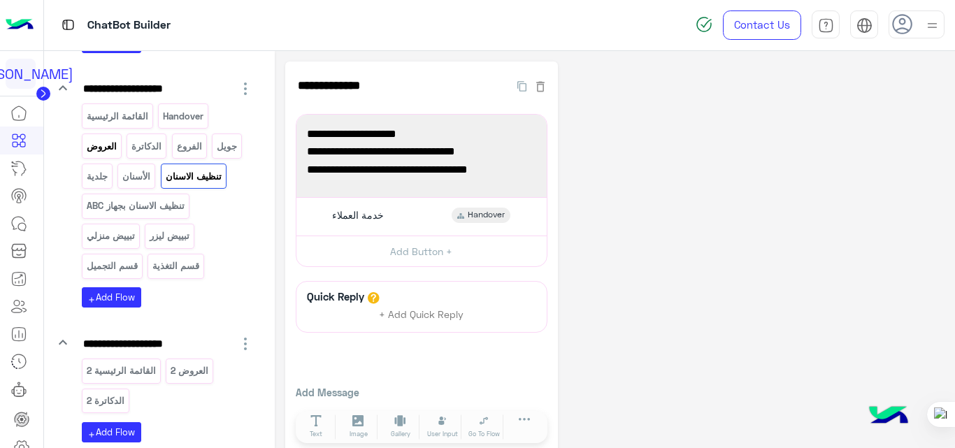
click at [102, 141] on p "العروض" at bounding box center [101, 146] width 32 height 16
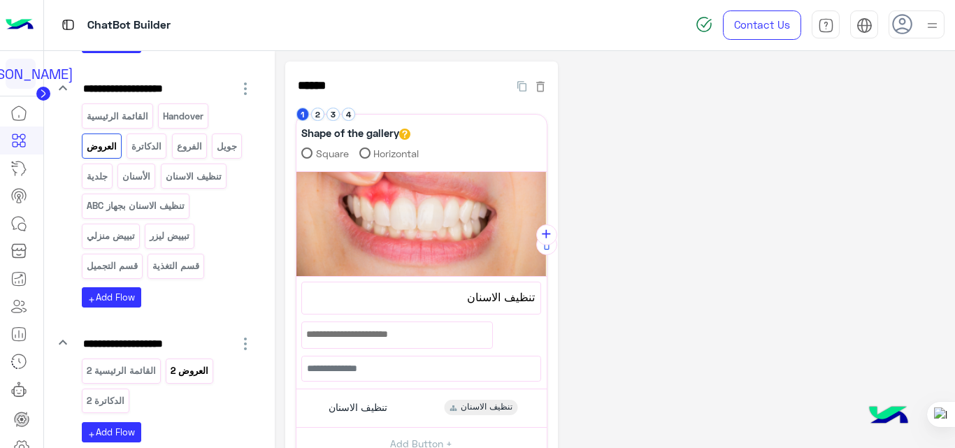
click at [192, 368] on p "العروض 2" at bounding box center [190, 371] width 40 height 16
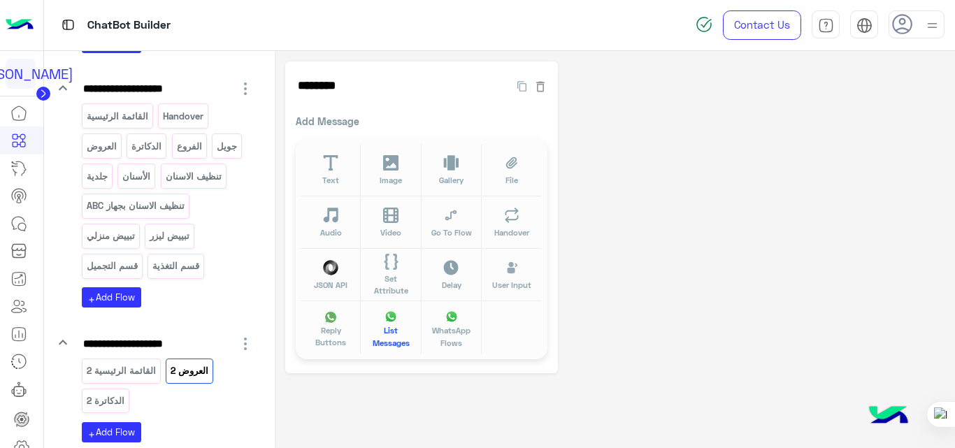
click at [381, 328] on span "List Messages" at bounding box center [391, 336] width 43 height 24
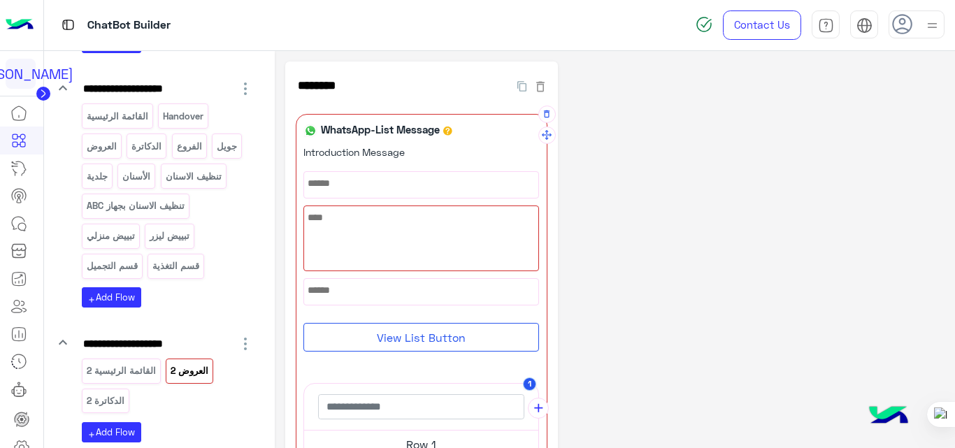
click at [410, 238] on div at bounding box center [421, 238] width 234 height 64
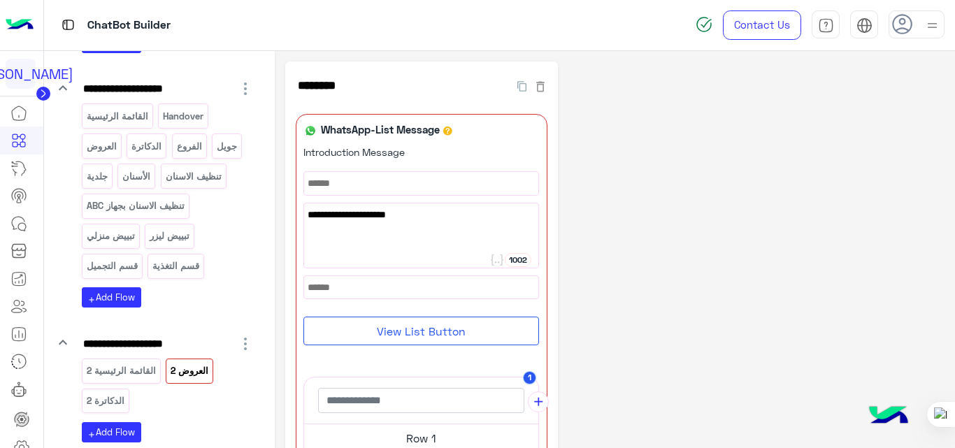
paste textarea "***"
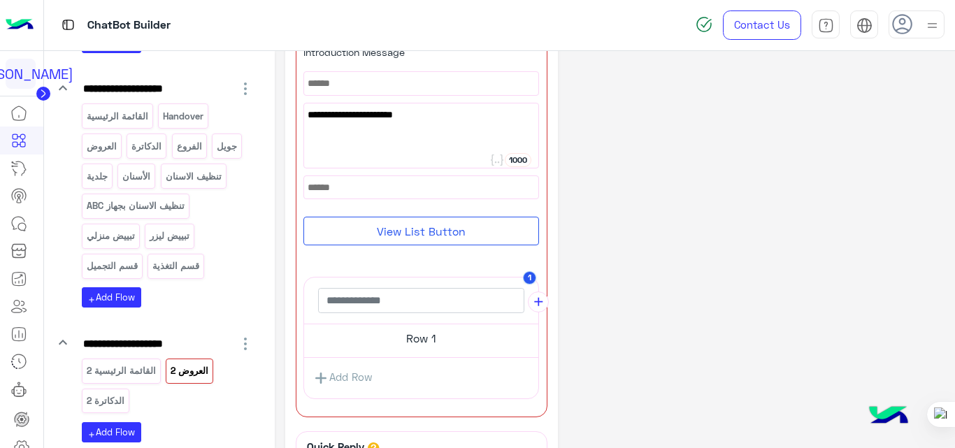
scroll to position [101, 0]
type textarea "**********"
click at [474, 229] on button "View List Button" at bounding box center [420, 230] width 235 height 29
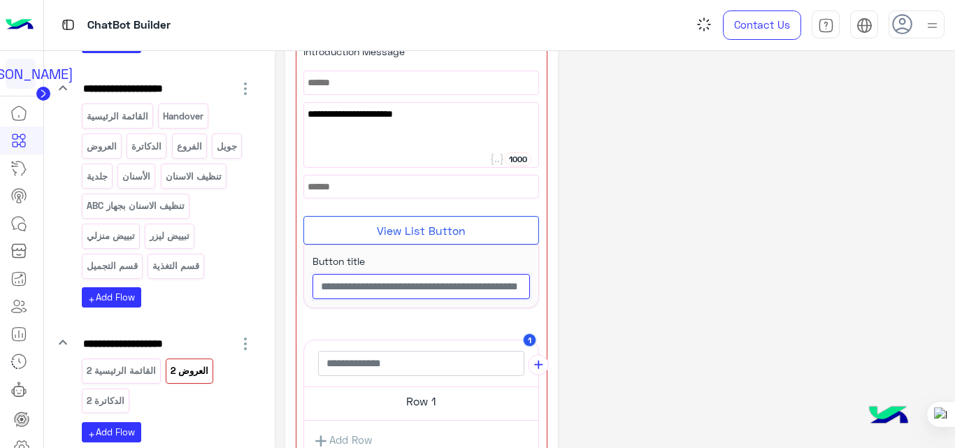
click at [409, 289] on input "text" at bounding box center [420, 286] width 217 height 25
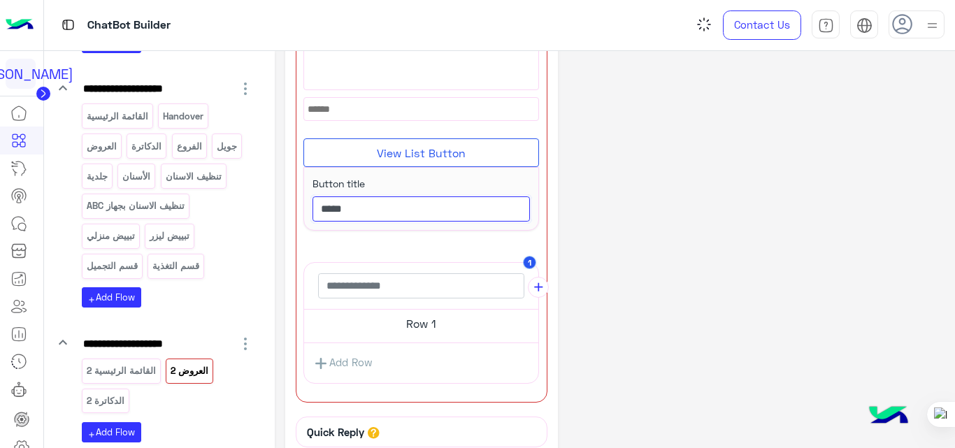
scroll to position [181, 0]
type input "****"
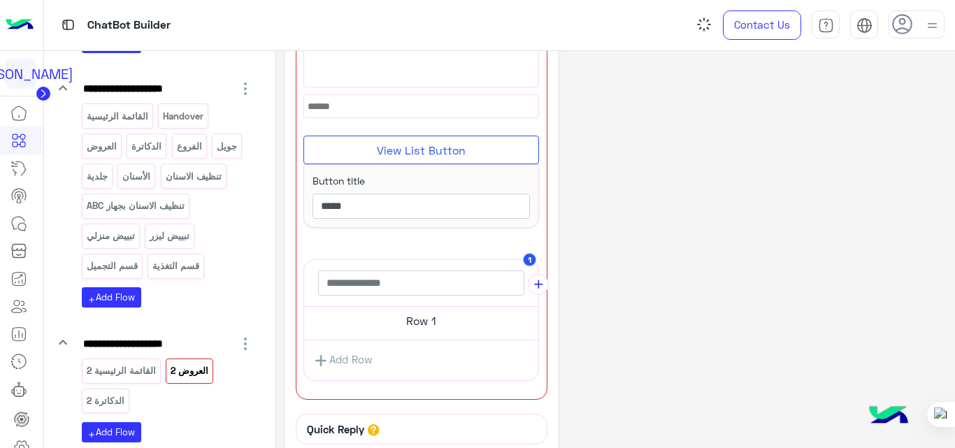
click at [450, 319] on h5 "Row 1" at bounding box center [421, 321] width 234 height 28
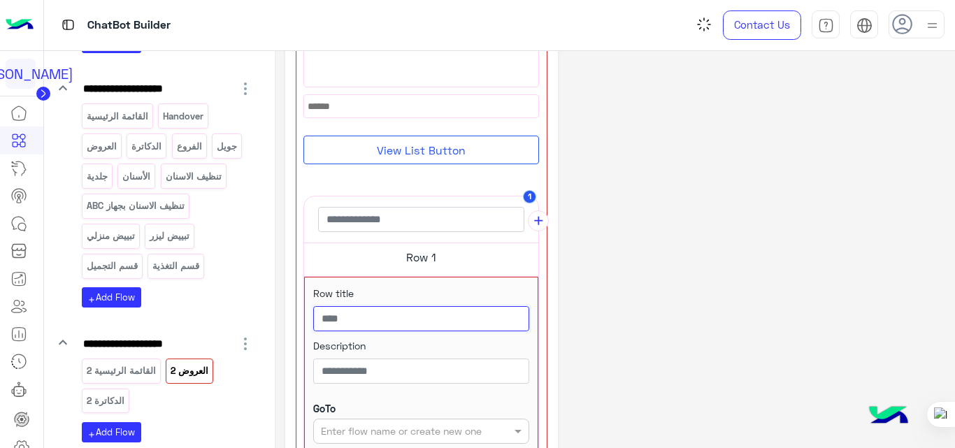
click at [450, 319] on input "text" at bounding box center [421, 318] width 216 height 25
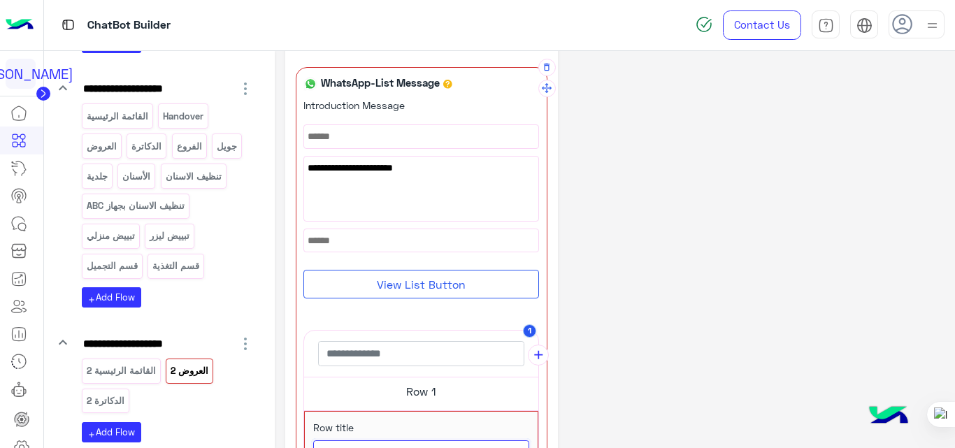
scroll to position [39, 0]
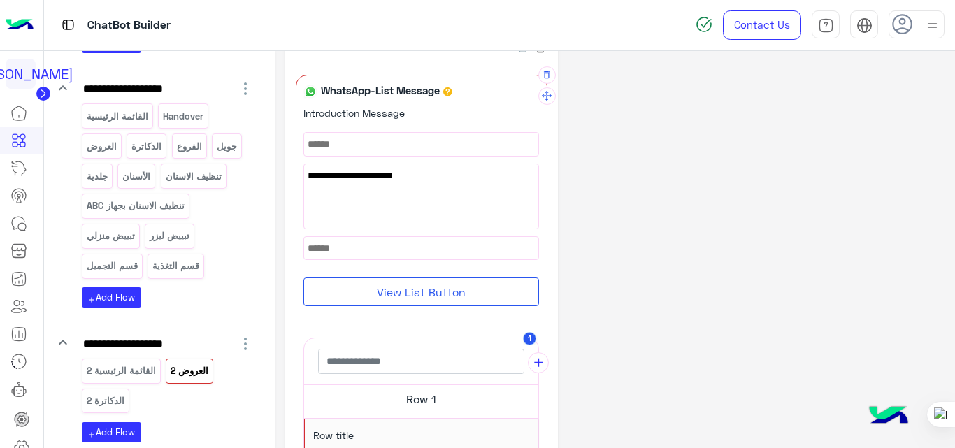
click at [450, 319] on div "**********" at bounding box center [420, 376] width 235 height 541
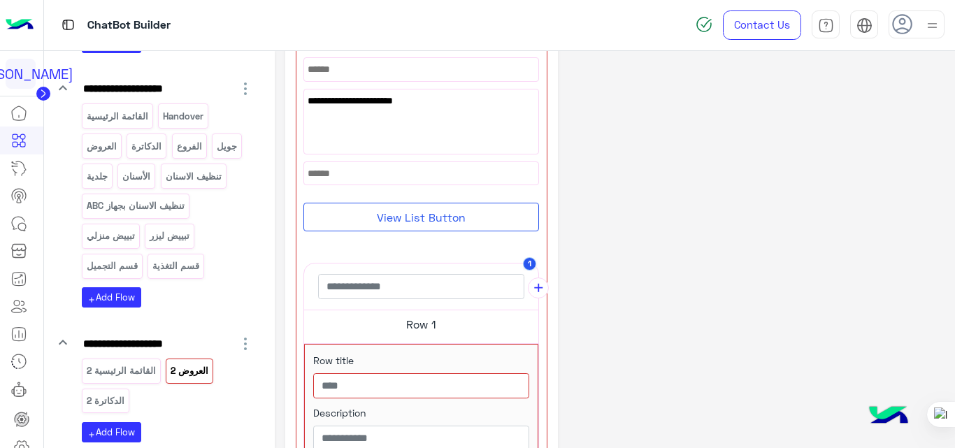
scroll to position [115, 0]
click at [387, 379] on input "text" at bounding box center [421, 384] width 216 height 25
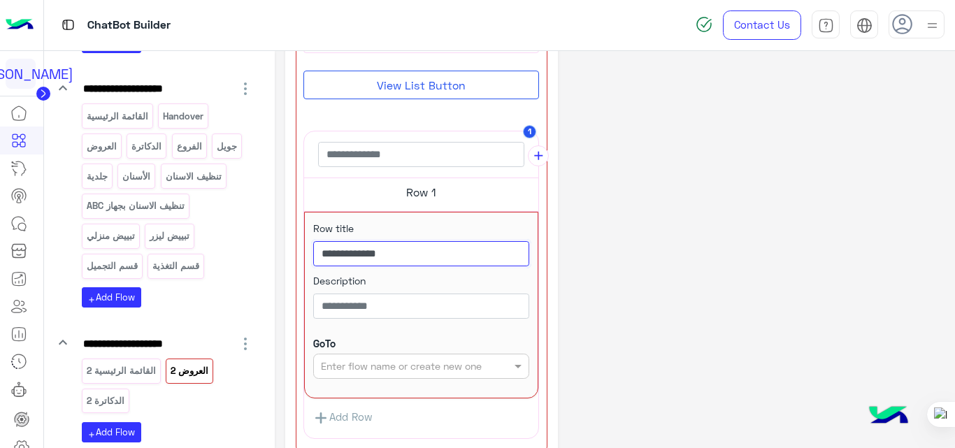
scroll to position [247, 0]
type input "**********"
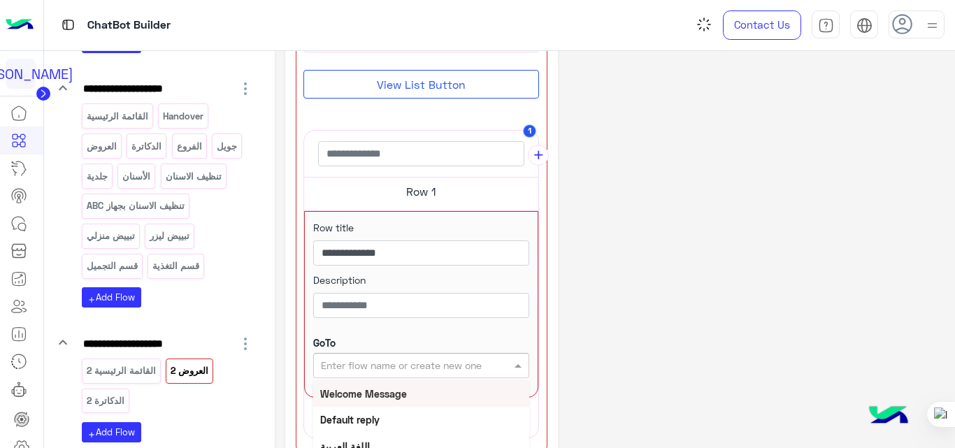
click at [407, 362] on input "text" at bounding box center [398, 365] width 155 height 15
type input "**"
click at [356, 395] on b "تنظيف الاسنان" at bounding box center [349, 394] width 59 height 12
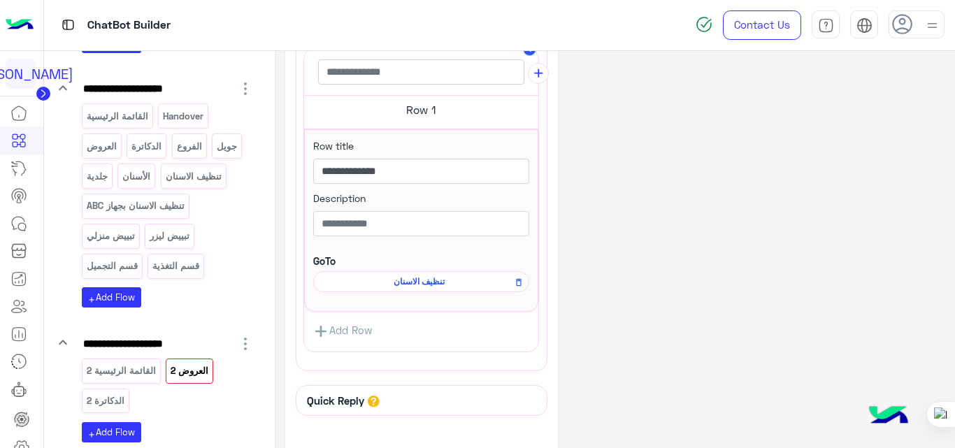
scroll to position [329, 0]
click at [361, 327] on link "Add Row" at bounding box center [343, 331] width 78 height 26
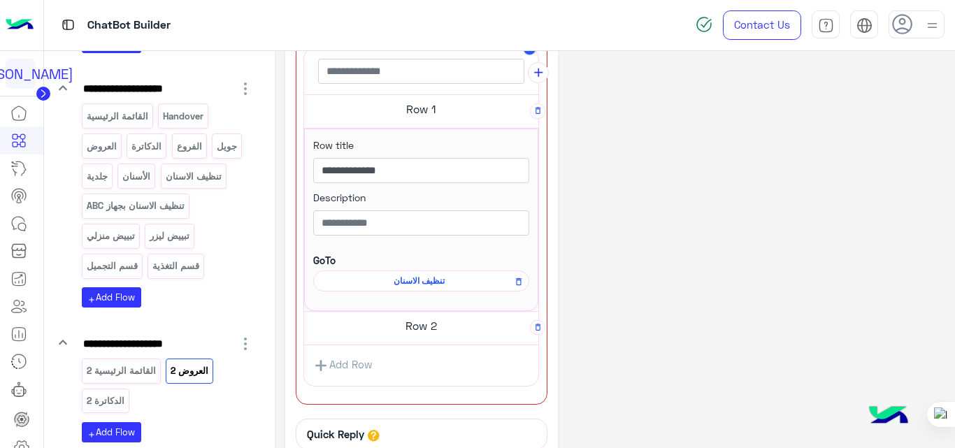
click at [419, 328] on h5 "Row 2" at bounding box center [421, 326] width 234 height 28
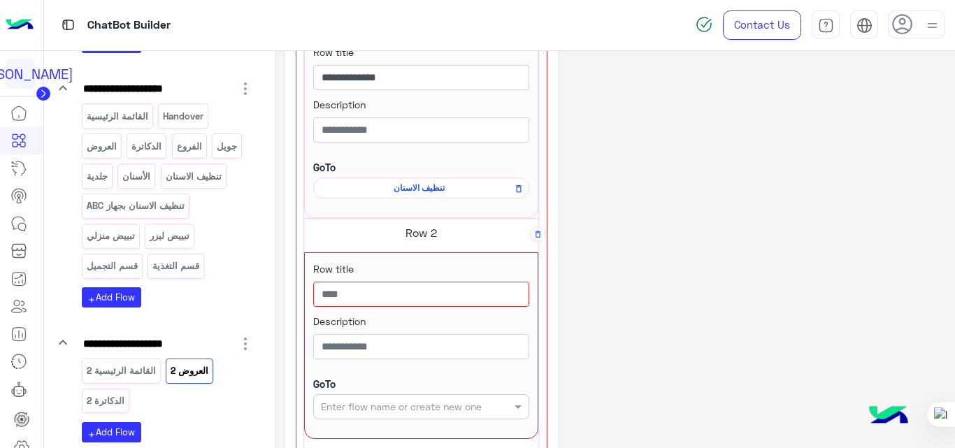
scroll to position [423, 0]
click at [391, 287] on input "text" at bounding box center [421, 293] width 216 height 25
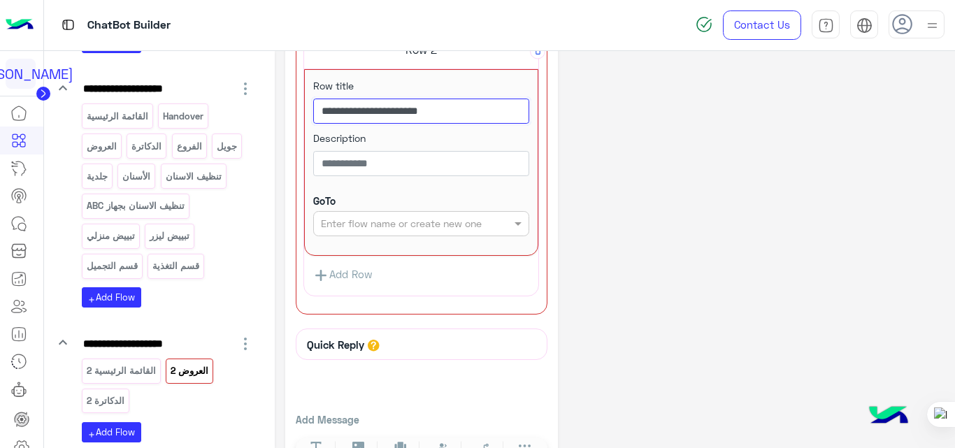
scroll to position [606, 0]
type input "**********"
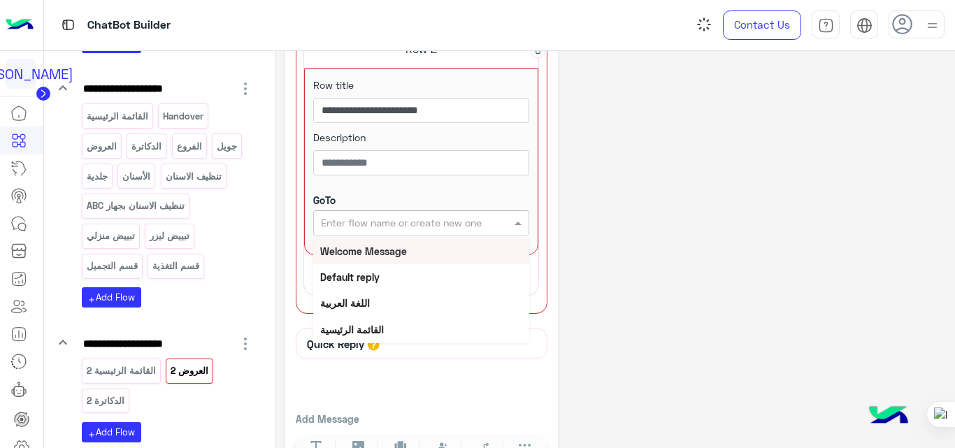
click at [424, 220] on input "text" at bounding box center [398, 223] width 155 height 15
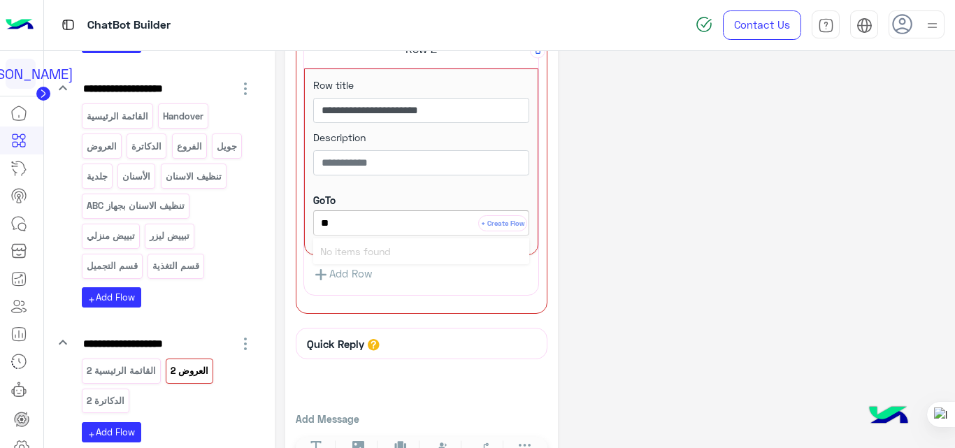
type input "*"
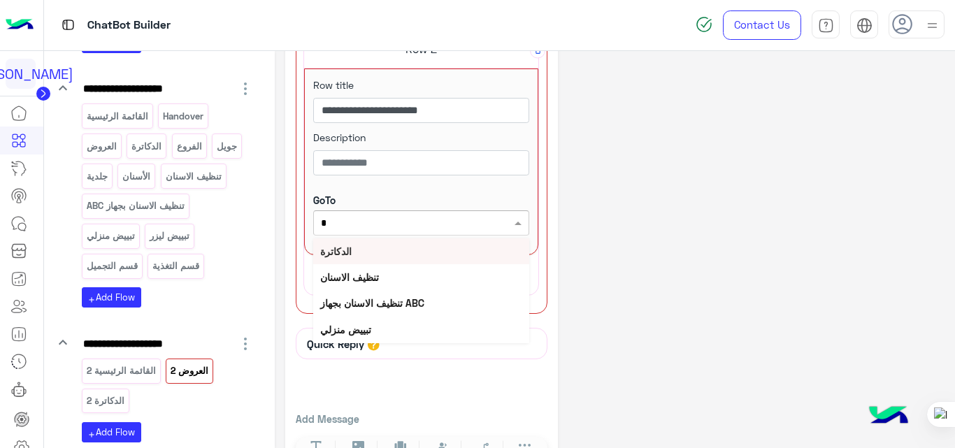
type input "**"
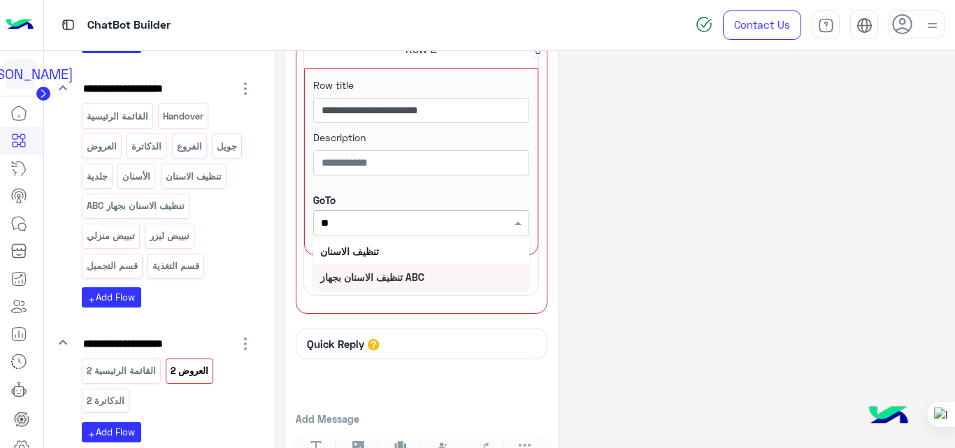
click at [389, 271] on b "تنظيف الاسنان بجهاز ABC" at bounding box center [372, 277] width 104 height 12
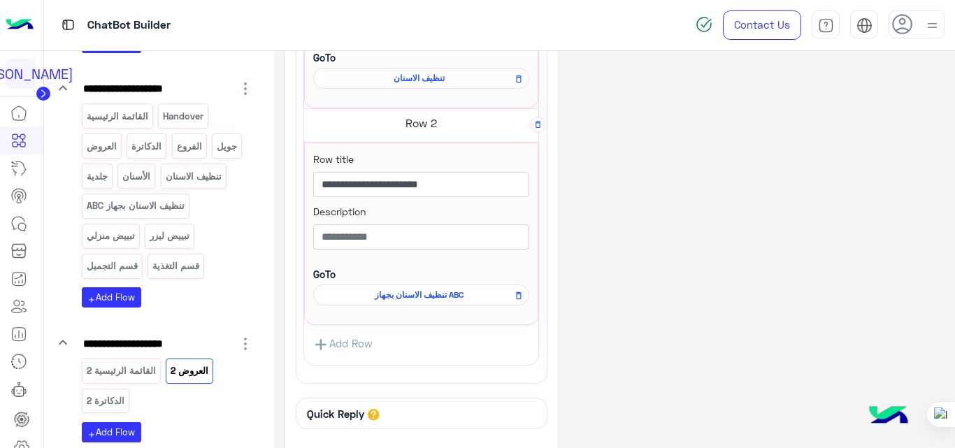
scroll to position [532, 0]
click at [400, 297] on span "تنظيف الاسنان بجهاز ABC" at bounding box center [419, 294] width 196 height 13
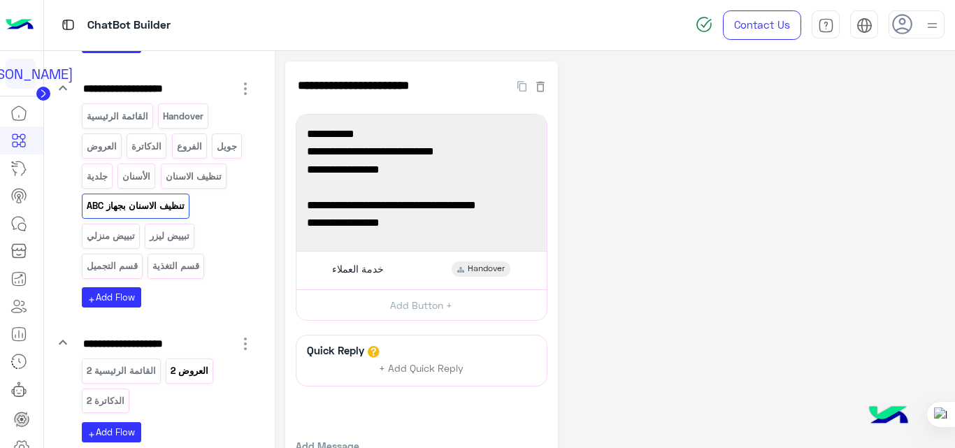
click at [189, 364] on p "العروض 2" at bounding box center [190, 371] width 40 height 16
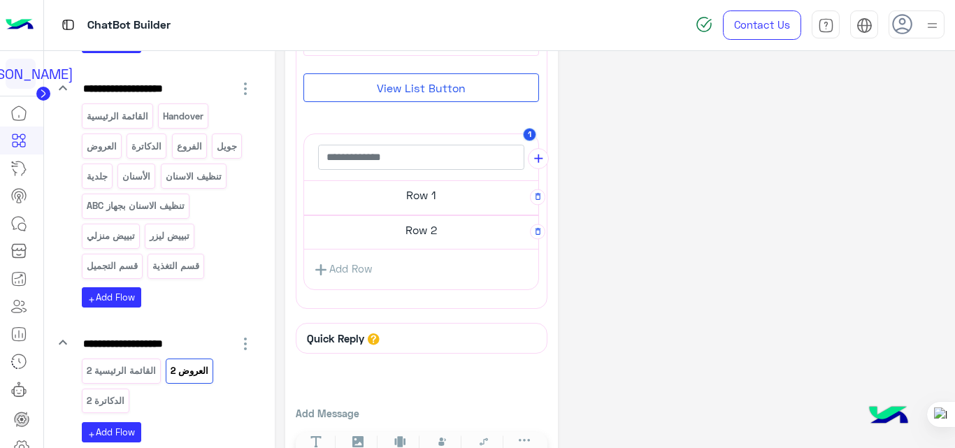
scroll to position [252, 0]
click at [347, 269] on link "Add Row" at bounding box center [343, 267] width 78 height 26
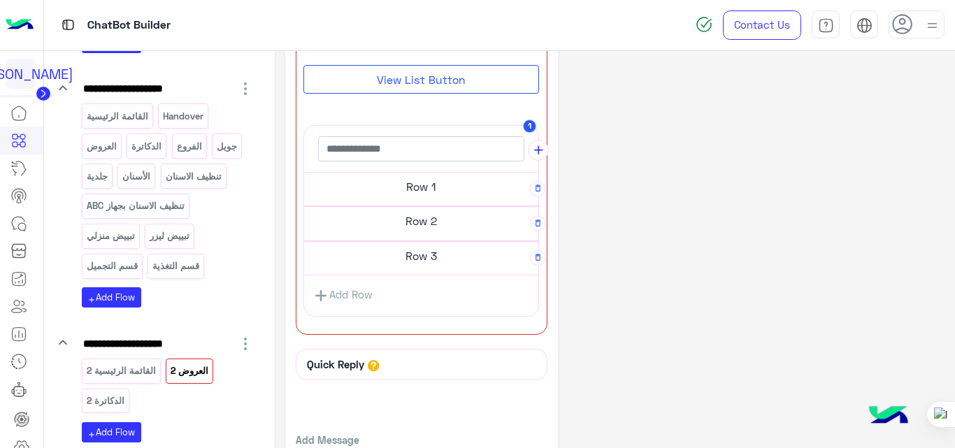
click at [423, 260] on h5 "Row 3" at bounding box center [421, 256] width 234 height 28
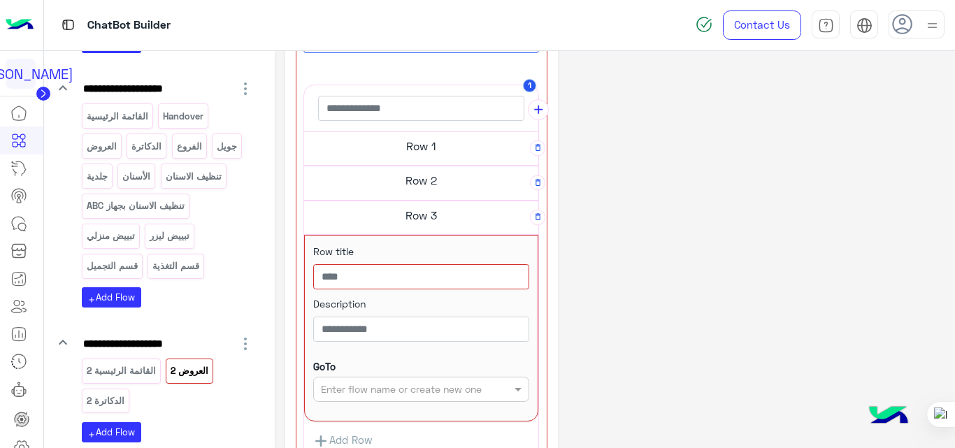
scroll to position [293, 0]
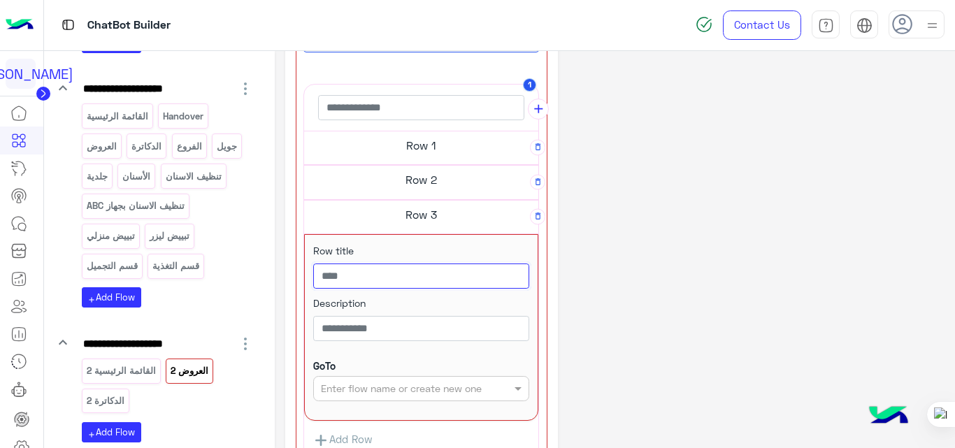
click at [418, 280] on input "text" at bounding box center [421, 275] width 216 height 25
type input "**********"
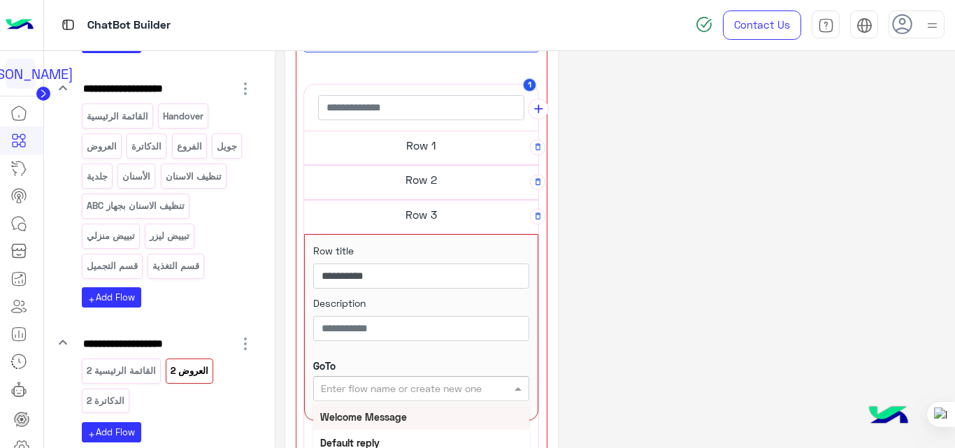
click at [448, 395] on input "text" at bounding box center [398, 389] width 155 height 15
type input "**"
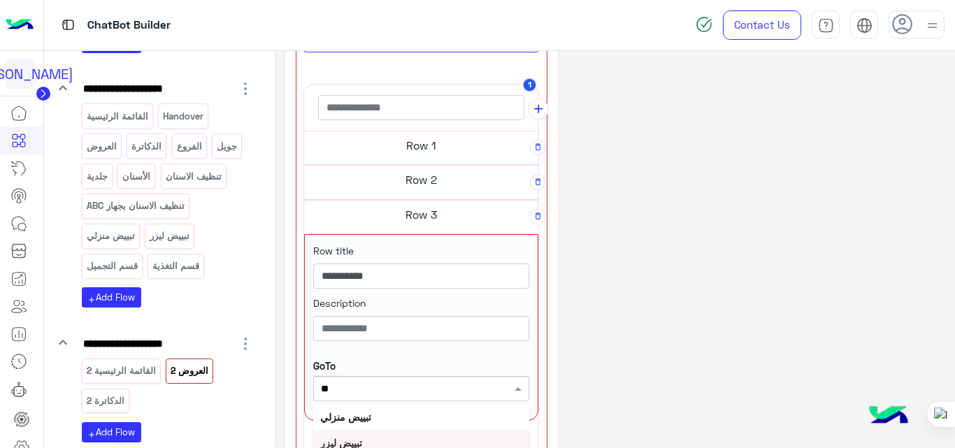
click at [370, 441] on div "تبييض ليزر" at bounding box center [421, 443] width 216 height 26
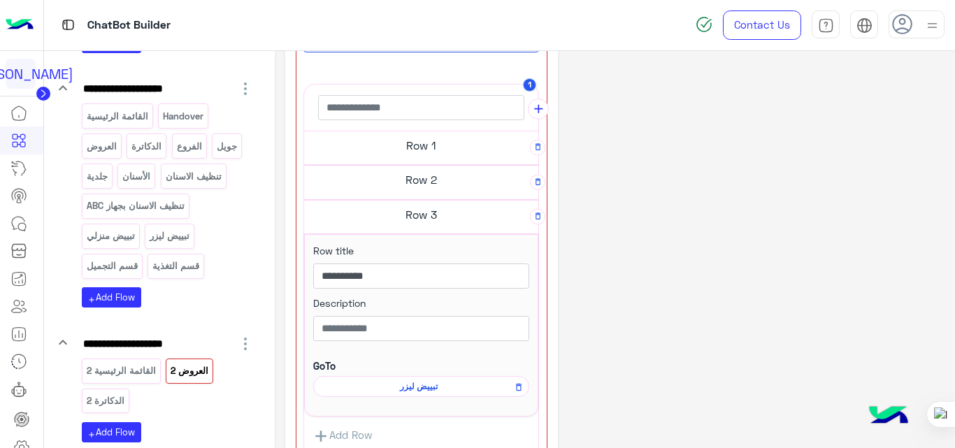
click at [758, 231] on div "**********" at bounding box center [615, 207] width 660 height 876
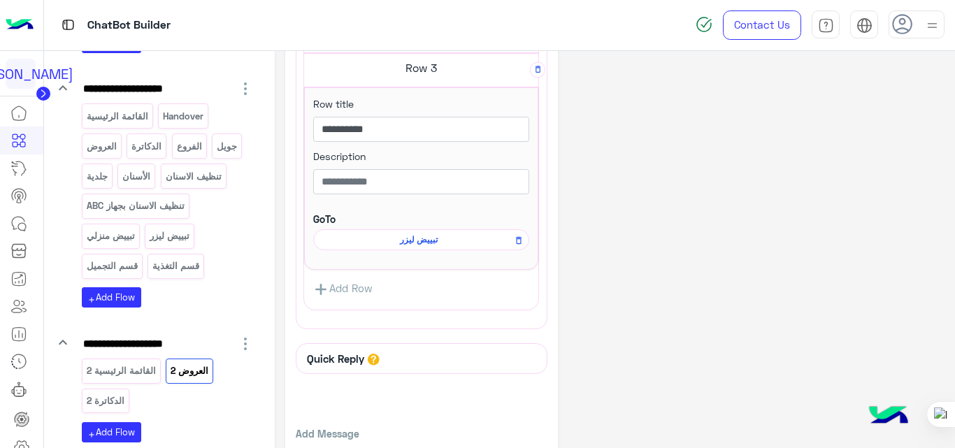
scroll to position [440, 0]
drag, startPoint x: 388, startPoint y: 284, endPoint x: 342, endPoint y: 277, distance: 46.6
click at [342, 277] on div "Add Row" at bounding box center [421, 289] width 234 height 33
click at [342, 277] on link "Add Row" at bounding box center [343, 289] width 78 height 26
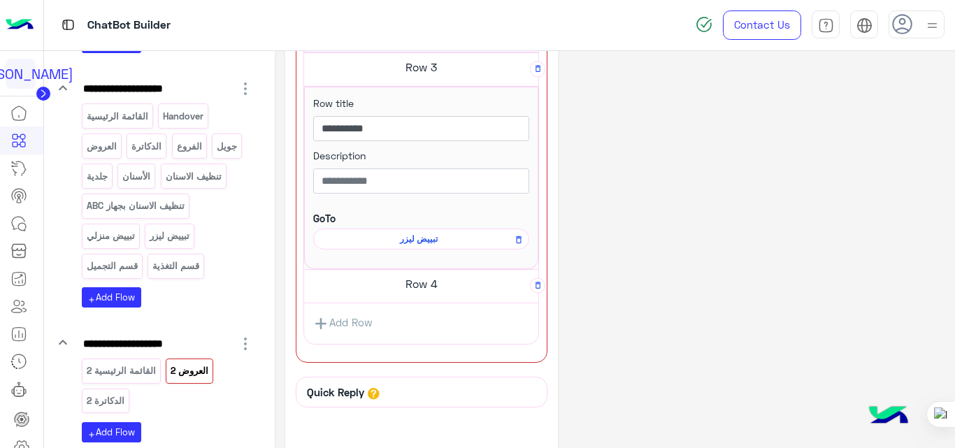
click at [434, 285] on h5 "Row 4" at bounding box center [421, 284] width 234 height 28
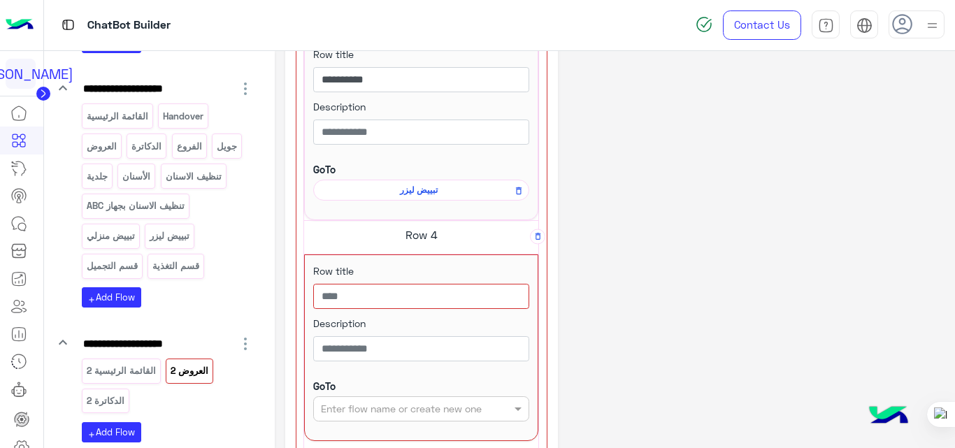
scroll to position [490, 0]
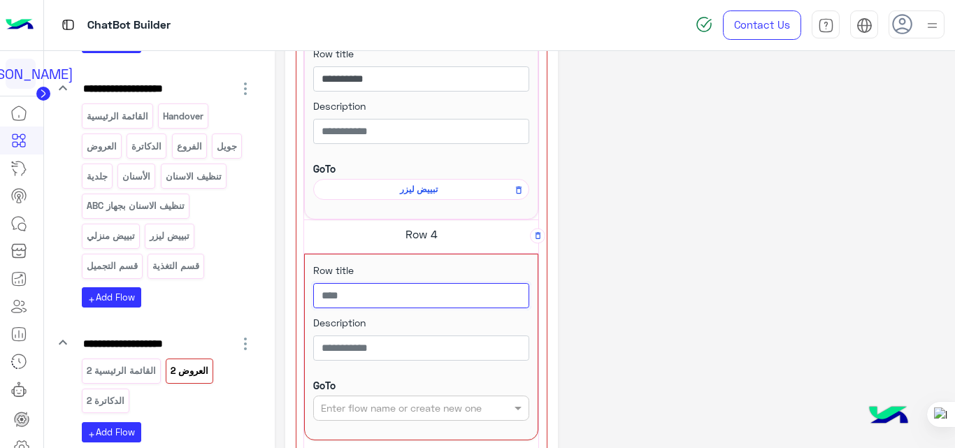
click at [418, 295] on input "text" at bounding box center [421, 295] width 216 height 25
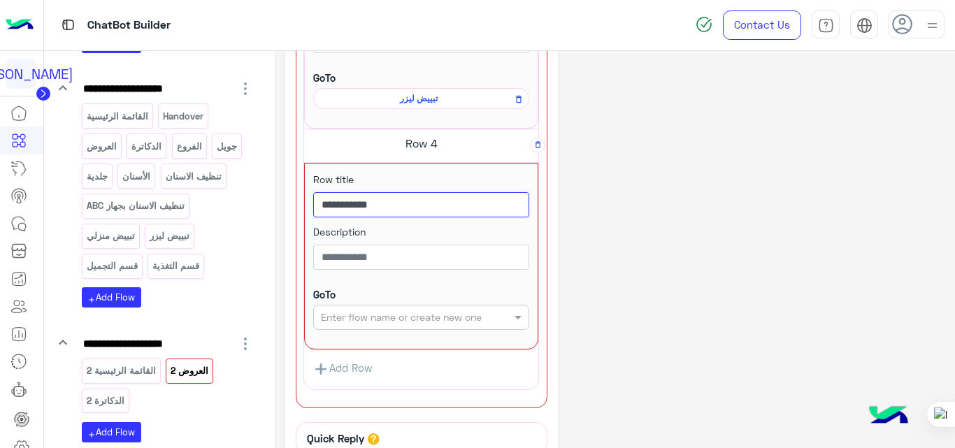
scroll to position [582, 0]
type input "**********"
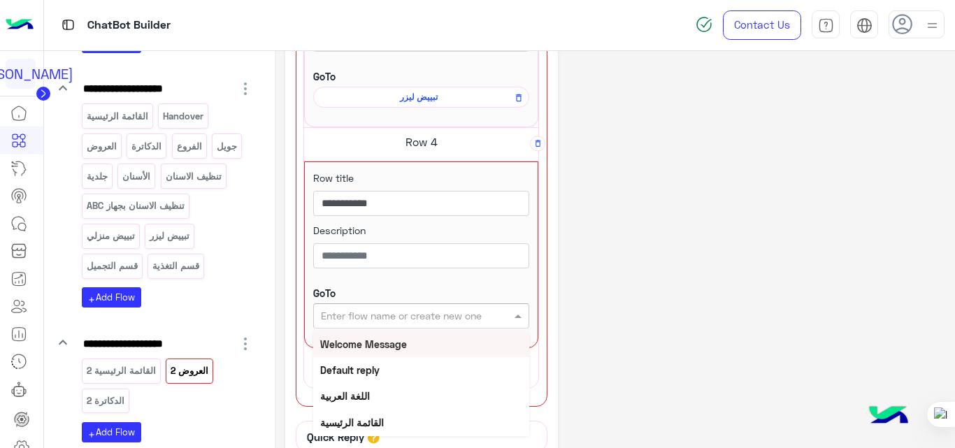
click at [416, 319] on input "text" at bounding box center [398, 316] width 155 height 15
type input "****"
click at [381, 344] on div "تبييض منزلي" at bounding box center [421, 344] width 216 height 26
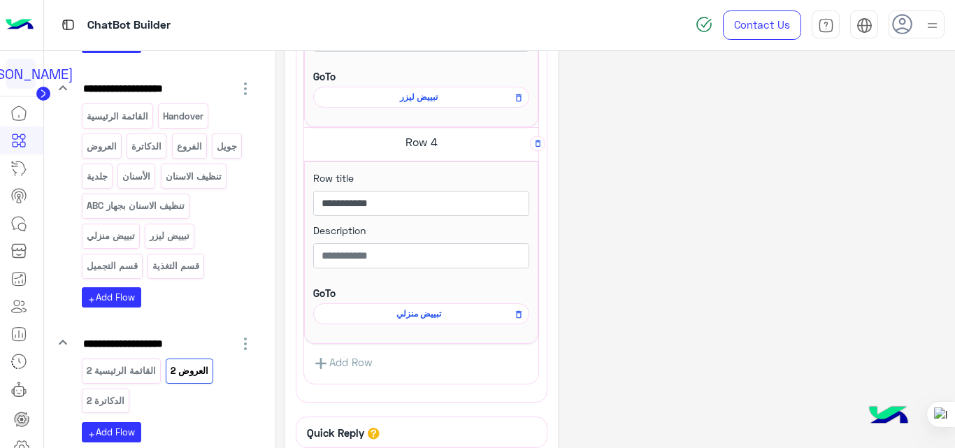
click at [778, 196] on div "**********" at bounding box center [615, 25] width 660 height 1093
click at [414, 307] on span "تبييض منزلي" at bounding box center [419, 313] width 196 height 13
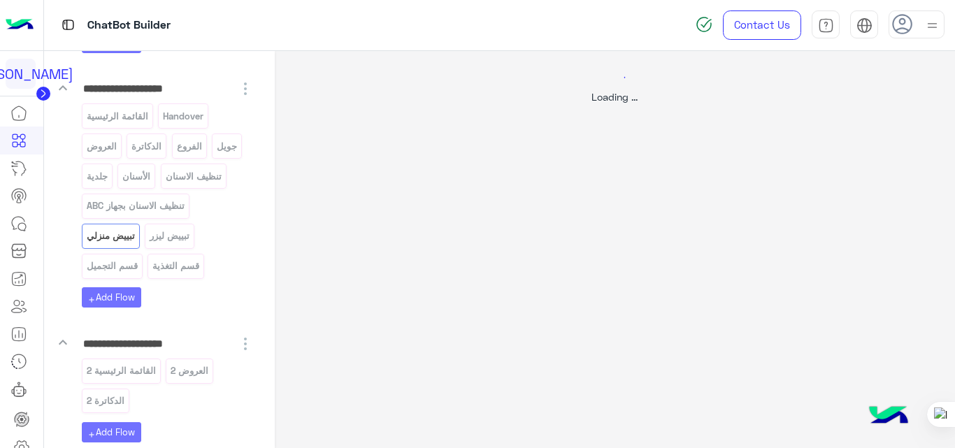
scroll to position [0, 0]
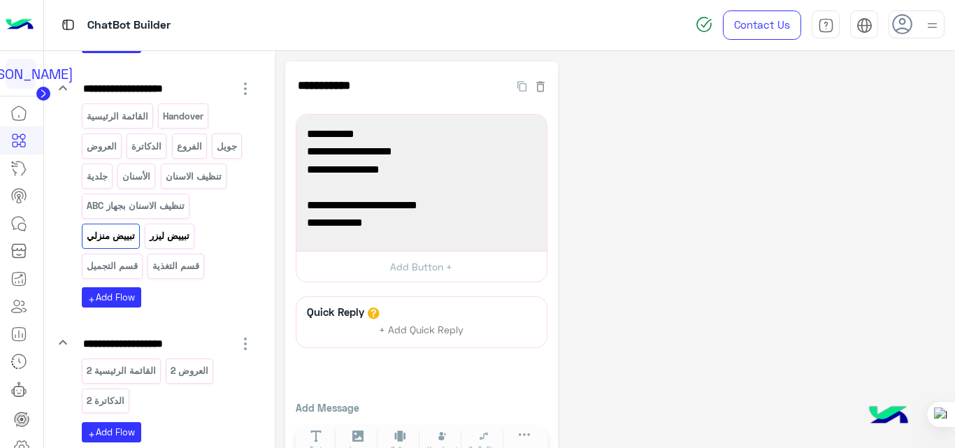
click at [153, 242] on p "تبييض ليزر" at bounding box center [170, 236] width 42 height 16
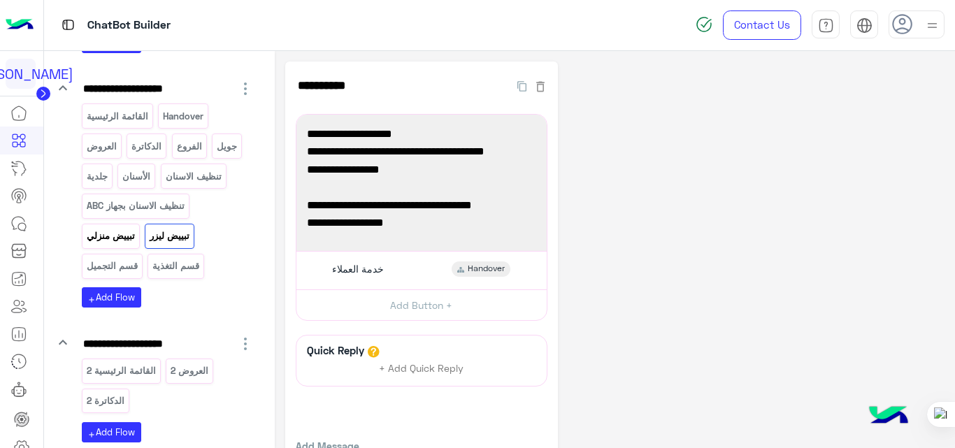
click at [106, 242] on p "تبييض منزلي" at bounding box center [110, 236] width 50 height 16
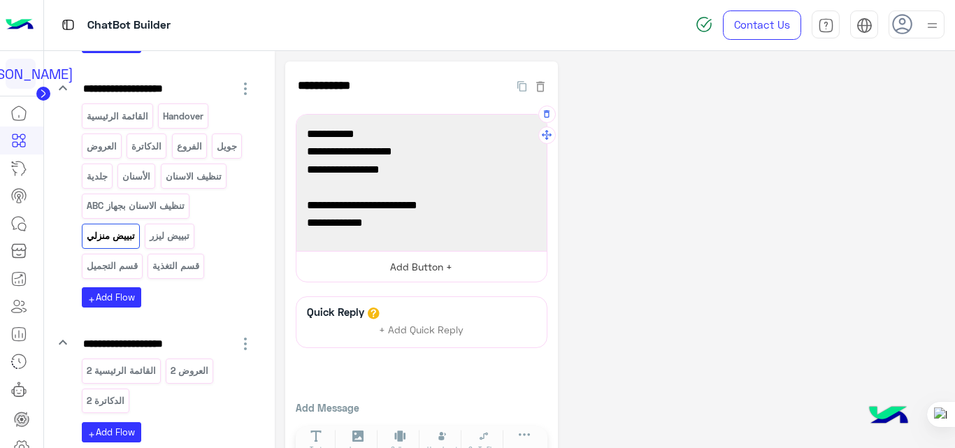
click at [426, 259] on button "Add Button +" at bounding box center [421, 266] width 250 height 31
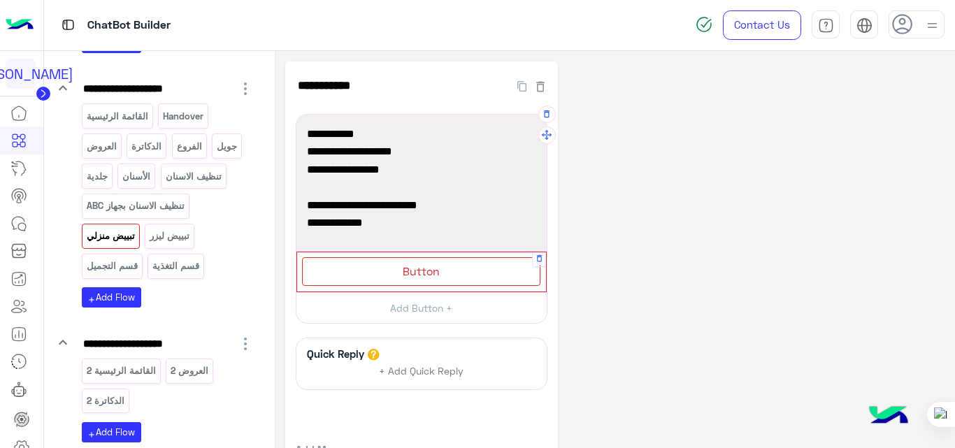
click at [465, 280] on div "Button" at bounding box center [421, 271] width 238 height 29
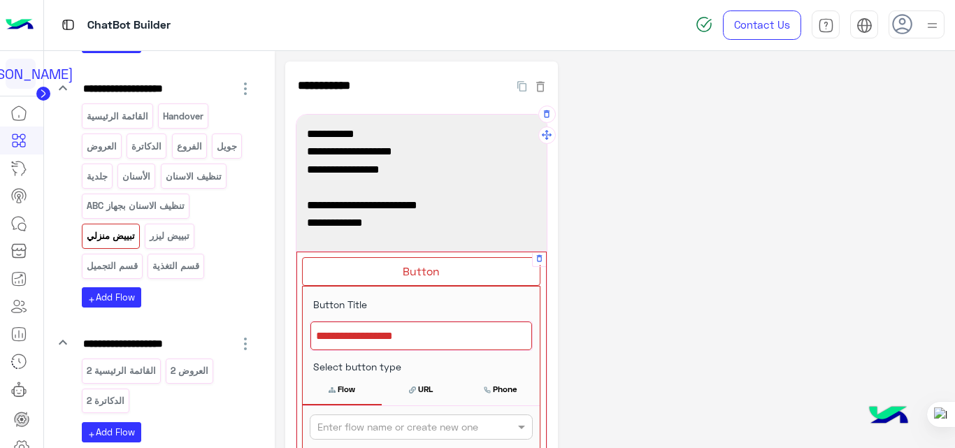
click at [426, 337] on div at bounding box center [421, 335] width 222 height 29
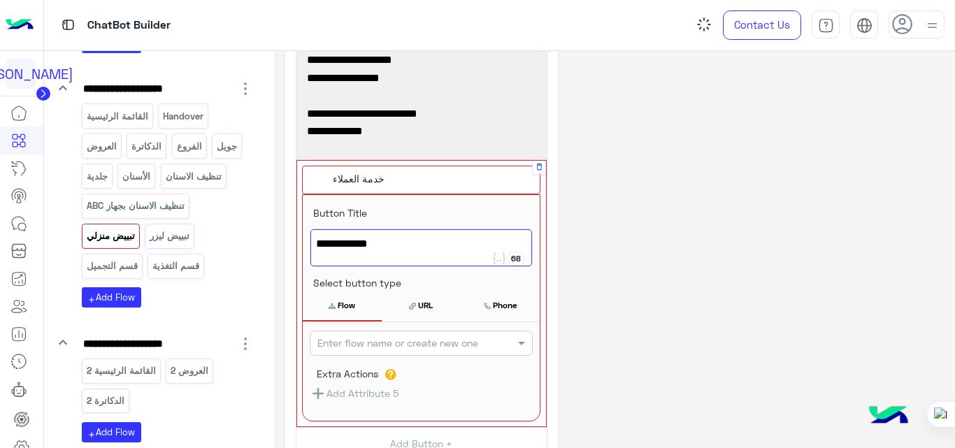
scroll to position [92, 0]
type textarea "**********"
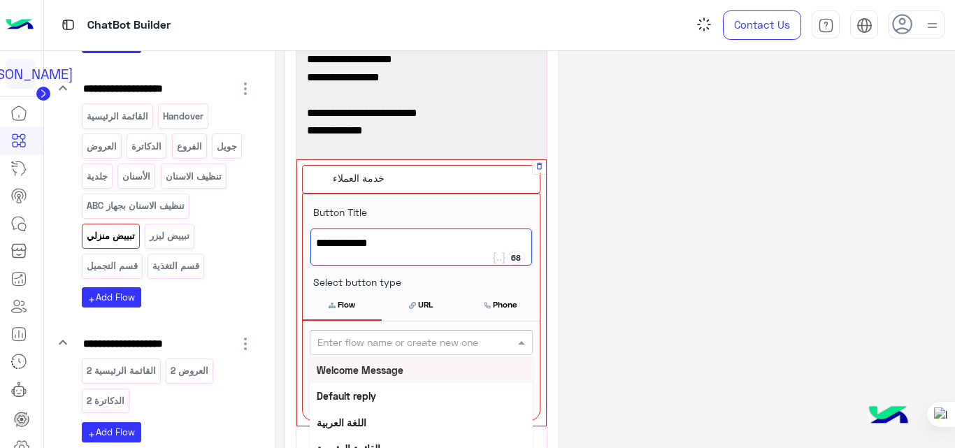
click at [426, 337] on input "text" at bounding box center [397, 342] width 161 height 15
type input "*"
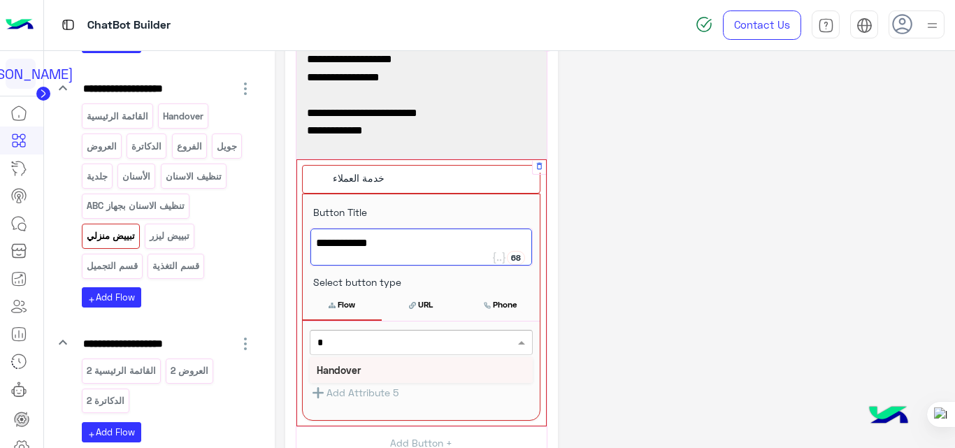
click at [340, 376] on div "Handover" at bounding box center [421, 370] width 223 height 26
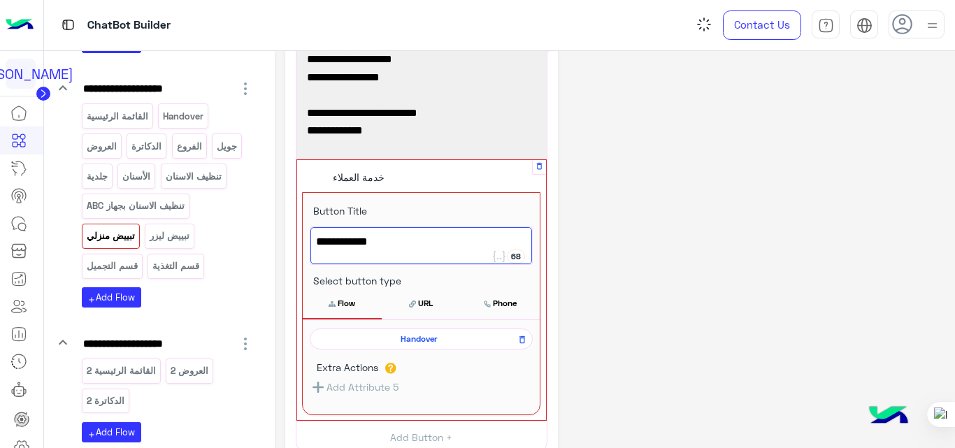
click at [719, 261] on div "**********" at bounding box center [615, 306] width 660 height 674
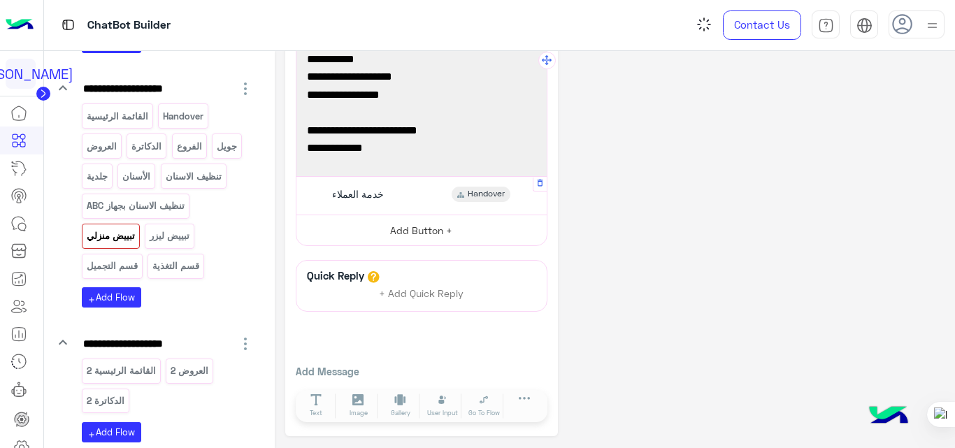
scroll to position [75, 0]
click at [164, 242] on p "تبييض ليزر" at bounding box center [170, 236] width 42 height 16
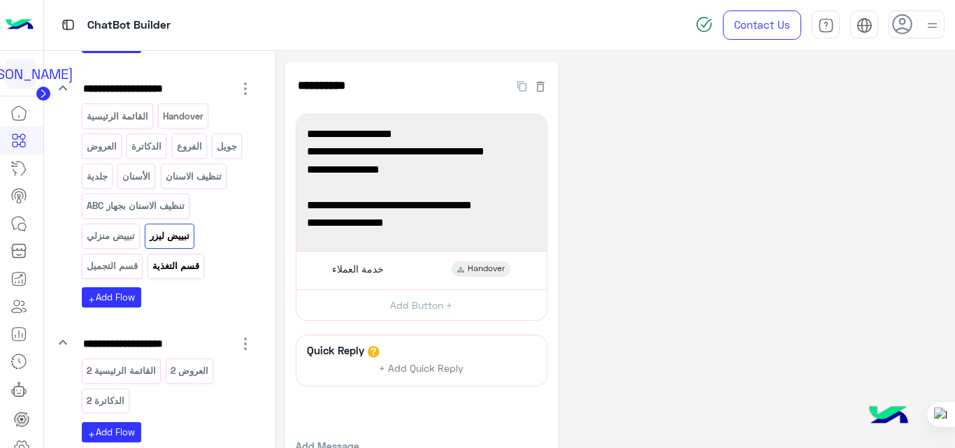
click at [194, 270] on p "قسم التغذية" at bounding box center [176, 266] width 49 height 16
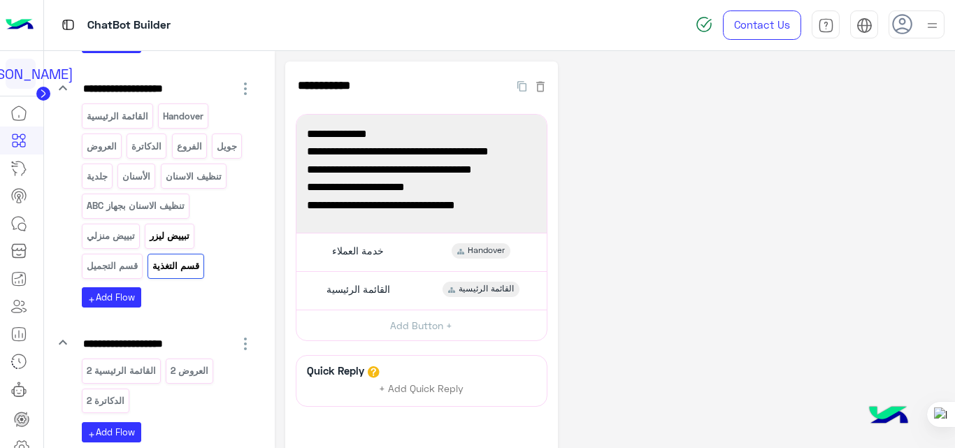
click at [154, 238] on p "تبييض ليزر" at bounding box center [170, 236] width 42 height 16
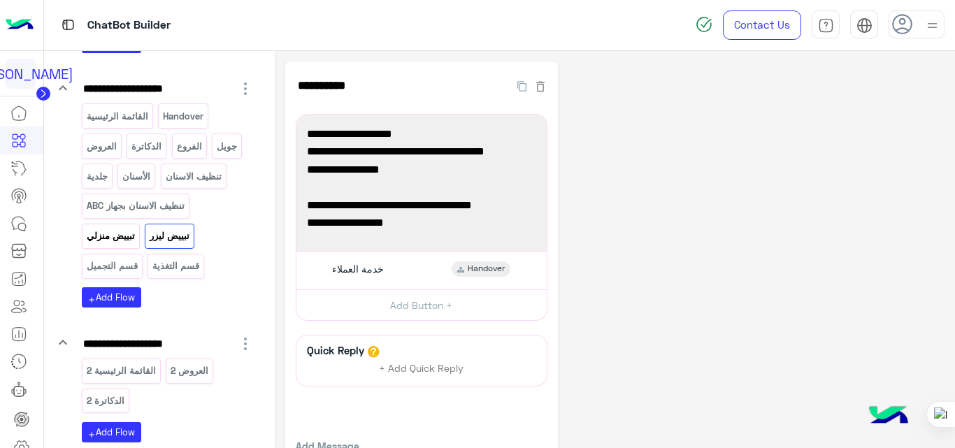
click at [116, 231] on p "تبييض منزلي" at bounding box center [110, 236] width 50 height 16
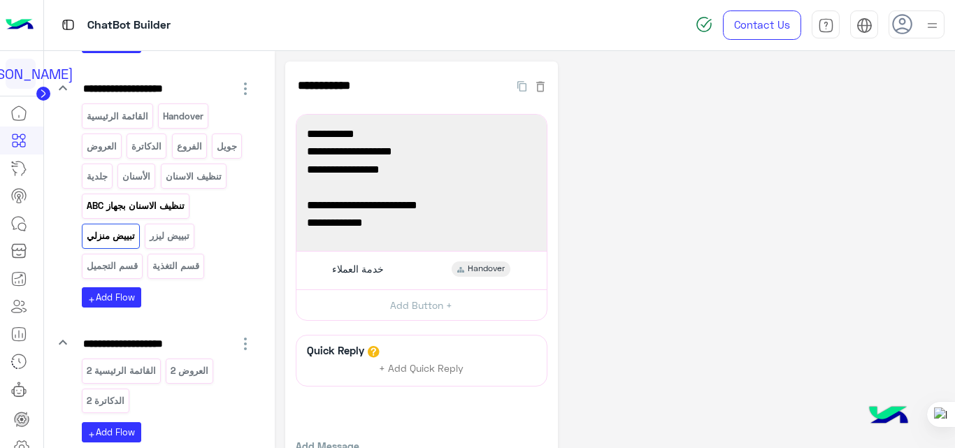
click at [155, 209] on p "تنظيف الاسنان بجهاز ABC" at bounding box center [135, 206] width 100 height 16
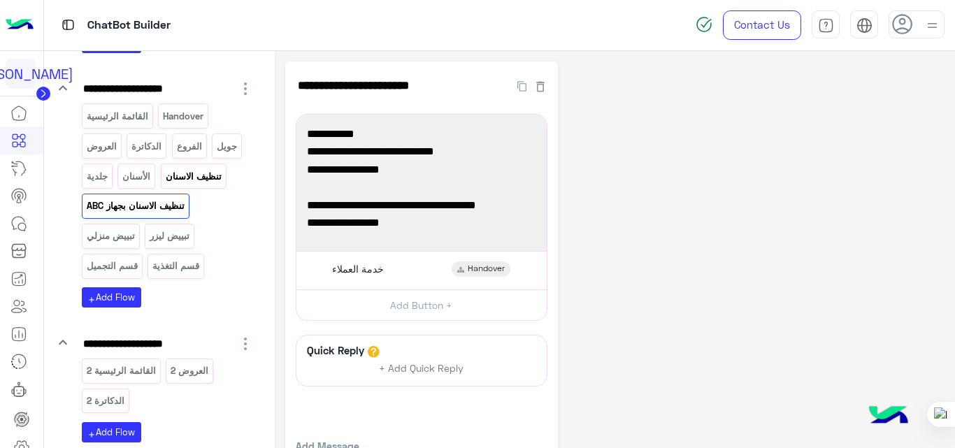
click at [180, 179] on p "تنظيف الاسنان" at bounding box center [193, 176] width 58 height 16
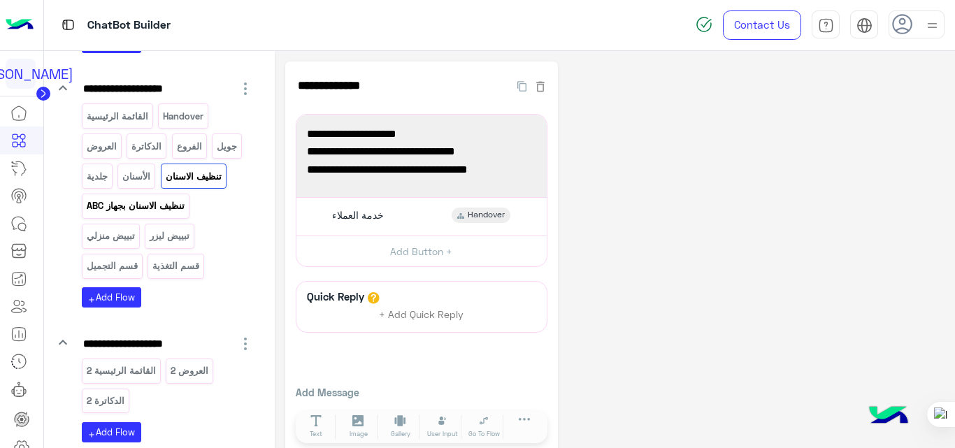
click at [167, 203] on p "تنظيف الاسنان بجهاز ABC" at bounding box center [135, 206] width 100 height 16
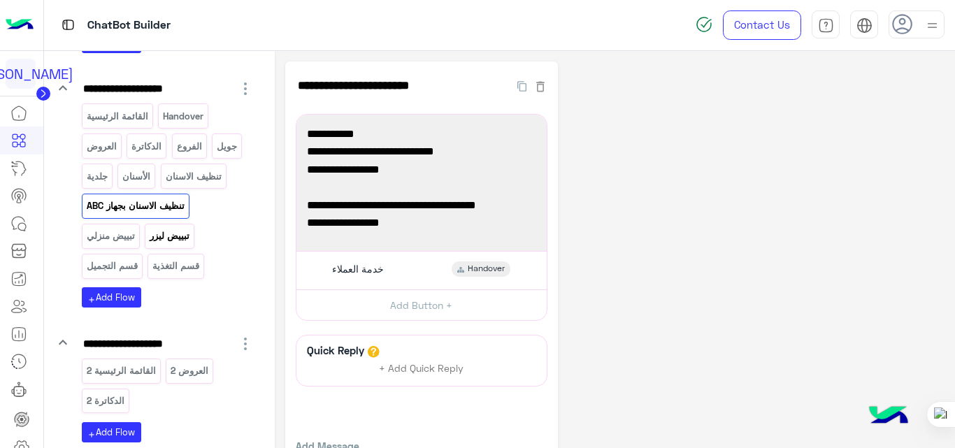
click at [184, 237] on p "تبييض ليزر" at bounding box center [170, 236] width 42 height 16
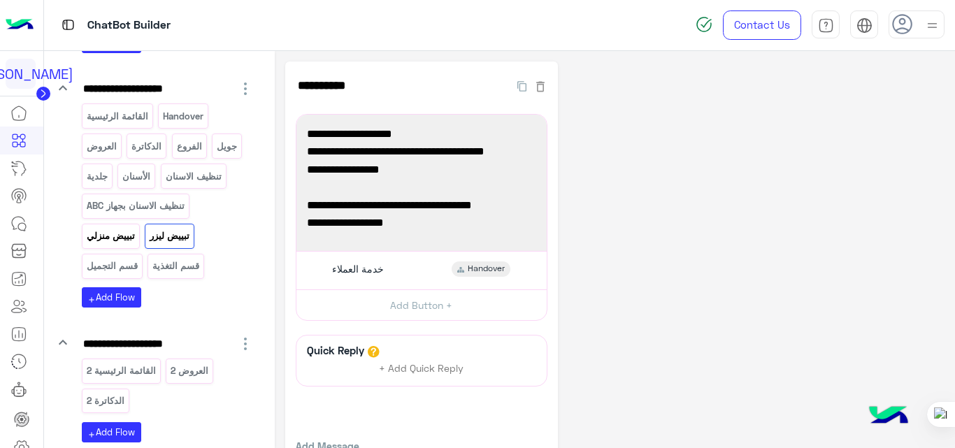
click at [111, 240] on p "تبييض منزلي" at bounding box center [110, 236] width 50 height 16
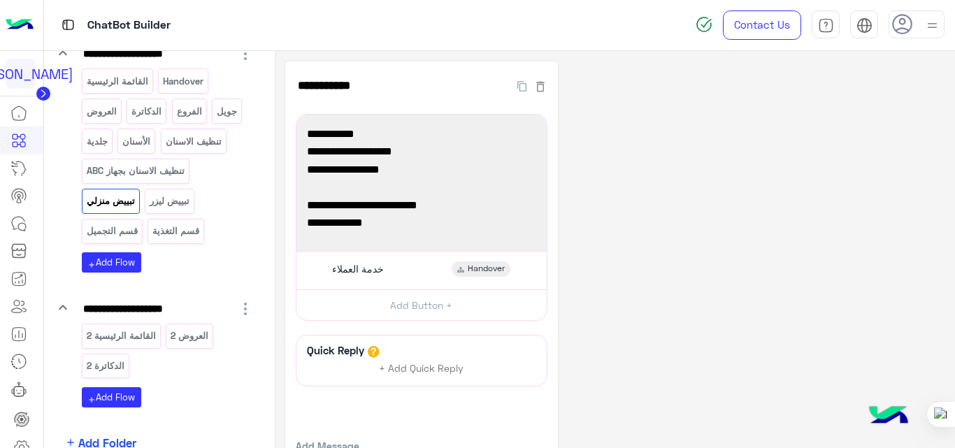
scroll to position [308, 0]
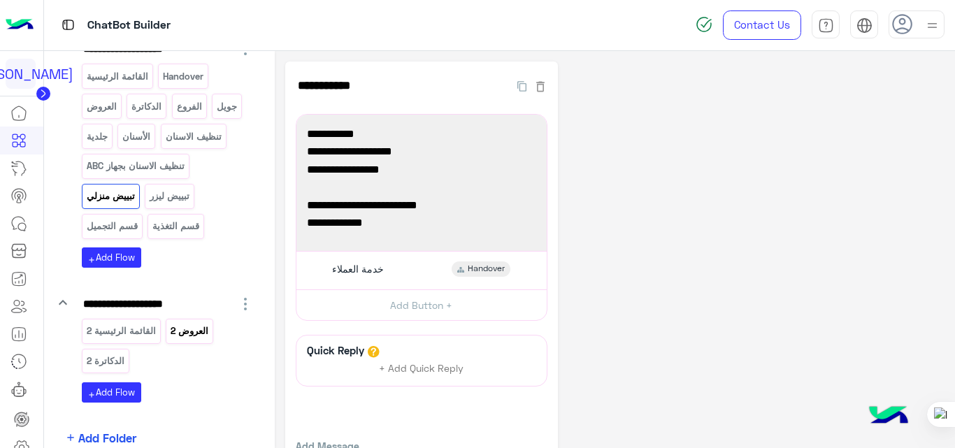
click at [194, 335] on p "العروض 2" at bounding box center [190, 331] width 40 height 16
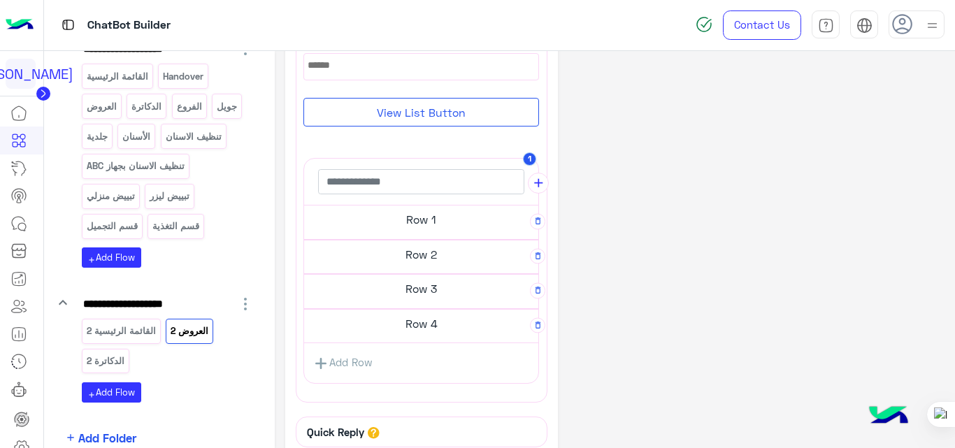
scroll to position [226, 0]
click at [419, 328] on h5 "Row 4" at bounding box center [421, 323] width 234 height 28
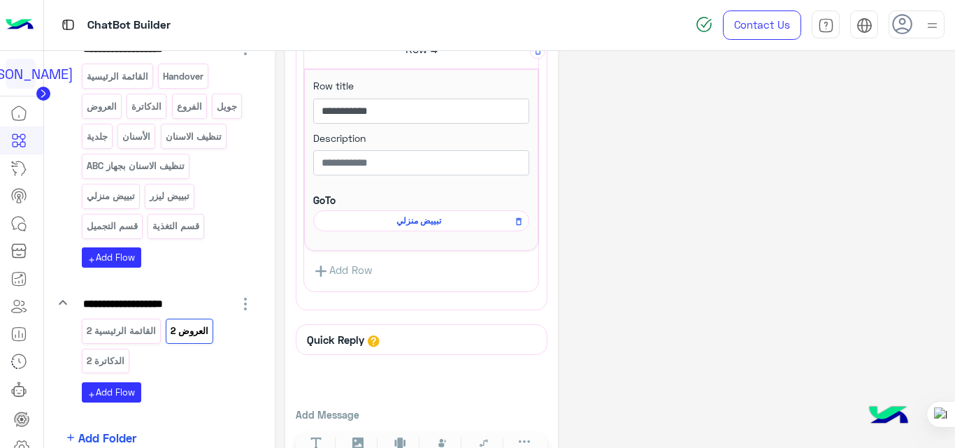
scroll to position [500, 0]
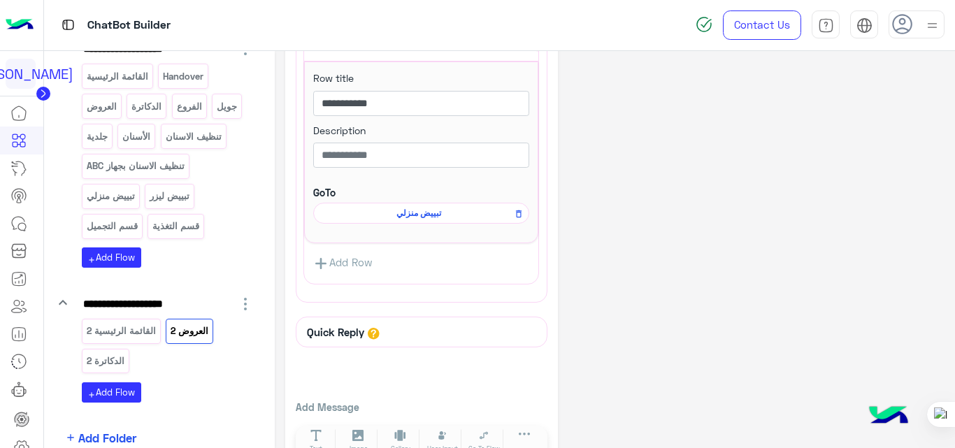
click at [426, 214] on span "تبييض منزلي" at bounding box center [419, 213] width 196 height 13
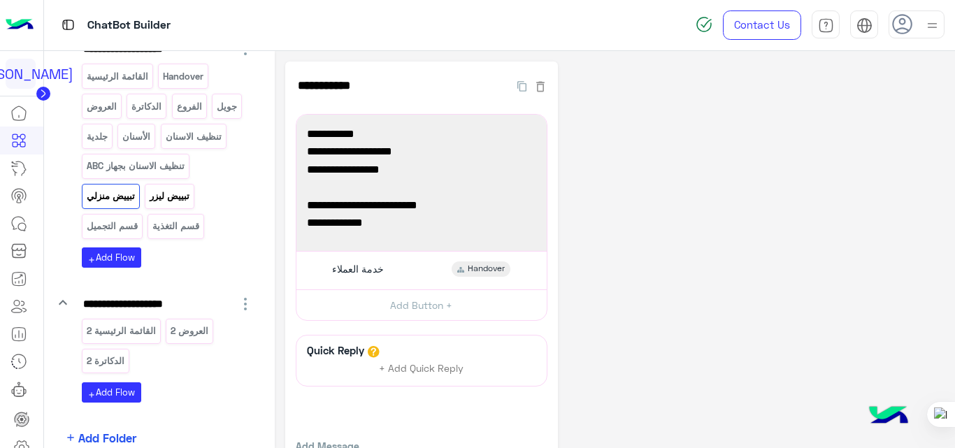
click at [180, 203] on p "تبييض ليزر" at bounding box center [170, 196] width 42 height 16
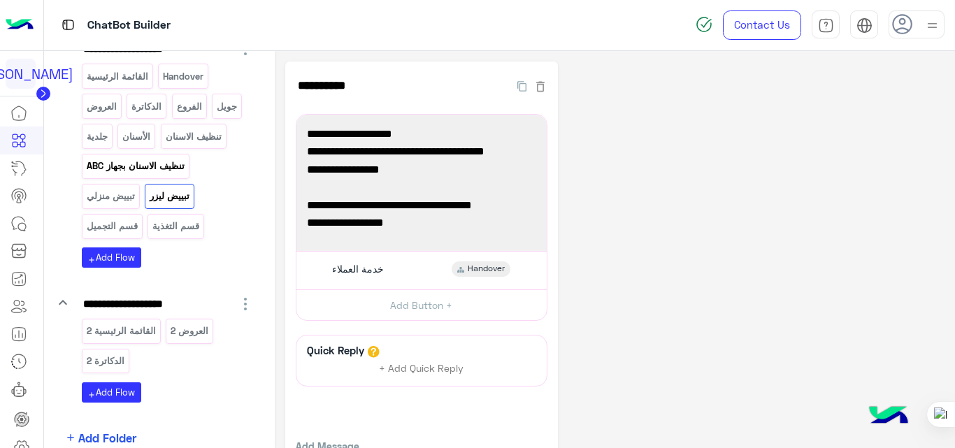
click at [168, 159] on p "تنظيف الاسنان بجهاز ABC" at bounding box center [135, 166] width 100 height 16
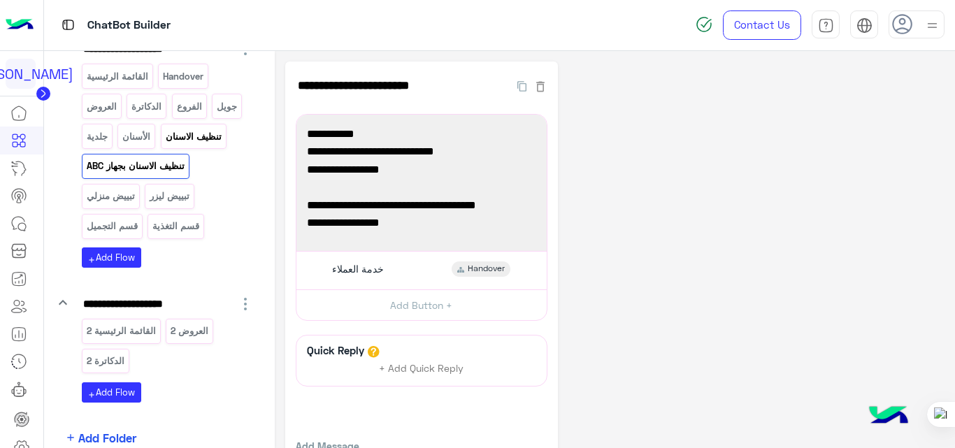
click at [194, 135] on p "تنظيف الاسنان" at bounding box center [193, 137] width 58 height 16
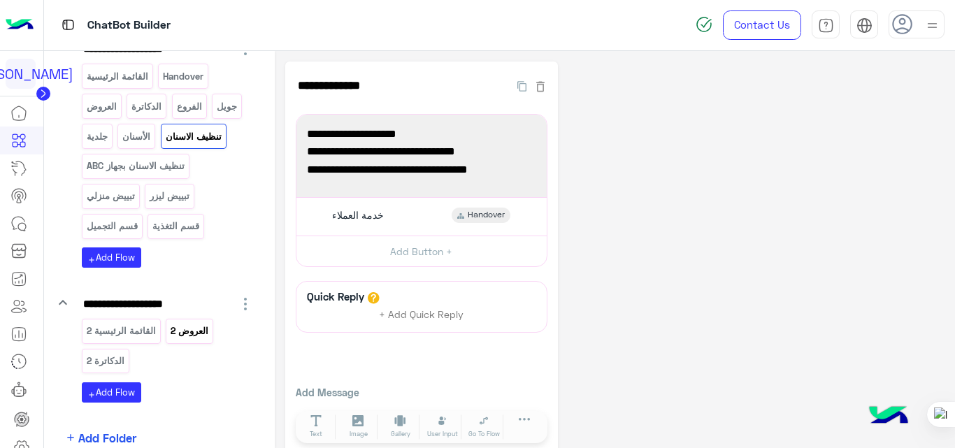
click at [177, 335] on p "العروض 2" at bounding box center [190, 331] width 40 height 16
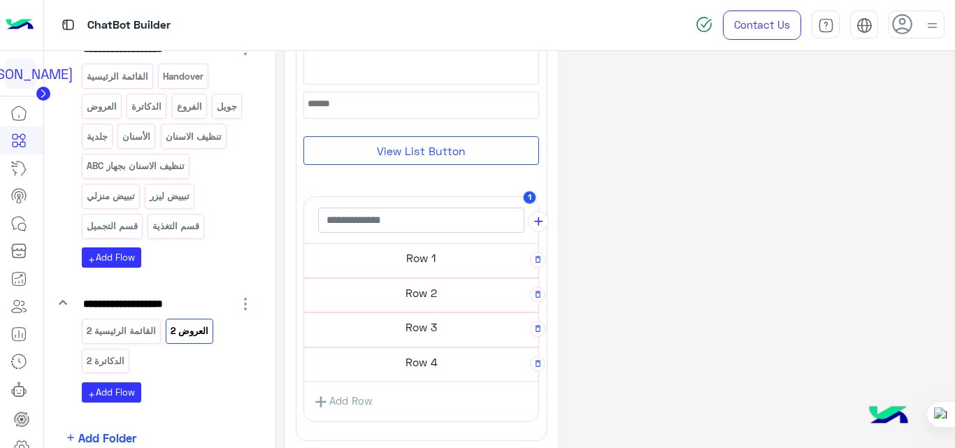
scroll to position [187, 0]
click at [430, 269] on h5 "Row 1" at bounding box center [421, 257] width 234 height 28
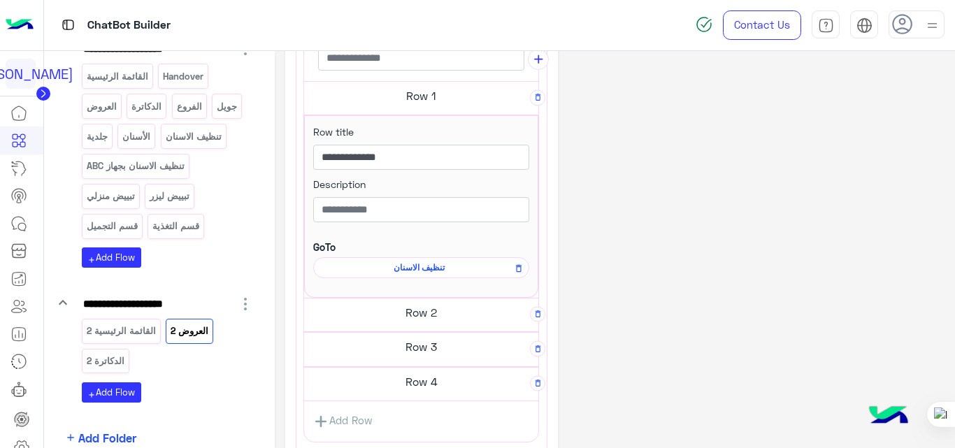
scroll to position [343, 0]
click at [428, 314] on h5 "Row 2" at bounding box center [421, 312] width 234 height 28
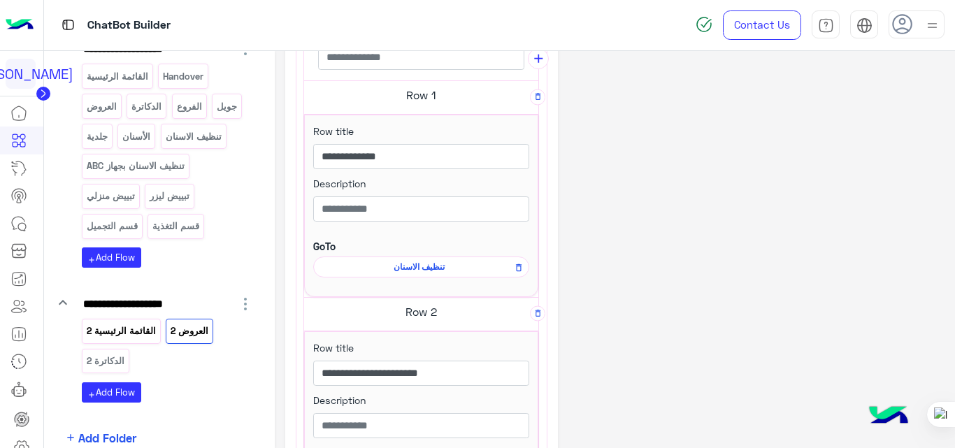
click at [133, 324] on p "القائمة الرئيسية 2" at bounding box center [120, 331] width 71 height 16
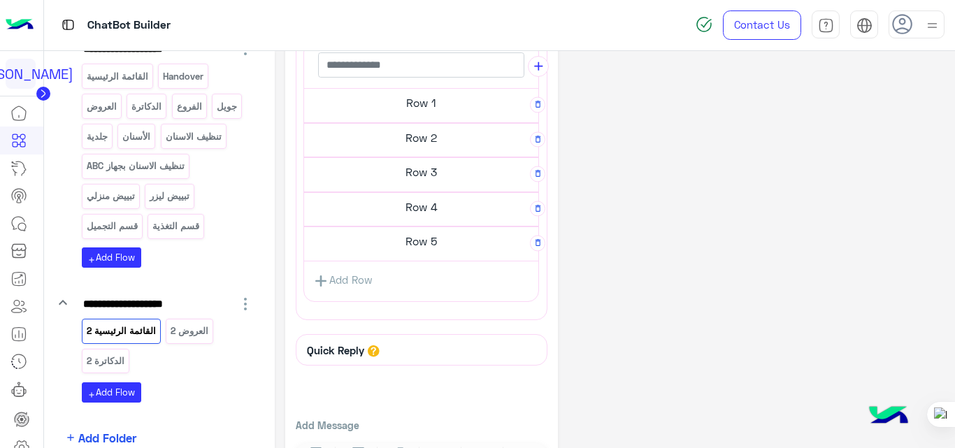
scroll to position [350, 0]
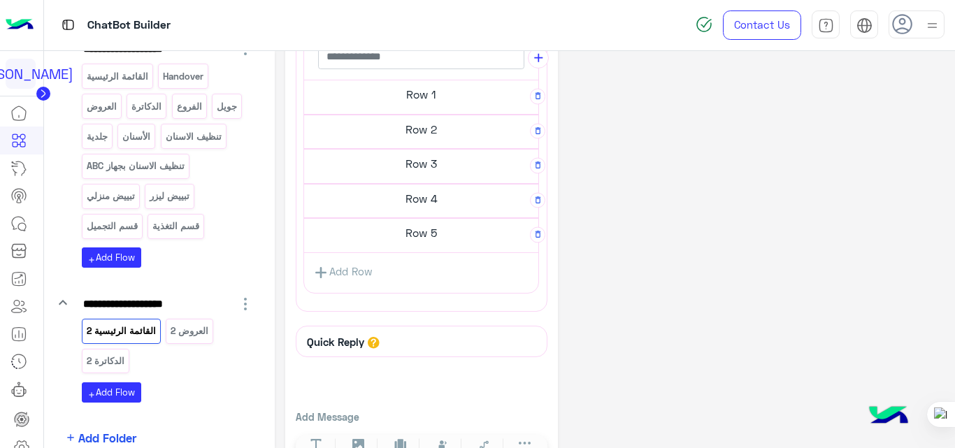
click at [430, 231] on h5 "Row 5" at bounding box center [421, 233] width 234 height 28
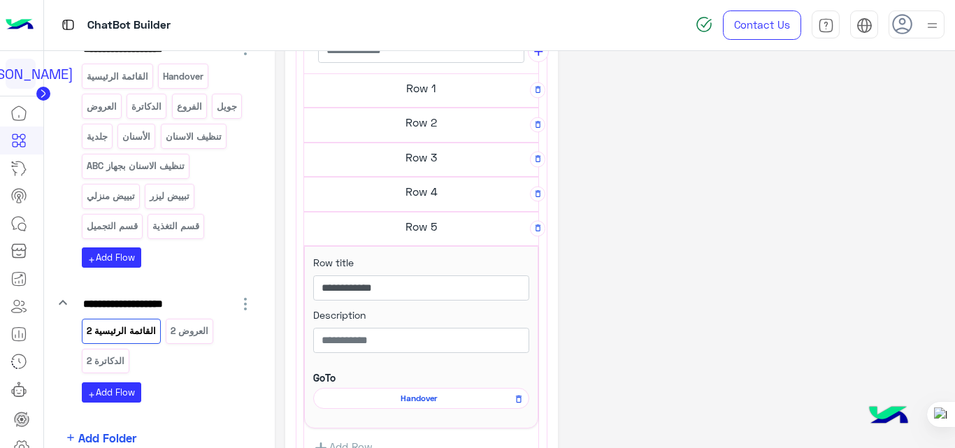
click at [449, 193] on h5 "Row 4" at bounding box center [421, 191] width 234 height 28
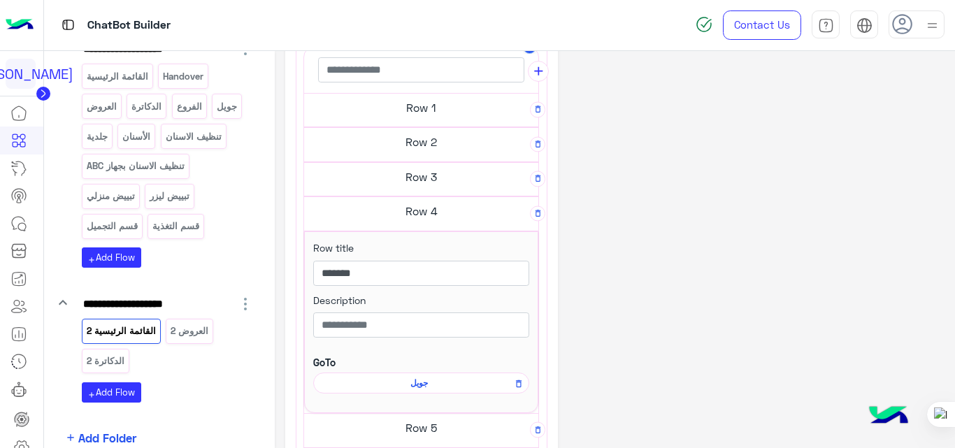
scroll to position [330, 0]
click at [449, 166] on h5 "Row 3" at bounding box center [421, 178] width 234 height 28
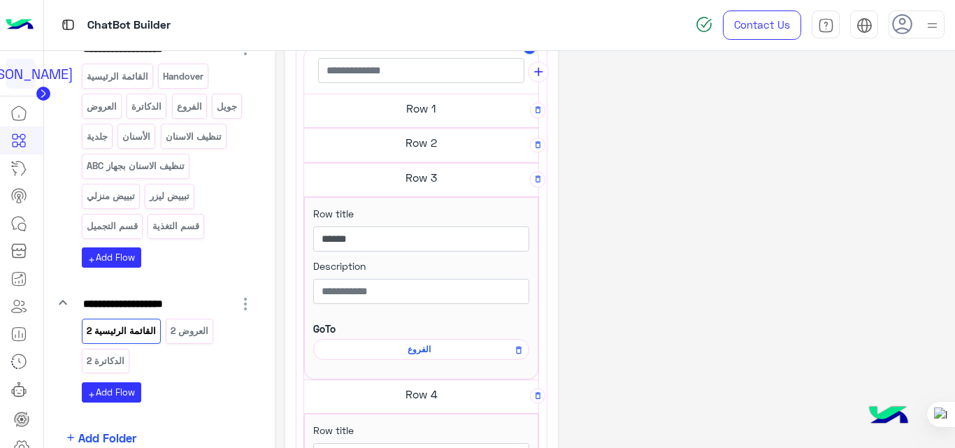
click at [440, 139] on h5 "Row 2" at bounding box center [421, 143] width 234 height 28
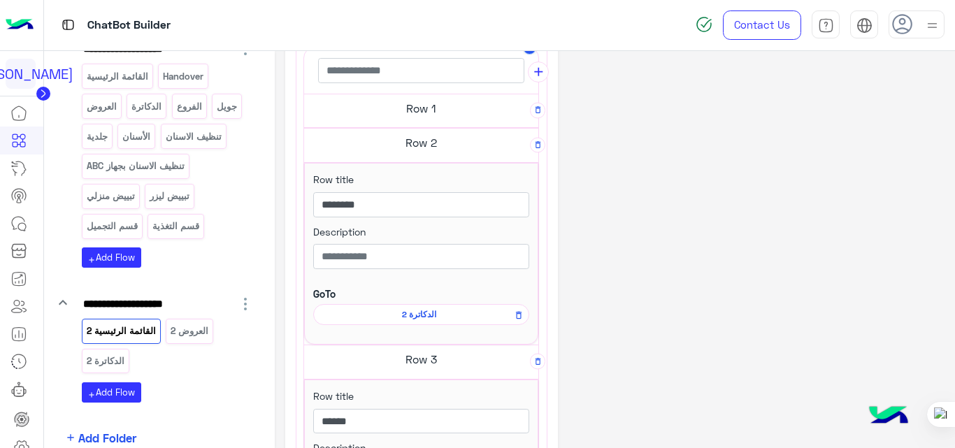
click at [421, 309] on span "الدكاترة 2" at bounding box center [419, 314] width 196 height 13
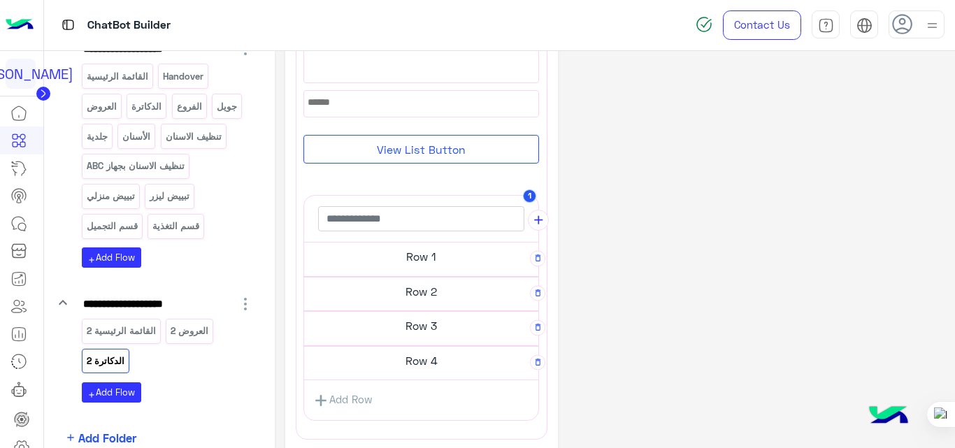
scroll to position [189, 0]
click at [423, 261] on h5 "Row 1" at bounding box center [421, 256] width 234 height 28
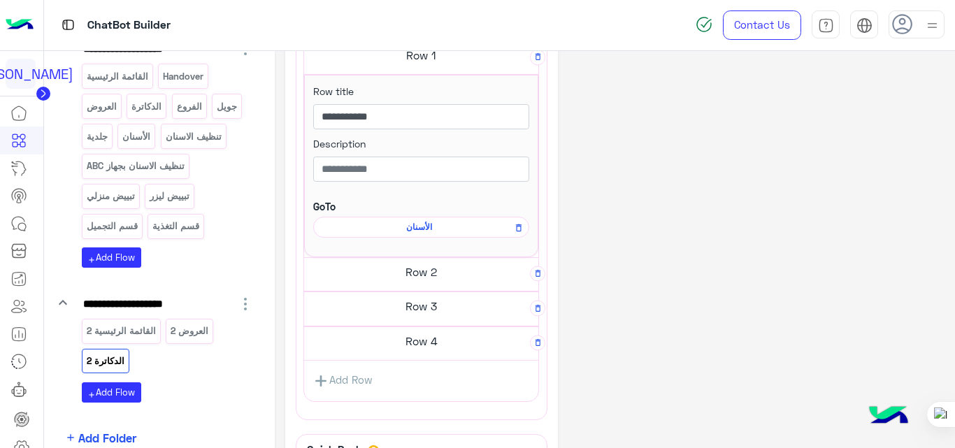
scroll to position [384, 0]
click at [423, 270] on h5 "Row 2" at bounding box center [421, 271] width 234 height 28
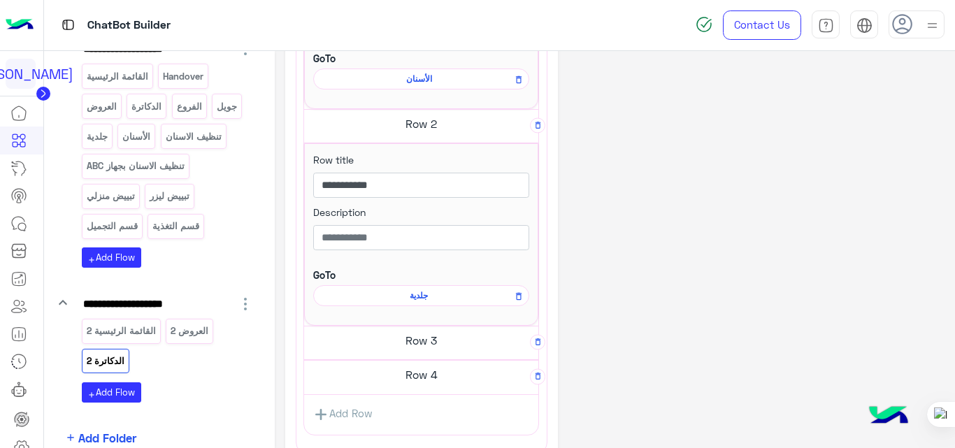
scroll to position [532, 0]
click at [433, 346] on h5 "Row 3" at bounding box center [421, 340] width 234 height 28
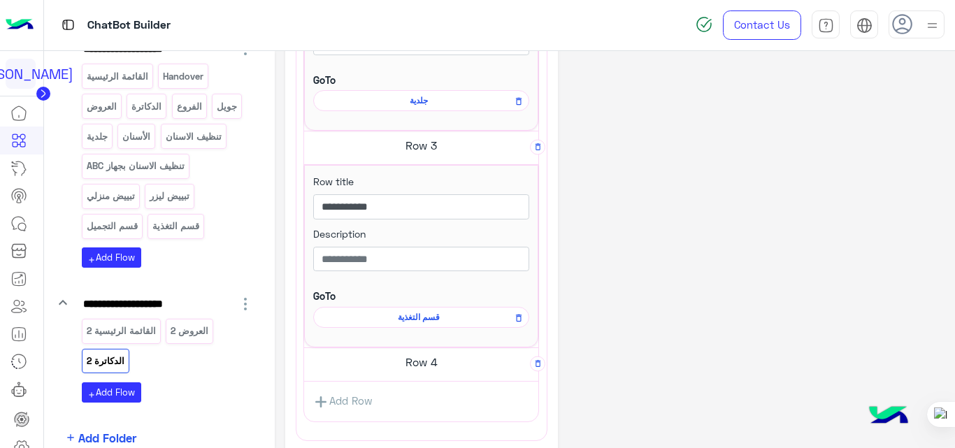
scroll to position [727, 0]
click at [429, 363] on h5 "Row 4" at bounding box center [421, 361] width 234 height 28
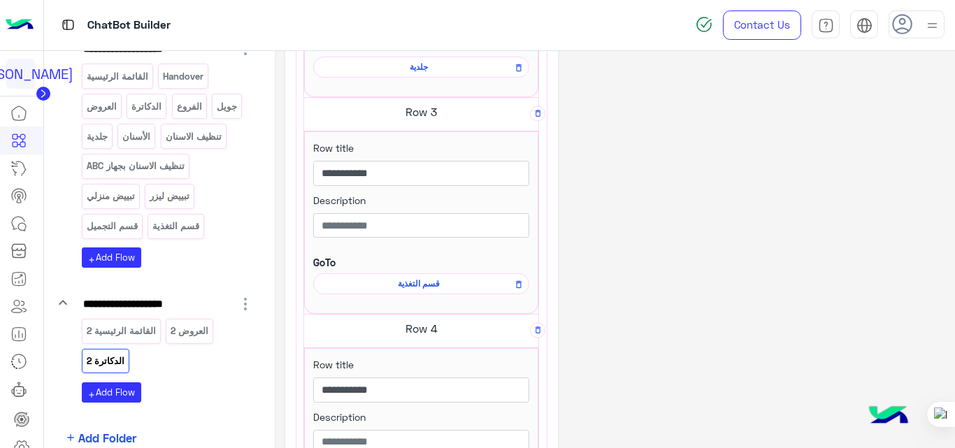
scroll to position [760, 0]
click at [430, 280] on span "قسم التغذية" at bounding box center [419, 283] width 196 height 13
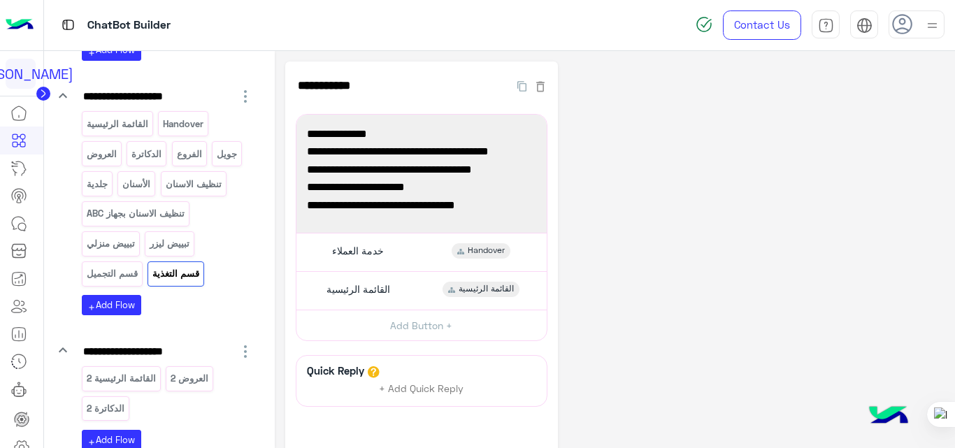
scroll to position [256, 0]
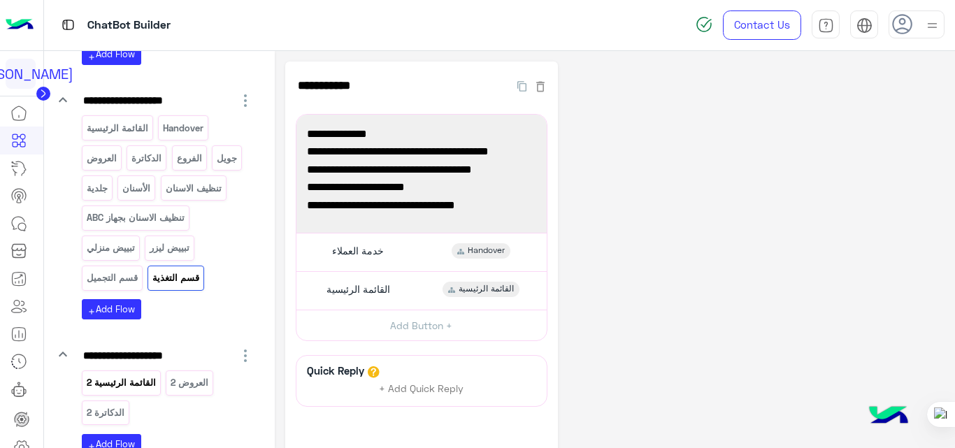
click at [126, 386] on p "القائمة الرئيسية 2" at bounding box center [120, 383] width 71 height 16
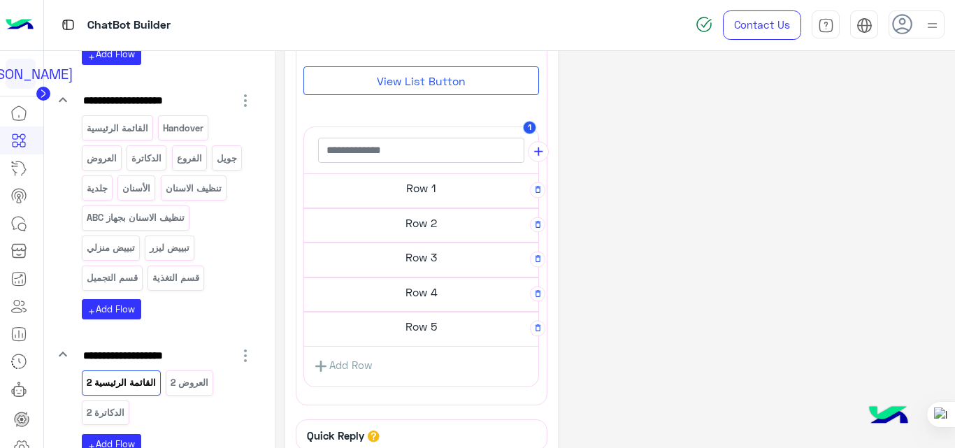
scroll to position [257, 0]
click at [173, 384] on p "العروض 2" at bounding box center [190, 383] width 40 height 16
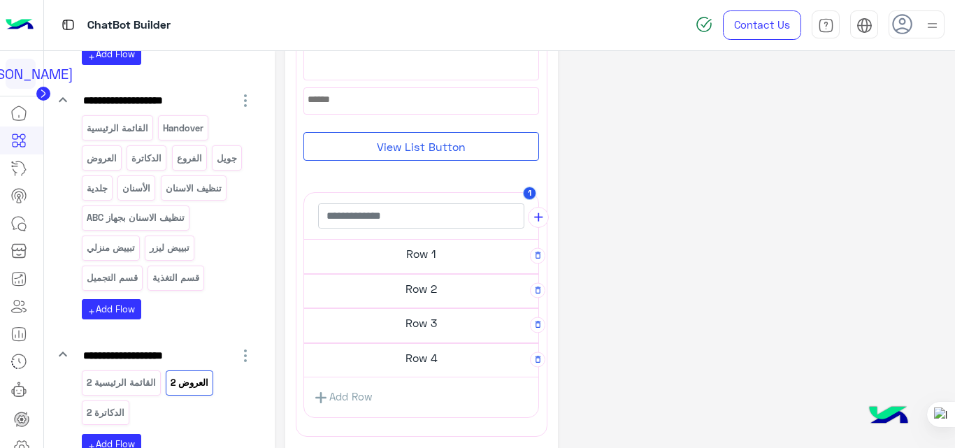
scroll to position [191, 0]
click at [450, 258] on h5 "Row 1" at bounding box center [421, 253] width 234 height 28
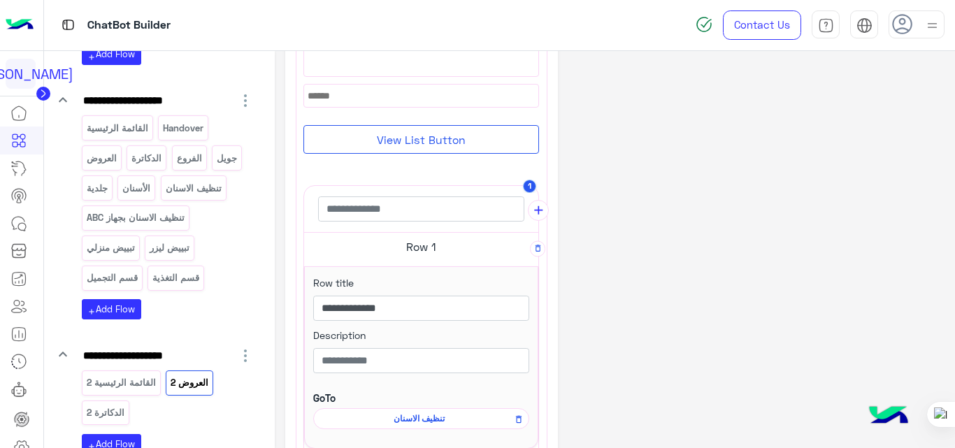
scroll to position [188, 0]
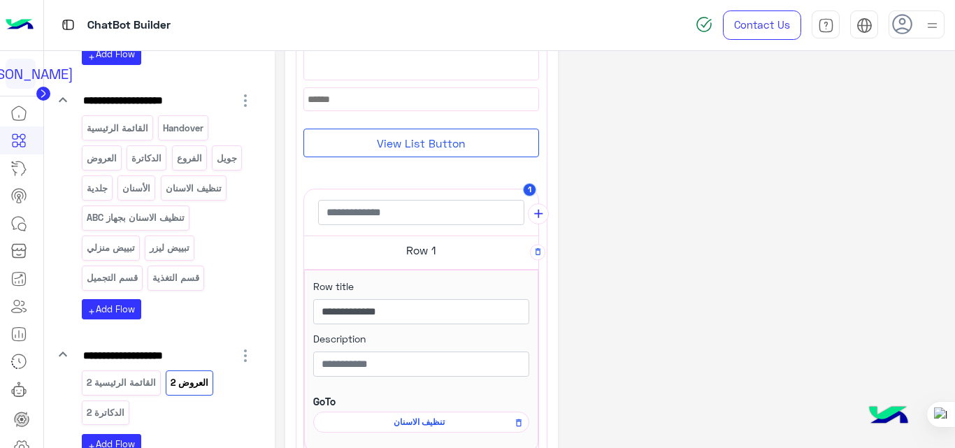
click at [732, 249] on div "**********" at bounding box center [615, 329] width 660 height 910
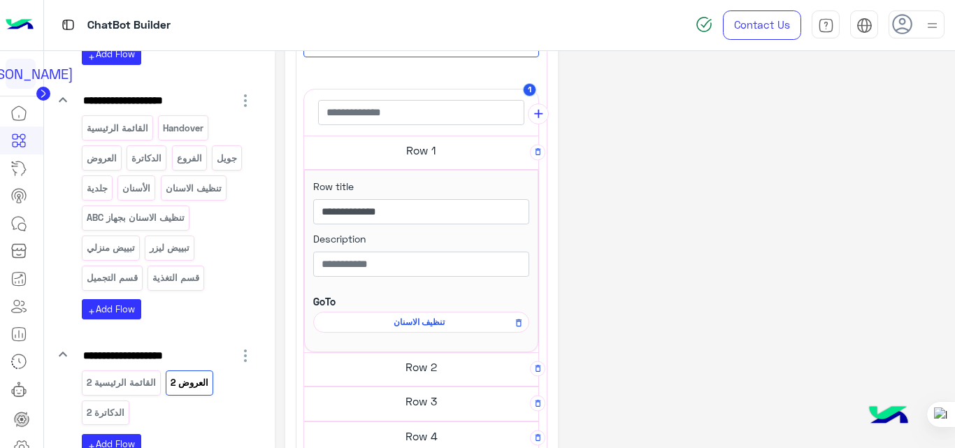
scroll to position [289, 0]
click at [421, 370] on h5 "Row 2" at bounding box center [421, 366] width 234 height 28
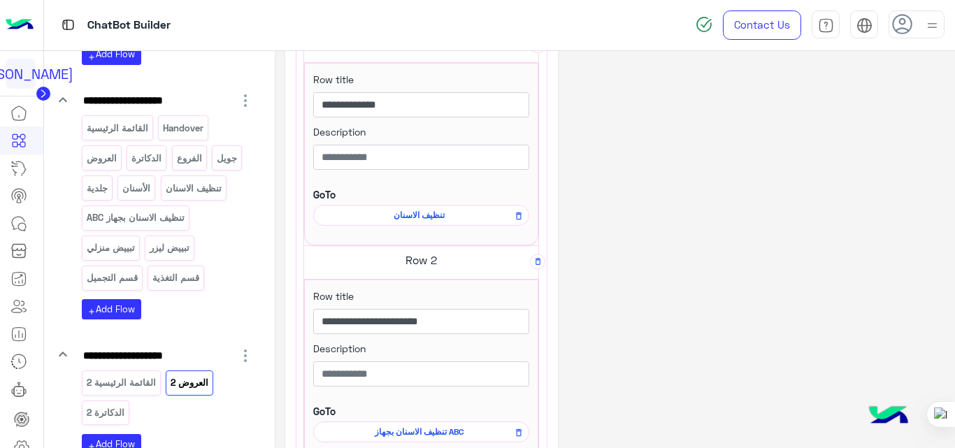
scroll to position [395, 0]
click at [137, 382] on p "القائمة الرئيسية 2" at bounding box center [120, 383] width 71 height 16
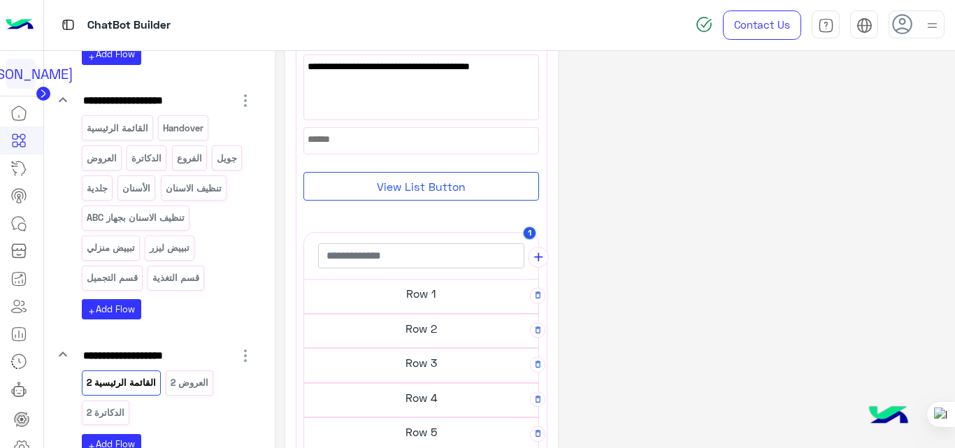
scroll to position [152, 0]
click at [407, 293] on h5 "Row 1" at bounding box center [421, 293] width 234 height 28
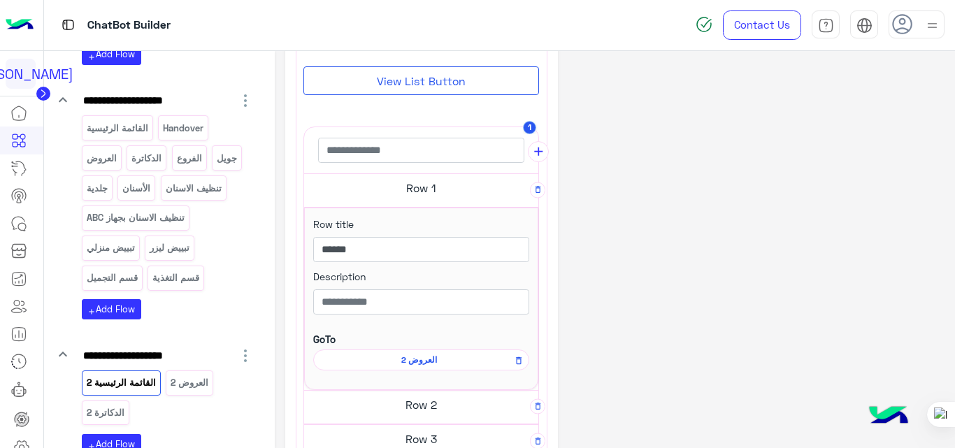
scroll to position [251, 0]
click at [413, 358] on span "العروض 2" at bounding box center [419, 359] width 196 height 13
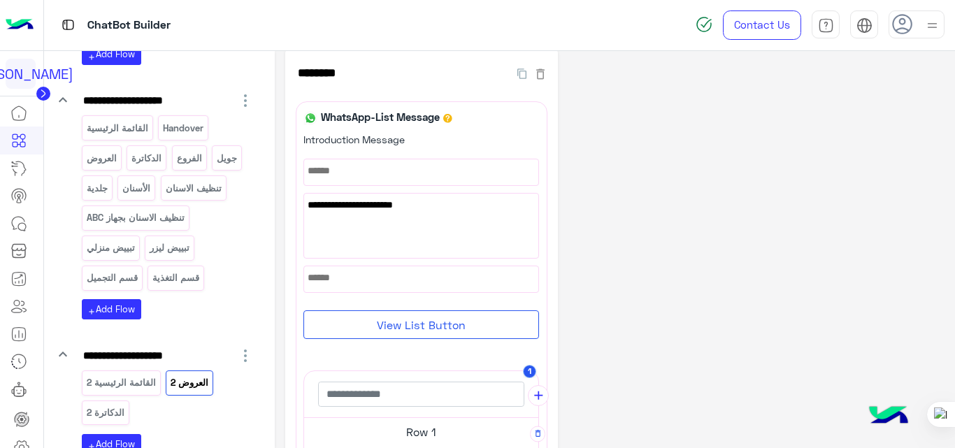
scroll to position [0, 0]
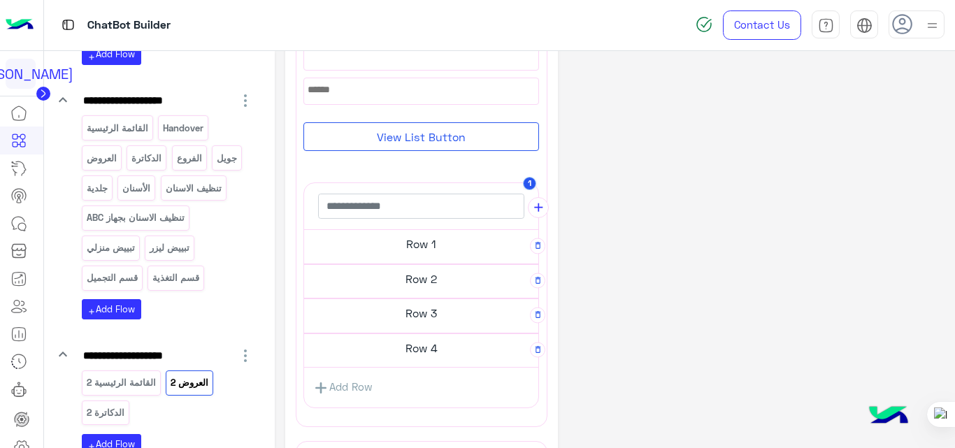
click at [423, 243] on h5 "Row 1" at bounding box center [421, 244] width 234 height 28
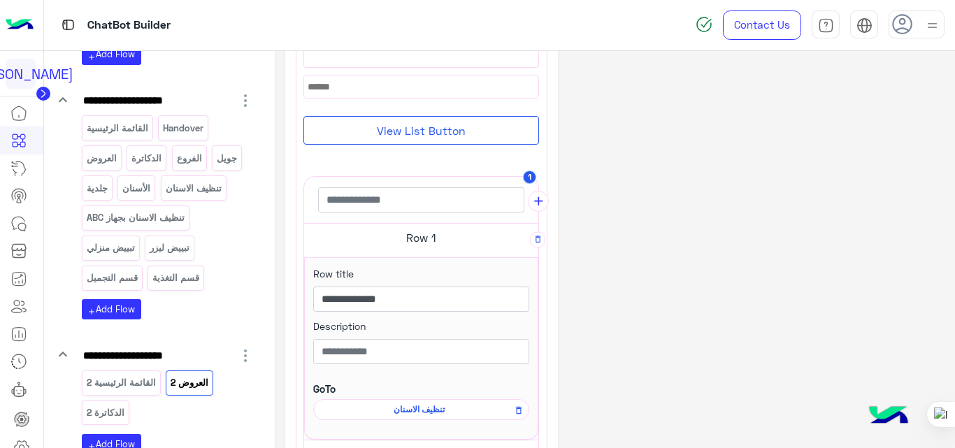
click at [423, 243] on h5 "Row 1" at bounding box center [421, 238] width 234 height 28
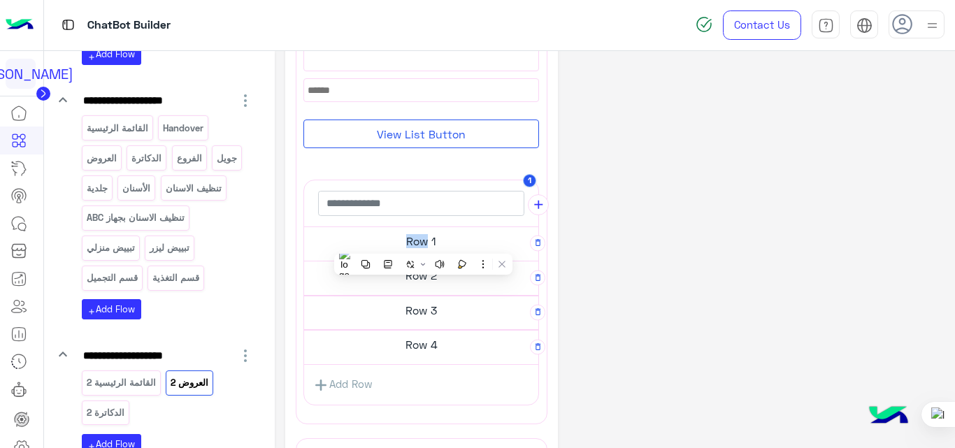
click at [423, 243] on h5 "Row 1" at bounding box center [421, 241] width 234 height 28
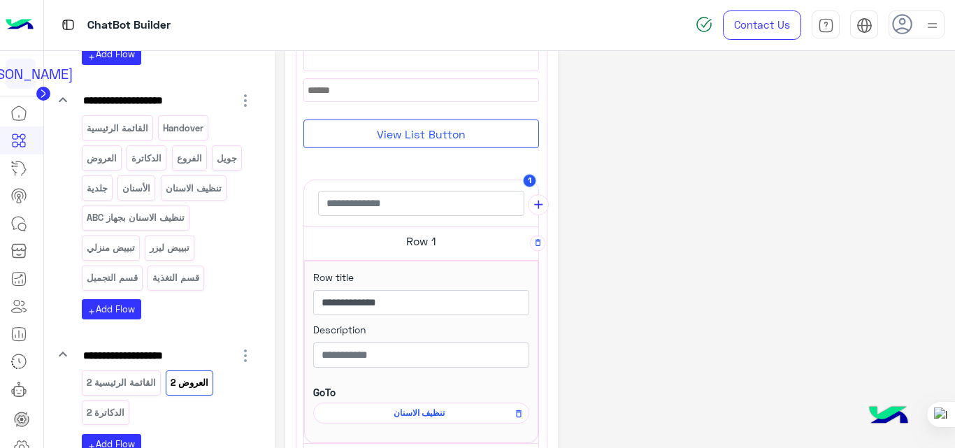
click at [419, 413] on span "تنظيف الاسنان" at bounding box center [419, 413] width 196 height 13
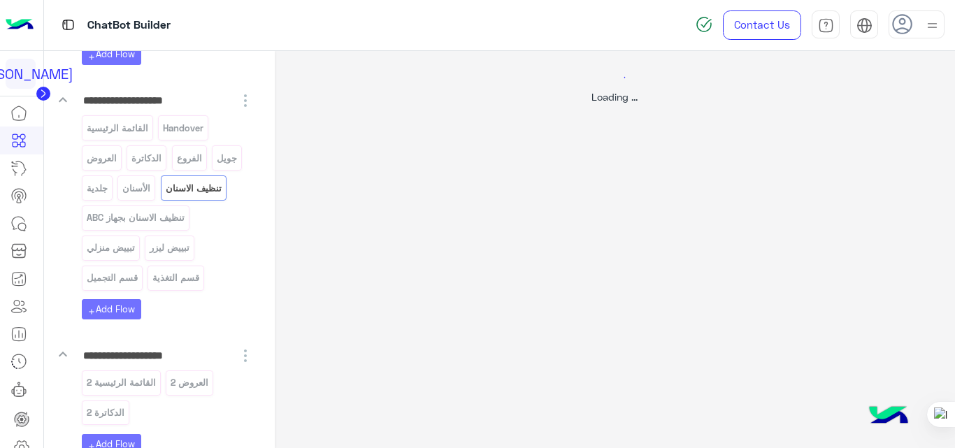
scroll to position [0, 0]
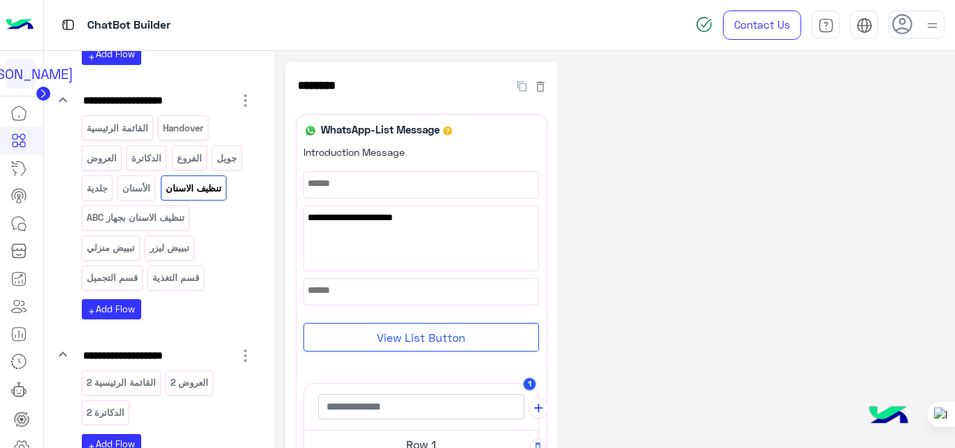
click at [20, 24] on img at bounding box center [20, 24] width 28 height 29
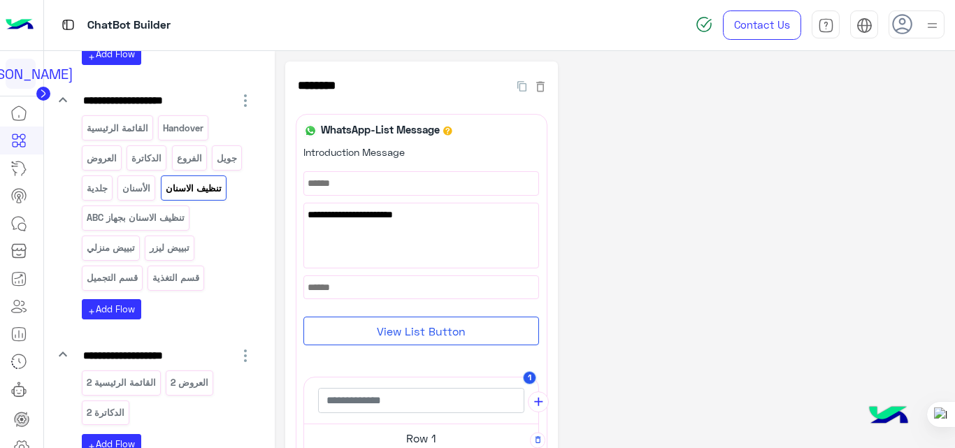
click at [17, 23] on img at bounding box center [20, 24] width 28 height 29
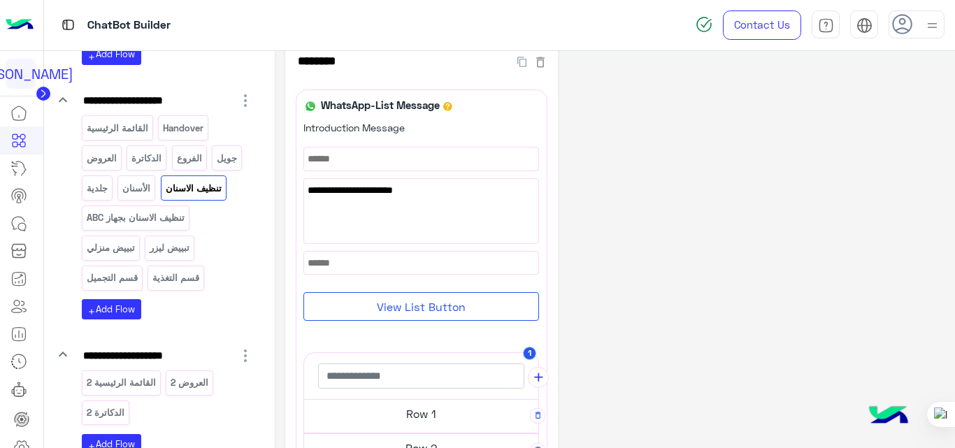
scroll to position [23, 0]
click at [17, 29] on img at bounding box center [20, 24] width 28 height 29
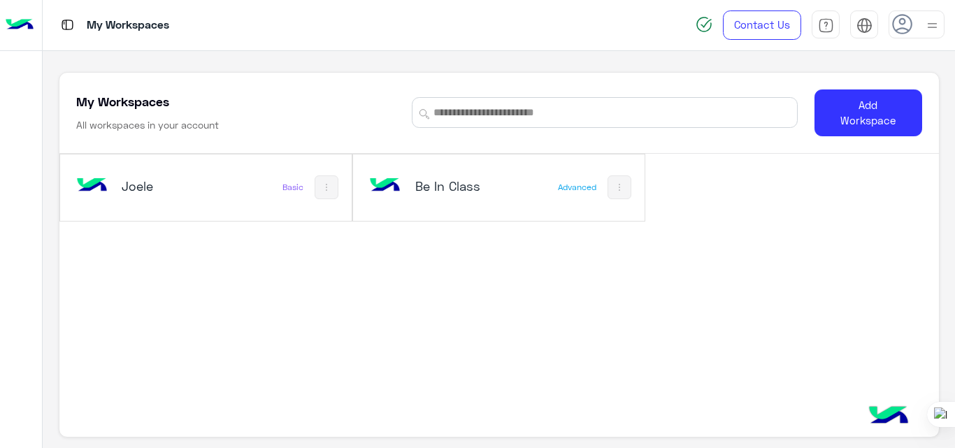
click at [190, 184] on h5 "Joele" at bounding box center [170, 185] width 96 height 17
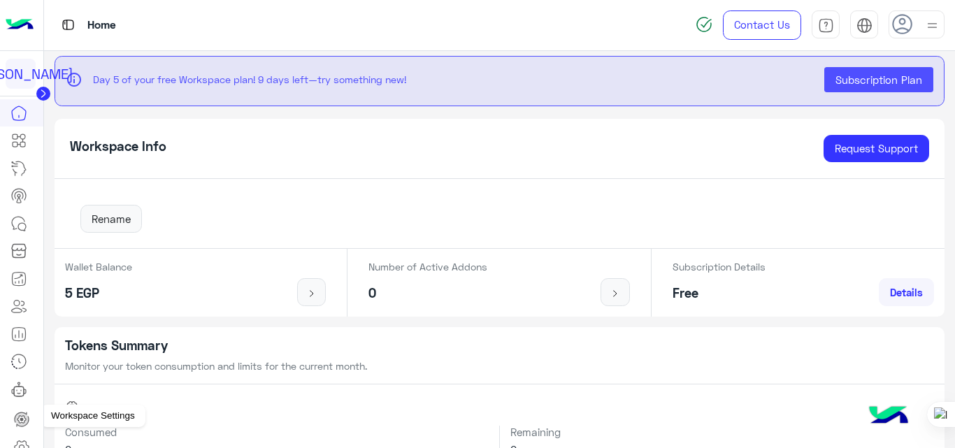
click at [24, 442] on icon at bounding box center [21, 447] width 17 height 17
